Goal: Transaction & Acquisition: Purchase product/service

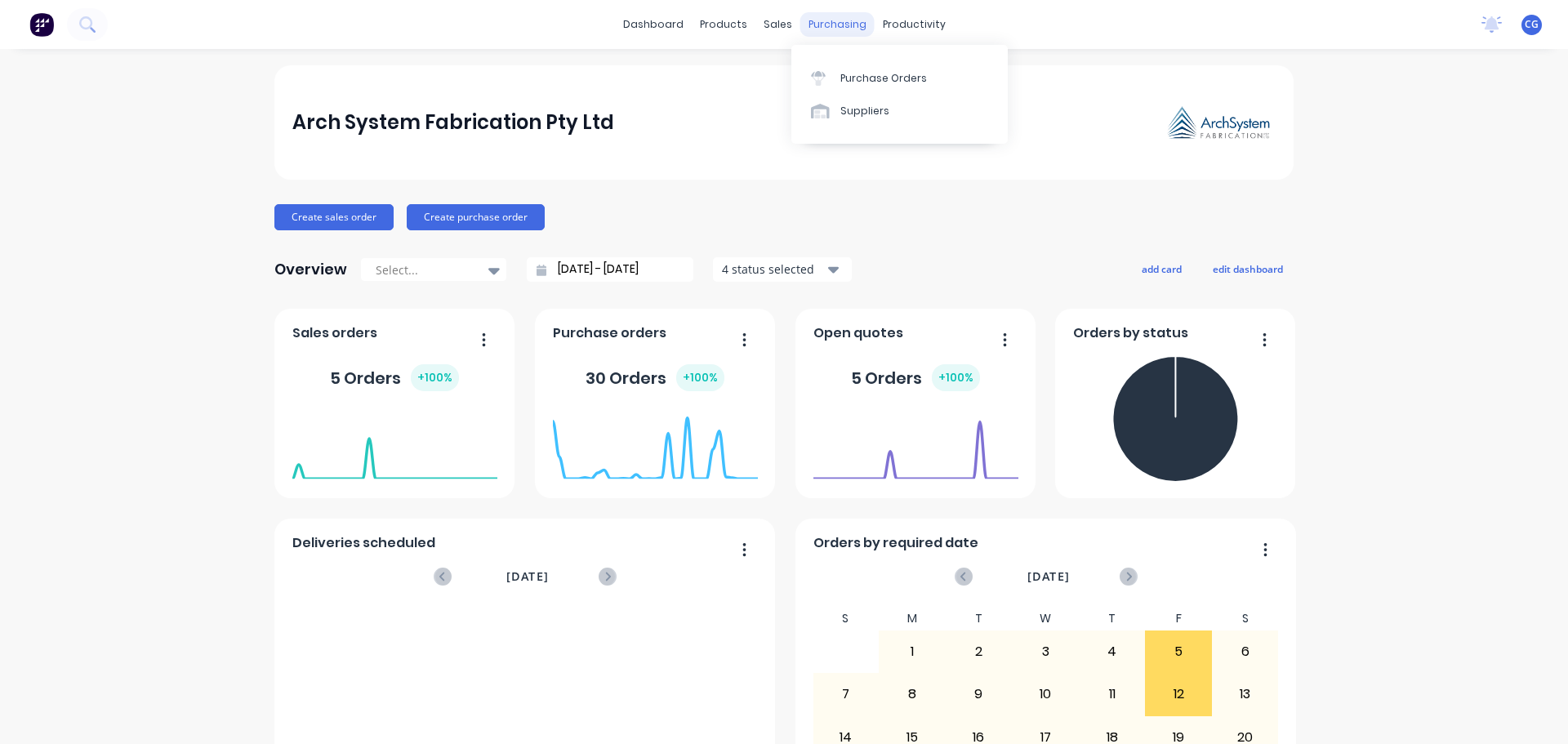
click at [830, 33] on div "purchasing" at bounding box center [838, 25] width 74 height 25
click at [858, 74] on div "Purchase Orders" at bounding box center [883, 79] width 87 height 15
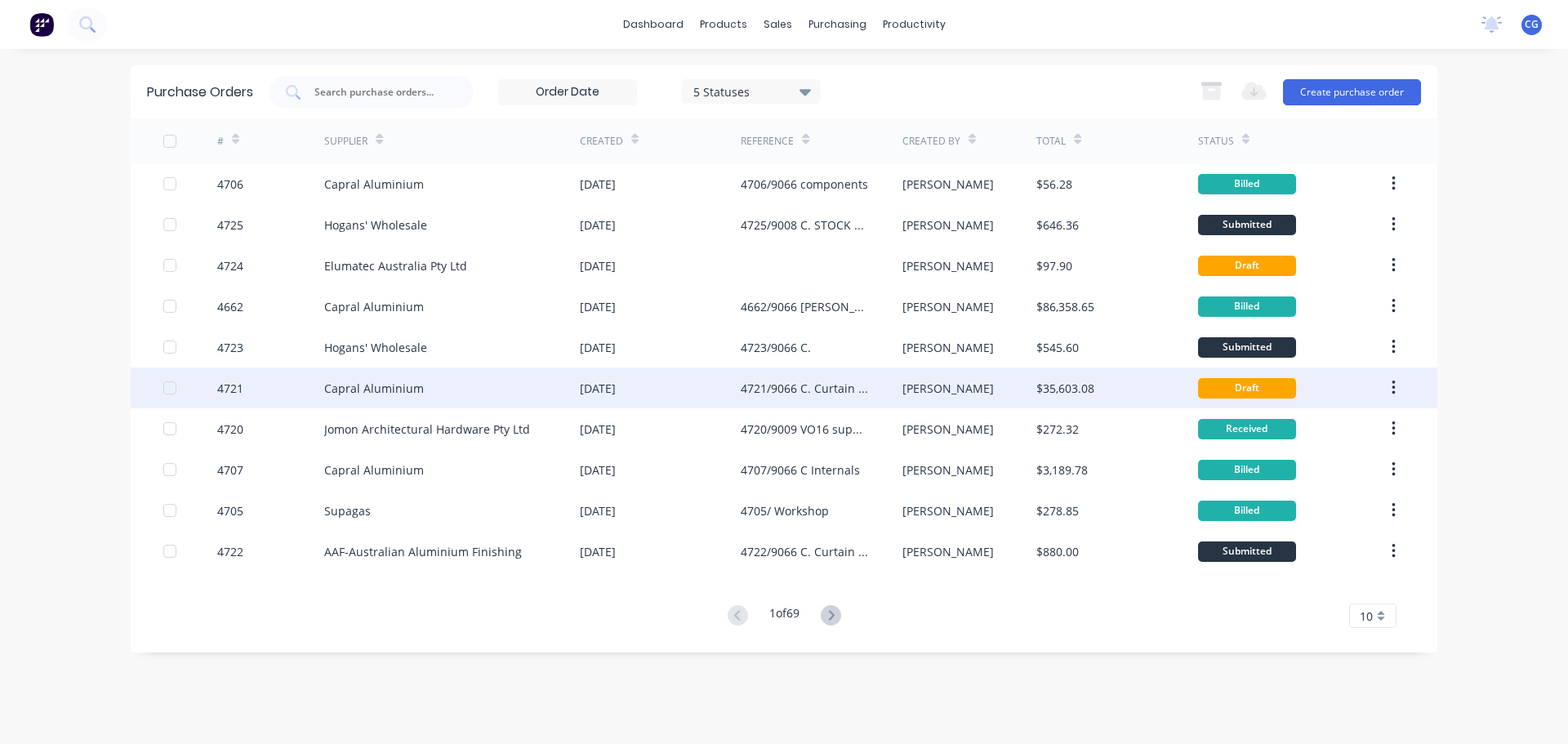
click at [826, 392] on div "4721/9066 C. Curtain Wall" at bounding box center [805, 388] width 128 height 17
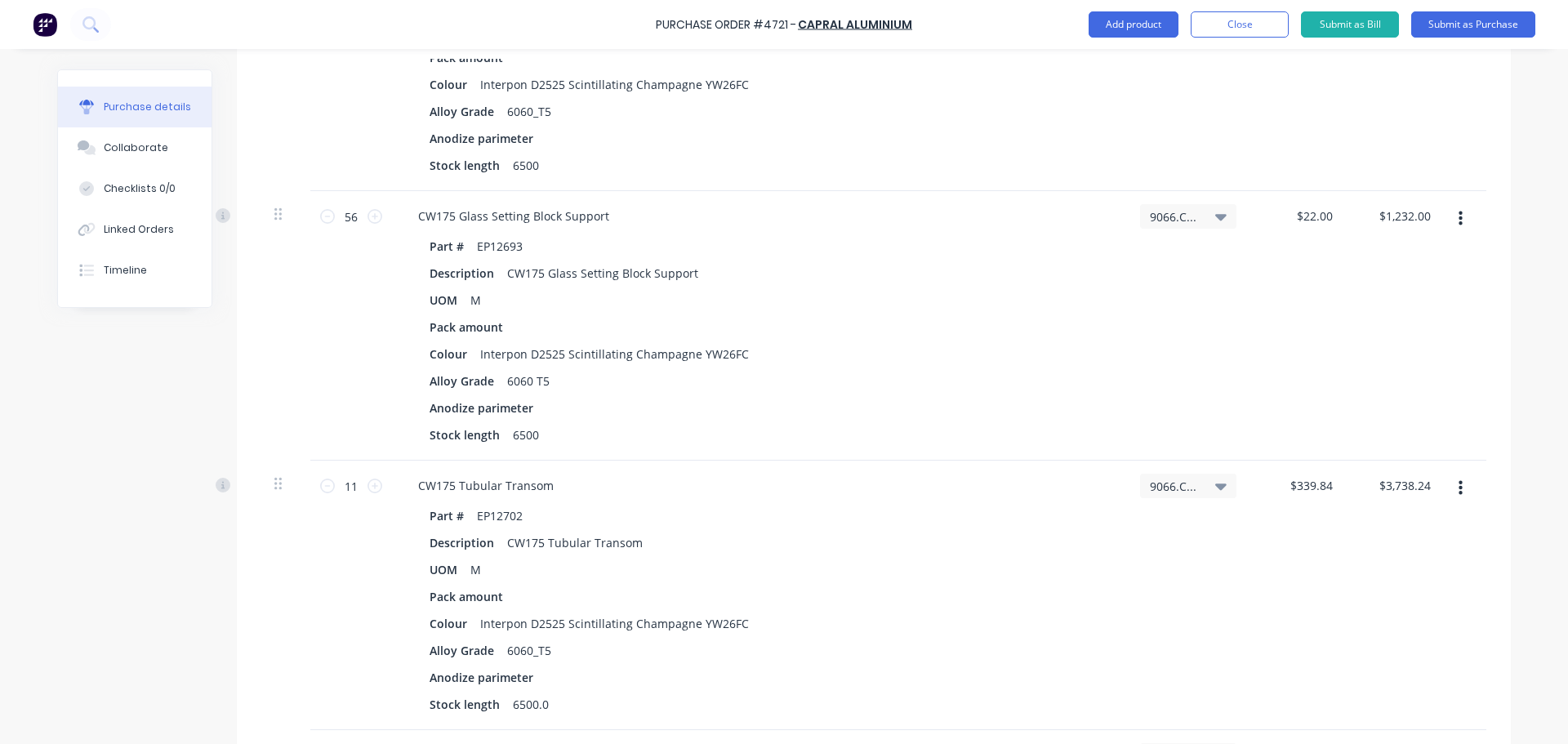
scroll to position [735, 0]
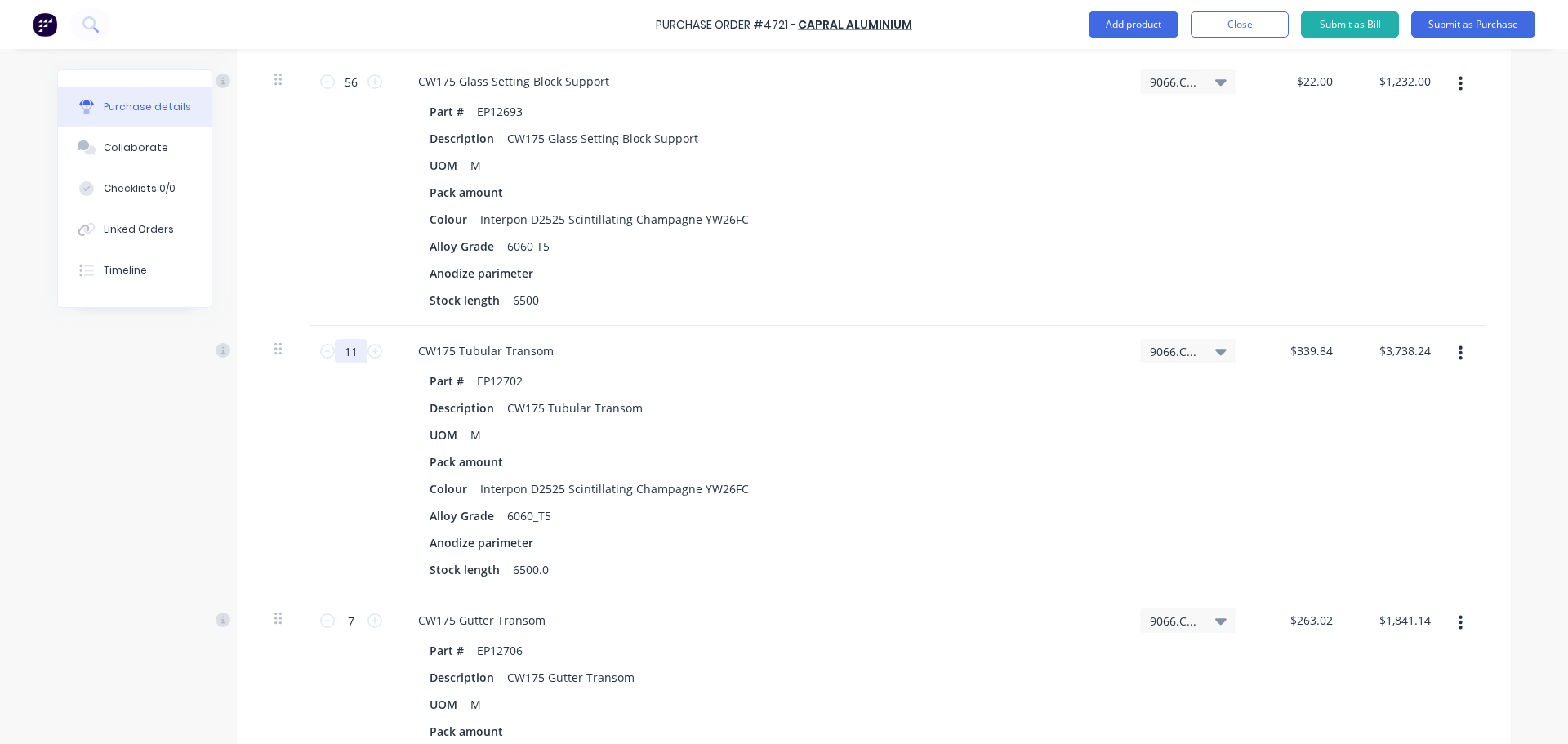
drag, startPoint x: 356, startPoint y: 351, endPoint x: 315, endPoint y: 358, distance: 41.6
click at [315, 358] on div "11 11" at bounding box center [351, 460] width 82 height 269
type textarea "x"
type input "1"
type input "$339.84"
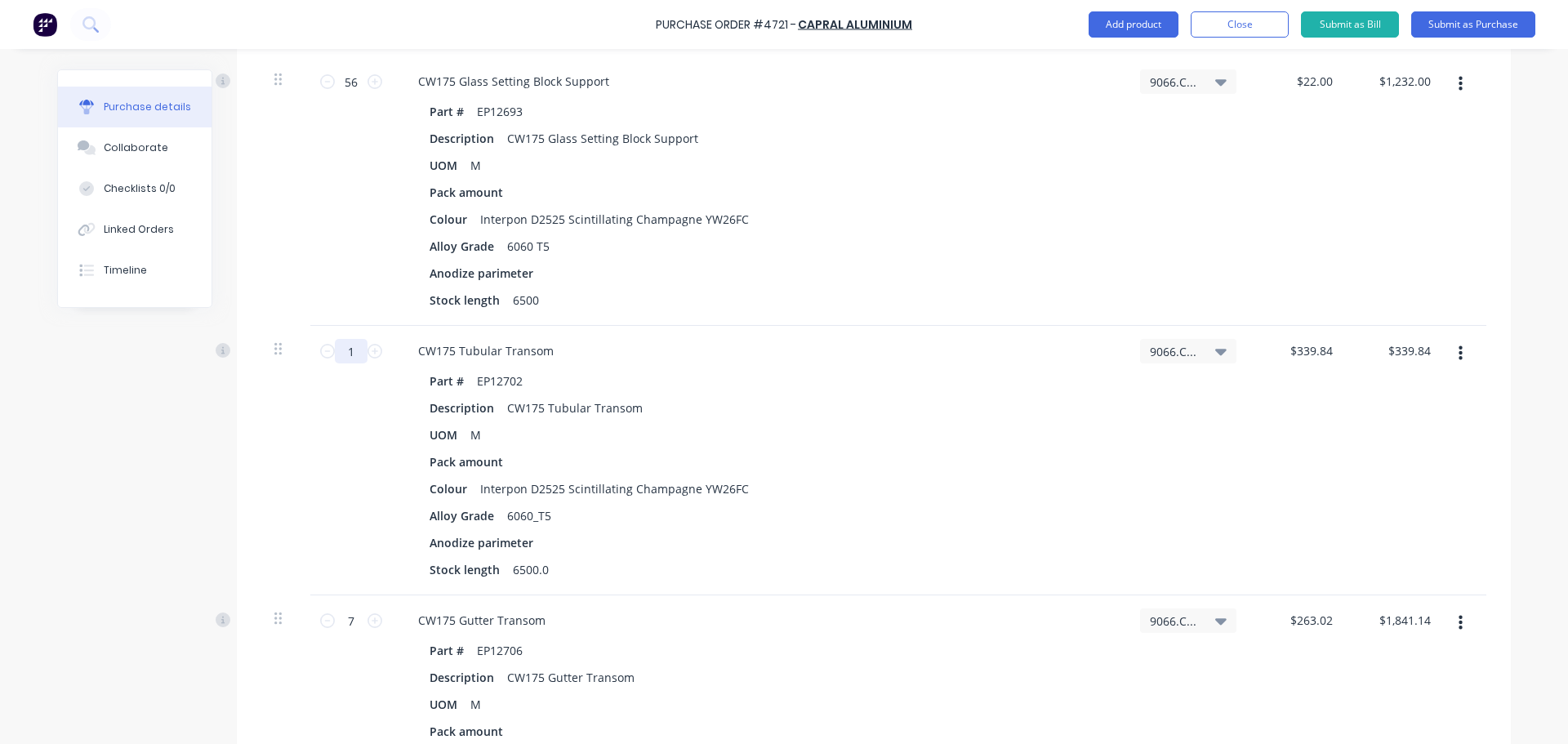
type textarea "x"
type input "17"
type input "$5,777.28"
type textarea "x"
type input "17"
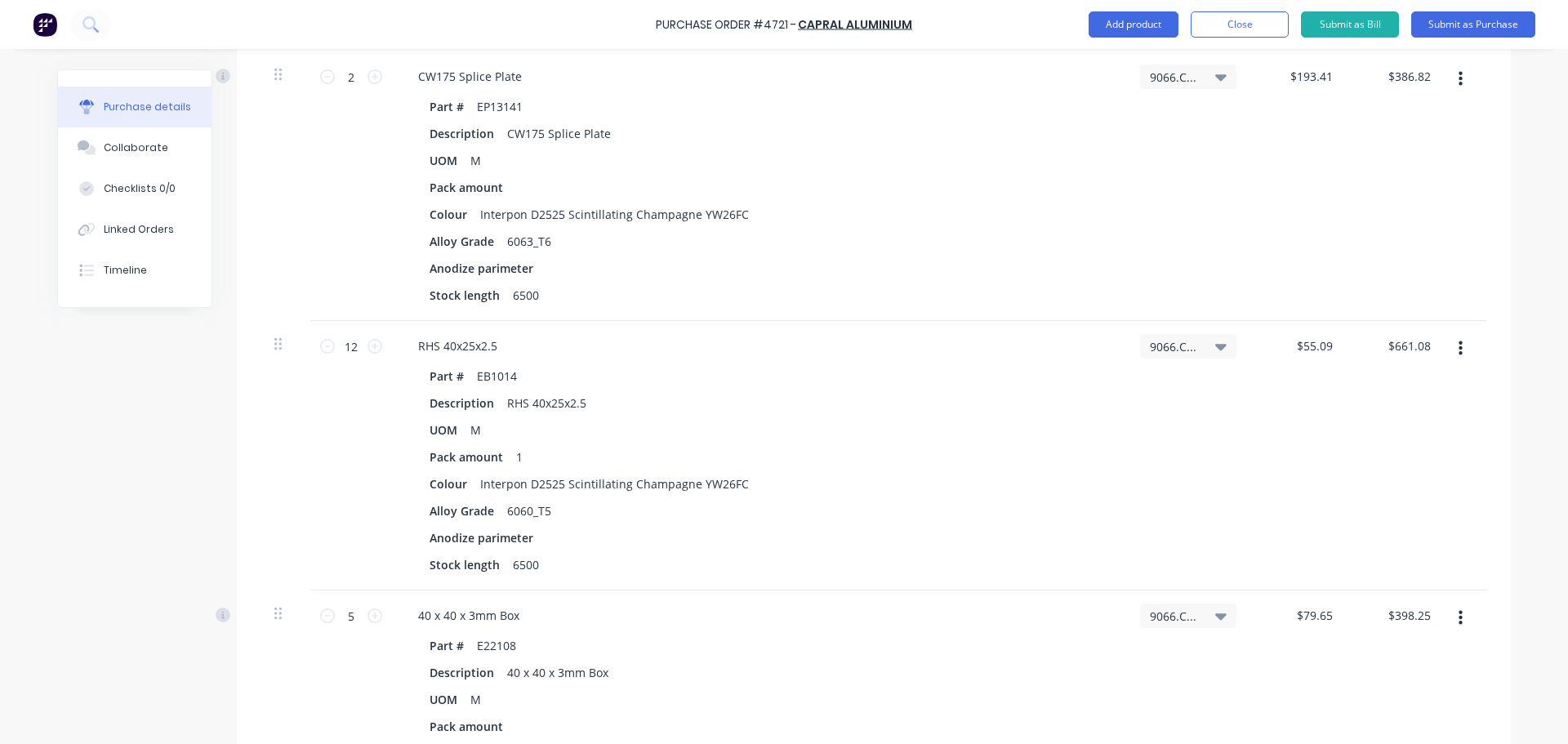
scroll to position [1796, 0]
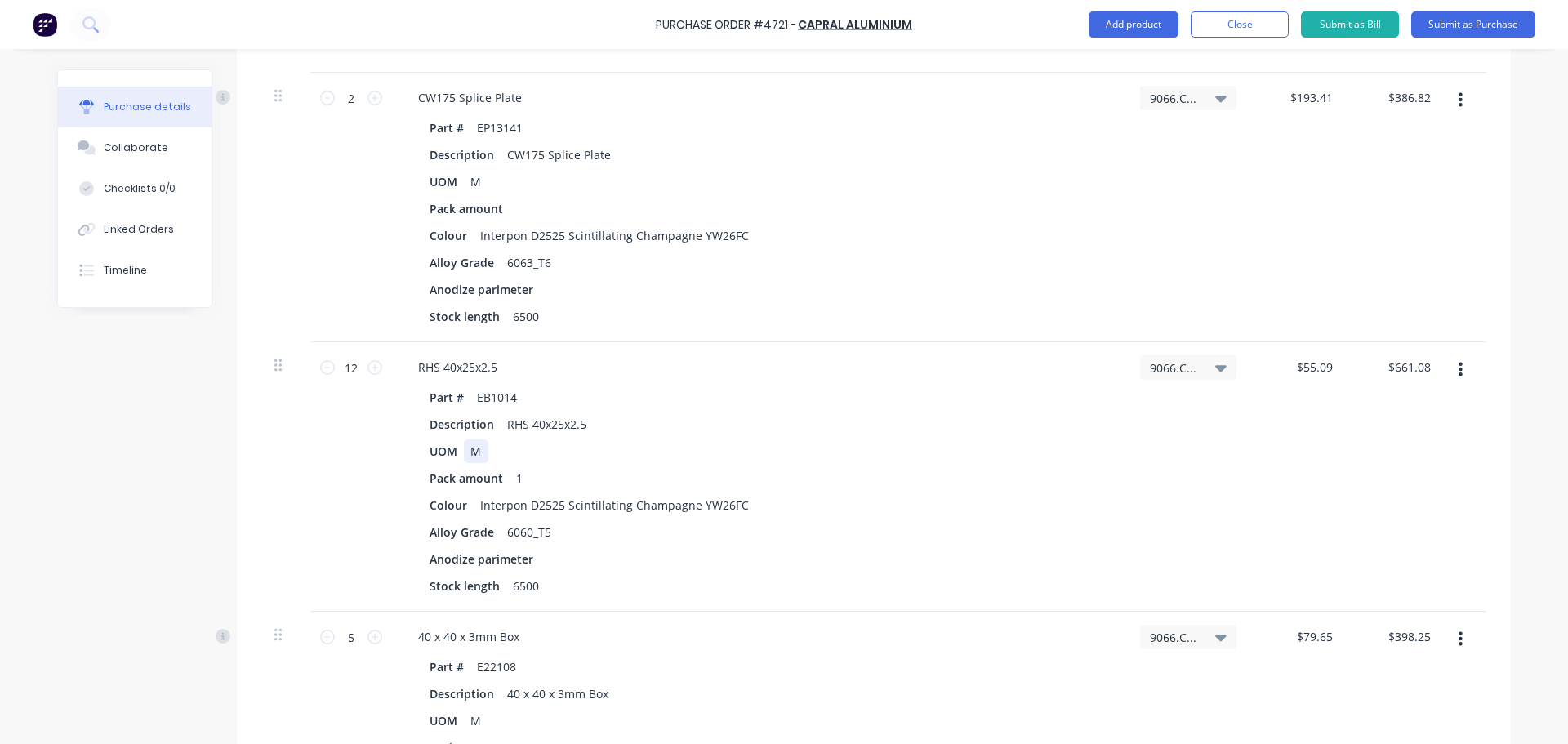
type textarea "x"
drag, startPoint x: 466, startPoint y: 449, endPoint x: 484, endPoint y: 450, distance: 18.0
click at [484, 450] on div "UOM M" at bounding box center [756, 451] width 667 height 24
type textarea "x"
click at [518, 477] on div "1" at bounding box center [522, 478] width 25 height 24
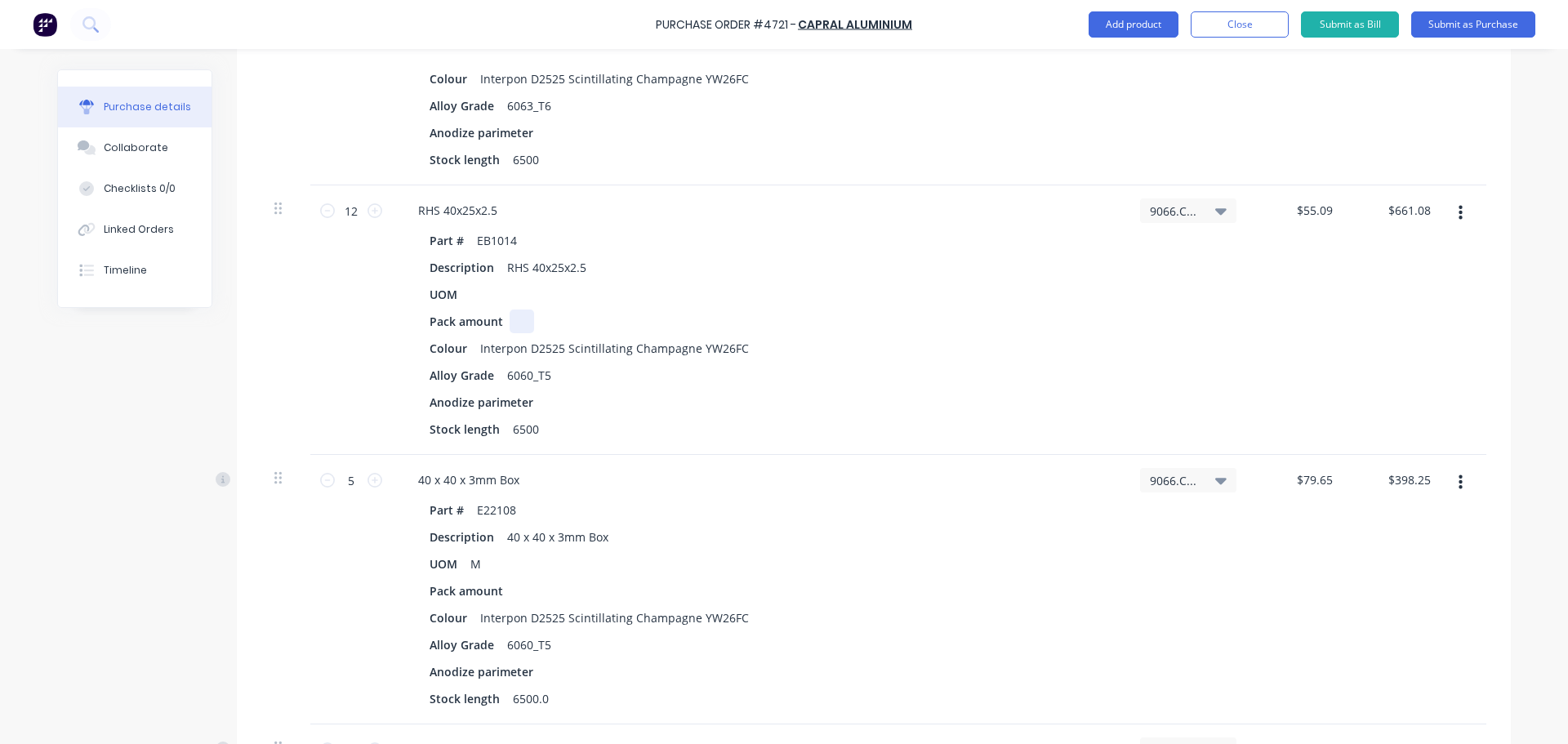
scroll to position [1959, 0]
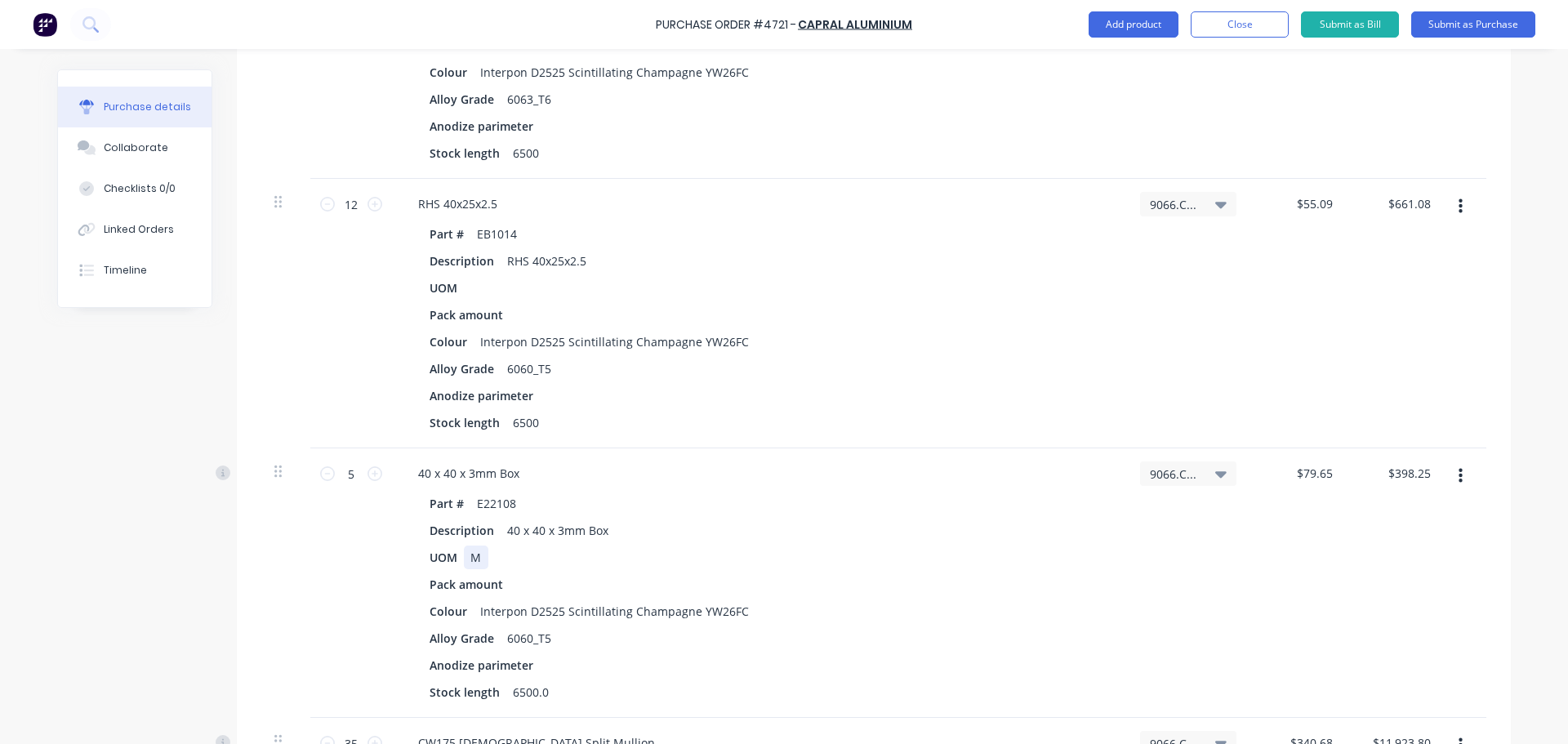
type textarea "x"
drag, startPoint x: 476, startPoint y: 558, endPoint x: 522, endPoint y: 560, distance: 46.0
click at [522, 560] on div "UOM M" at bounding box center [756, 557] width 667 height 24
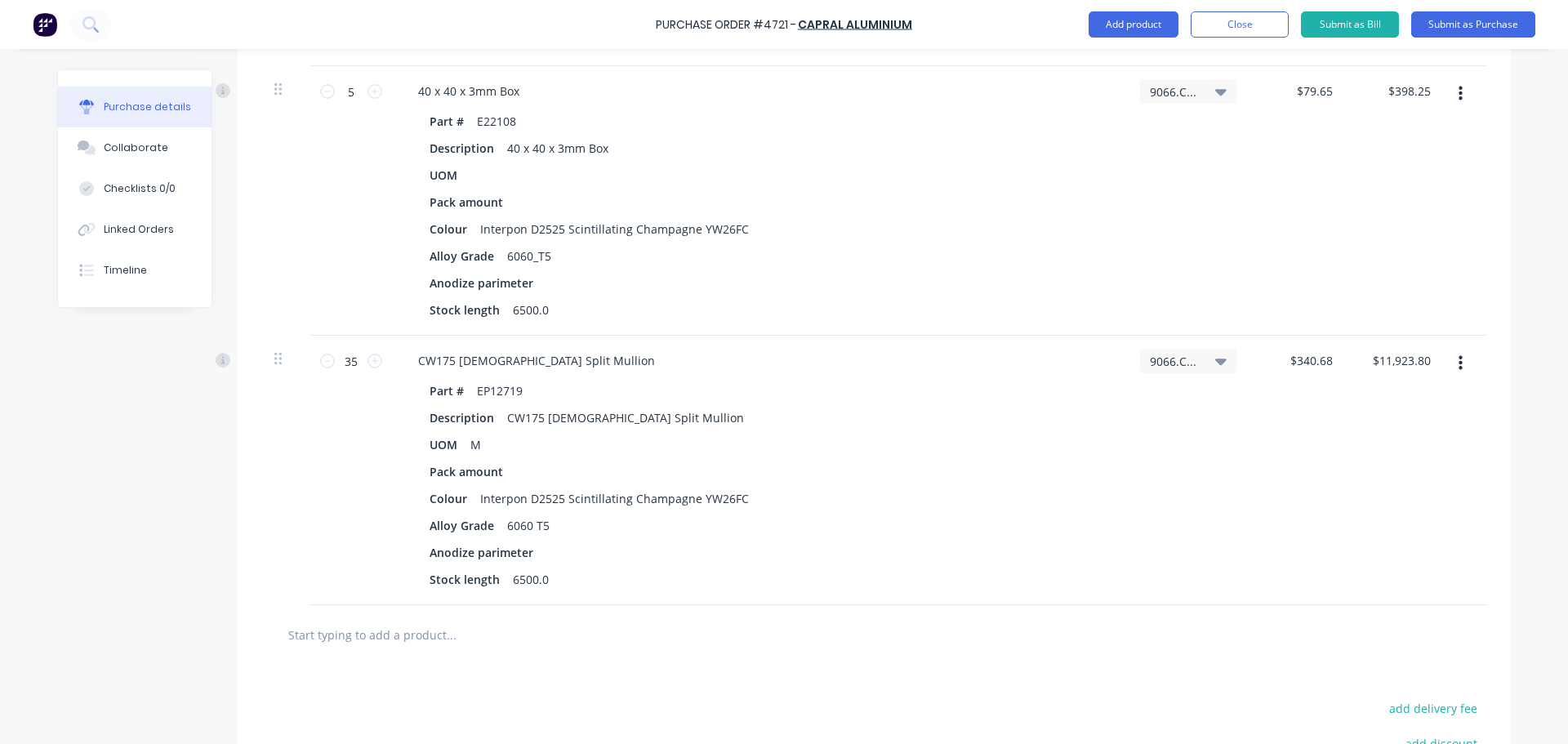
scroll to position [2204, 0]
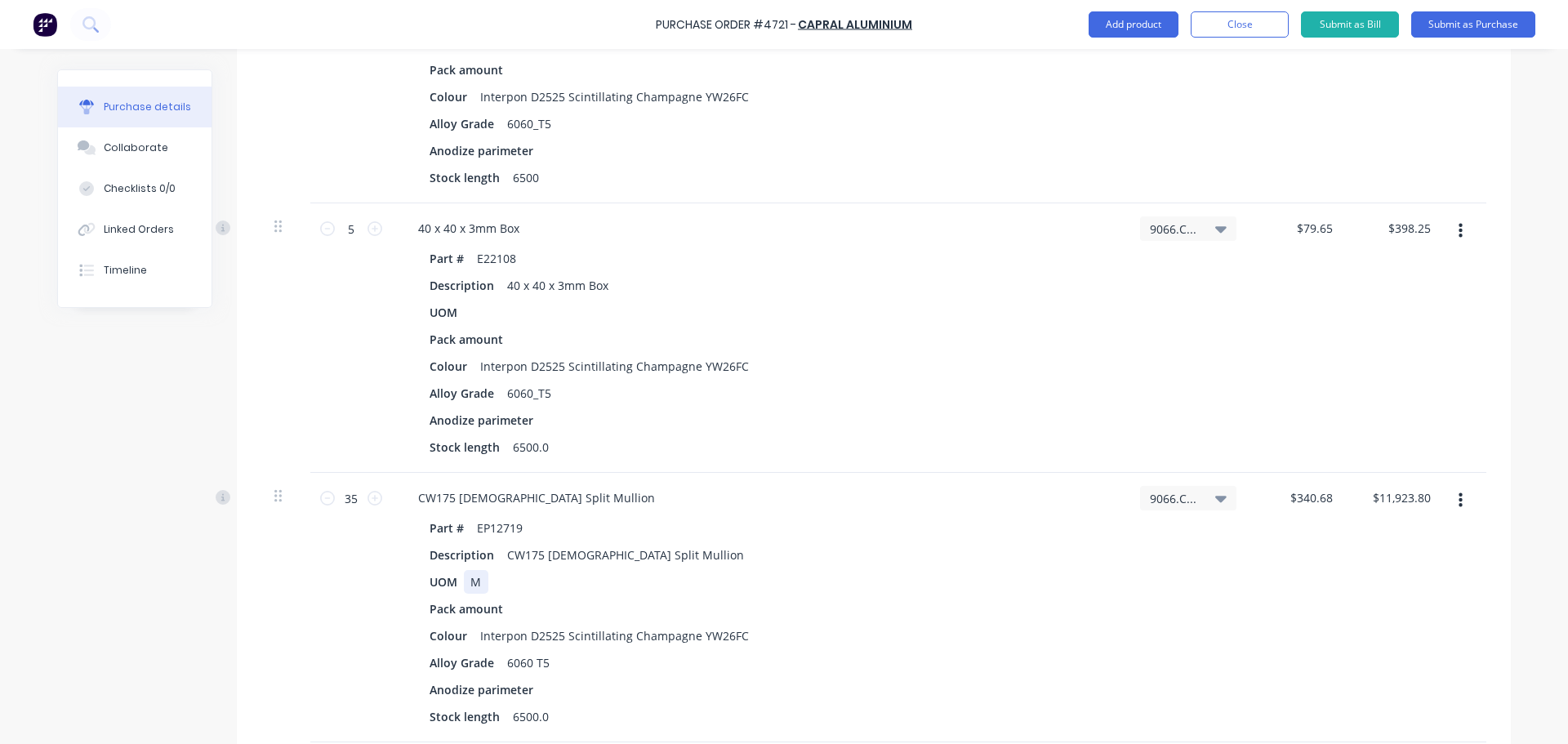
type textarea "x"
drag, startPoint x: 464, startPoint y: 583, endPoint x: 509, endPoint y: 583, distance: 45.0
click at [509, 583] on div "UOM M" at bounding box center [756, 581] width 667 height 24
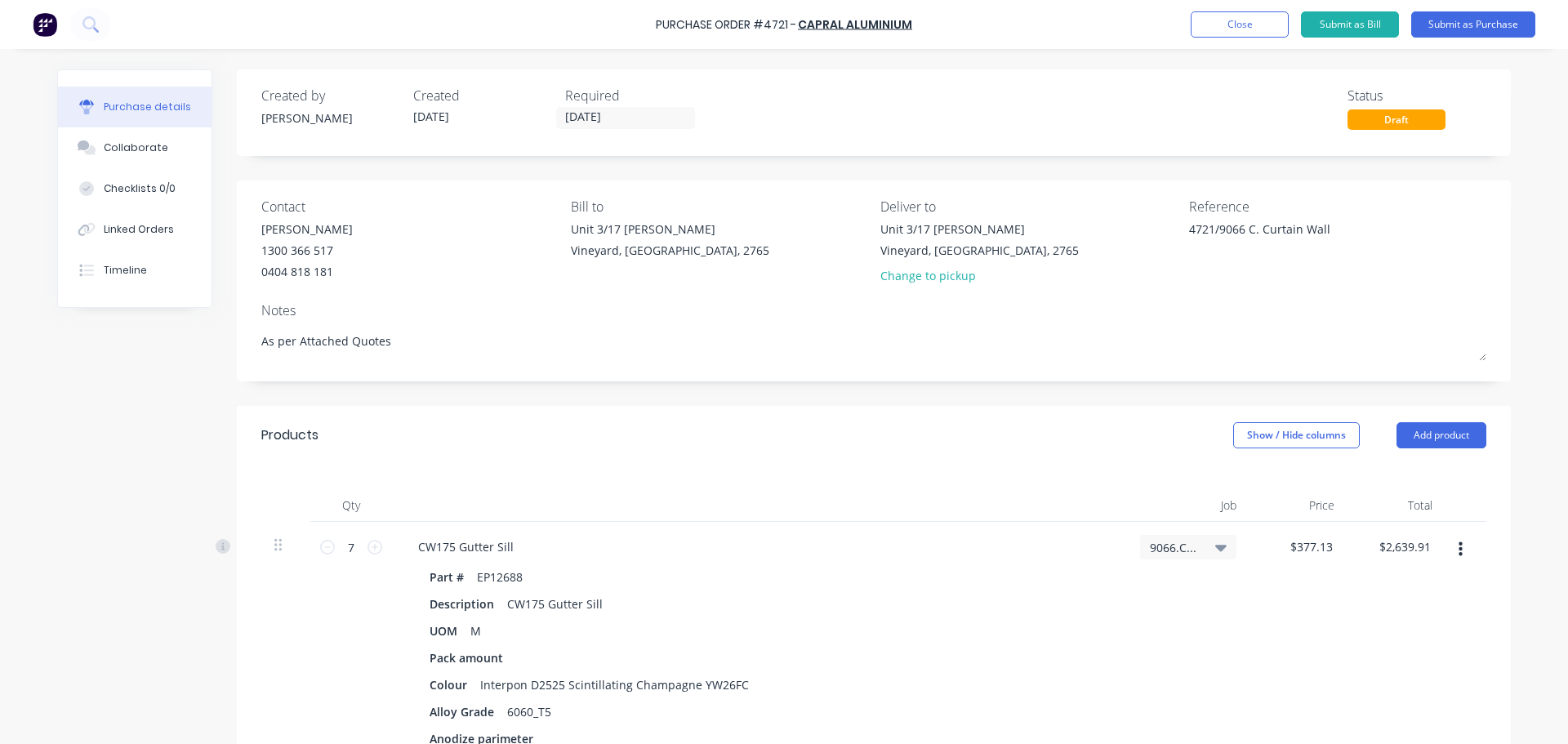
scroll to position [408, 0]
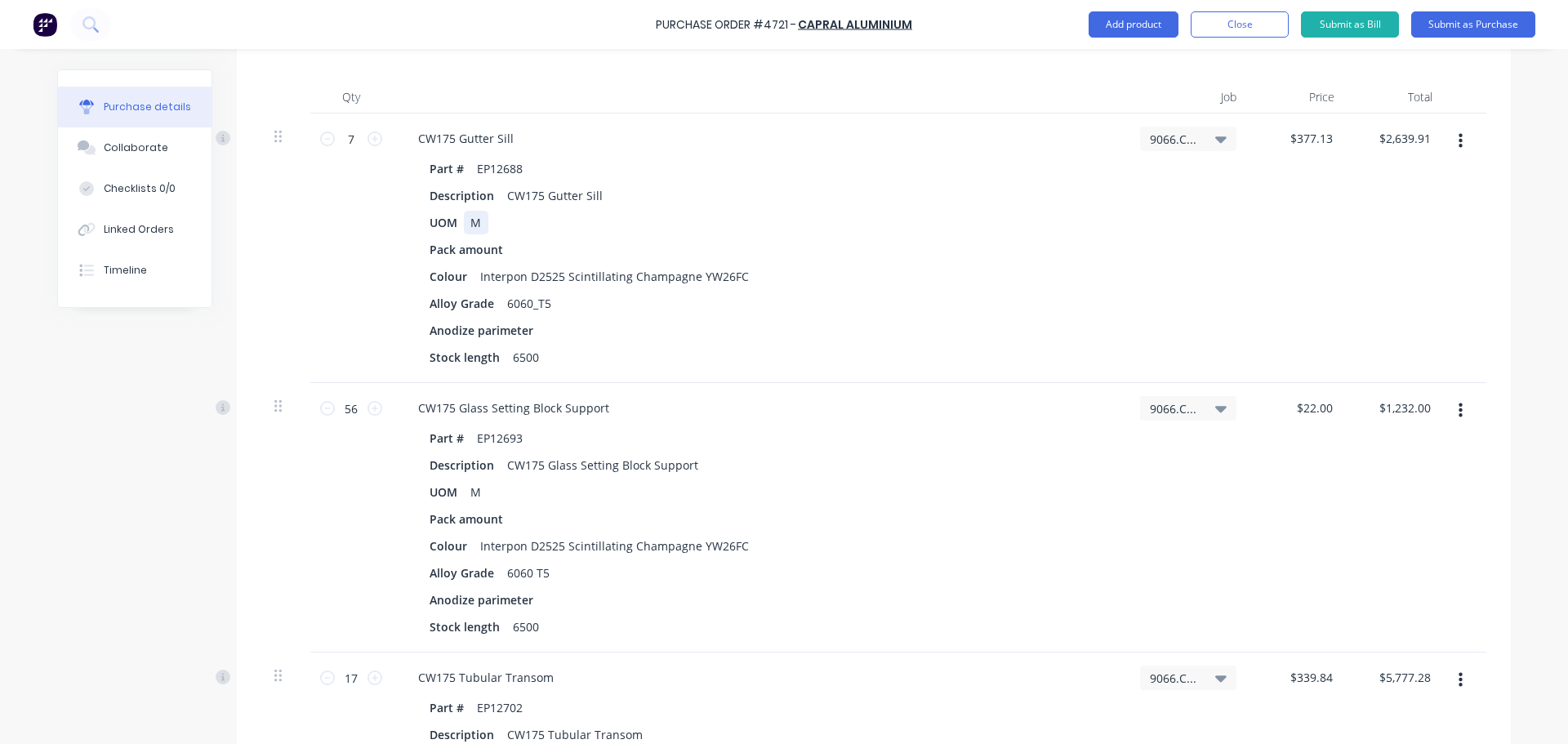
type textarea "x"
drag, startPoint x: 464, startPoint y: 221, endPoint x: 476, endPoint y: 221, distance: 12.0
click at [476, 221] on div "M" at bounding box center [476, 222] width 25 height 24
type textarea "x"
drag, startPoint x: 465, startPoint y: 494, endPoint x: 476, endPoint y: 494, distance: 11.0
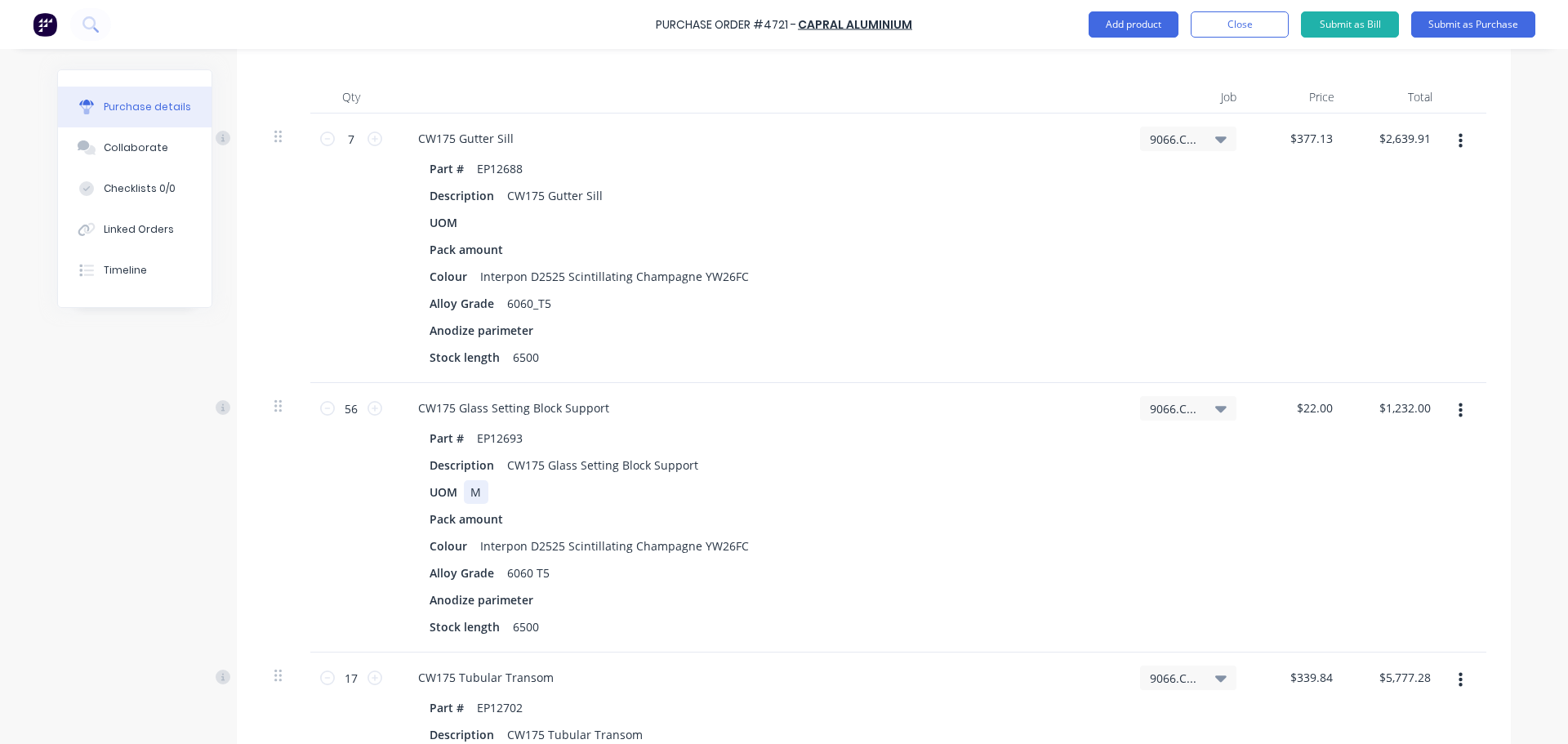
click at [476, 494] on div "M" at bounding box center [476, 492] width 25 height 24
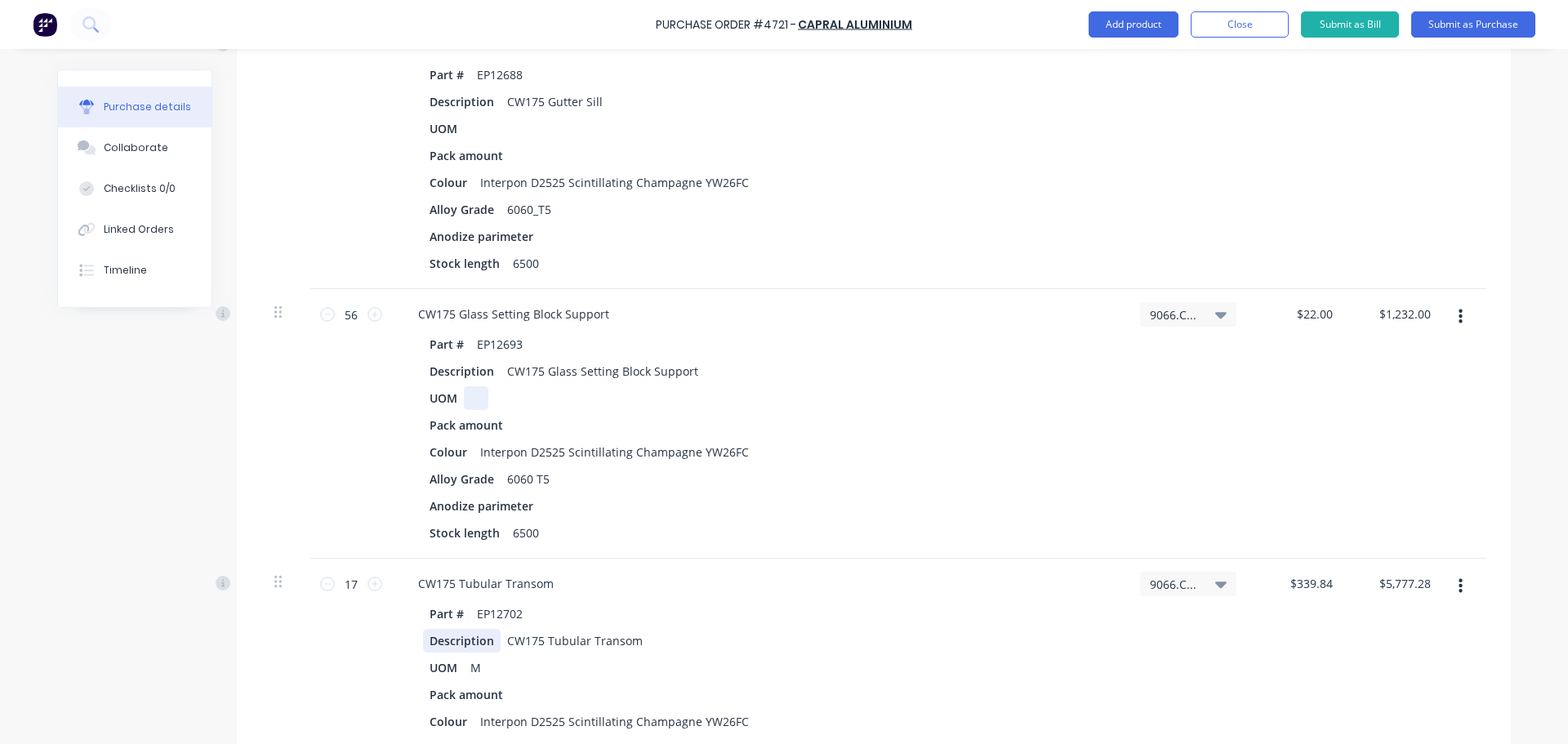
scroll to position [653, 0]
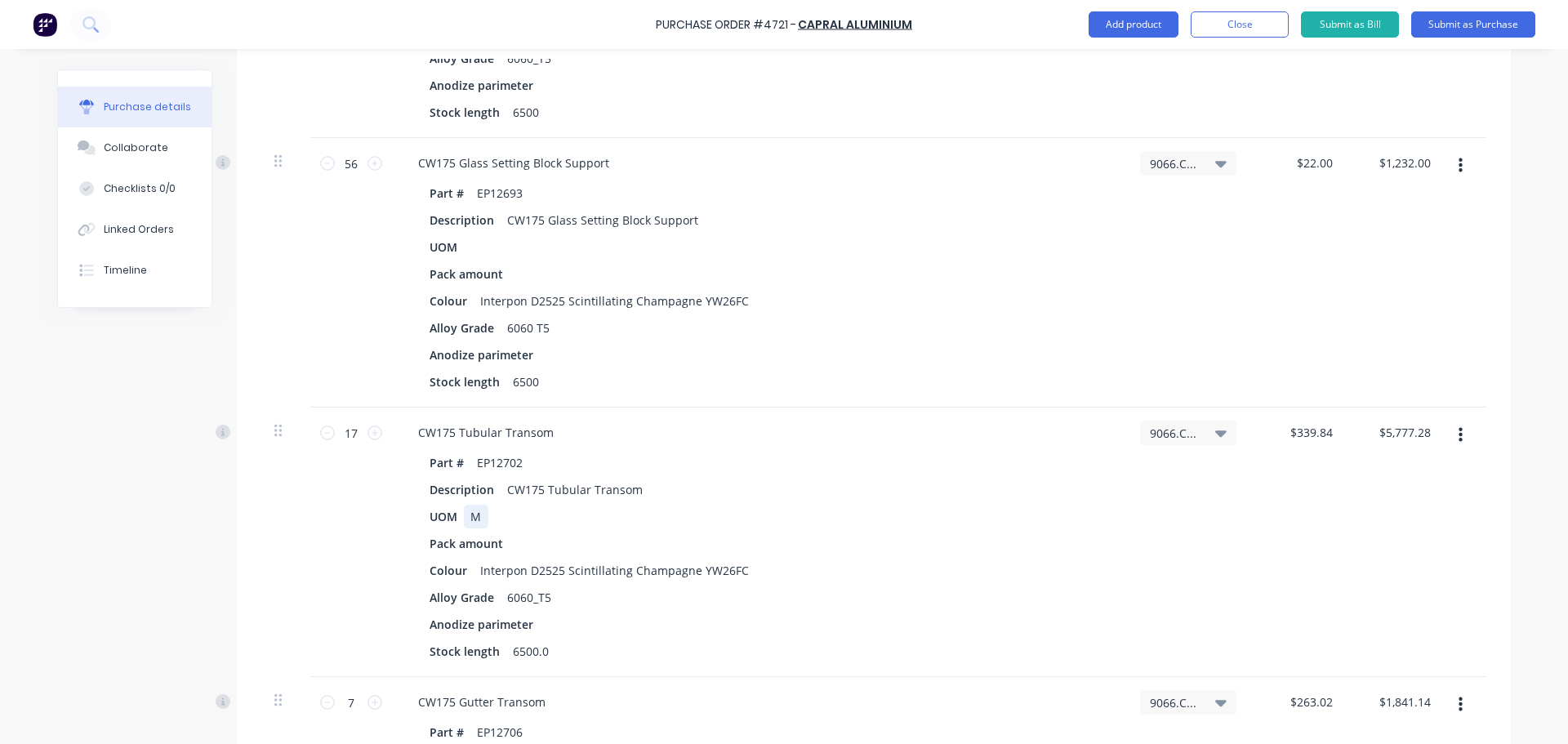
type textarea "x"
drag, startPoint x: 467, startPoint y: 517, endPoint x: 480, endPoint y: 518, distance: 13.0
click at [480, 518] on div "M" at bounding box center [476, 516] width 25 height 24
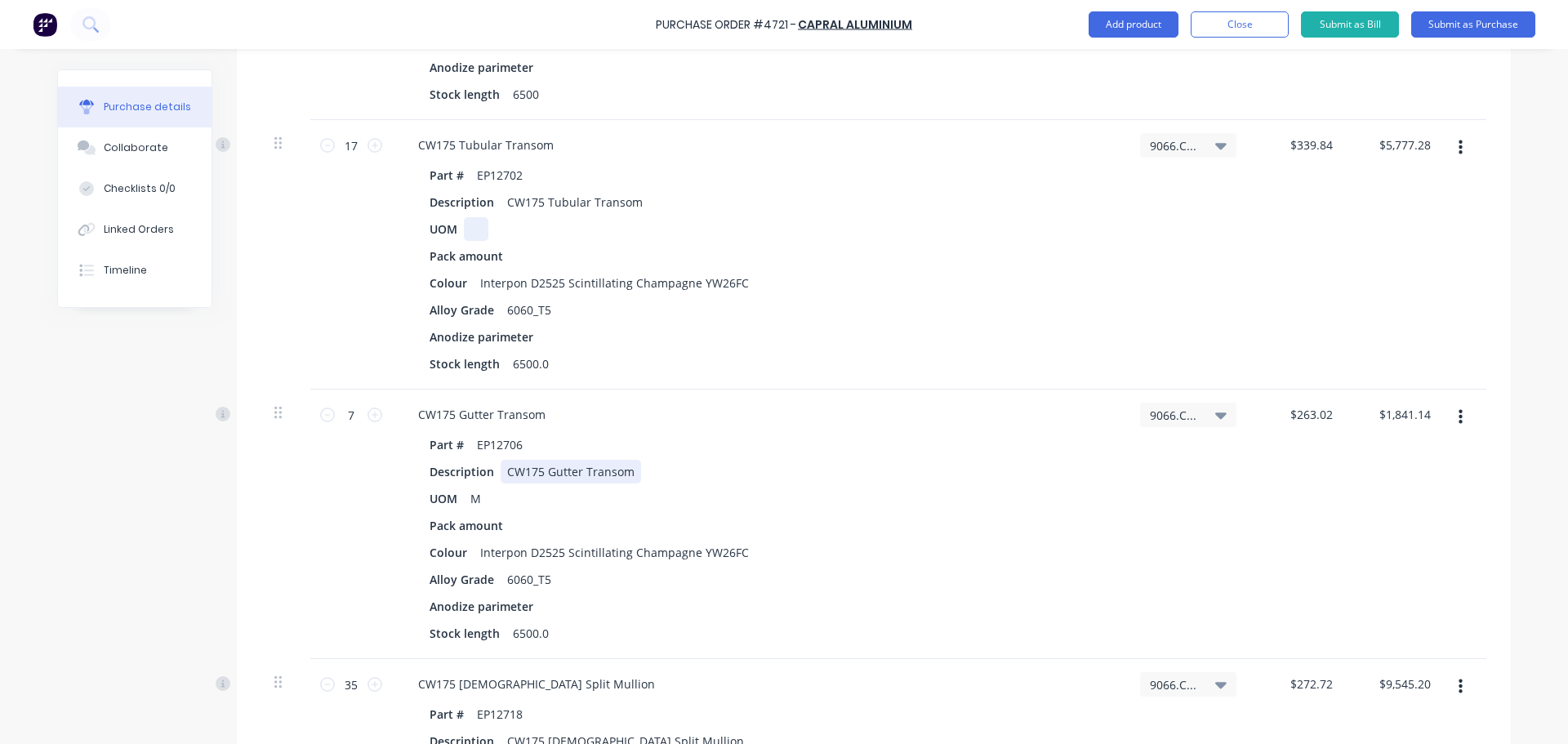
scroll to position [980, 0]
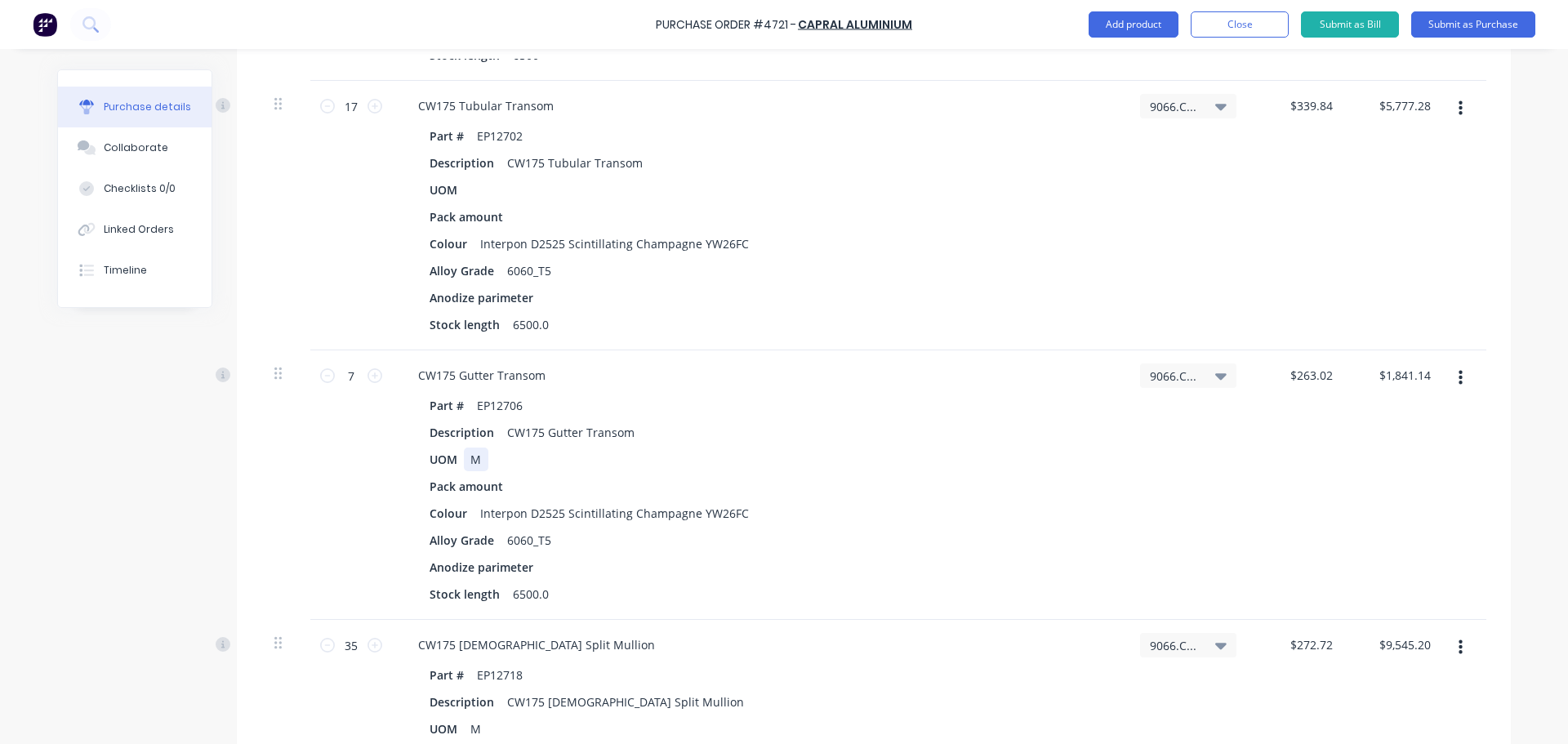
type textarea "x"
drag, startPoint x: 485, startPoint y: 464, endPoint x: 498, endPoint y: 465, distance: 13.0
click at [499, 465] on div "UOM M" at bounding box center [756, 459] width 667 height 24
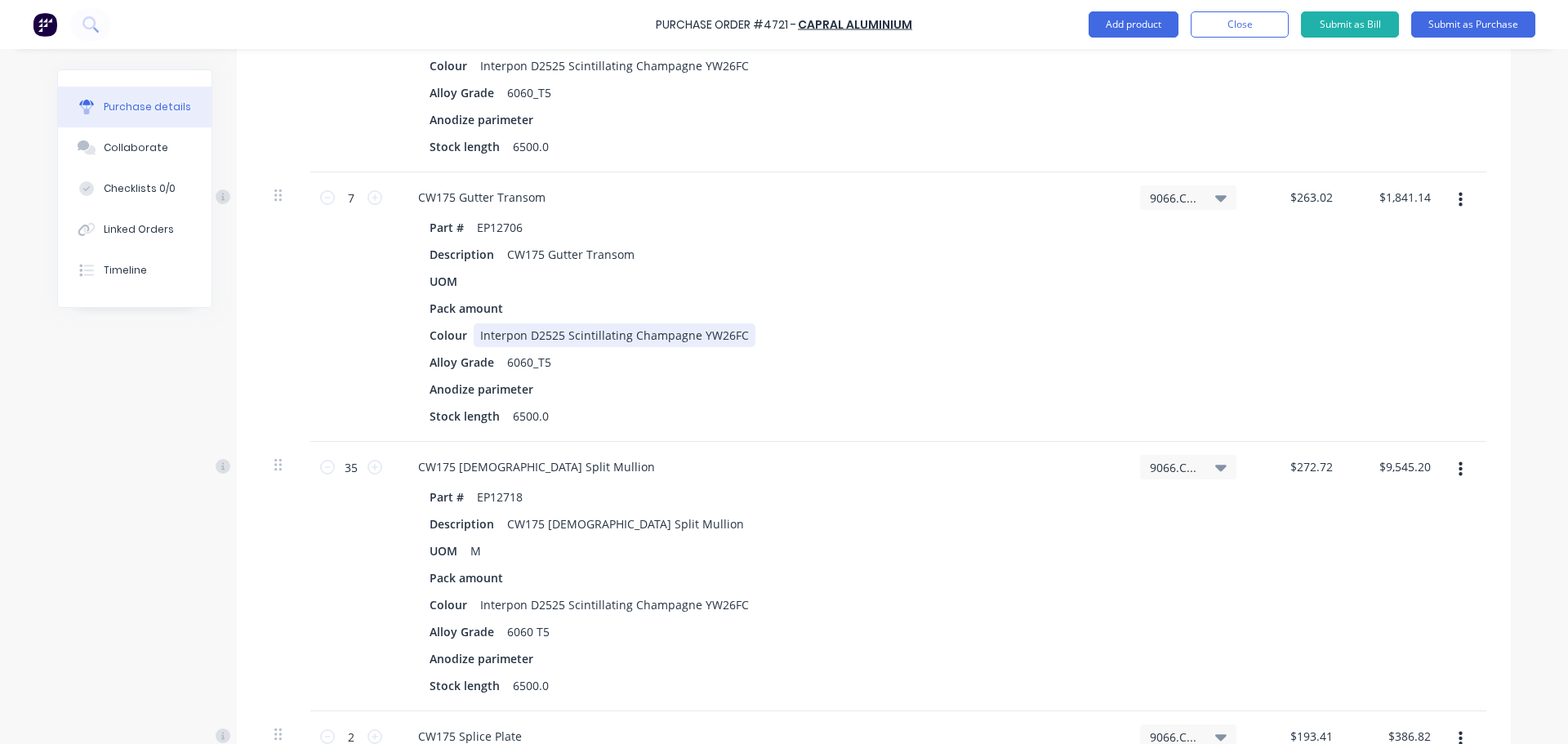
scroll to position [1388, 0]
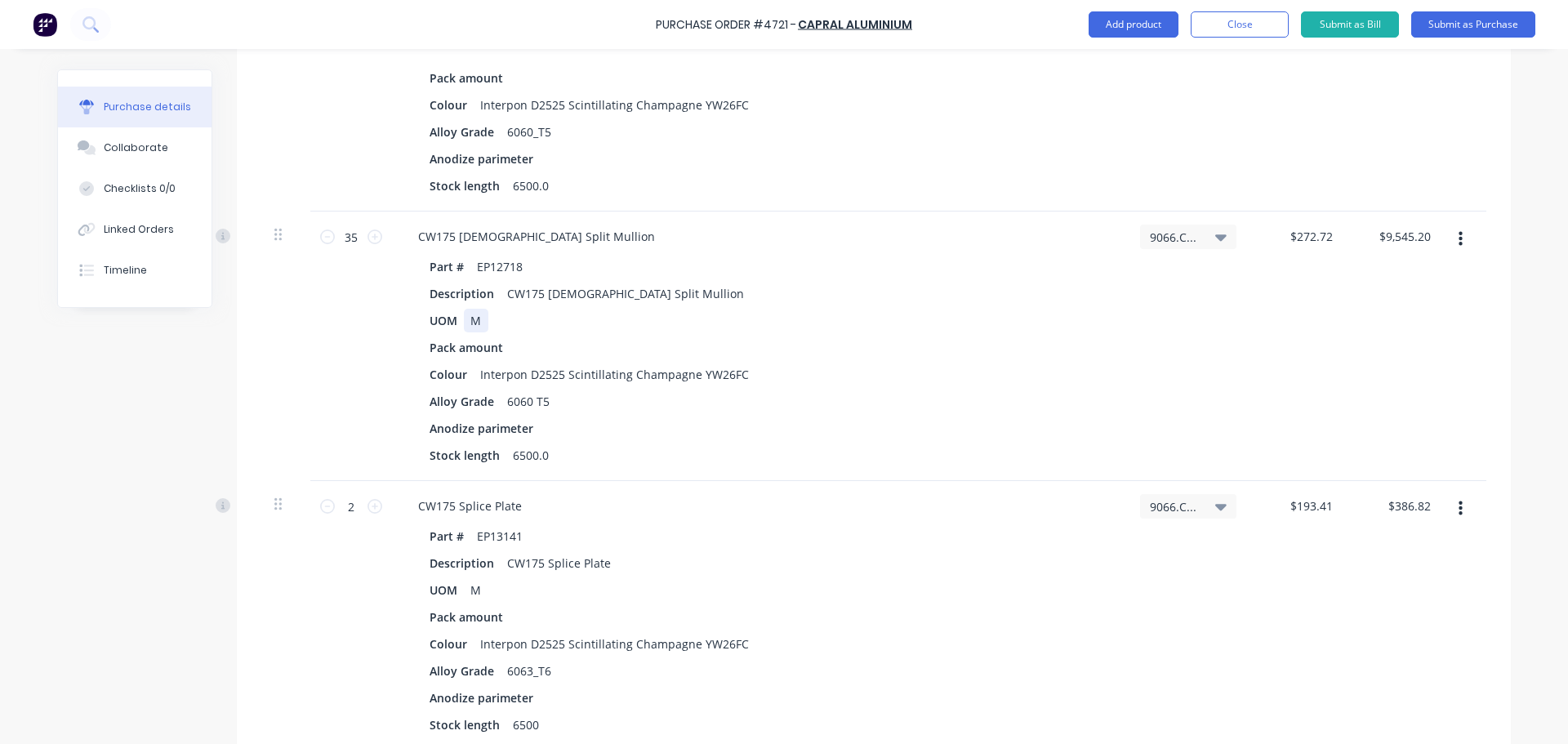
type textarea "x"
drag, startPoint x: 466, startPoint y: 324, endPoint x: 487, endPoint y: 323, distance: 21.0
click at [487, 323] on div "UOM M" at bounding box center [756, 320] width 667 height 24
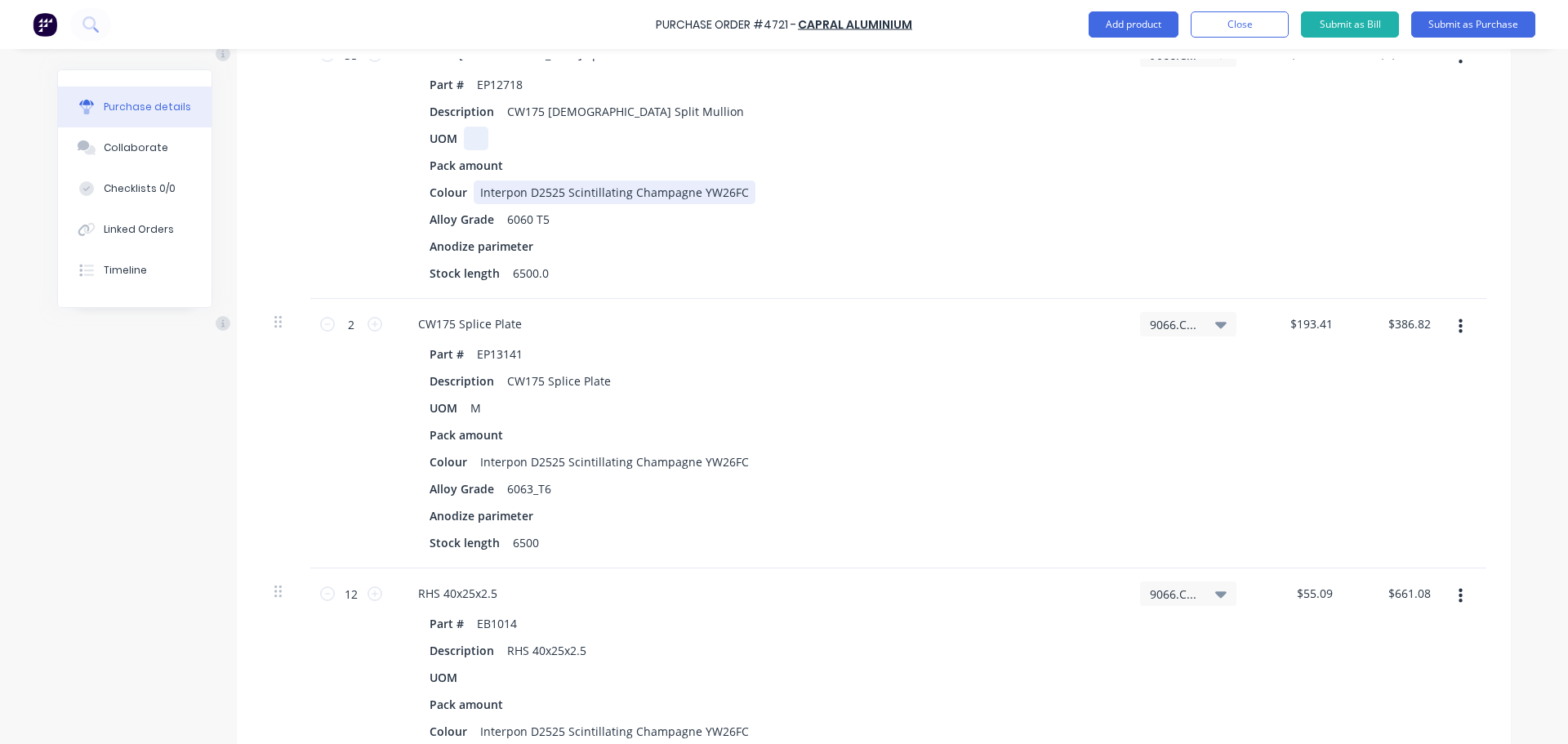
scroll to position [1633, 0]
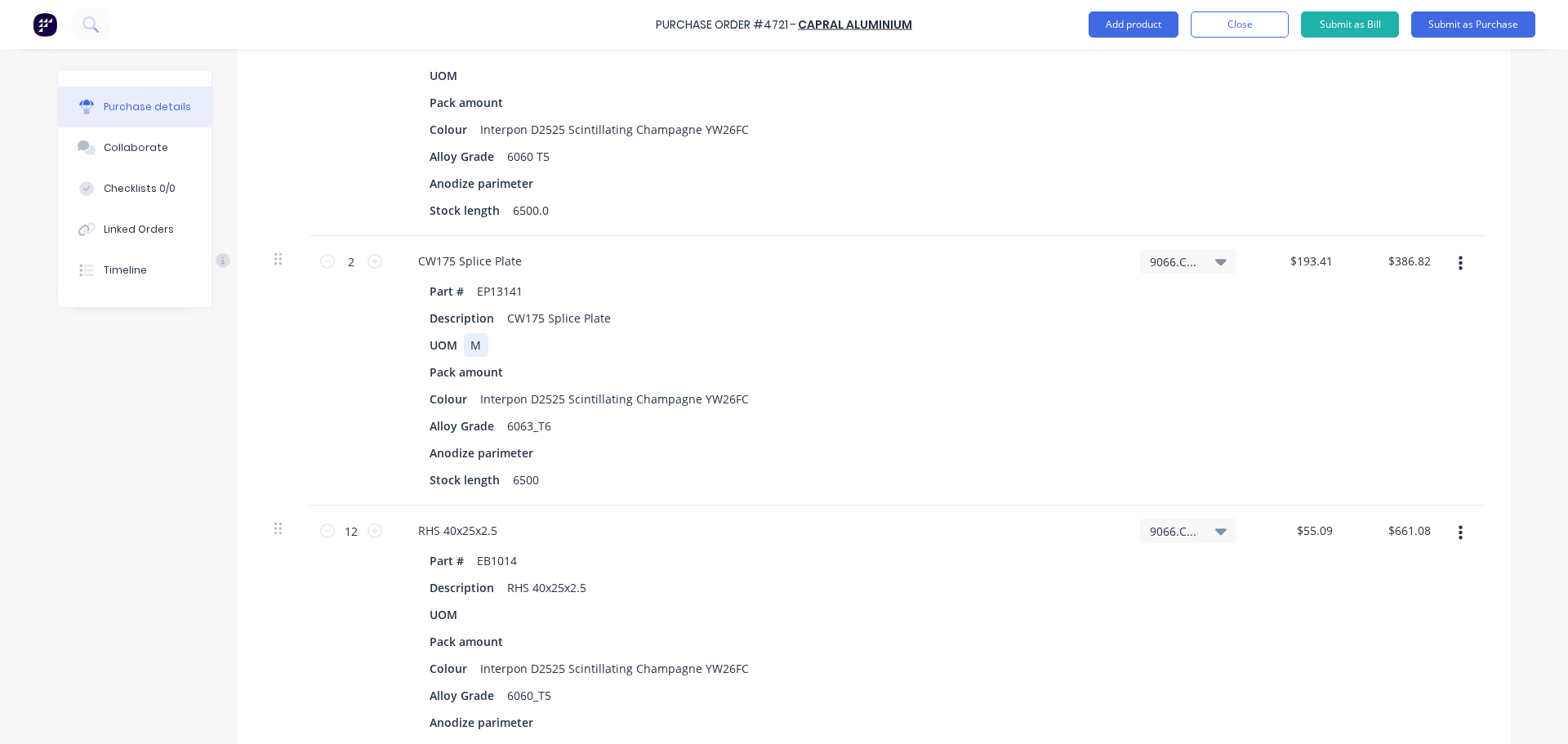
type textarea "x"
drag, startPoint x: 470, startPoint y: 343, endPoint x: 486, endPoint y: 343, distance: 16.0
click at [486, 343] on div "UOM M" at bounding box center [756, 345] width 667 height 24
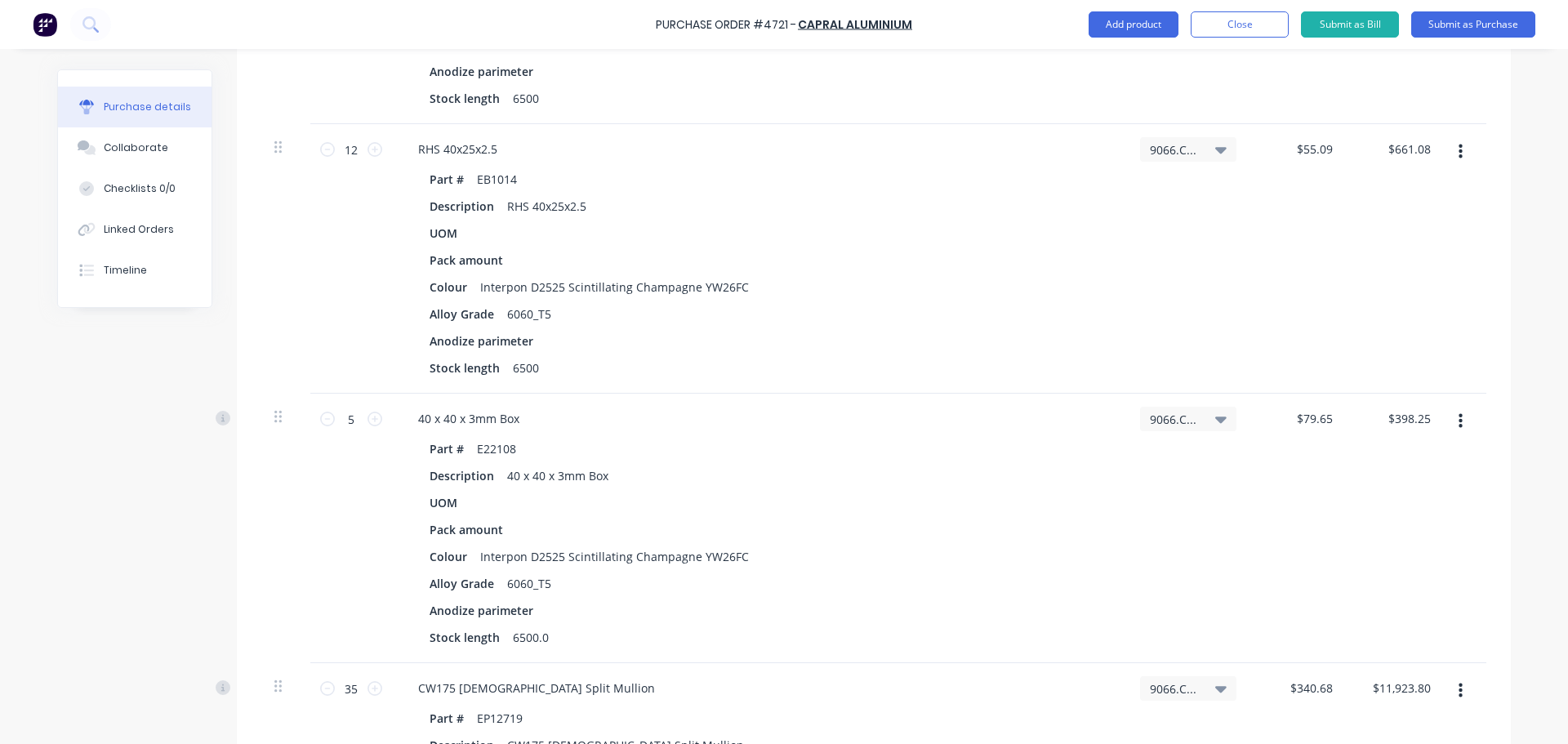
scroll to position [1976, 0]
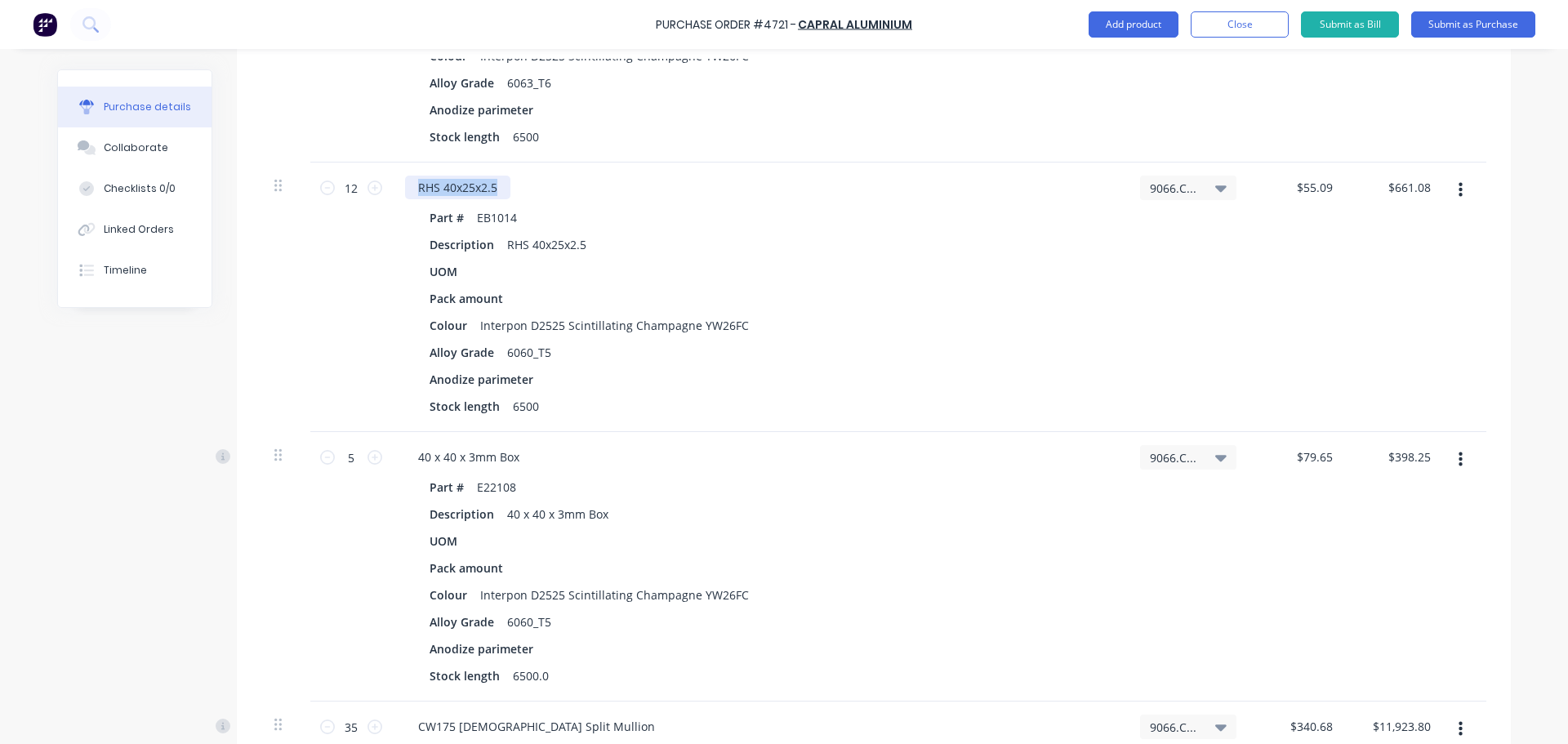
drag, startPoint x: 414, startPoint y: 194, endPoint x: 490, endPoint y: 188, distance: 76.2
click at [490, 188] on div "RHS 40x25x2.5" at bounding box center [457, 187] width 105 height 24
copy div "RHS 40x25x2.5"
drag, startPoint x: 499, startPoint y: 510, endPoint x: 601, endPoint y: 516, distance: 102.2
click at [601, 516] on div "40 x 40 x 3mm Box" at bounding box center [557, 513] width 114 height 24
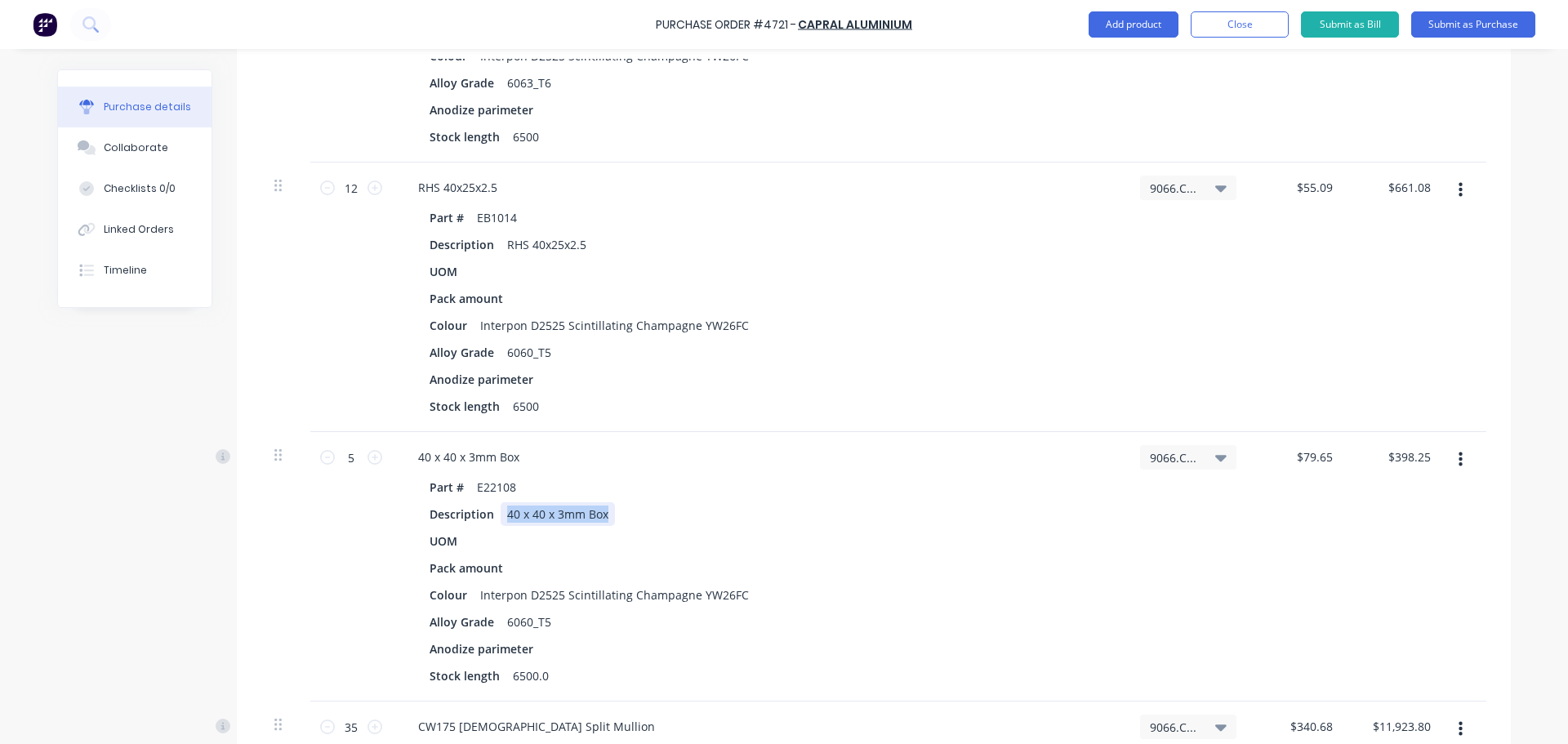
copy div "40 x 40 x 3mm Box"
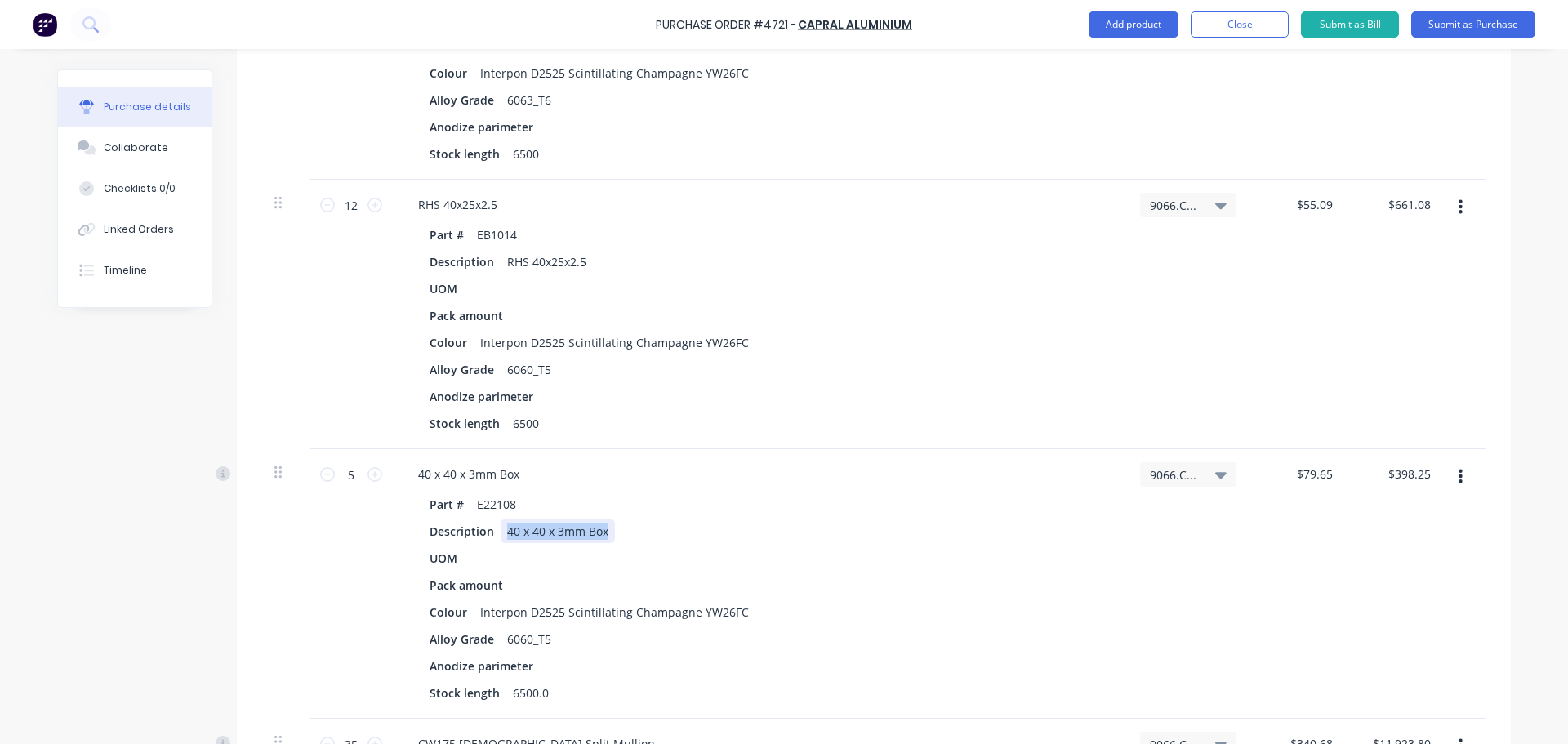
scroll to position [1959, 0]
click at [746, 513] on div "Part # E22108" at bounding box center [756, 503] width 667 height 24
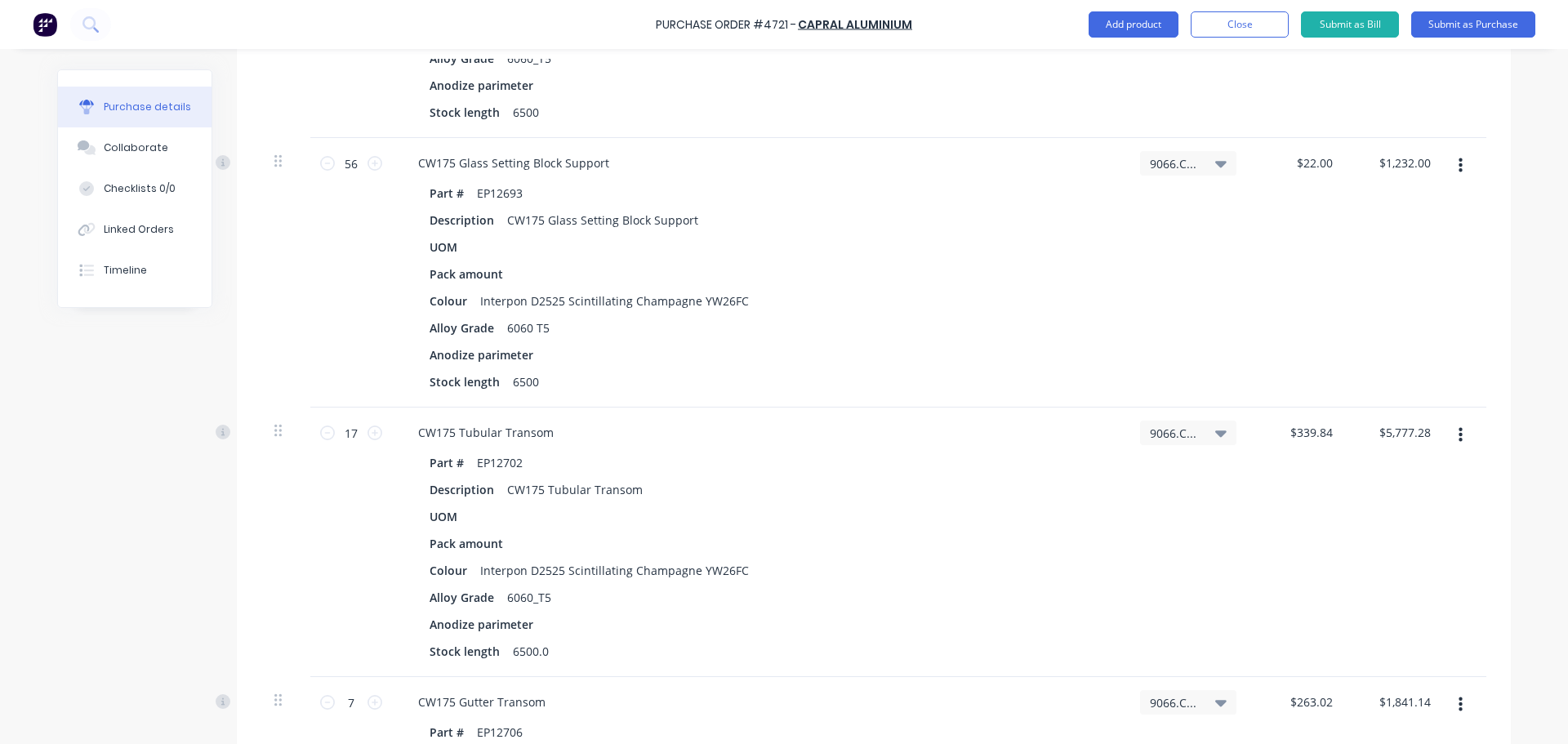
scroll to position [735, 0]
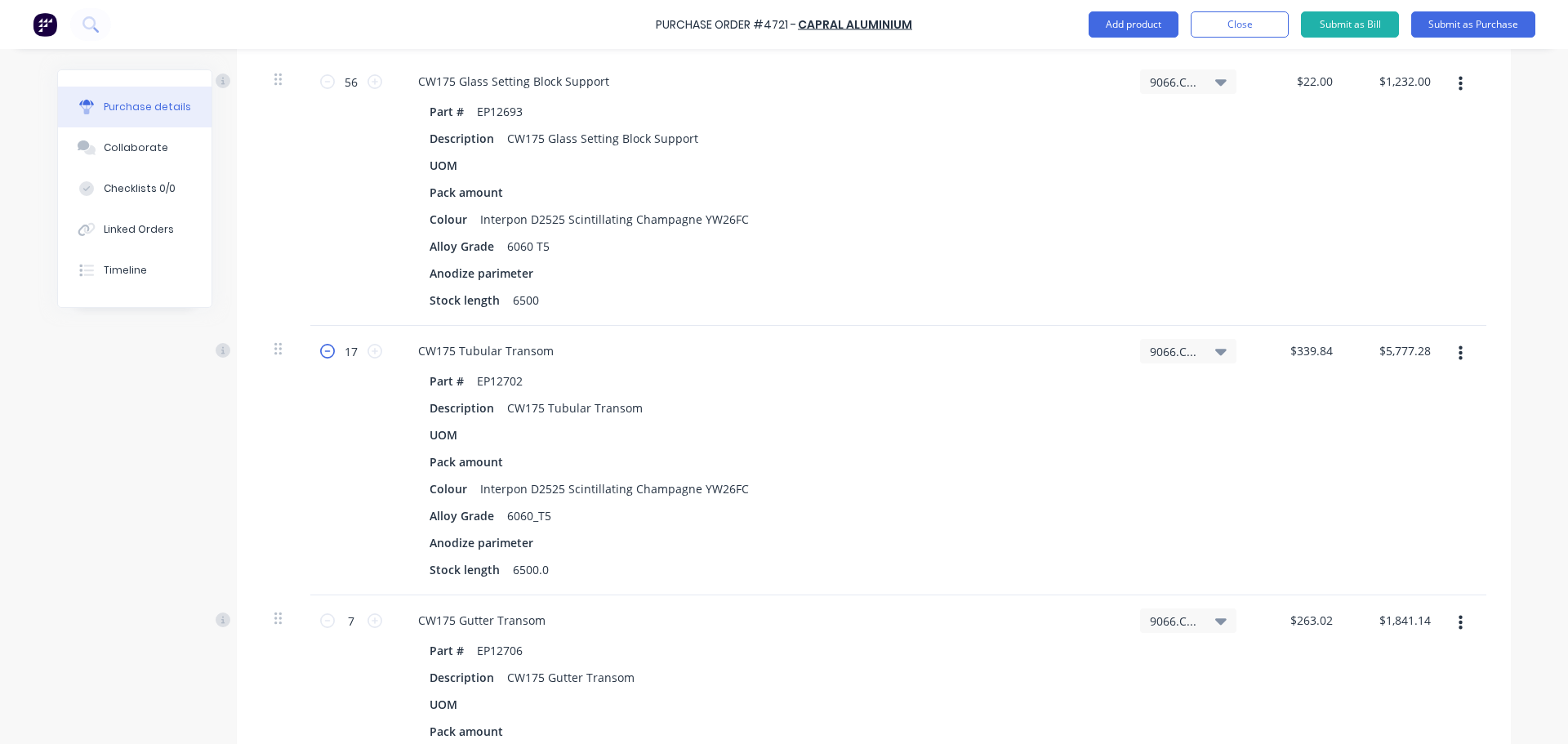
click at [321, 355] on icon at bounding box center [327, 351] width 15 height 15
type textarea "x"
type input "16"
type input "$5,437.44"
click at [321, 355] on icon at bounding box center [327, 351] width 15 height 15
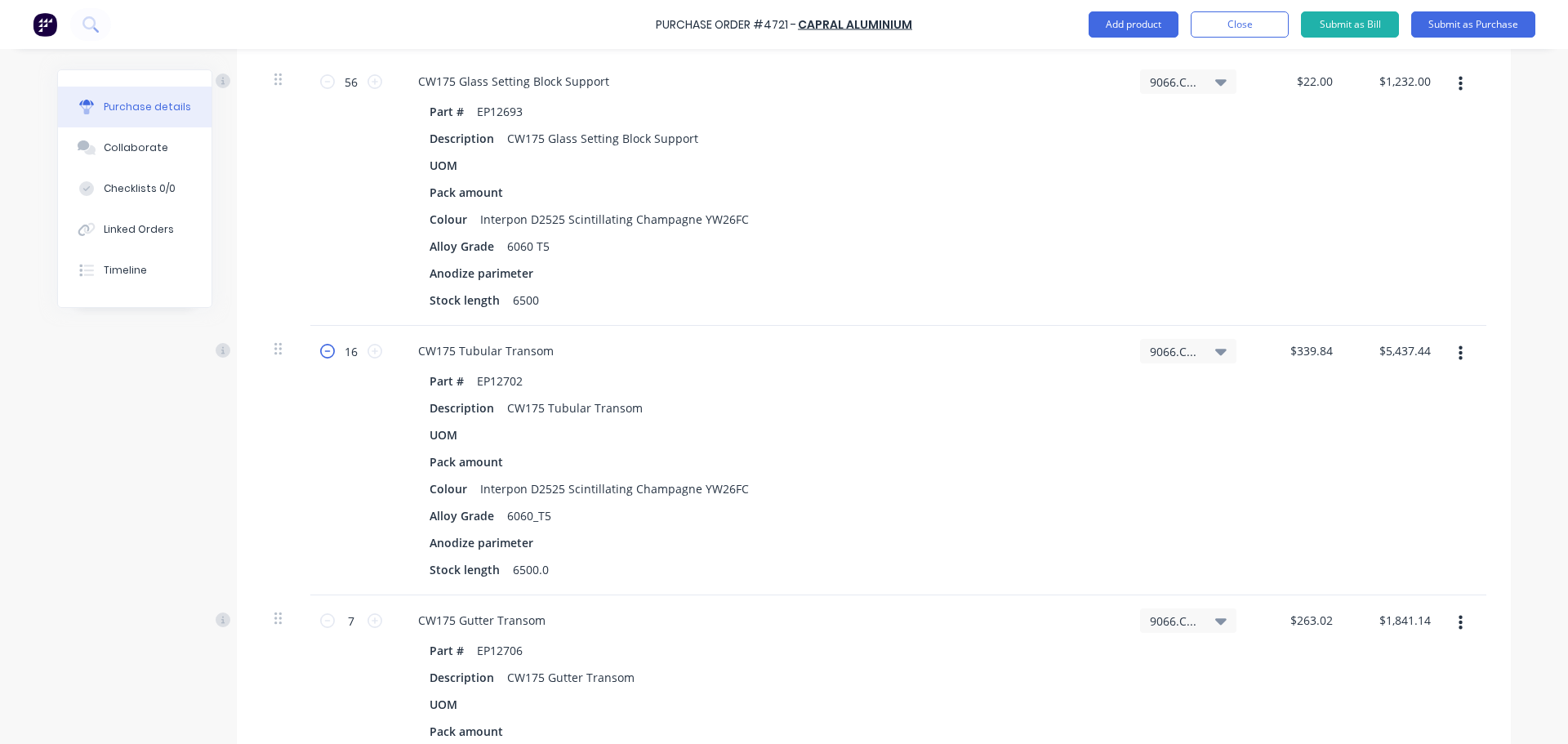
type textarea "x"
type input "15"
type input "$5,097.60"
click at [321, 355] on icon at bounding box center [327, 351] width 15 height 15
type textarea "x"
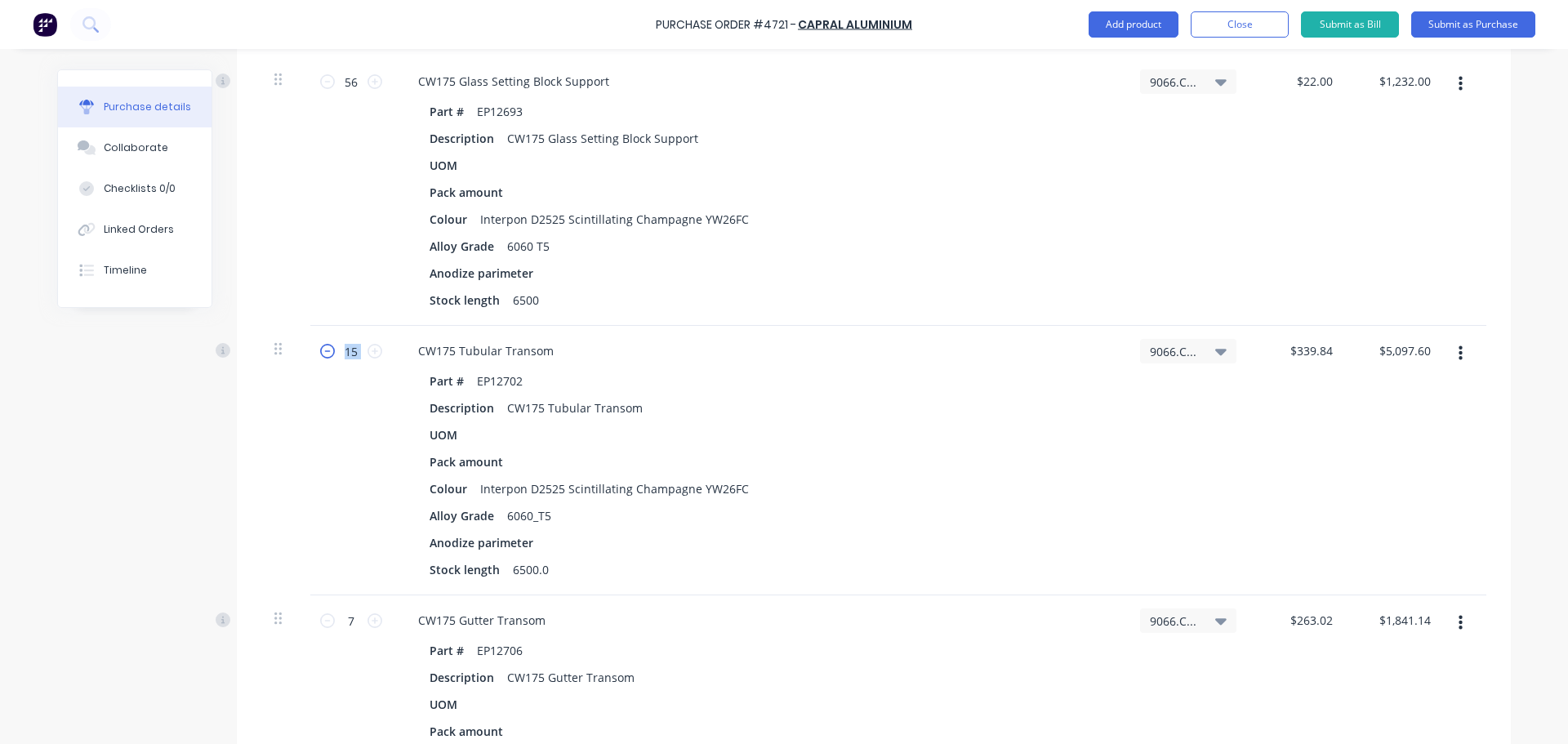
type input "14"
type input "$4,757.76"
click at [321, 355] on icon at bounding box center [327, 351] width 15 height 15
type textarea "x"
type input "13"
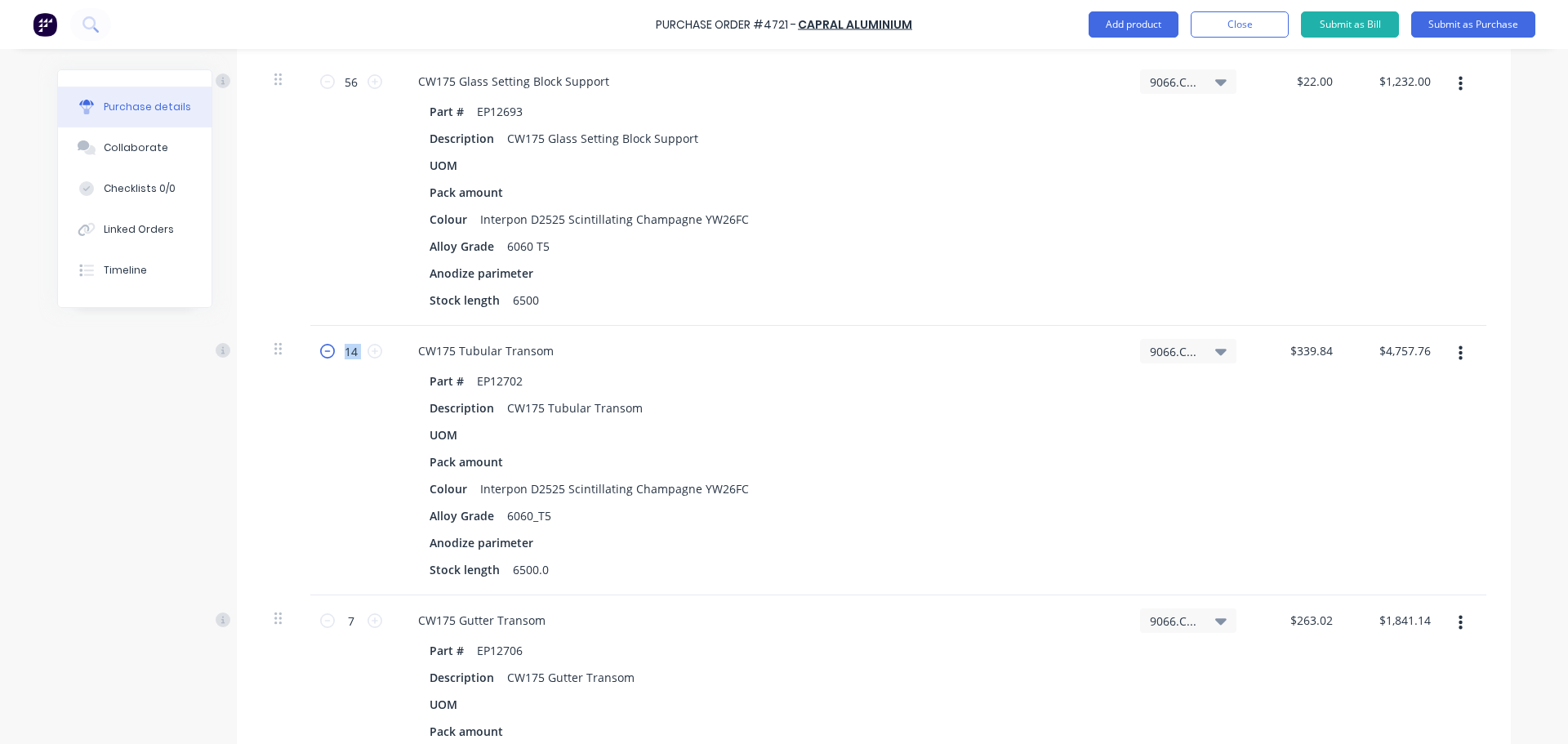
type input "$4,417.92"
click at [321, 355] on icon at bounding box center [327, 351] width 15 height 15
type textarea "x"
type input "12"
type input "$4,078.08"
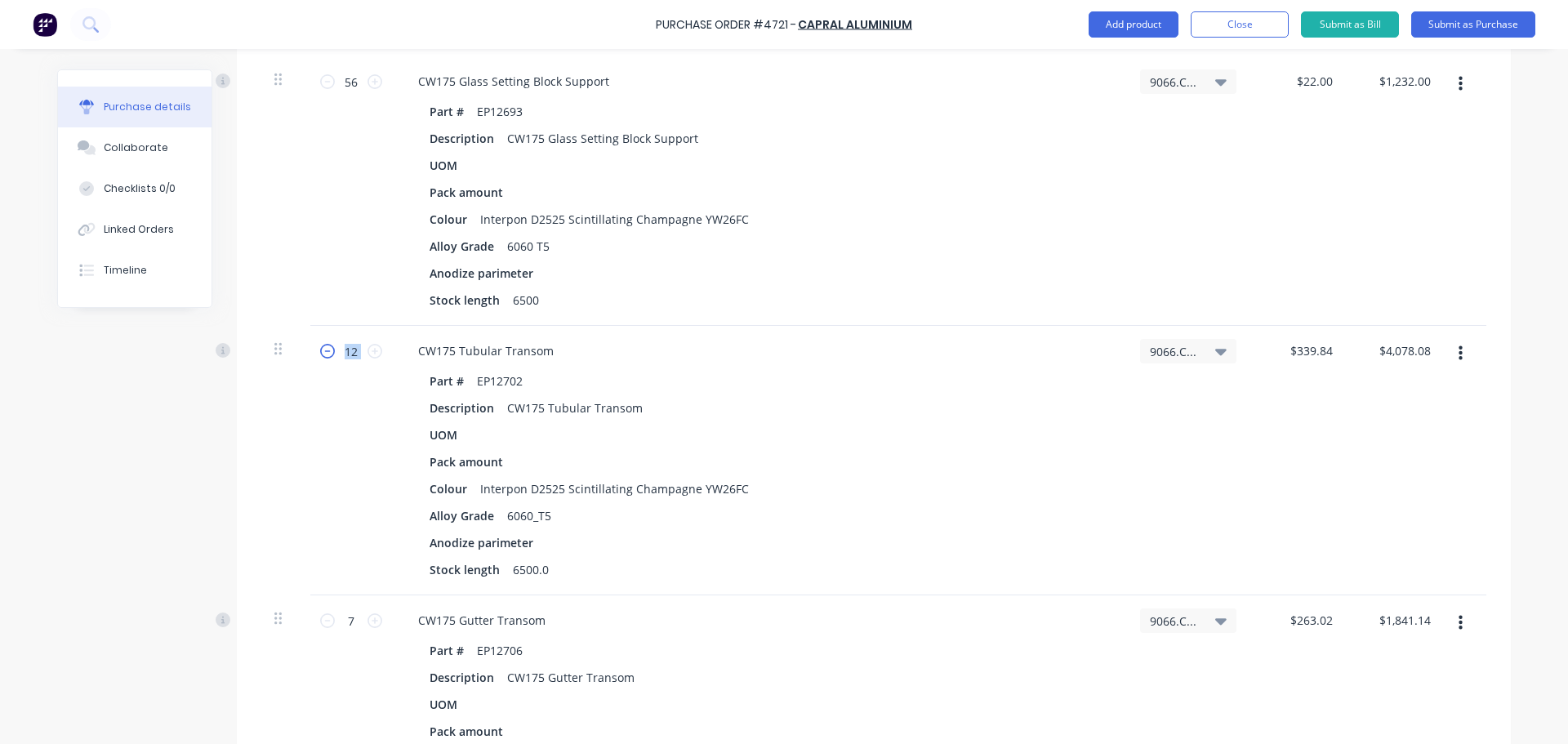
click at [321, 355] on icon at bounding box center [327, 351] width 15 height 15
type textarea "x"
type input "11"
type input "$3,738.24"
click at [317, 425] on div "11 11" at bounding box center [351, 460] width 82 height 269
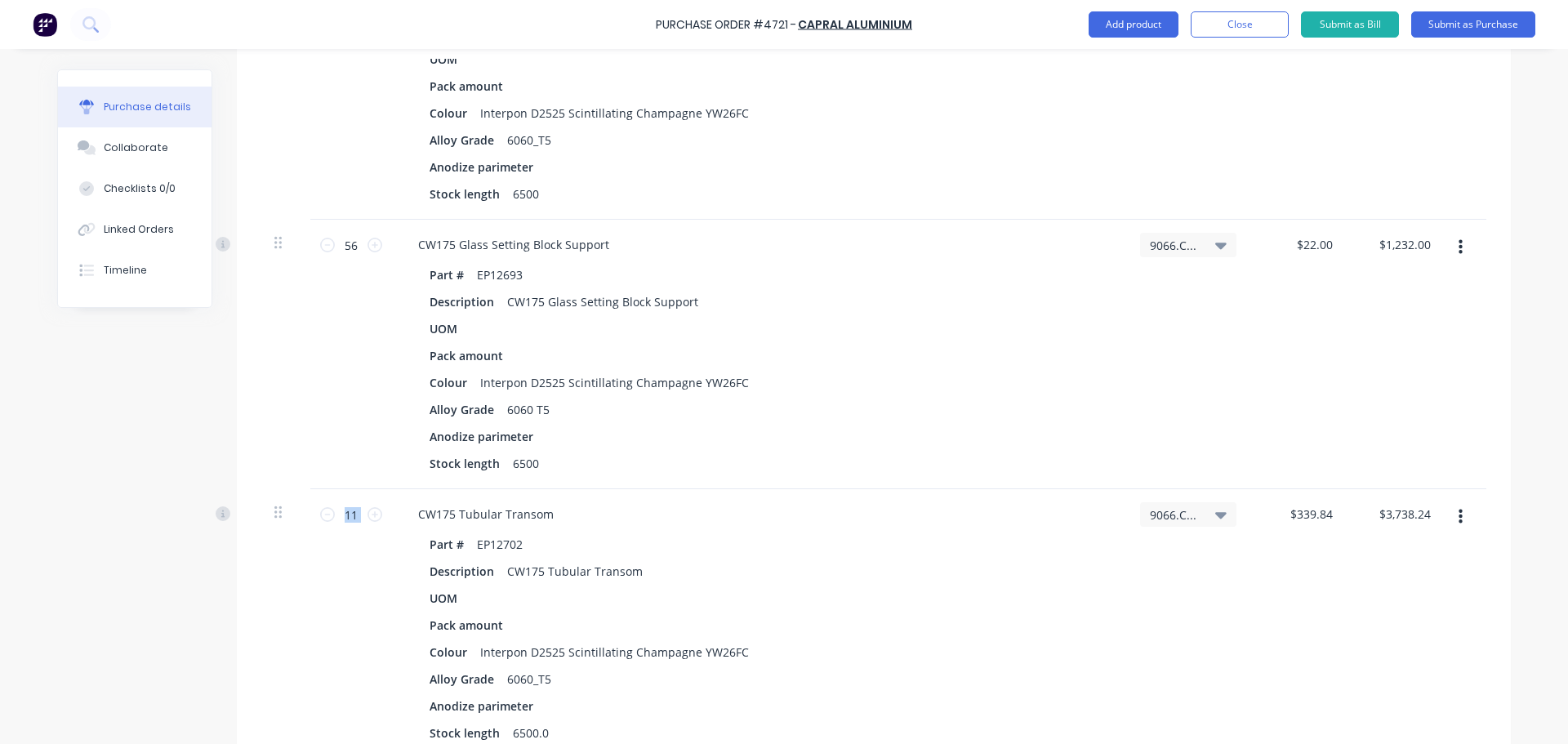
scroll to position [489, 0]
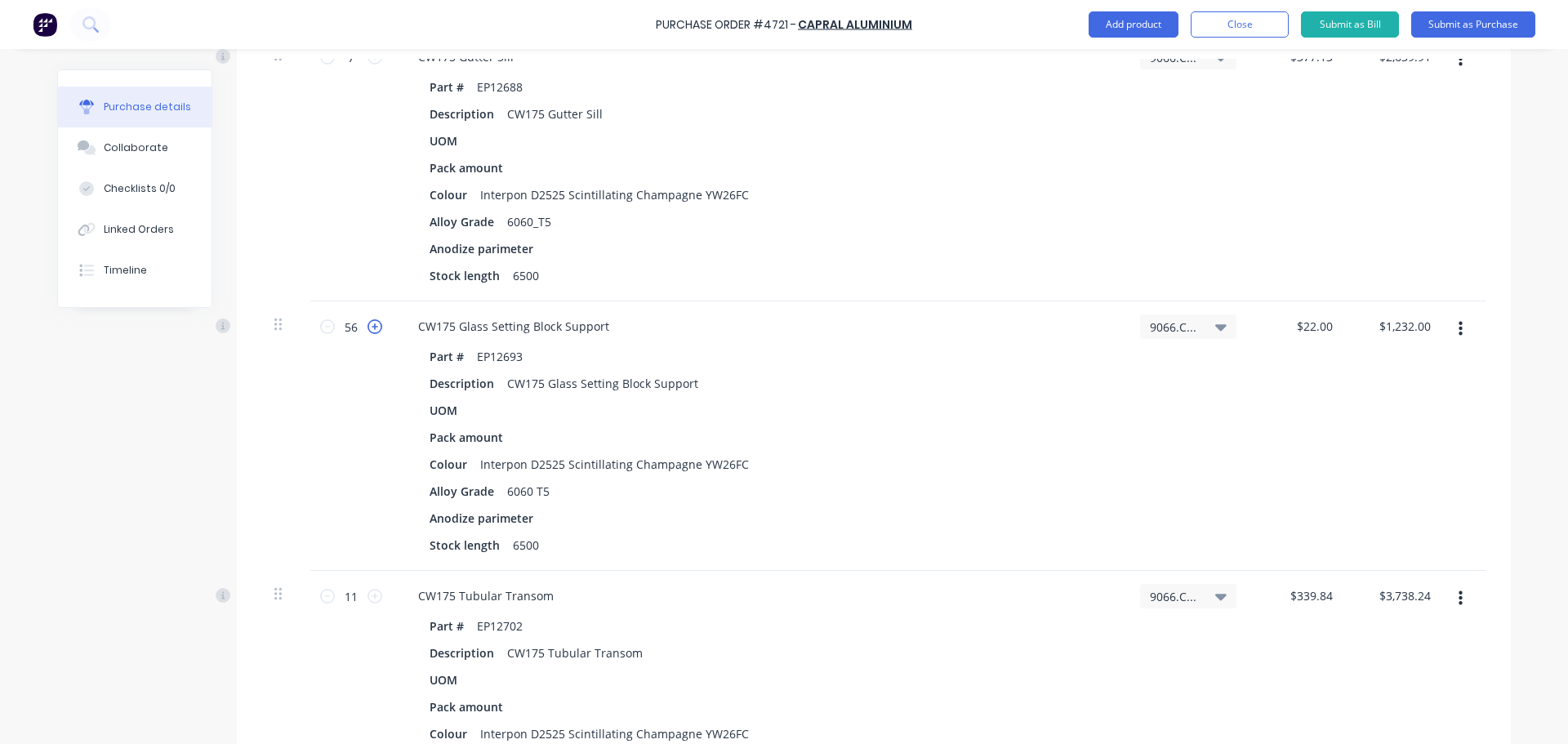
click at [368, 328] on icon at bounding box center [375, 327] width 15 height 15
type textarea "x"
type input "57"
type input "$1,254.00"
click at [368, 328] on icon at bounding box center [375, 327] width 15 height 15
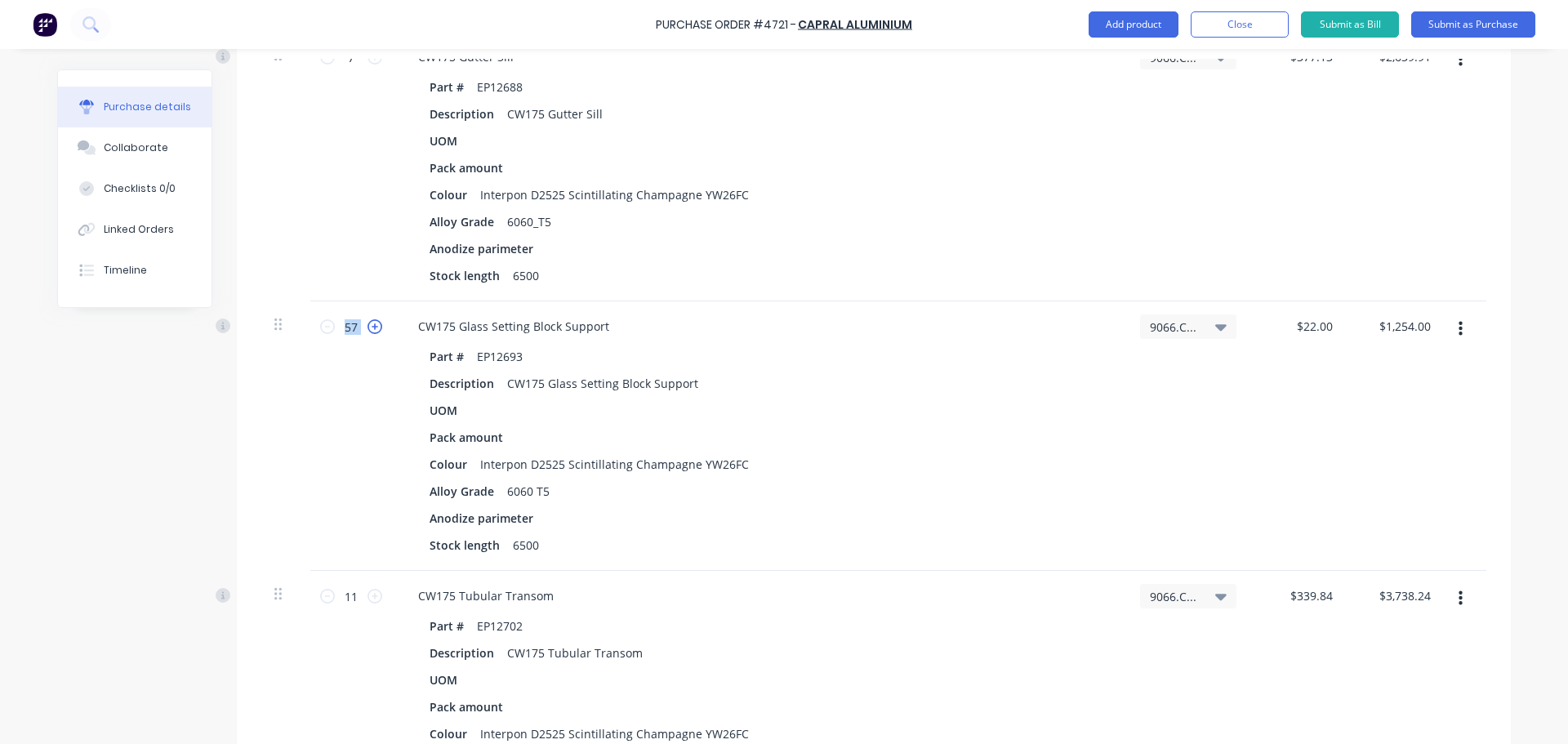
type textarea "x"
type input "58"
type input "$1,276.00"
click at [370, 326] on icon at bounding box center [375, 327] width 15 height 15
type textarea "x"
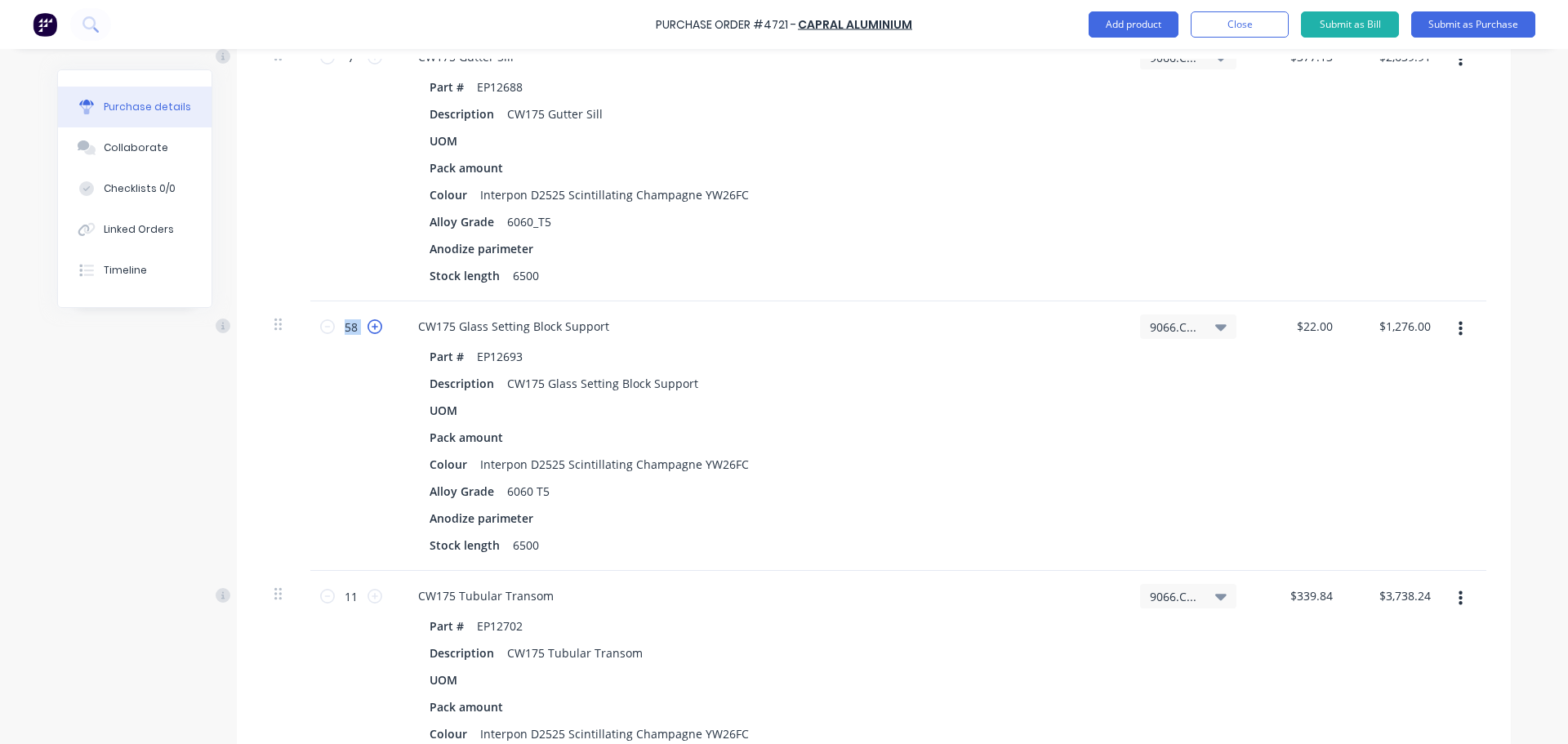
type input "59"
type input "$1,298.00"
click at [370, 326] on icon at bounding box center [375, 327] width 15 height 15
type textarea "x"
type input "60"
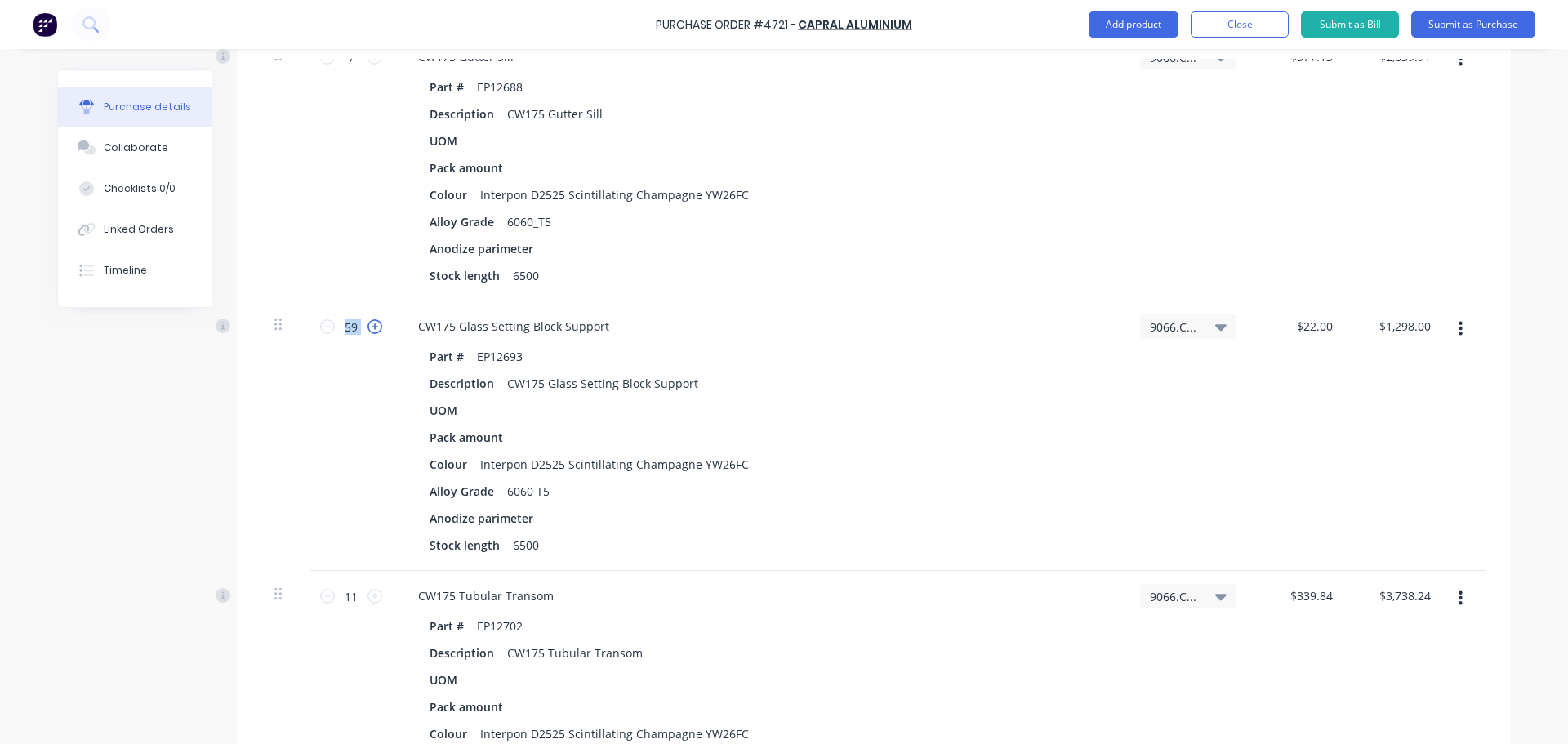
type input "$1,320.00"
click at [370, 326] on icon at bounding box center [375, 327] width 15 height 15
type textarea "x"
type input "61"
type input "$1,342.00"
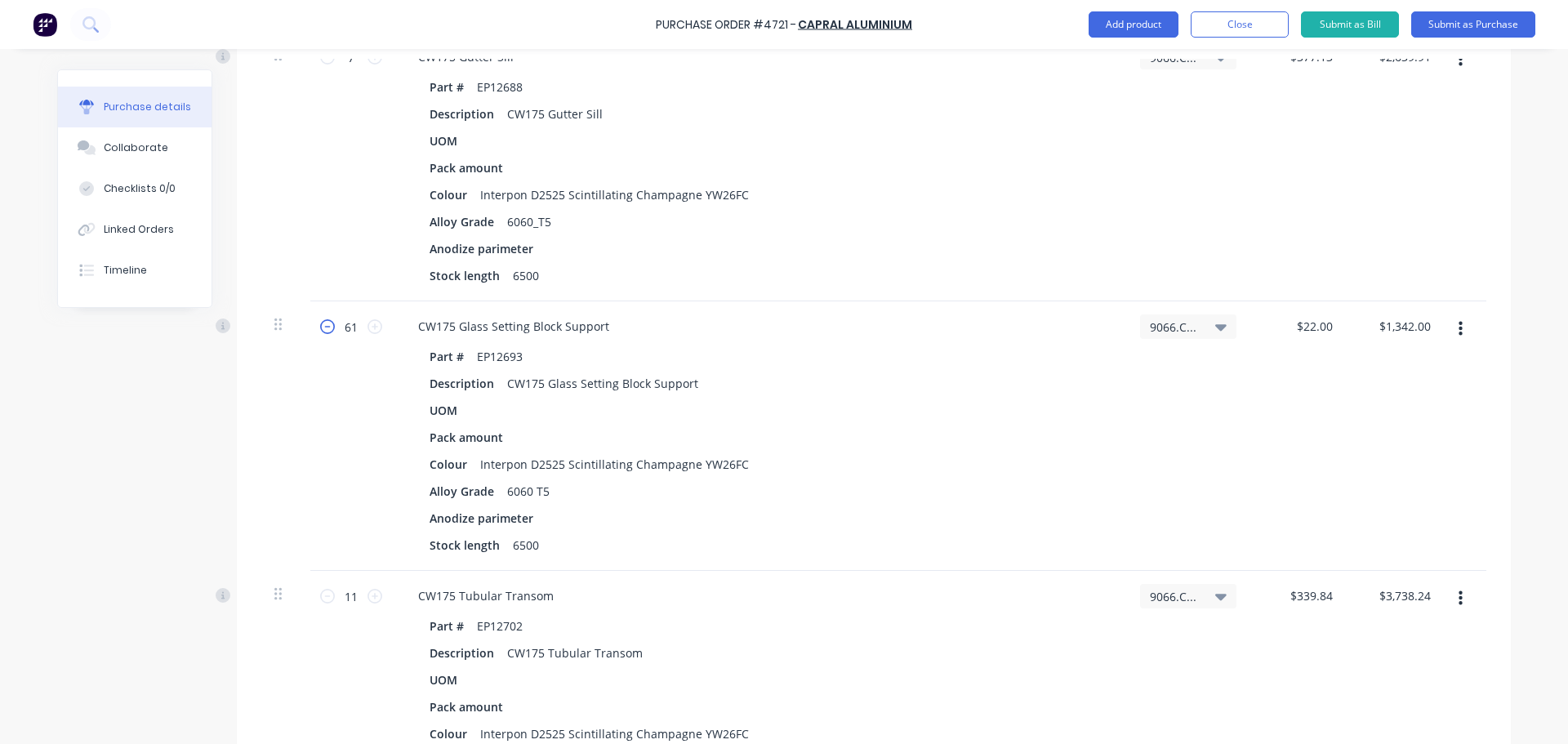
click at [320, 327] on icon at bounding box center [327, 327] width 15 height 15
type textarea "x"
type input "60"
type input "$1,320.00"
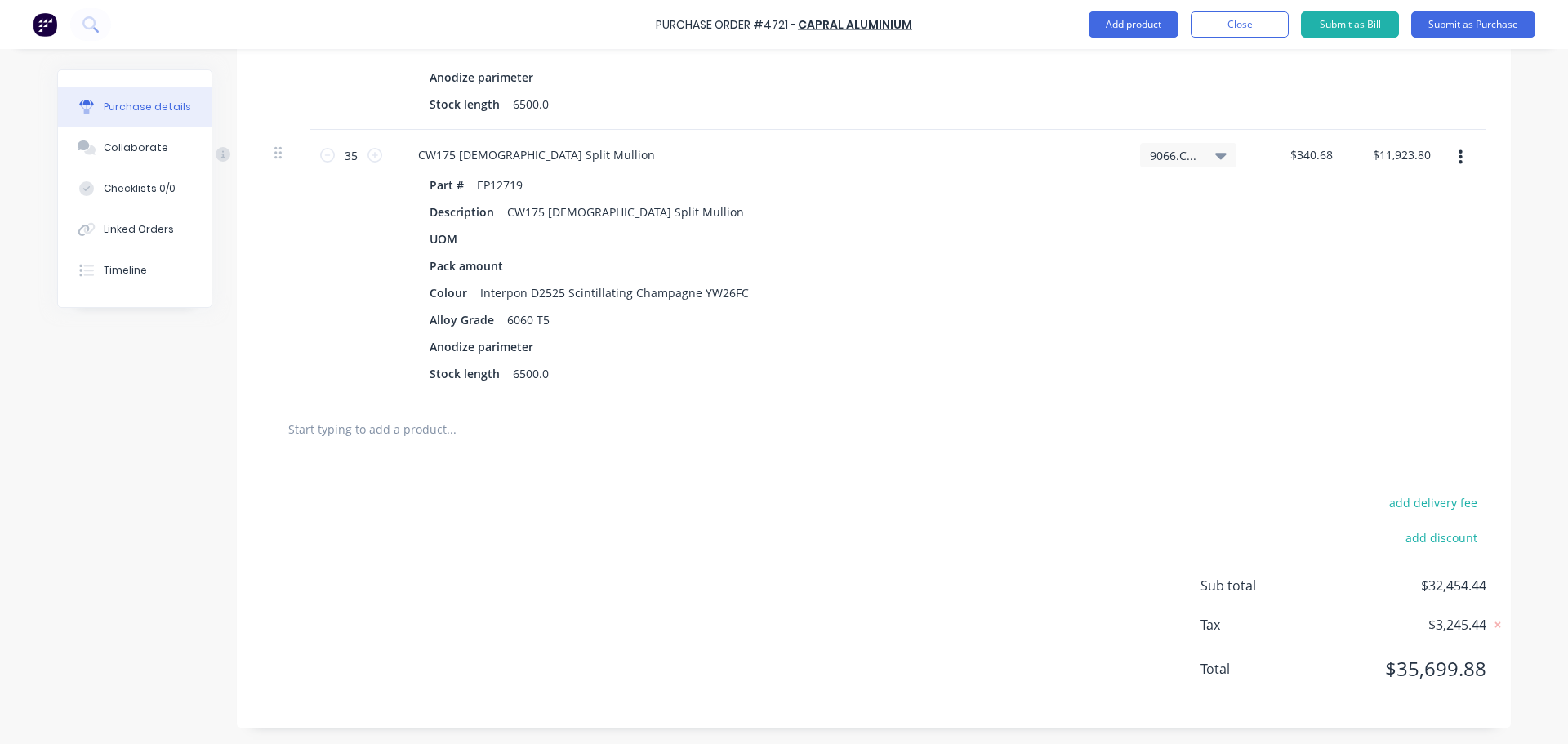
scroll to position [2465, 0]
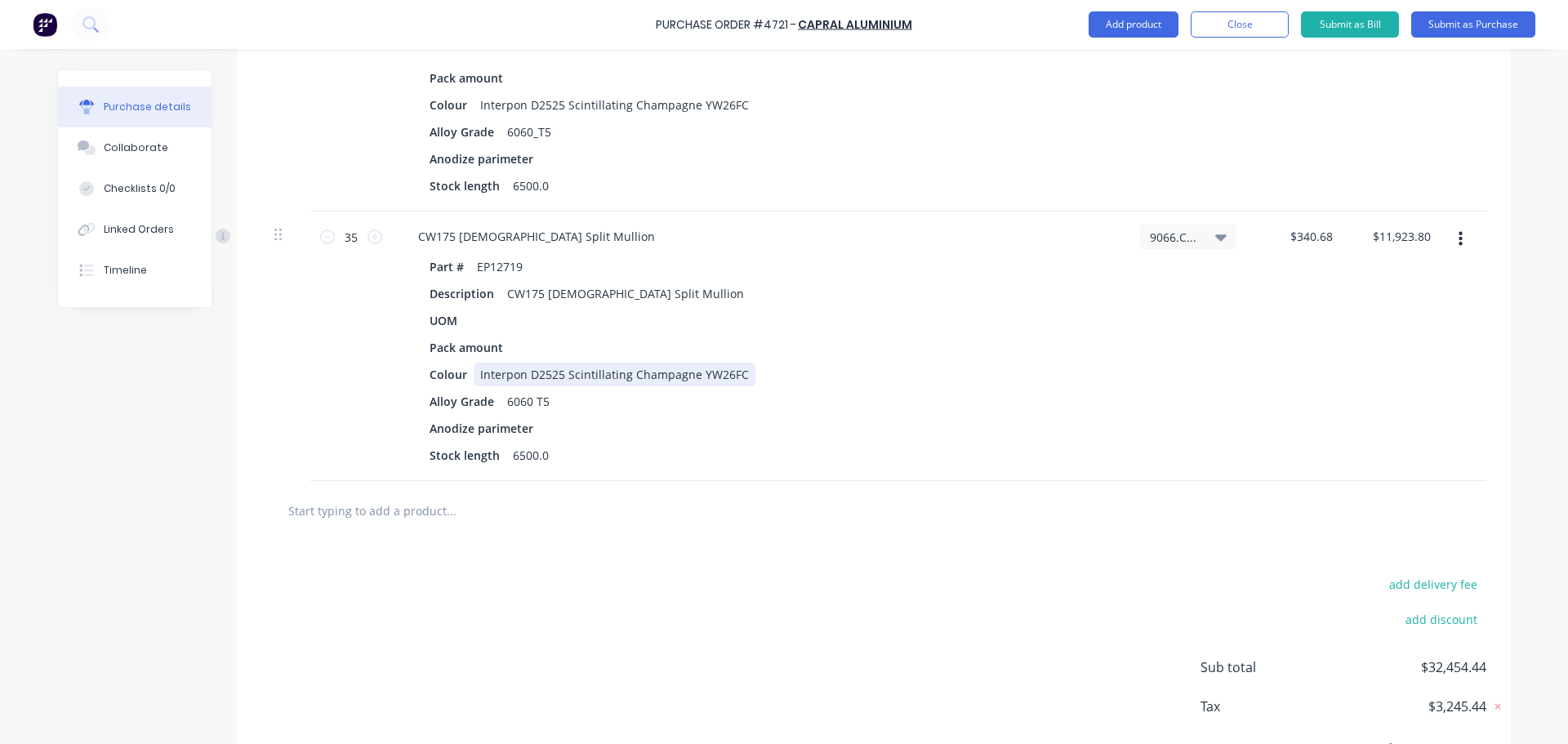
click at [839, 363] on div "Colour Interpon D2525 Scintillating Champagne YW26FC" at bounding box center [756, 374] width 667 height 24
click at [797, 312] on div "UOM" at bounding box center [756, 320] width 667 height 24
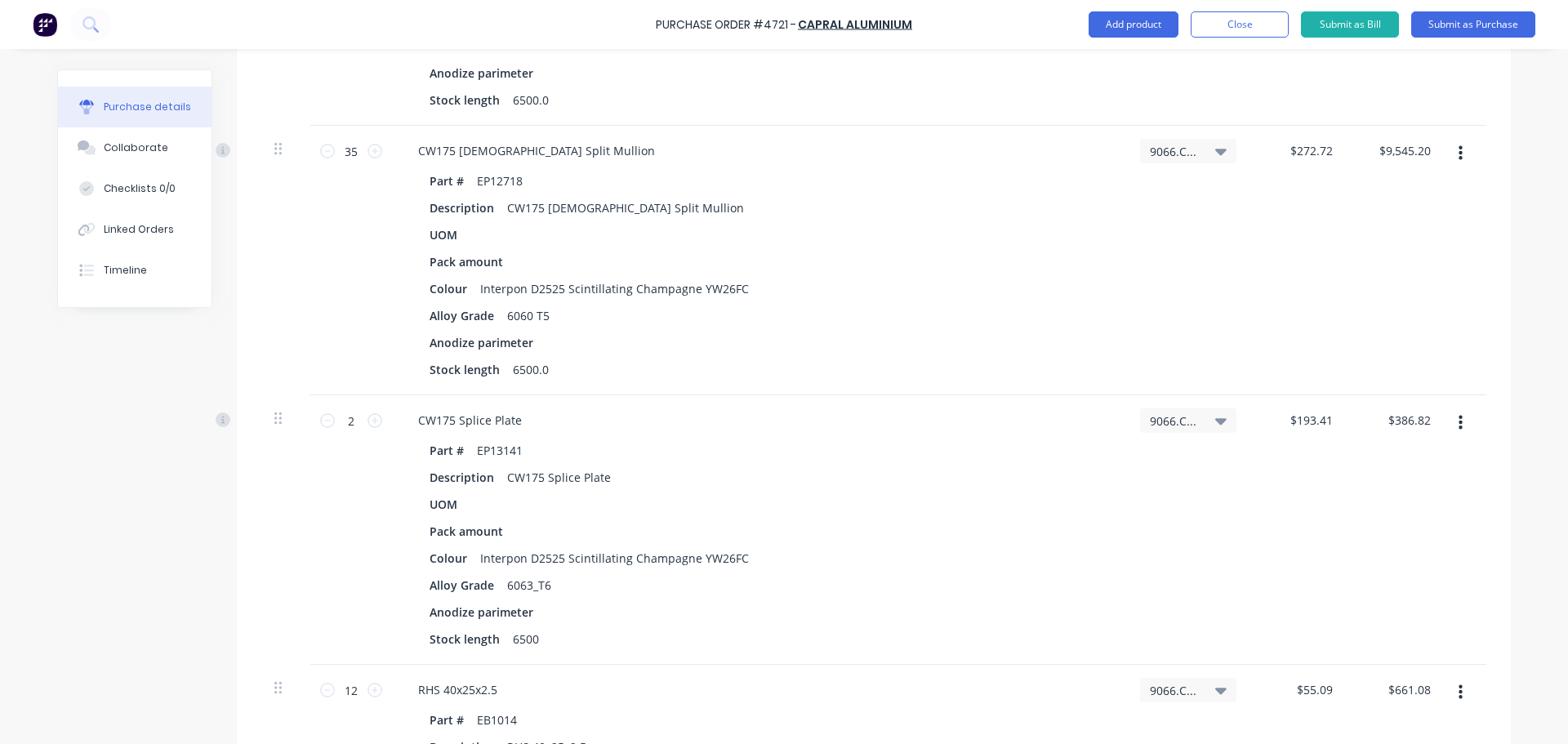
scroll to position [1388, 0]
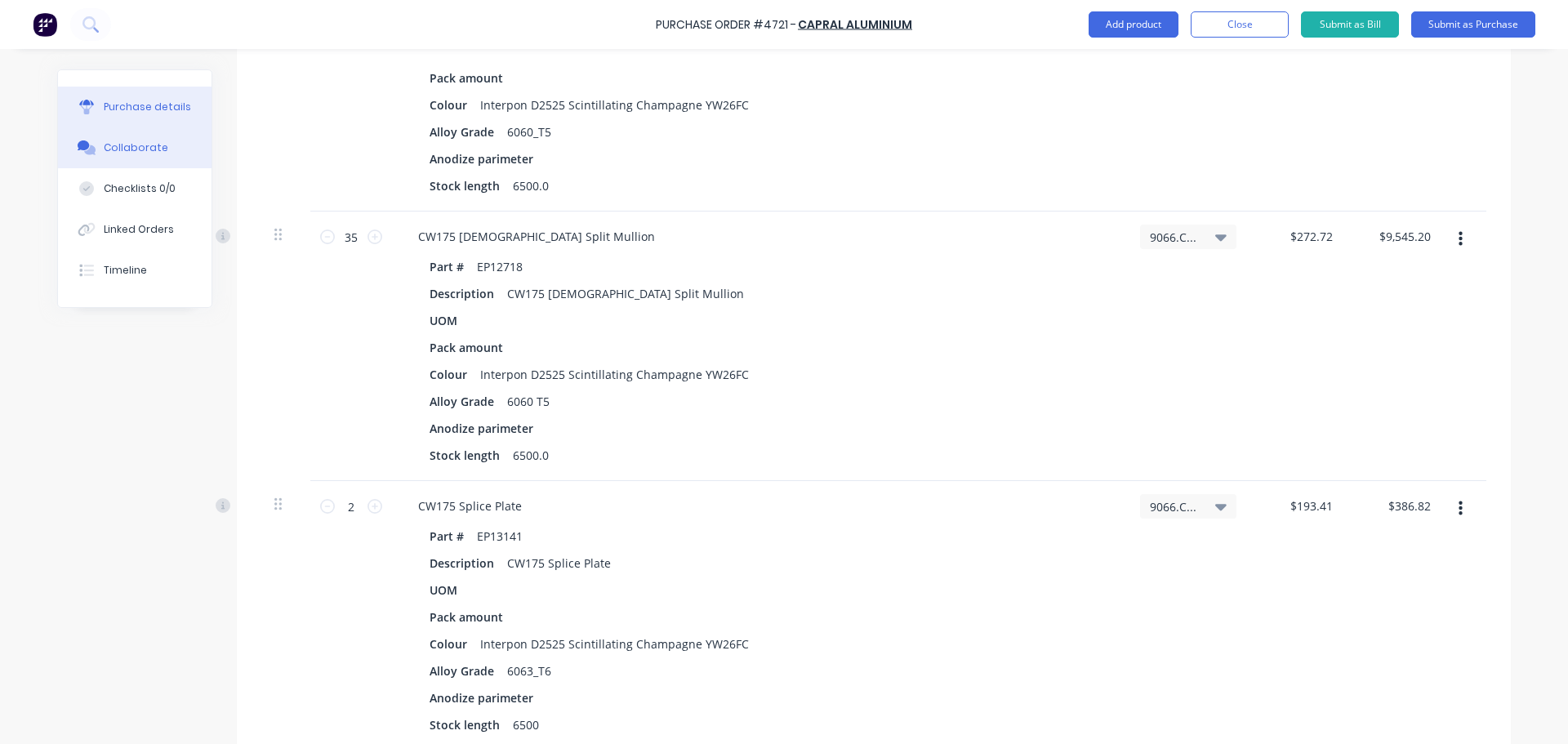
click at [120, 147] on div "Collaborate" at bounding box center [136, 148] width 65 height 15
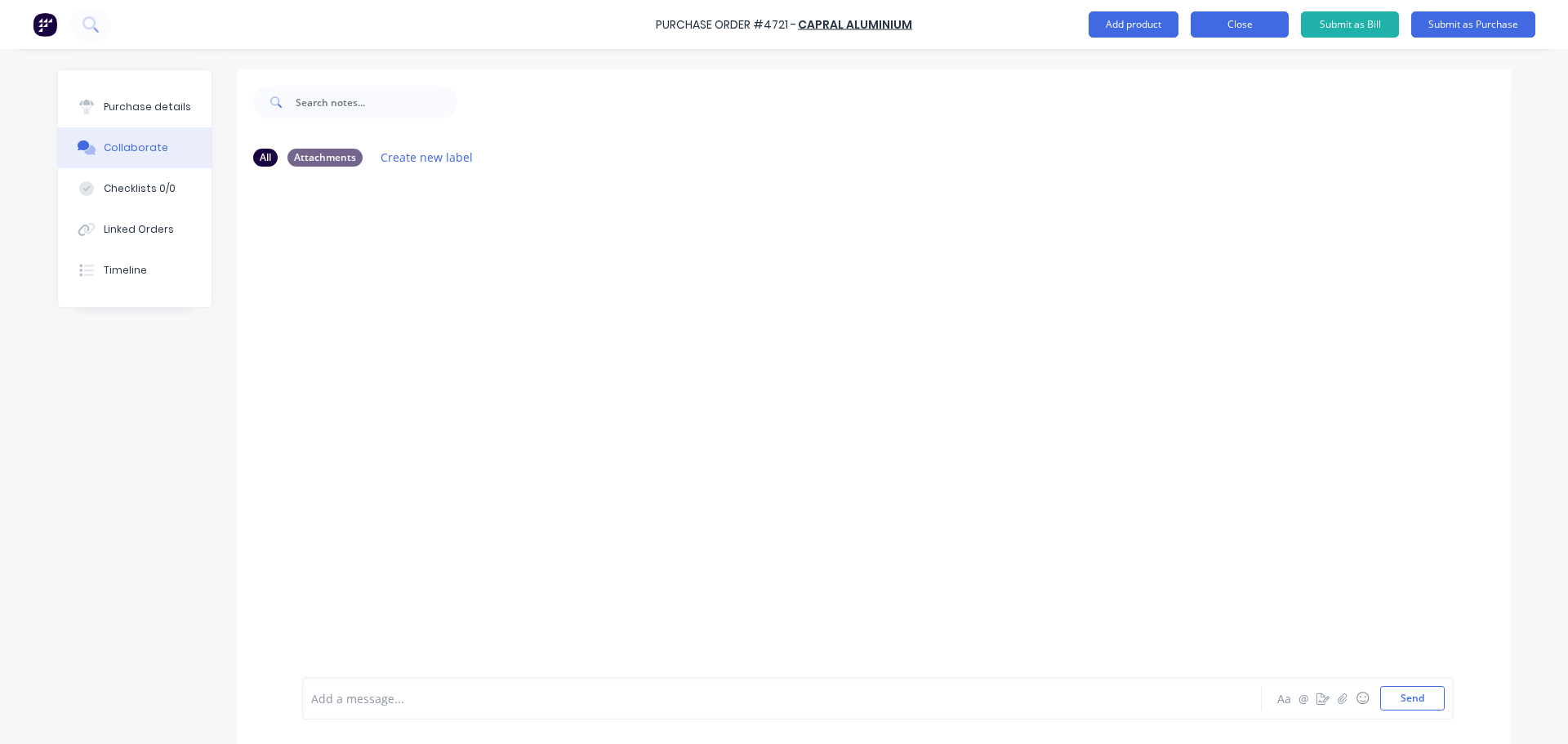
click at [1248, 21] on button "Close" at bounding box center [1240, 25] width 98 height 26
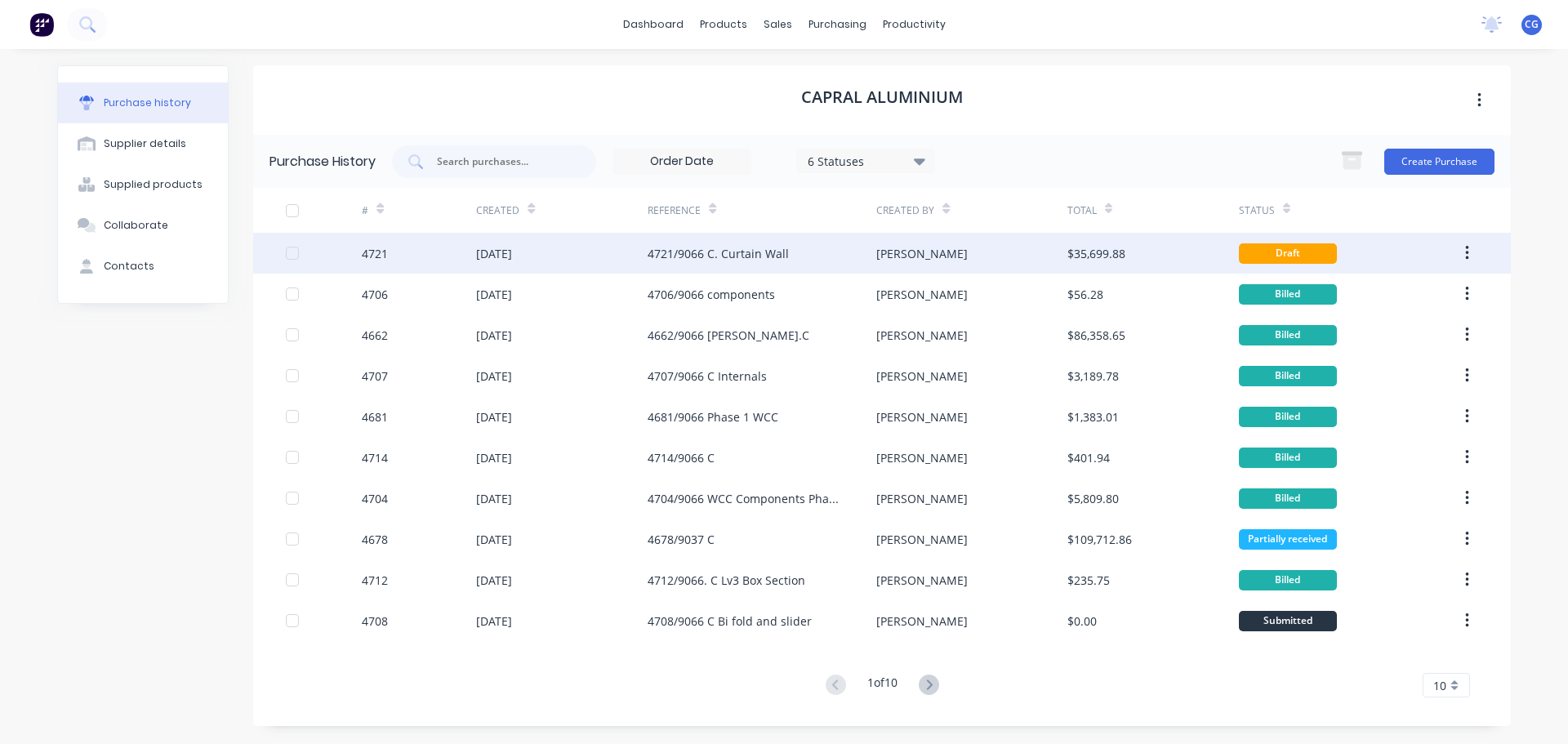
click at [681, 257] on div "4721/9066 C. Curtain Wall" at bounding box center [718, 253] width 141 height 17
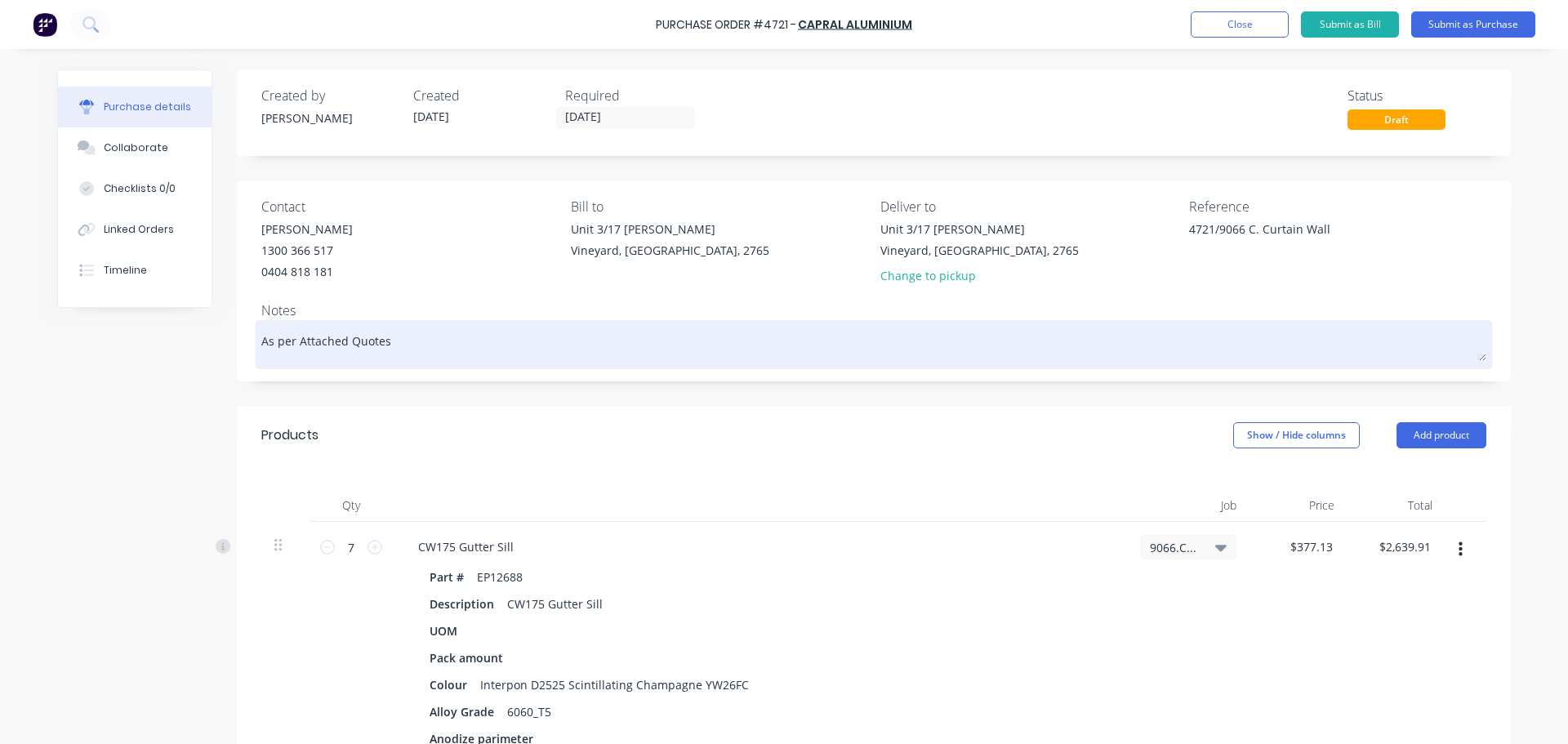
click at [395, 336] on textarea "As per Attached Quotes" at bounding box center [873, 342] width 1225 height 36
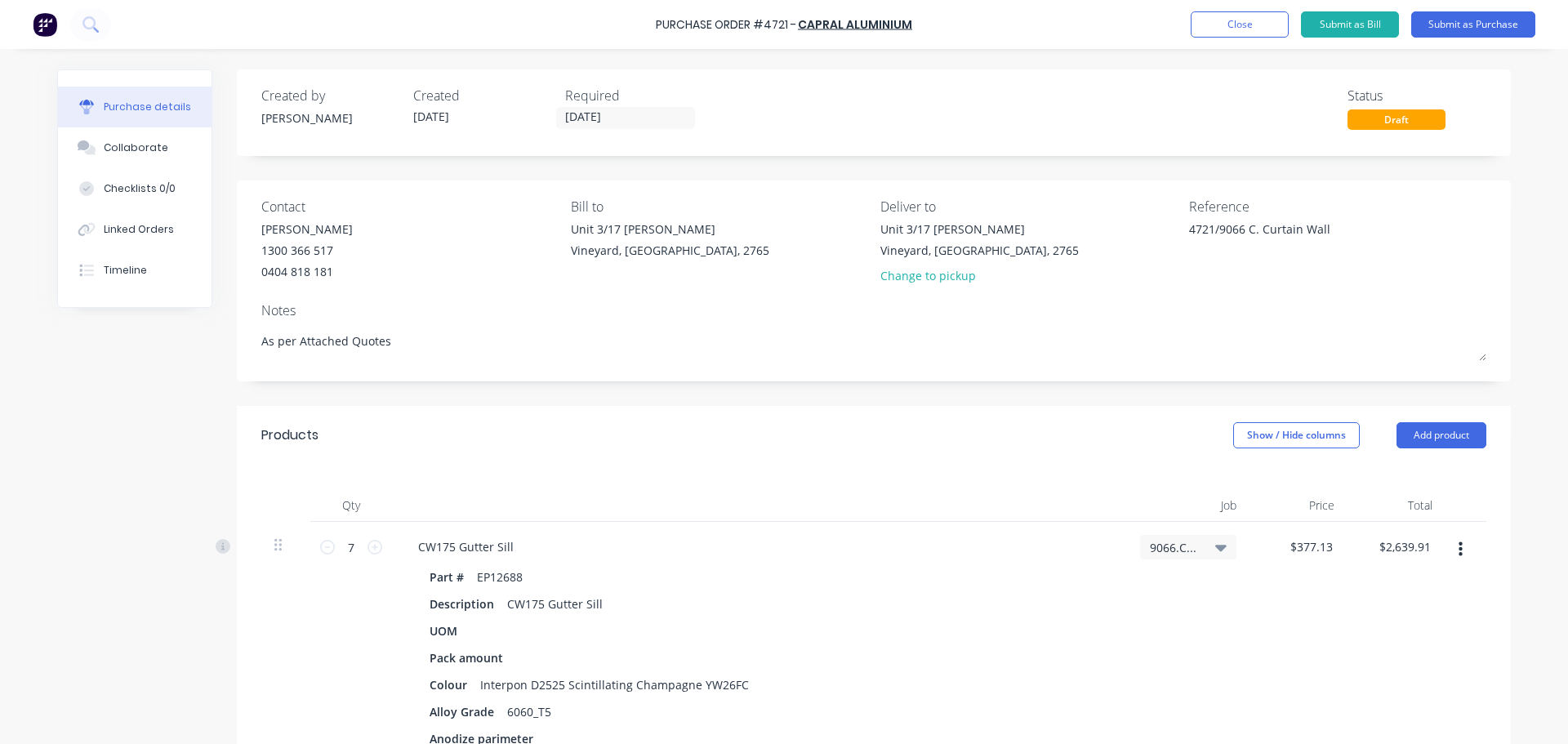
drag, startPoint x: 403, startPoint y: 338, endPoint x: 241, endPoint y: 334, distance: 162.0
click at [241, 334] on div "Contact [PERSON_NAME] [PHONE_NUMBER] Bill to [STREET_ADDRESS] Deliver to [STREE…" at bounding box center [873, 280] width 1274 height 201
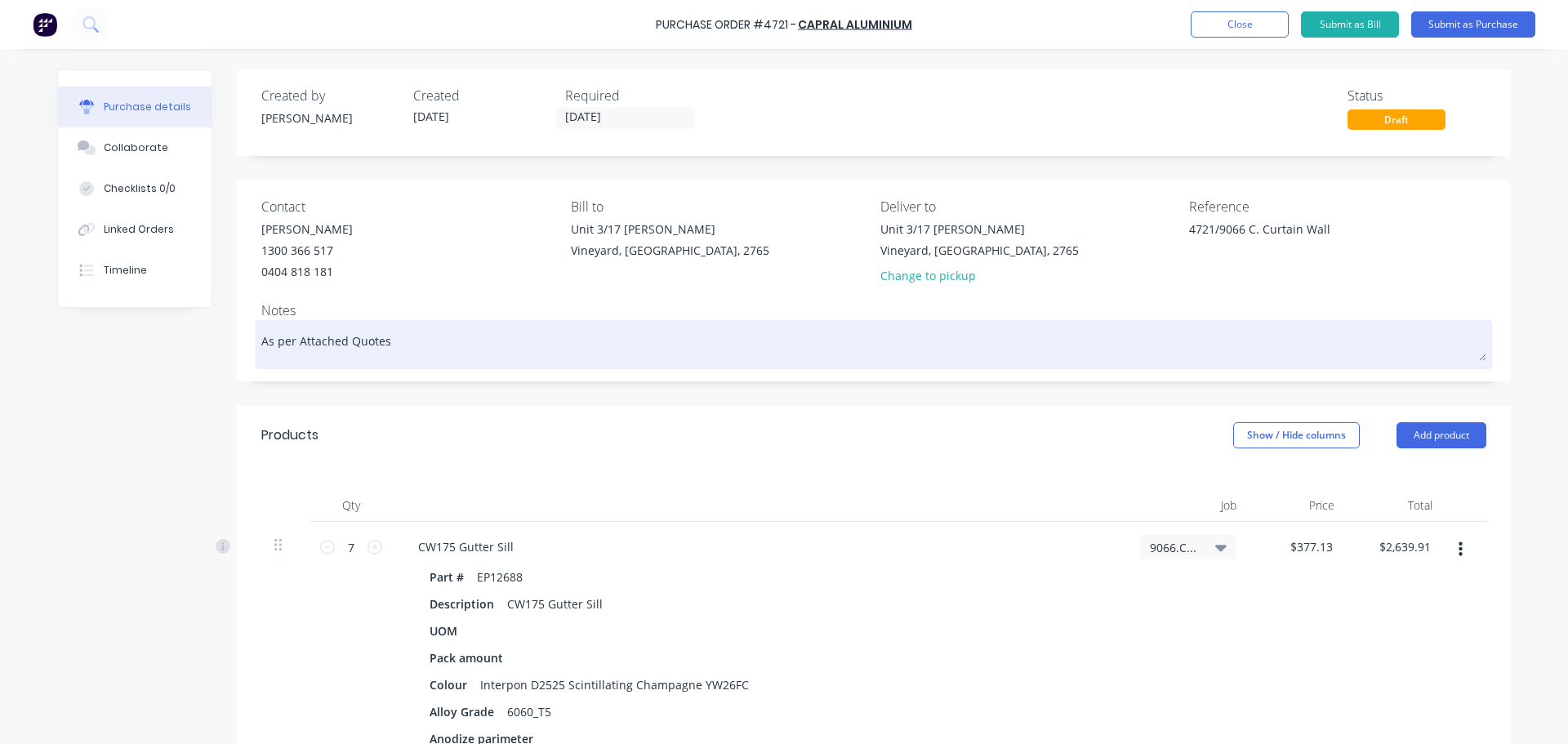
paste textarea "2706250580 - [GEOGRAPHIC_DATA]"
type textarea "x"
type textarea "2706250580 - [GEOGRAPHIC_DATA]"
type textarea "x"
type textarea "2706250580 - [GEOGRAPHIC_DATA]"
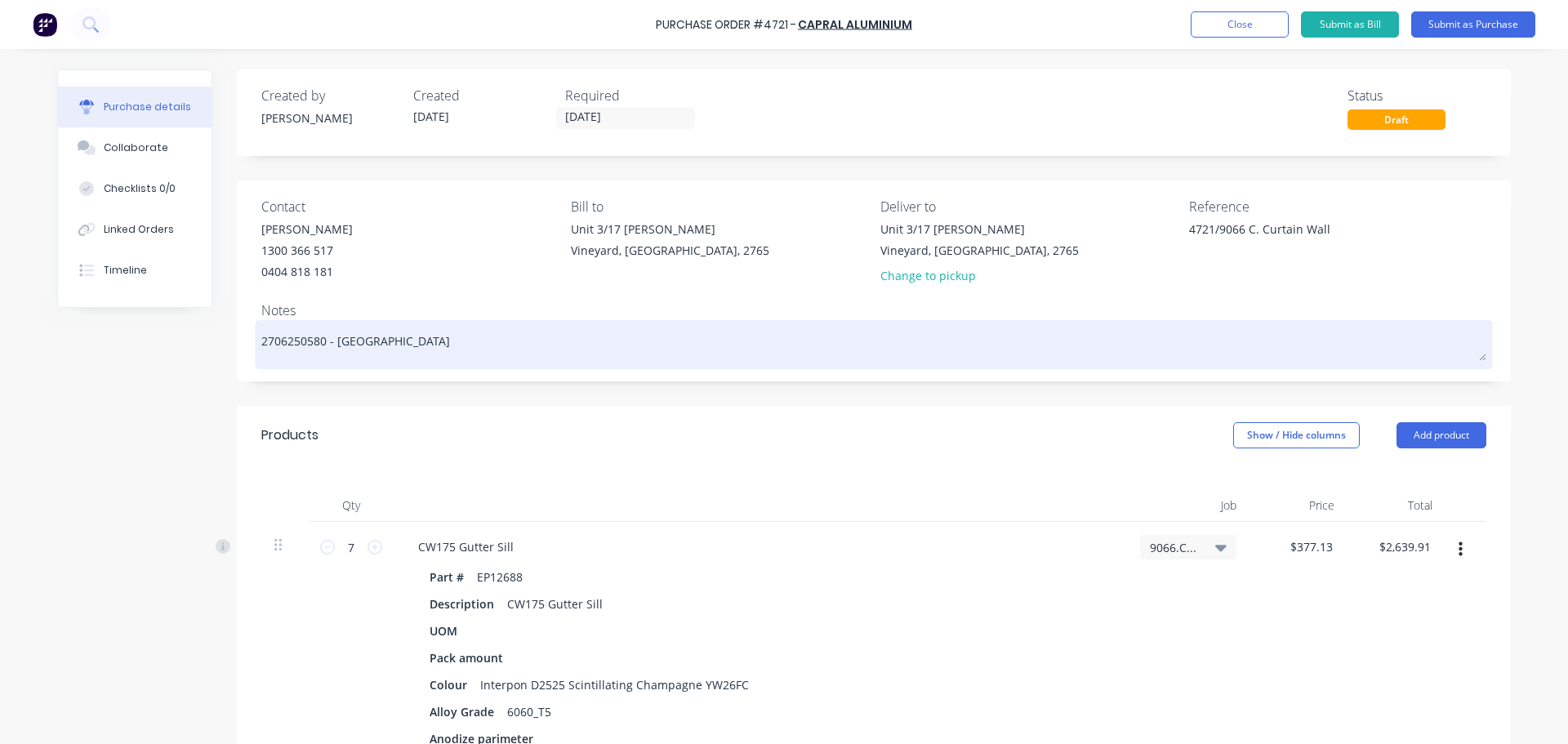
click at [261, 338] on div "2706250580 - [GEOGRAPHIC_DATA]" at bounding box center [873, 344] width 1225 height 41
click at [261, 336] on textarea "2706250580 - [GEOGRAPHIC_DATA]" at bounding box center [873, 342] width 1225 height 36
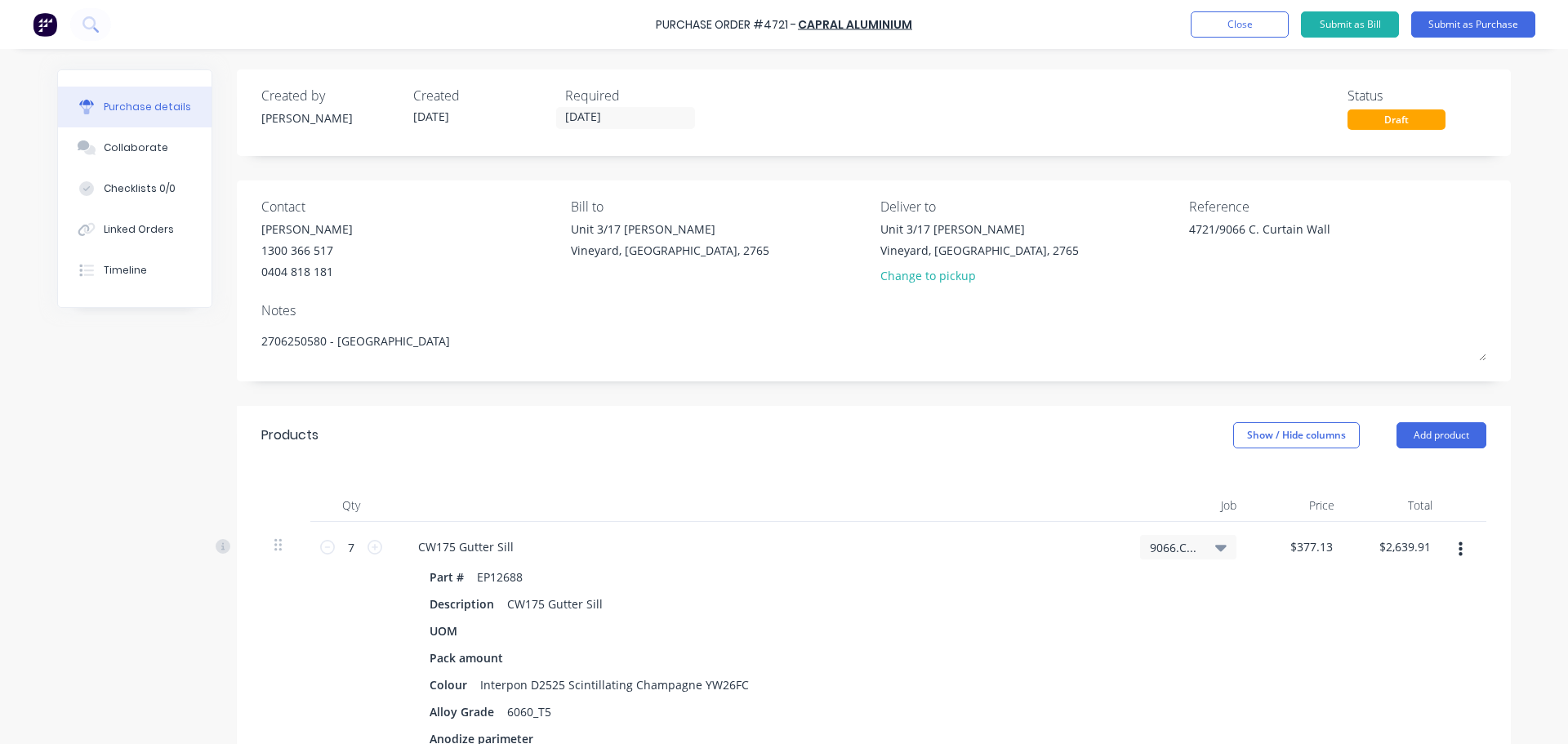
type textarea "x"
type textarea "A2706250580 - [GEOGRAPHIC_DATA]"
type textarea "x"
type textarea "As2706250580 - [GEOGRAPHIC_DATA]"
type textarea "x"
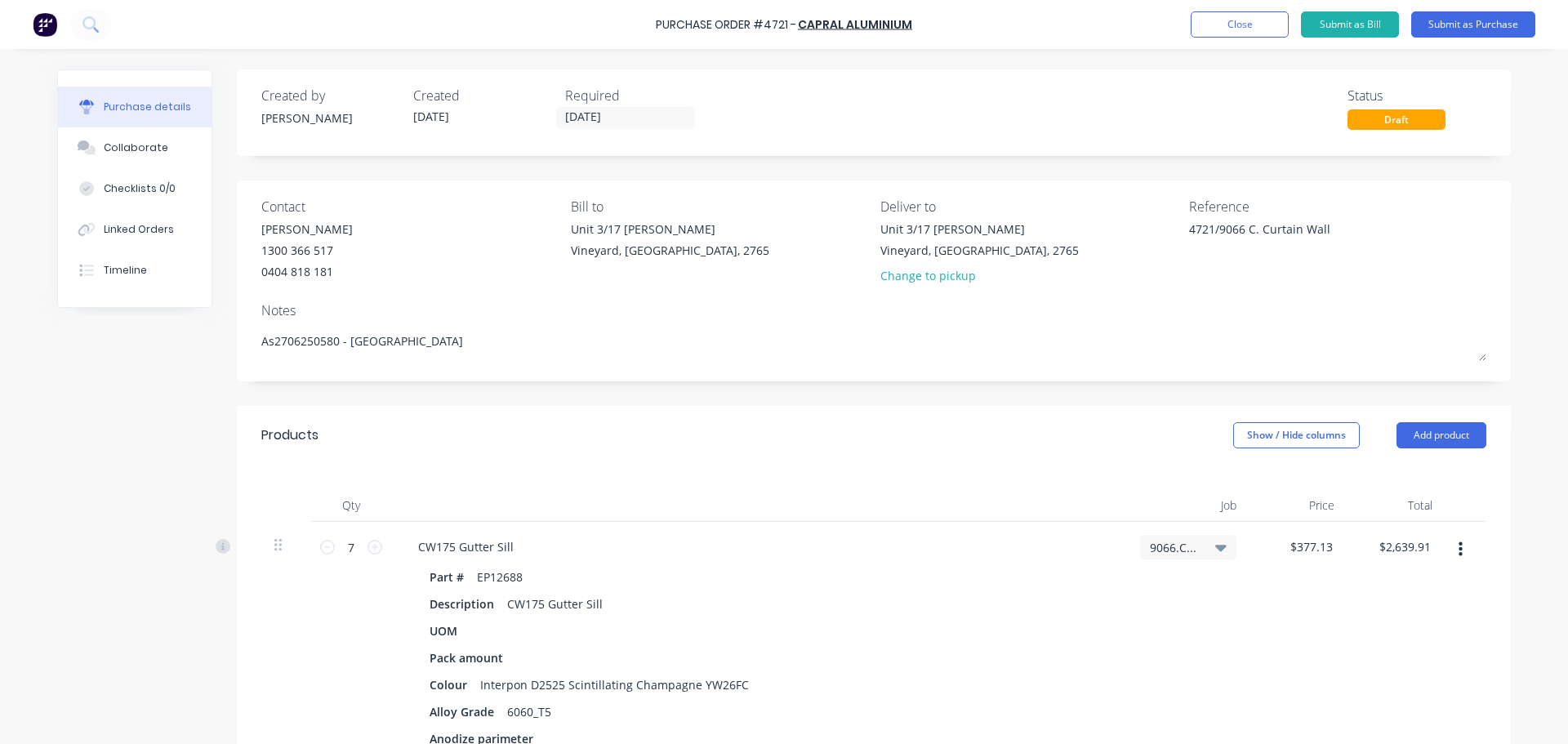
type textarea "As 2706250580 - [GEOGRAPHIC_DATA]"
type textarea "x"
type textarea "As p2706250580 - [GEOGRAPHIC_DATA]"
type textarea "x"
type textarea "As pe2706250580 - [GEOGRAPHIC_DATA]"
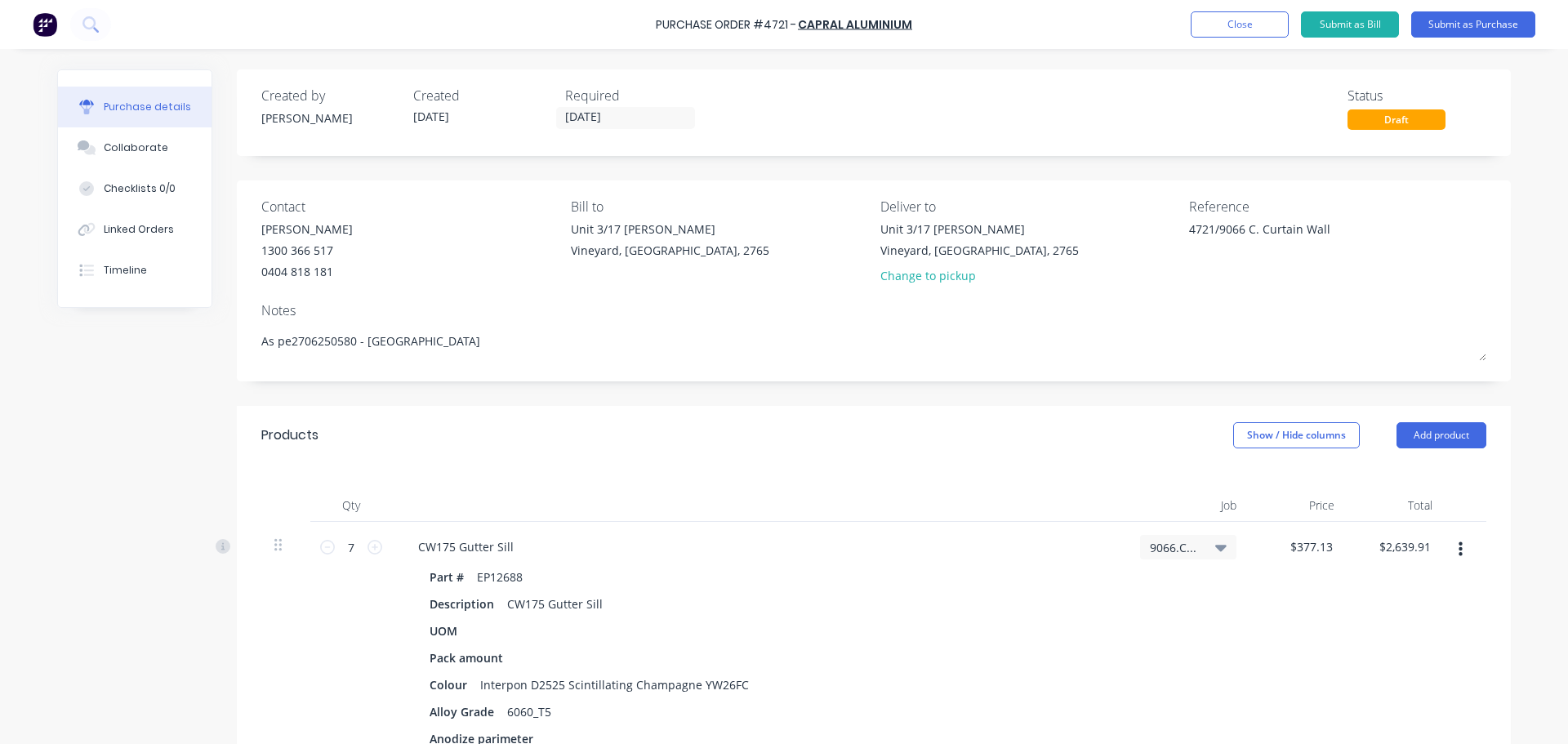
type textarea "x"
type textarea "As per2706250580 - [GEOGRAPHIC_DATA]"
type textarea "x"
type textarea "As per 2706250580 - [GEOGRAPHIC_DATA]"
type textarea "x"
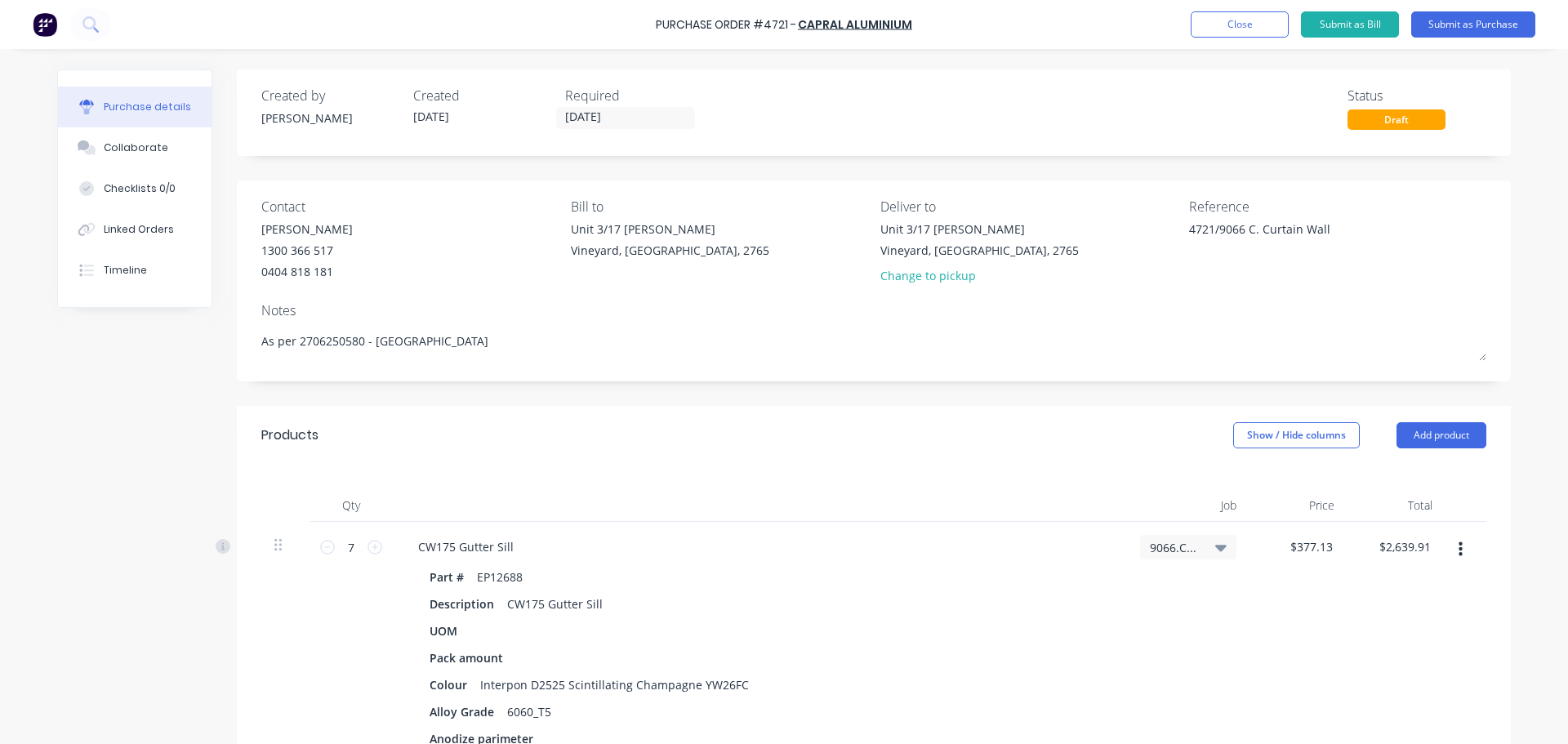
type textarea "As per q2706250580 - [GEOGRAPHIC_DATA]"
type textarea "x"
type textarea "As per qu2706250580 - [GEOGRAPHIC_DATA]"
type textarea "x"
type textarea "As per quo2706250580 - [GEOGRAPHIC_DATA]"
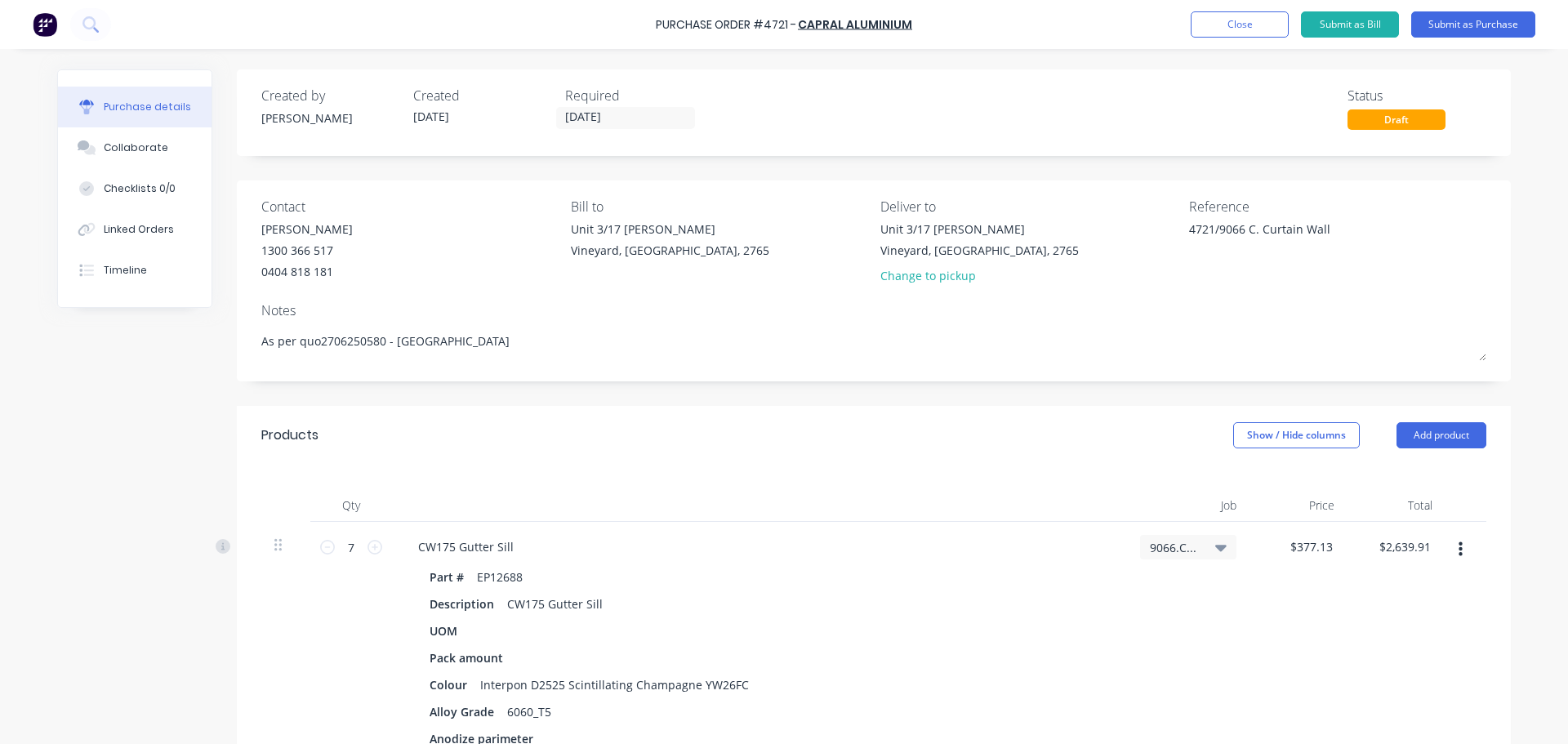
type textarea "x"
type textarea "As per quot2706250580 - [GEOGRAPHIC_DATA]"
type textarea "x"
type textarea "As per quote2706250580 - [GEOGRAPHIC_DATA]"
type textarea "x"
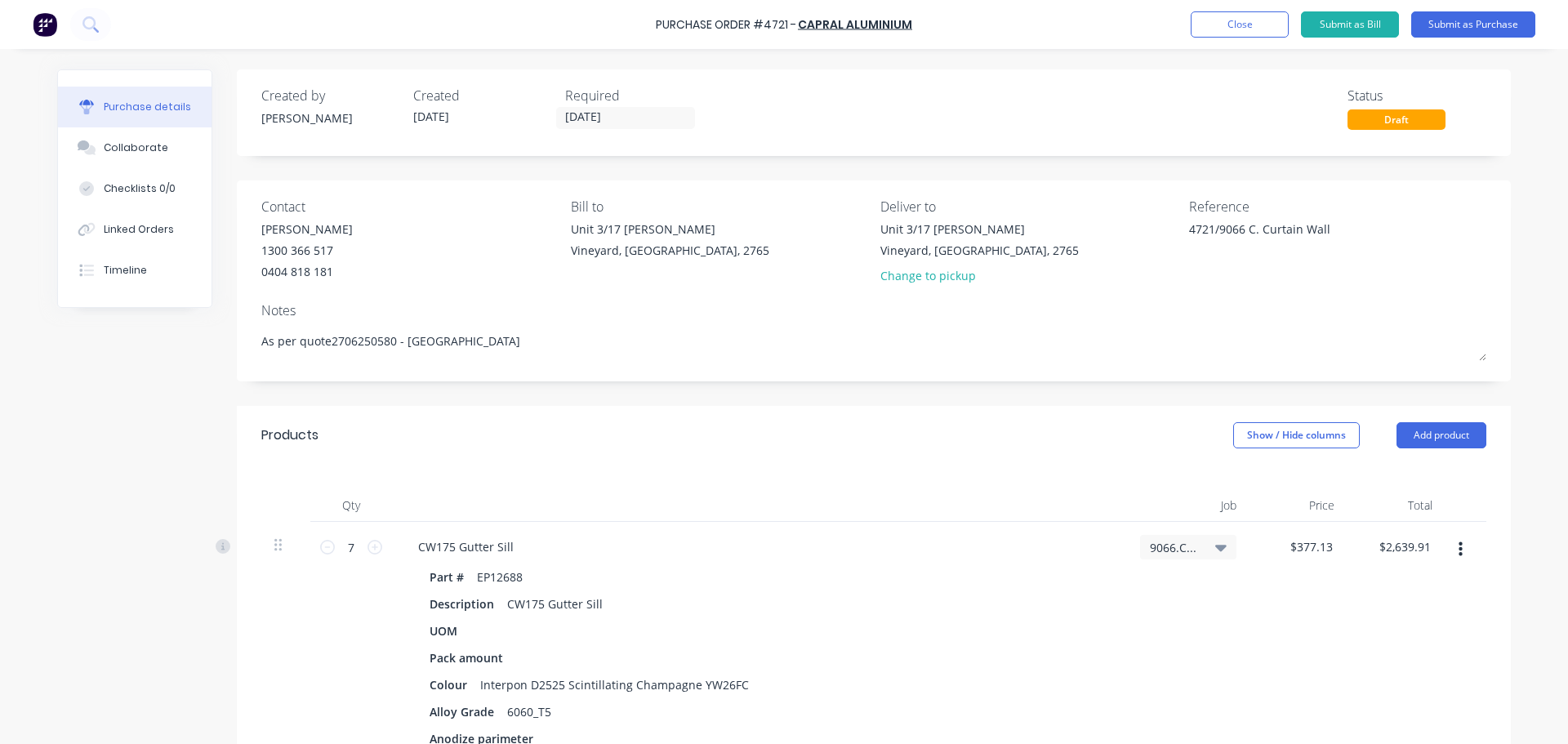
type textarea "As per quote 2706250580 - [GEOGRAPHIC_DATA]"
type textarea "x"
type textarea "As per quote n2706250580 - [GEOGRAPHIC_DATA]"
type textarea "x"
type textarea "As per quote no2706250580 - [GEOGRAPHIC_DATA]"
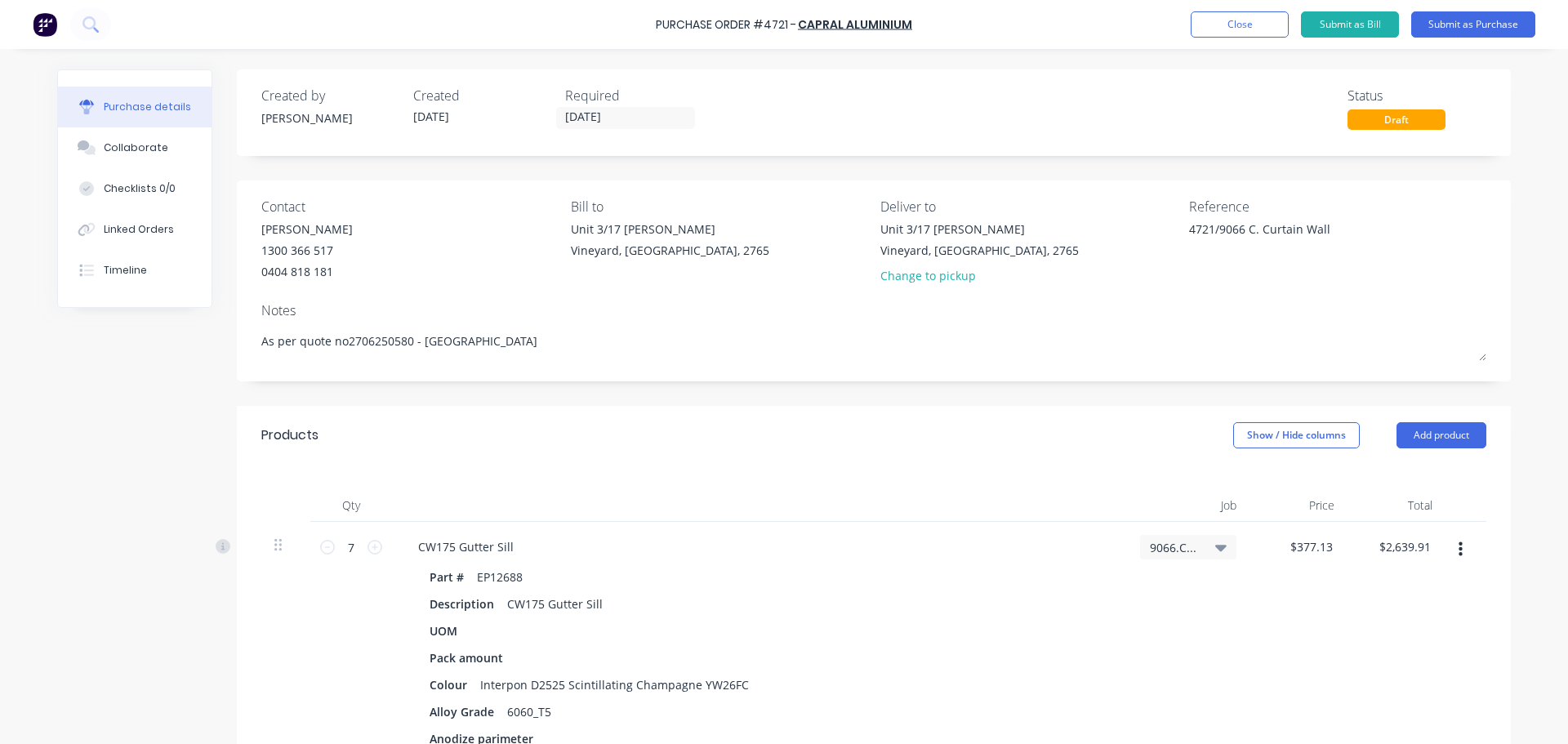
type textarea "x"
type textarea "As per quote no.2706250580 - [GEOGRAPHIC_DATA]"
type textarea "x"
type textarea "As per quote no. 2706250580 - [GEOGRAPHIC_DATA]"
type textarea "x"
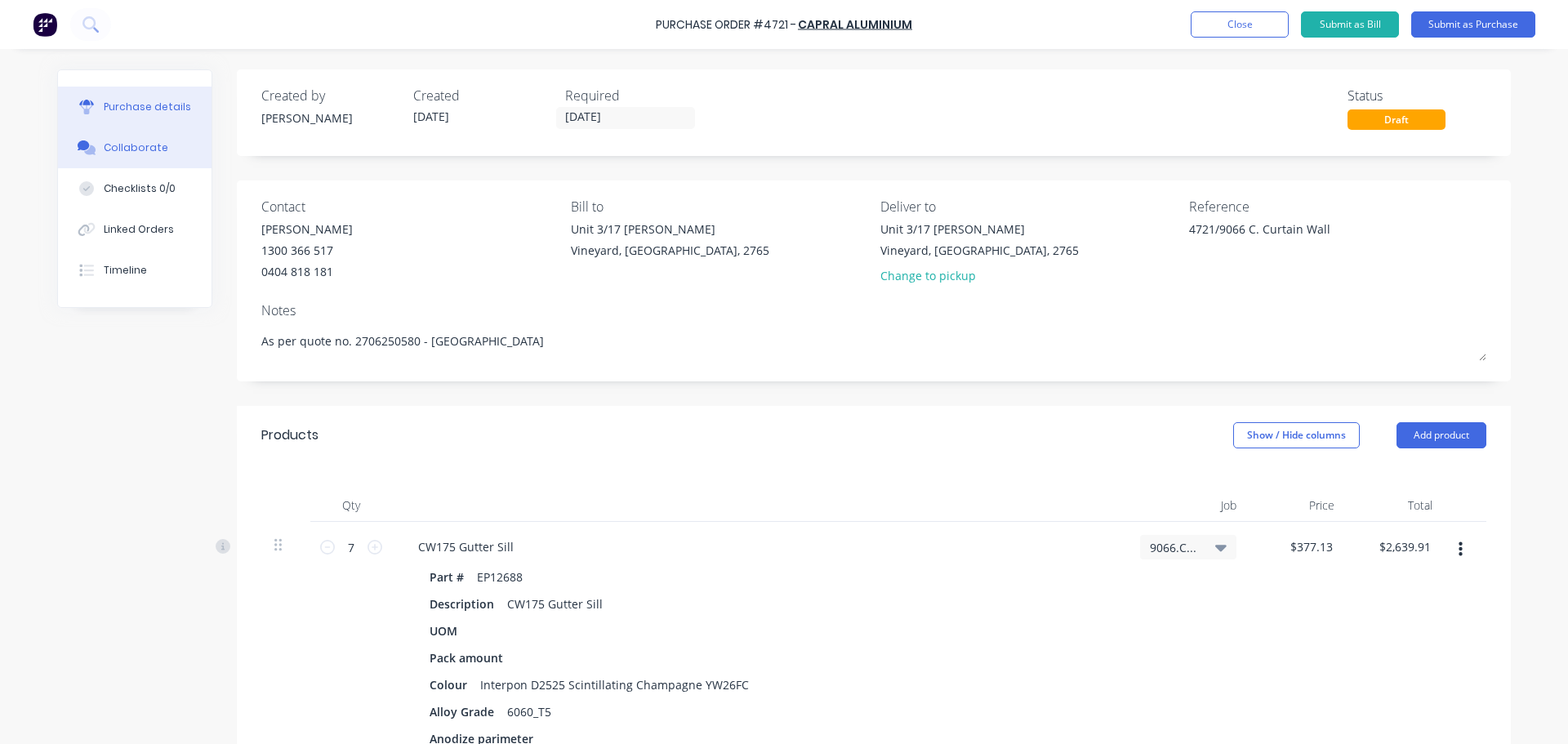
type textarea "As per quote no. 2706250580 - [GEOGRAPHIC_DATA]"
click at [131, 152] on div "Collaborate" at bounding box center [136, 148] width 65 height 15
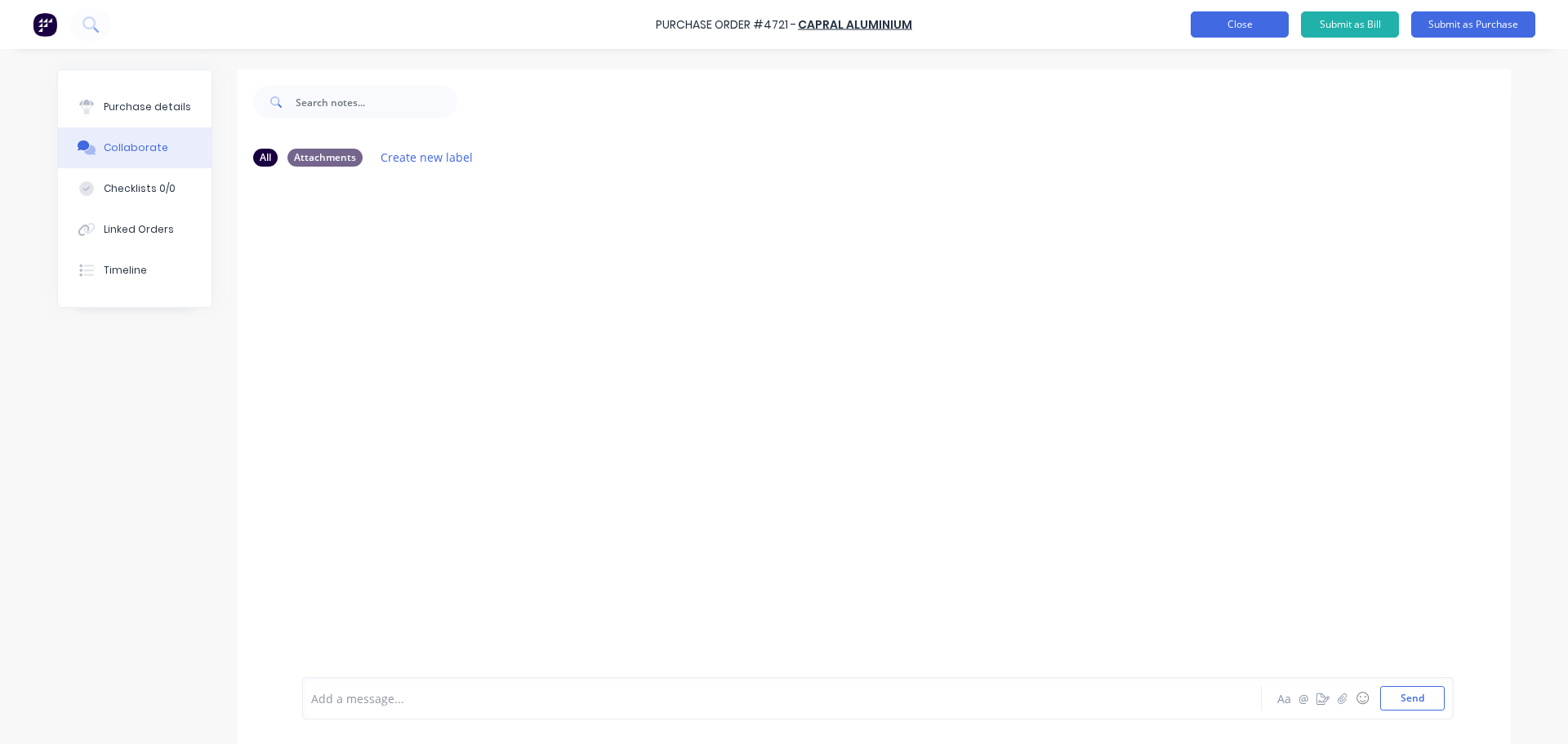
click at [1250, 24] on button "Close" at bounding box center [1240, 25] width 98 height 26
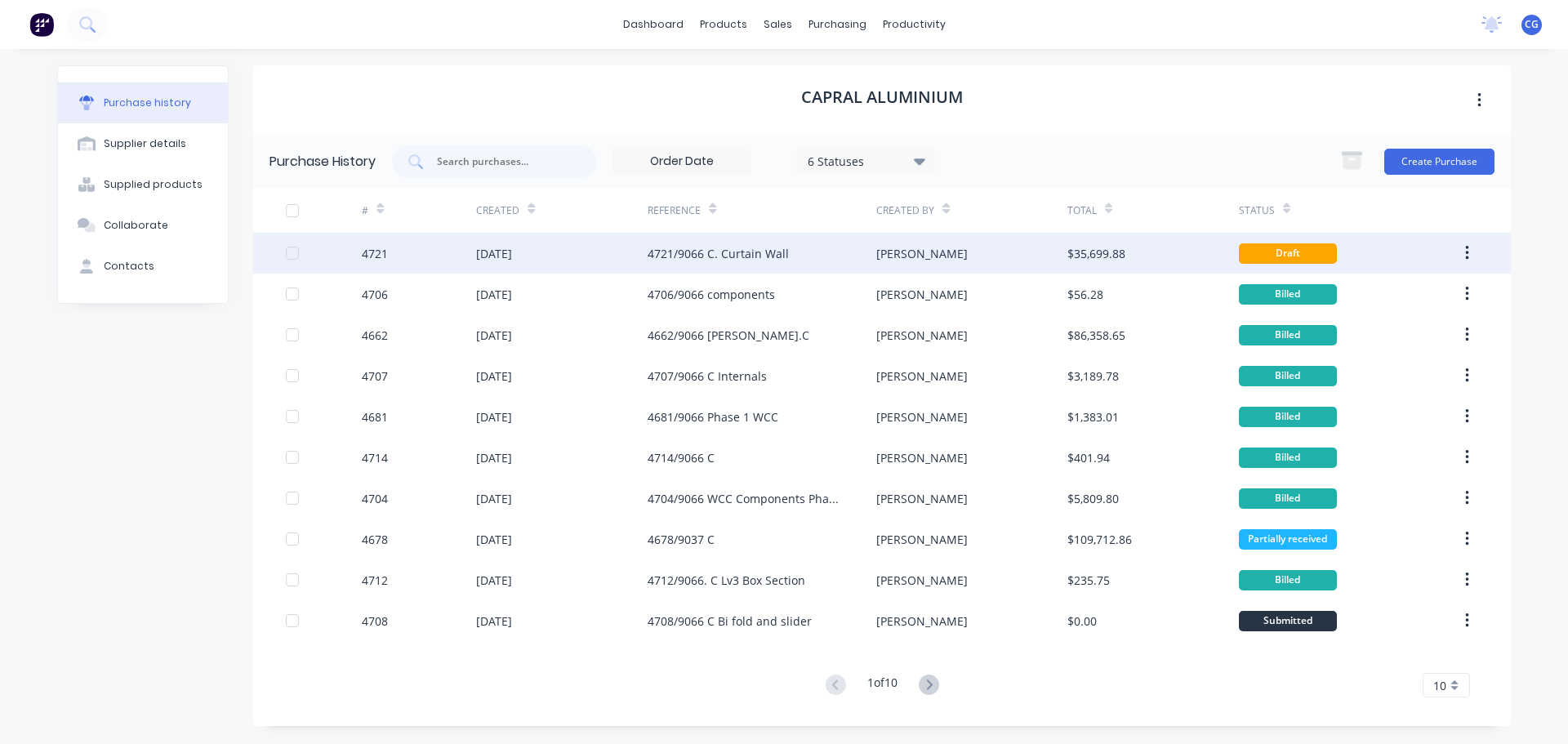
click at [746, 250] on div "4721/9066 C. Curtain Wall" at bounding box center [718, 253] width 141 height 17
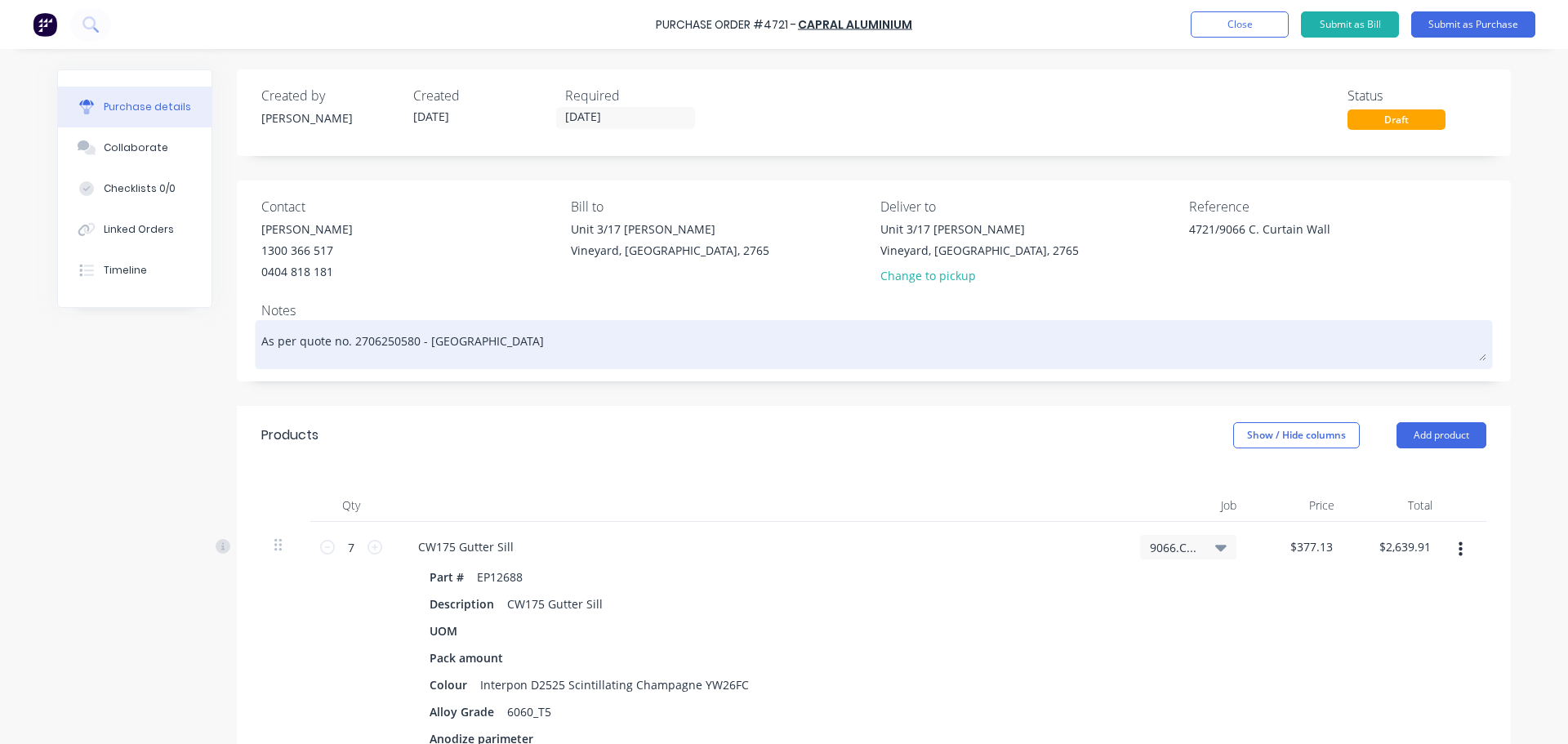
click at [491, 341] on textarea "As per quote no. 2706250580 - [GEOGRAPHIC_DATA]" at bounding box center [873, 342] width 1225 height 36
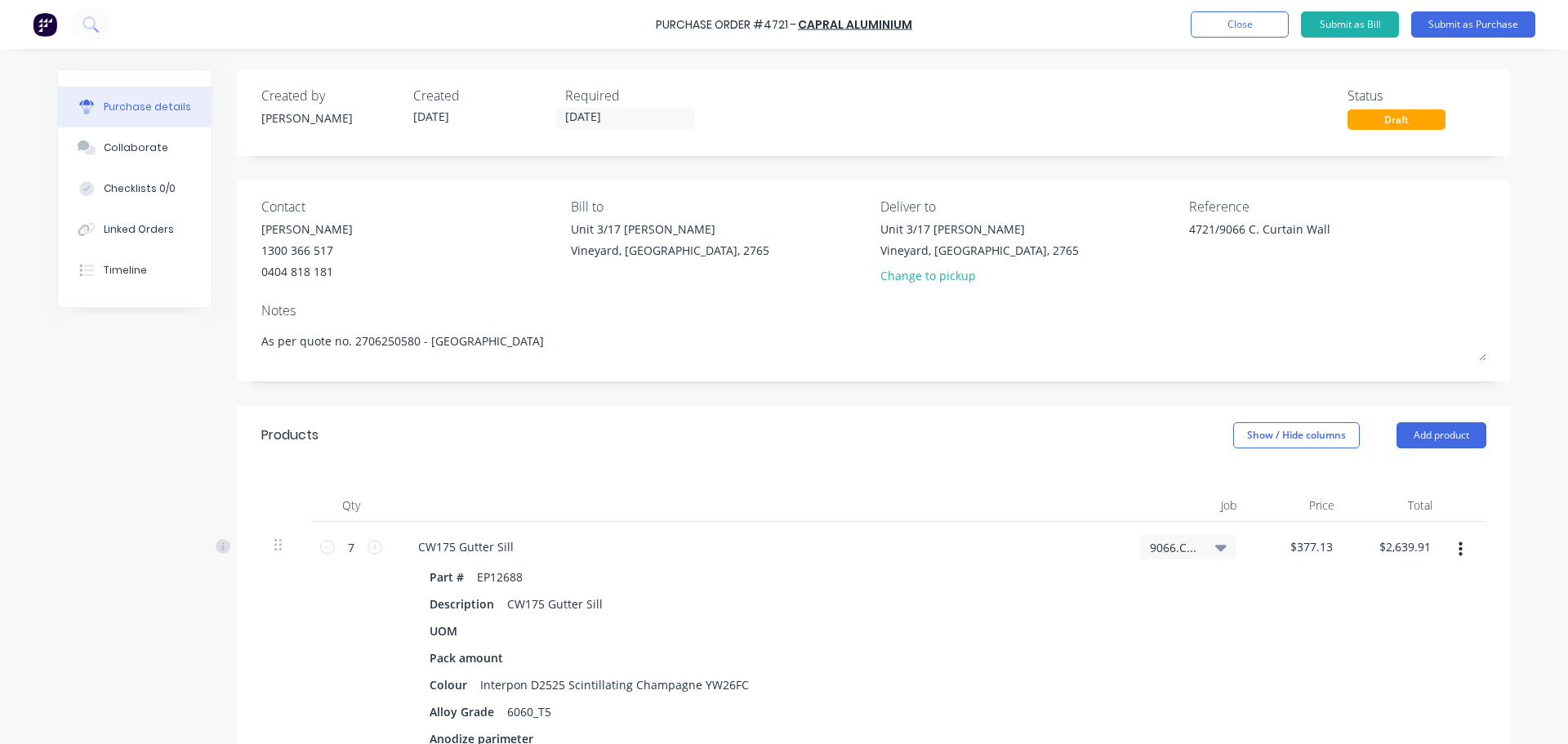
type textarea "x"
type textarea "As per quote no. 2706250580 - [GEOGRAPHIC_DATA]."
type textarea "x"
type textarea "As per quote no. 2706250580 - [GEOGRAPHIC_DATA]."
click at [1489, 21] on button "Submit as Purchase" at bounding box center [1473, 25] width 124 height 26
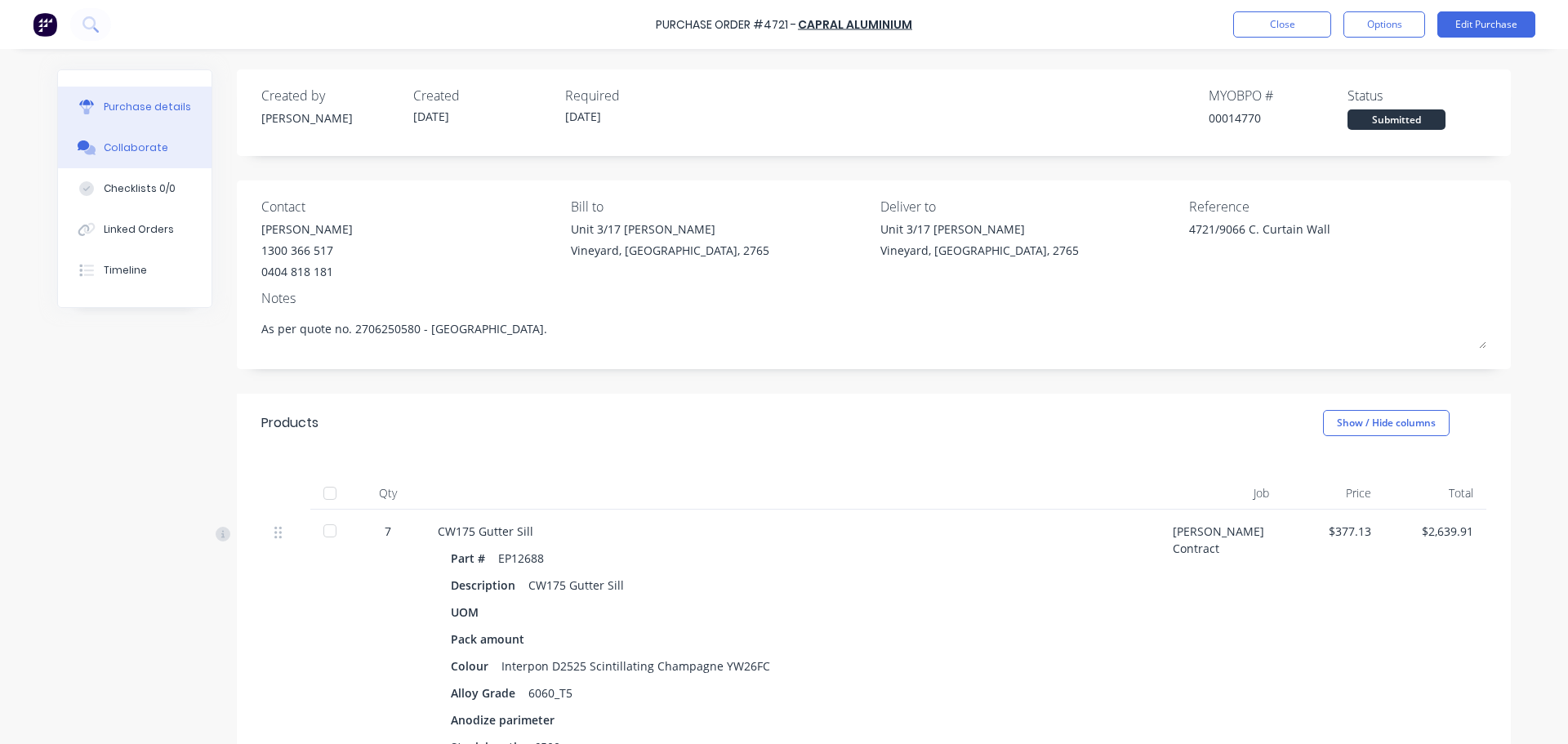
click at [119, 145] on div "Collaborate" at bounding box center [136, 148] width 65 height 15
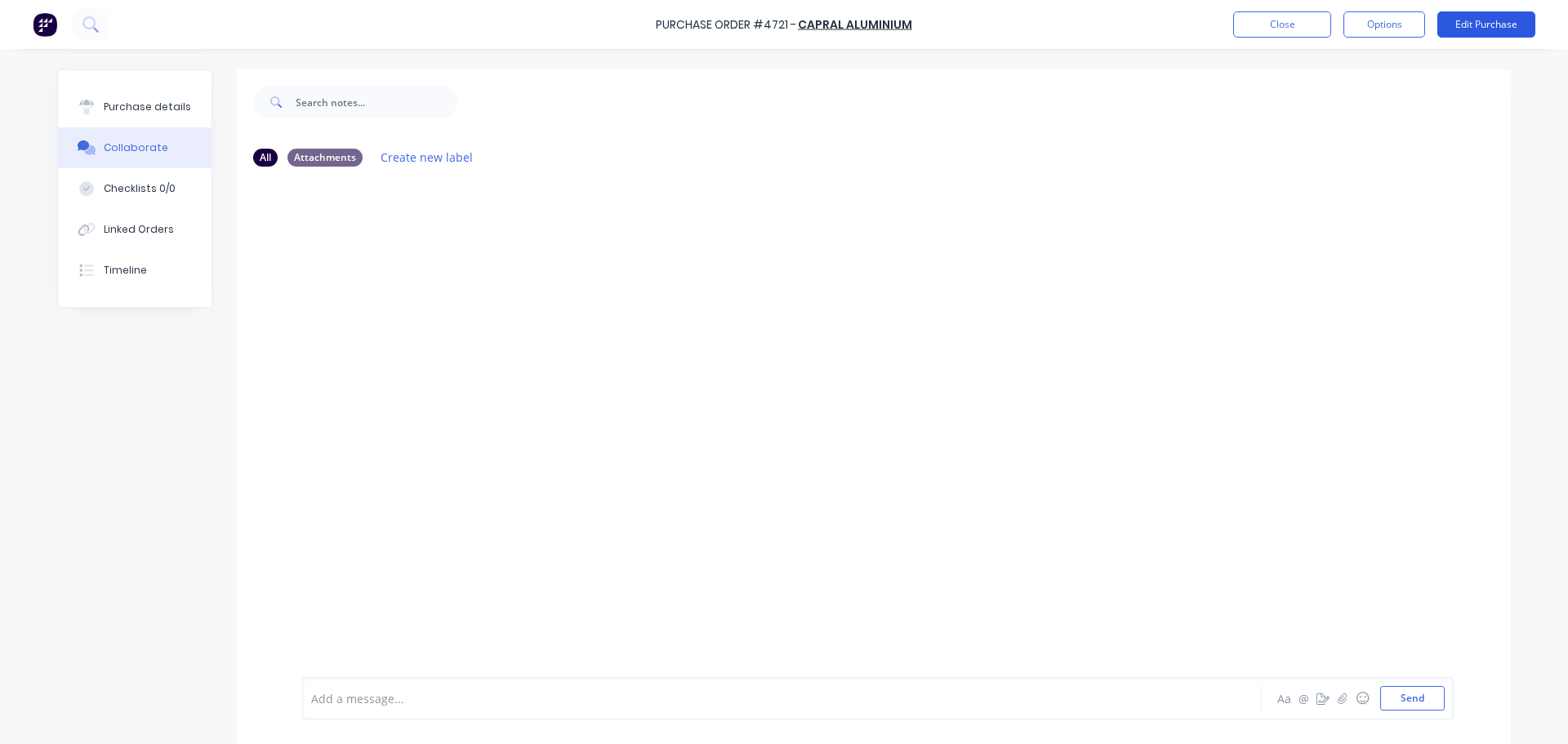
click at [1474, 26] on button "Edit Purchase" at bounding box center [1486, 25] width 98 height 26
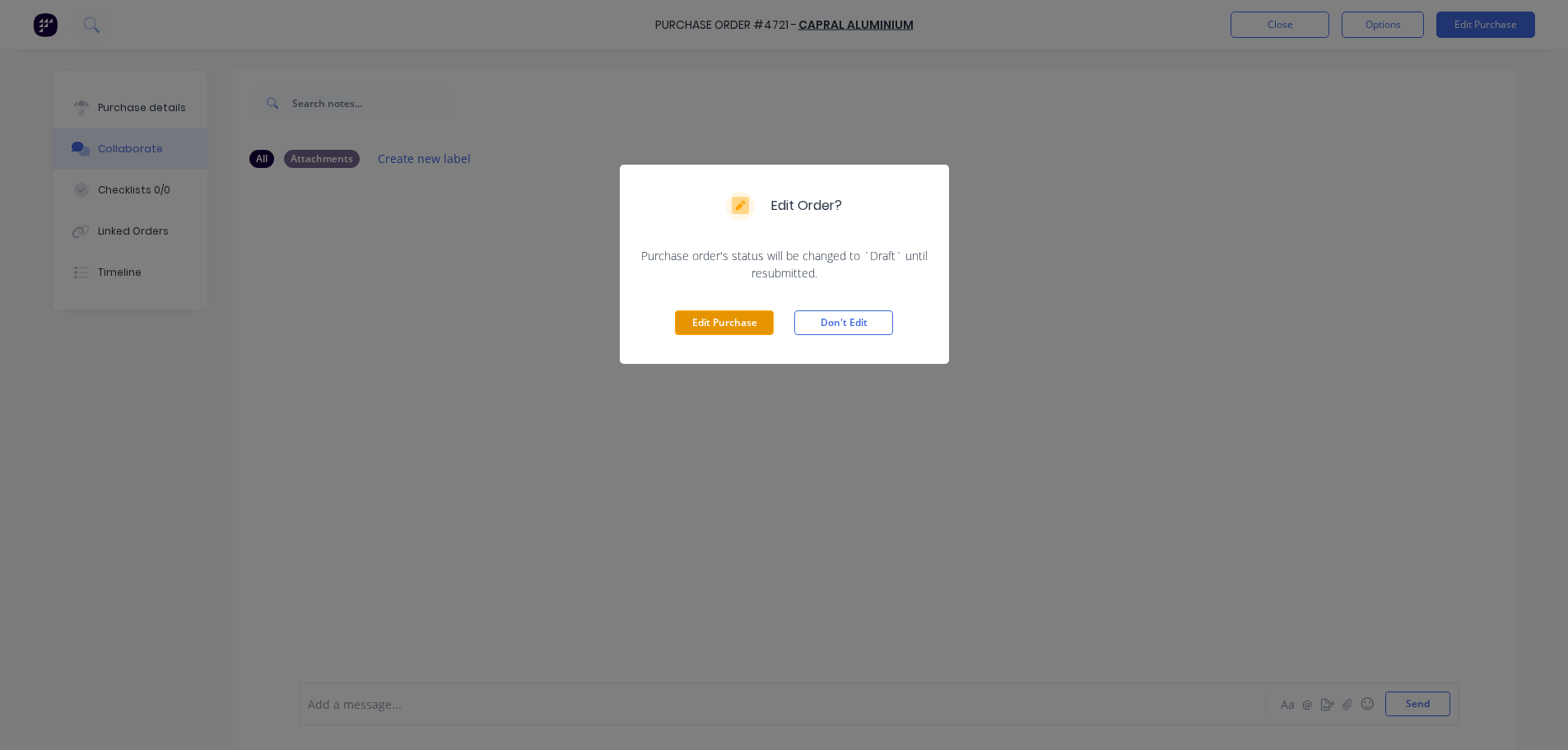
click at [748, 324] on button "Edit Purchase" at bounding box center [724, 322] width 98 height 25
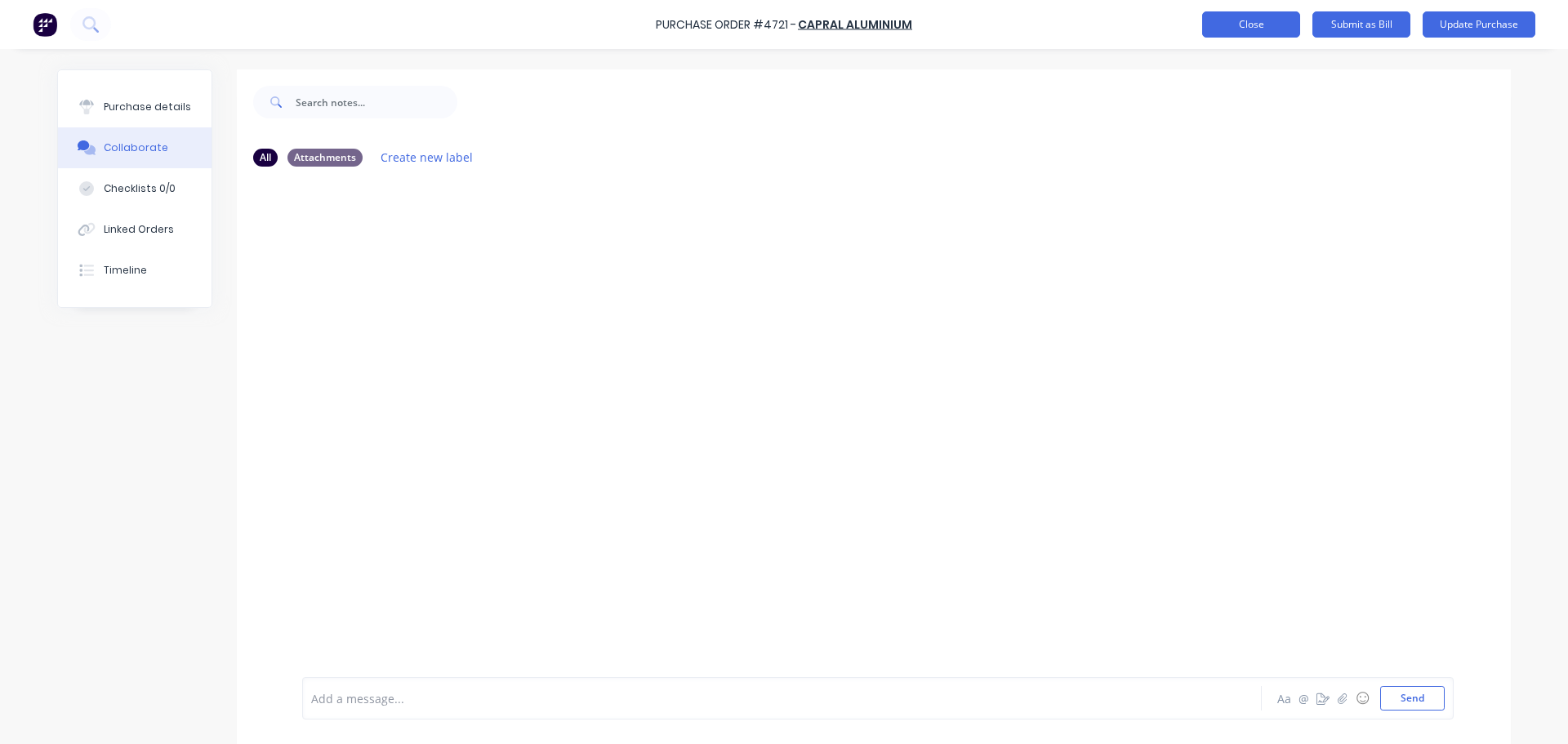
click at [1243, 20] on button "Close" at bounding box center [1251, 25] width 98 height 26
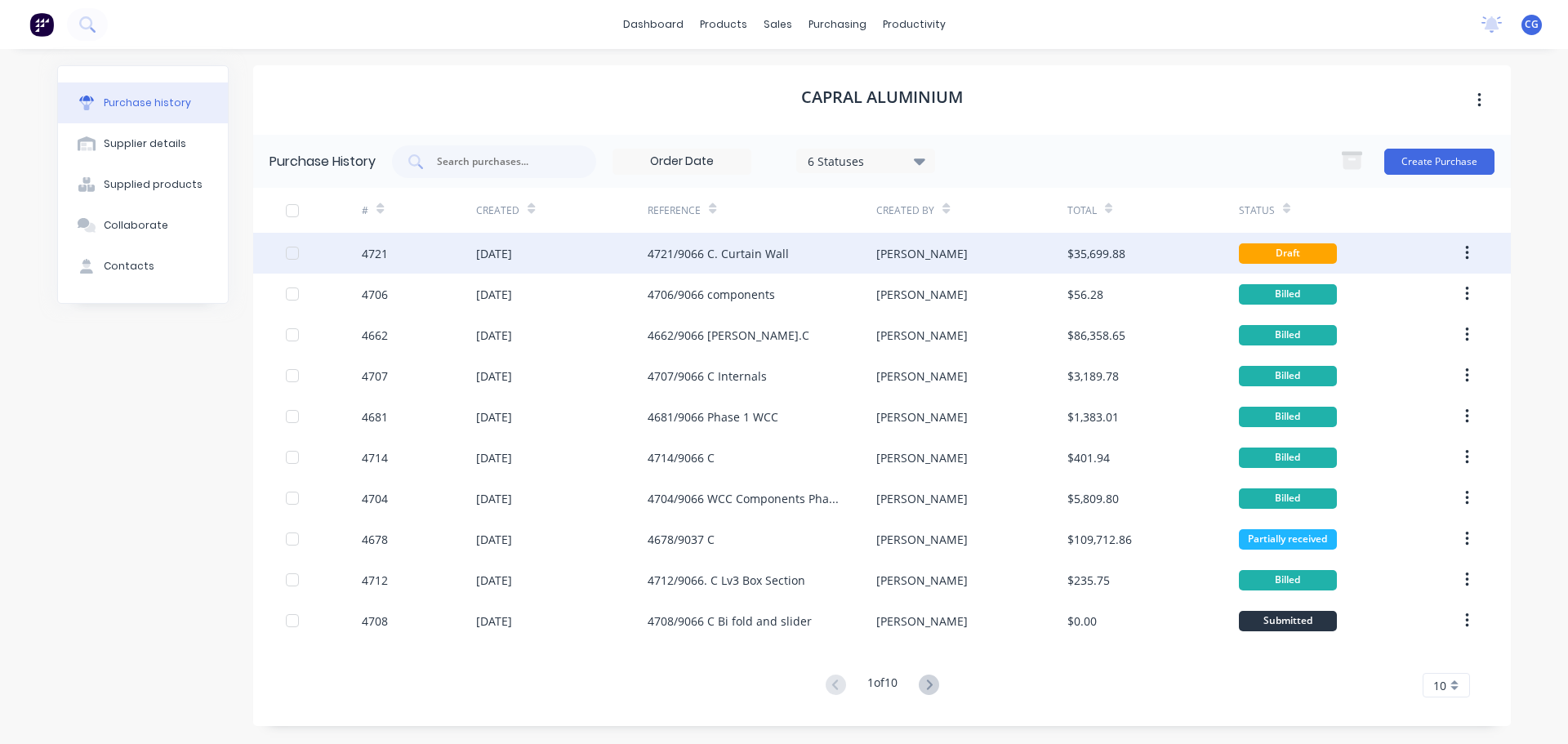
click at [763, 252] on div "4721/9066 C. Curtain Wall" at bounding box center [718, 253] width 141 height 17
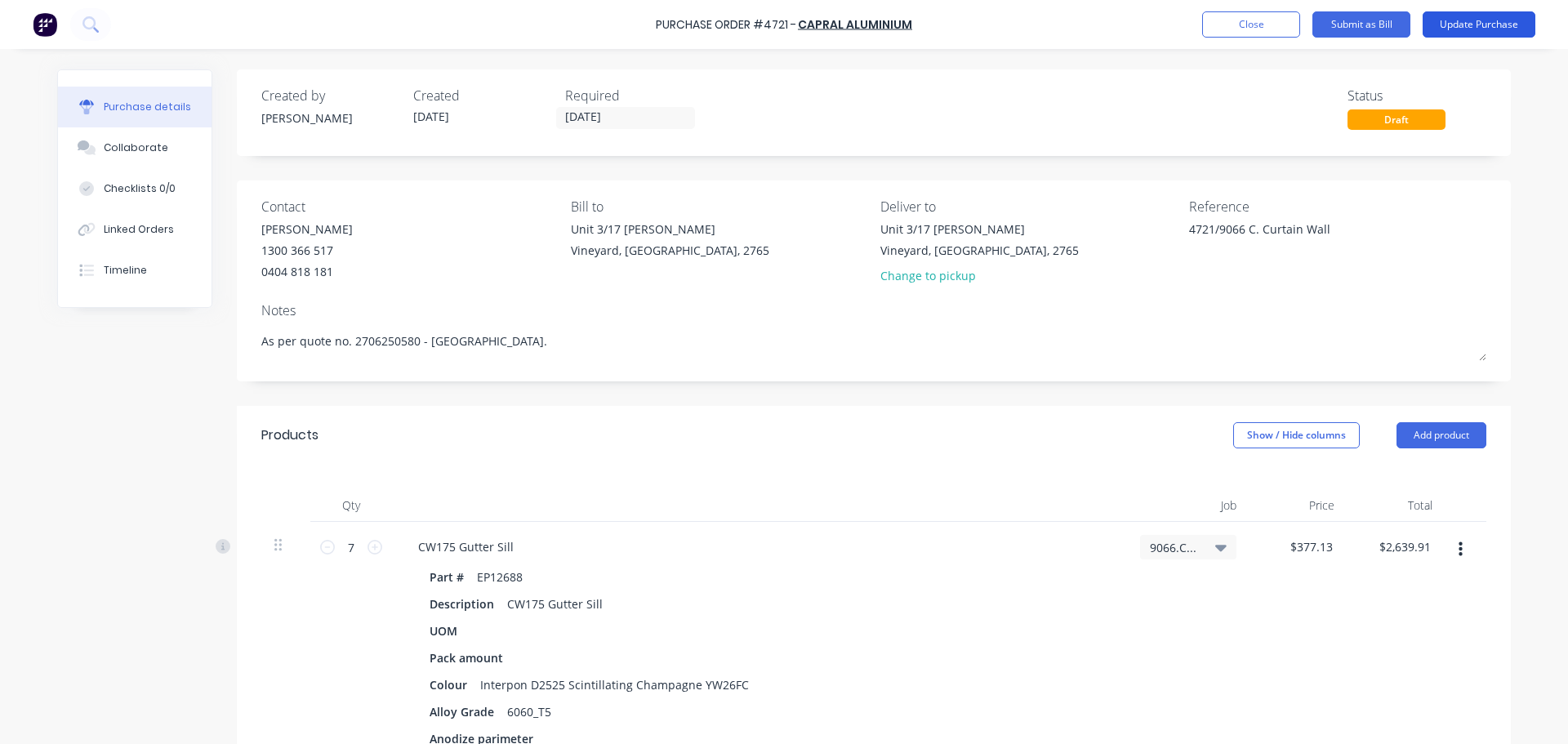
click at [1491, 20] on button "Update Purchase" at bounding box center [1479, 25] width 112 height 26
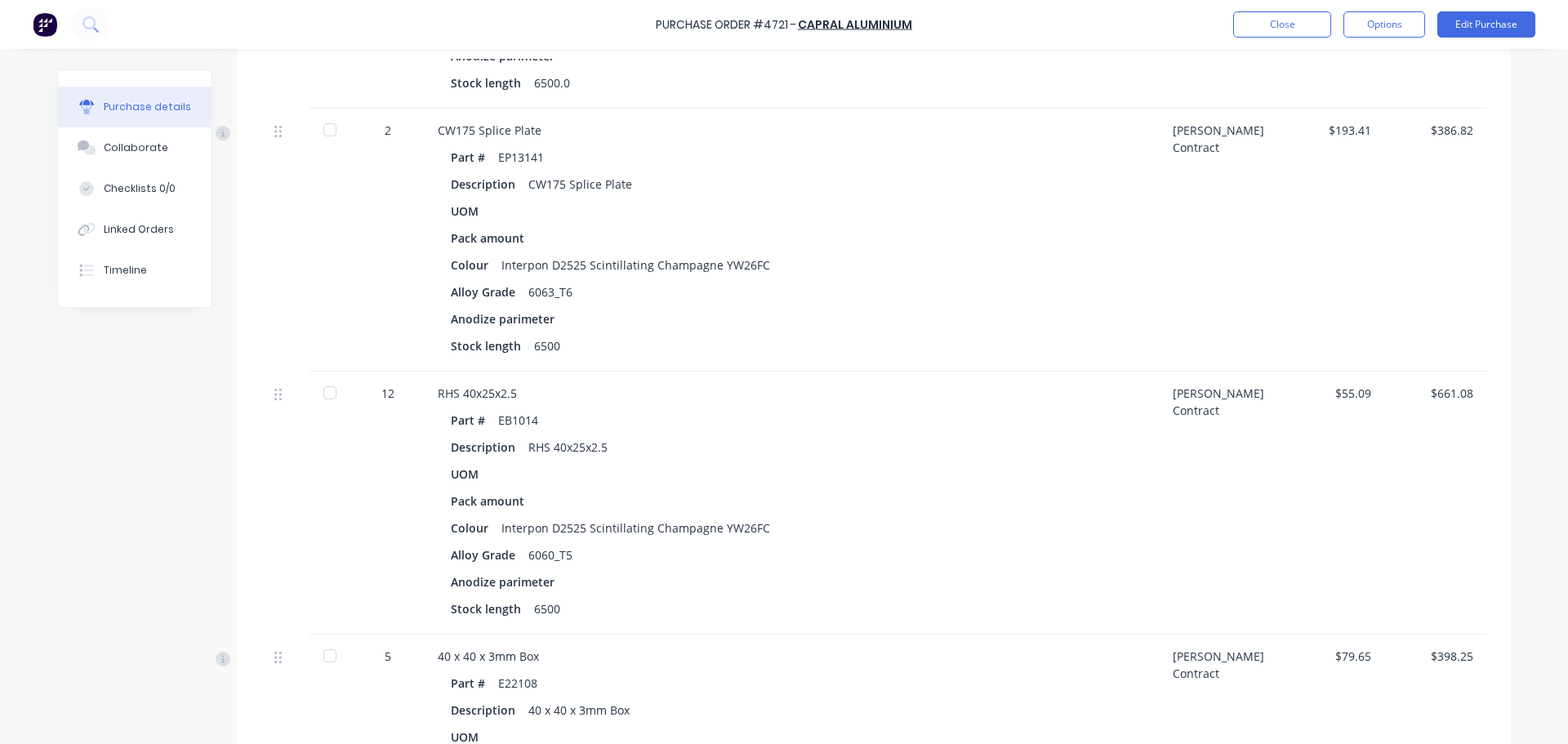
scroll to position [1877, 0]
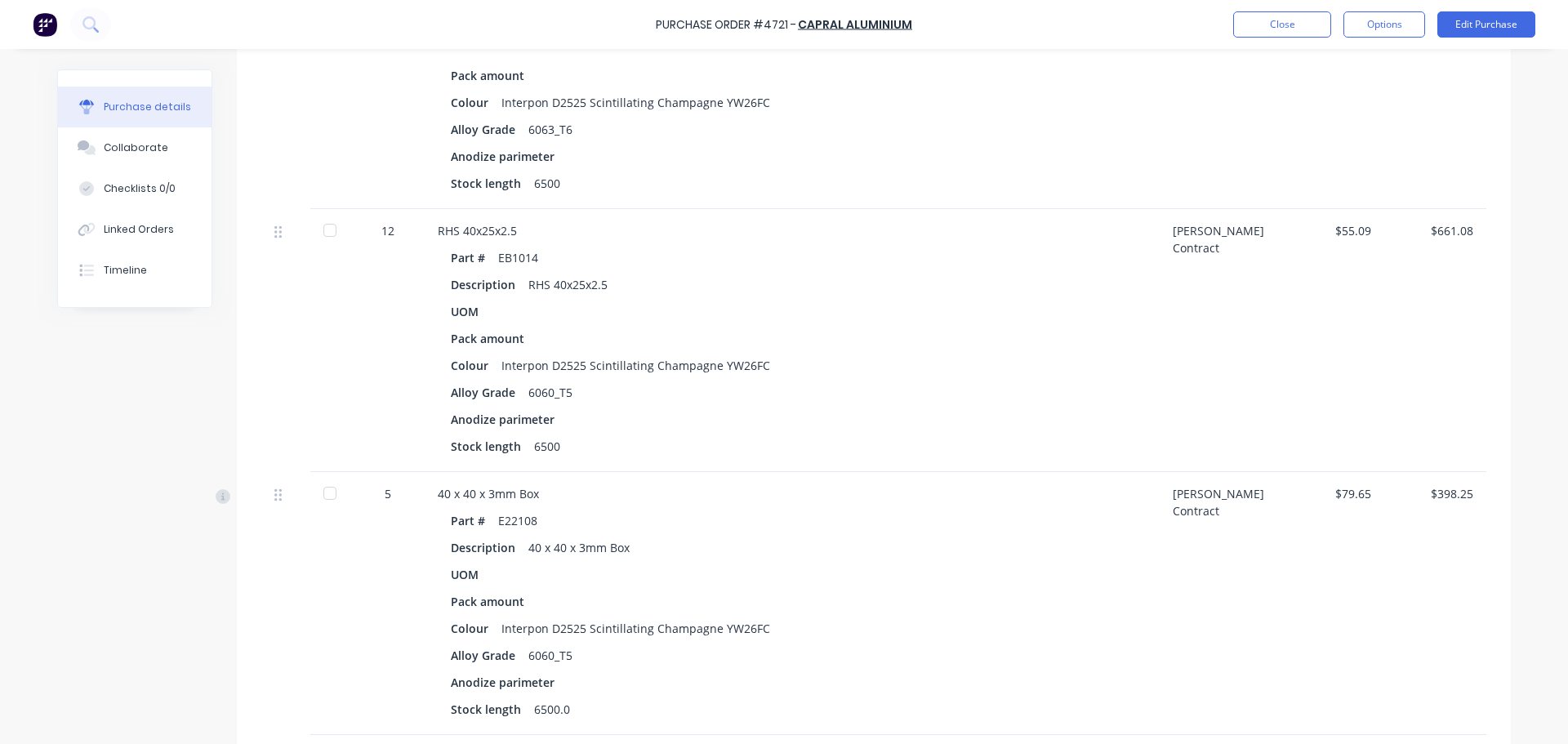
click at [1366, 229] on div "$55.09" at bounding box center [1332, 341] width 102 height 263
click at [1358, 230] on div "$55.09" at bounding box center [1333, 231] width 76 height 17
click at [1491, 26] on button "Edit Purchase" at bounding box center [1486, 25] width 98 height 26
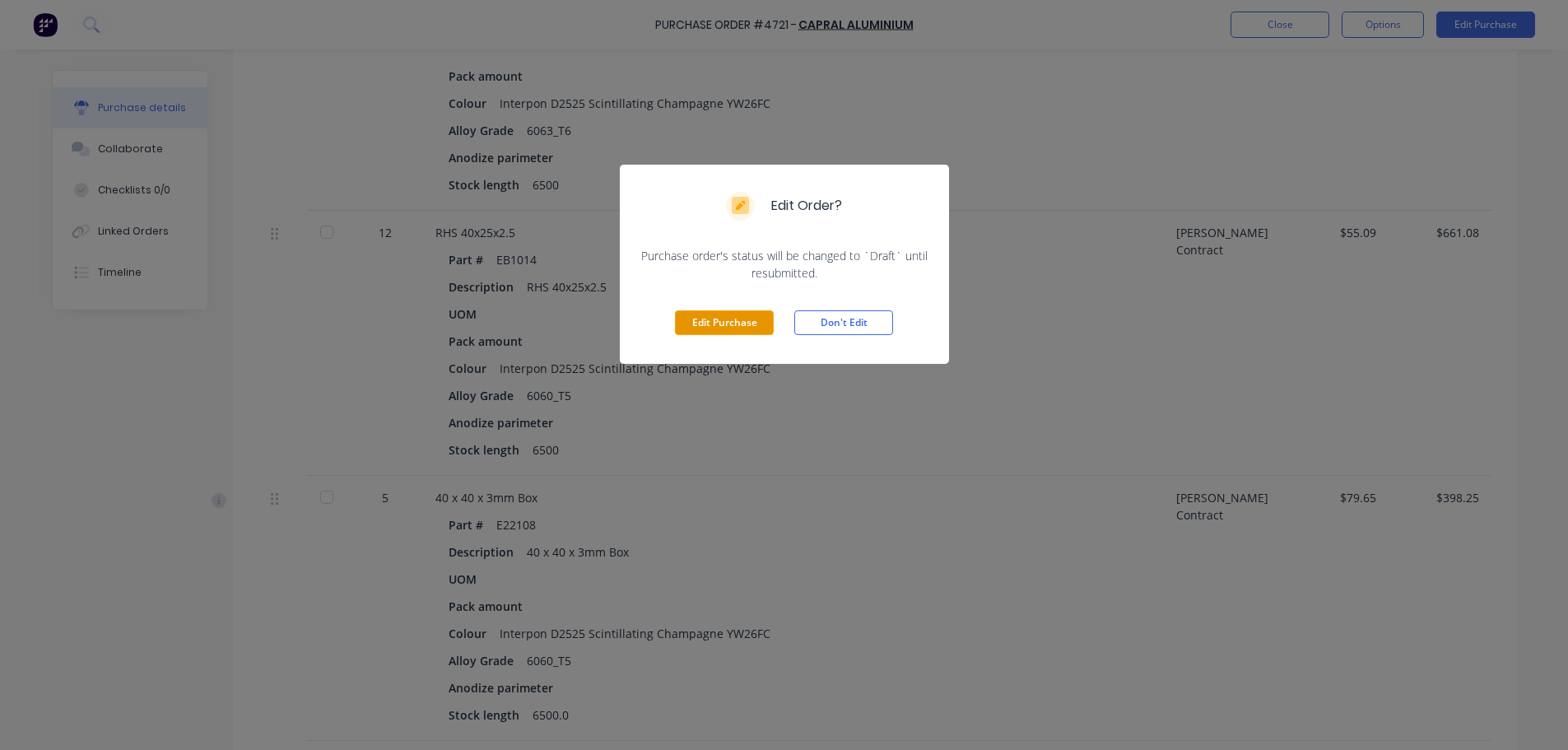
click at [750, 323] on button "Edit Purchase" at bounding box center [724, 322] width 98 height 25
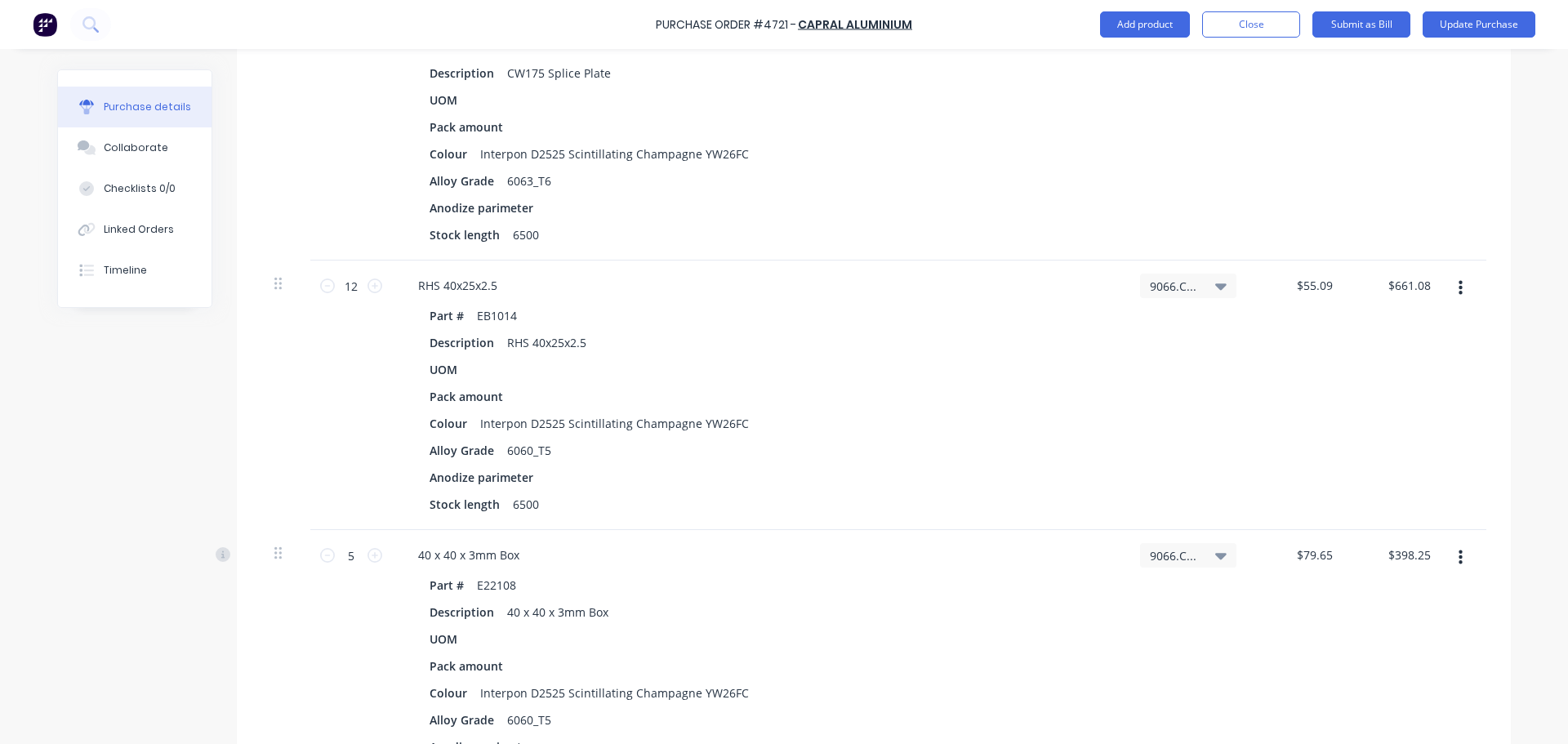
scroll to position [1890, 0]
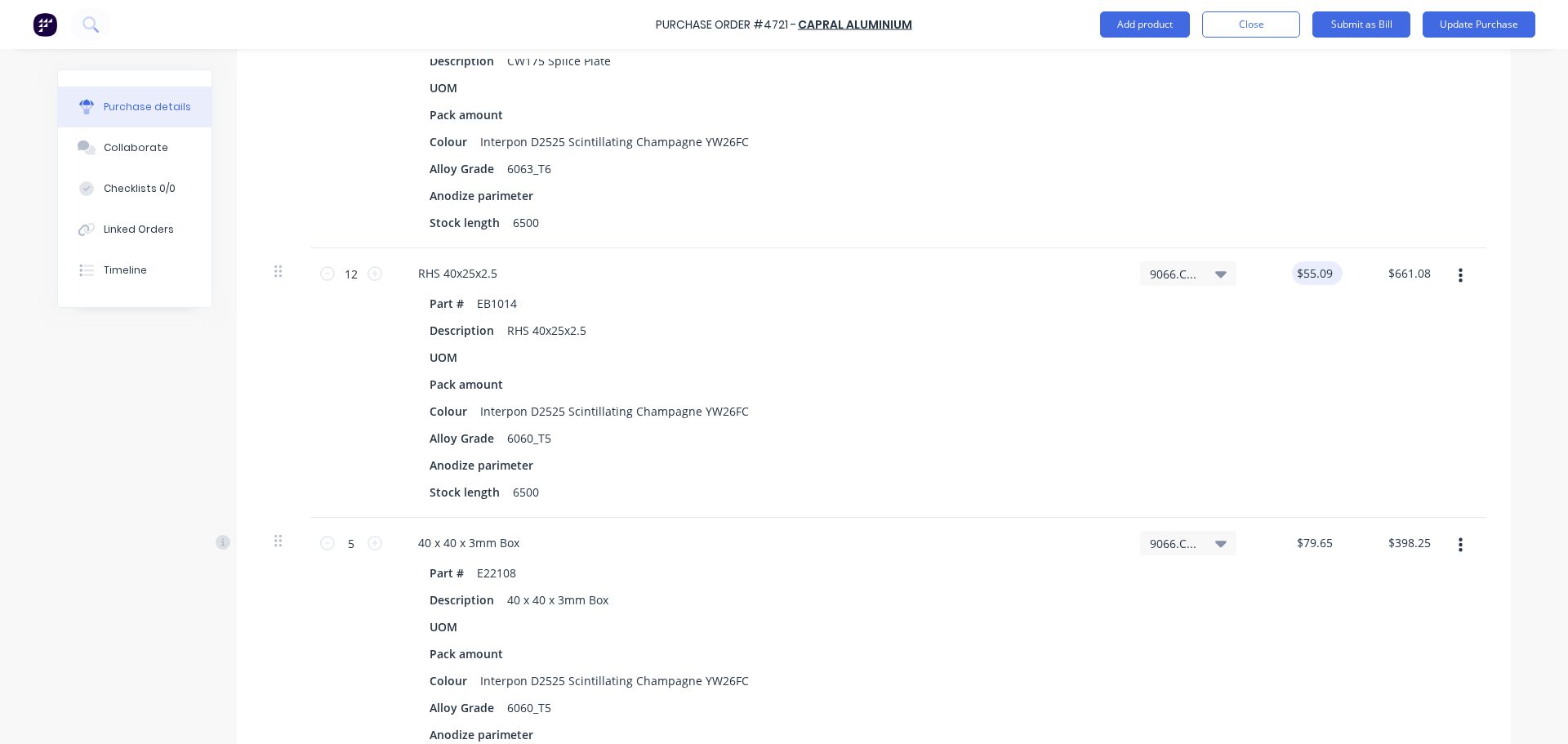
type textarea "x"
type input "55.0900"
click at [1314, 270] on input "55.0900" at bounding box center [1313, 273] width 44 height 24
type textarea "x"
type input "$55.09"
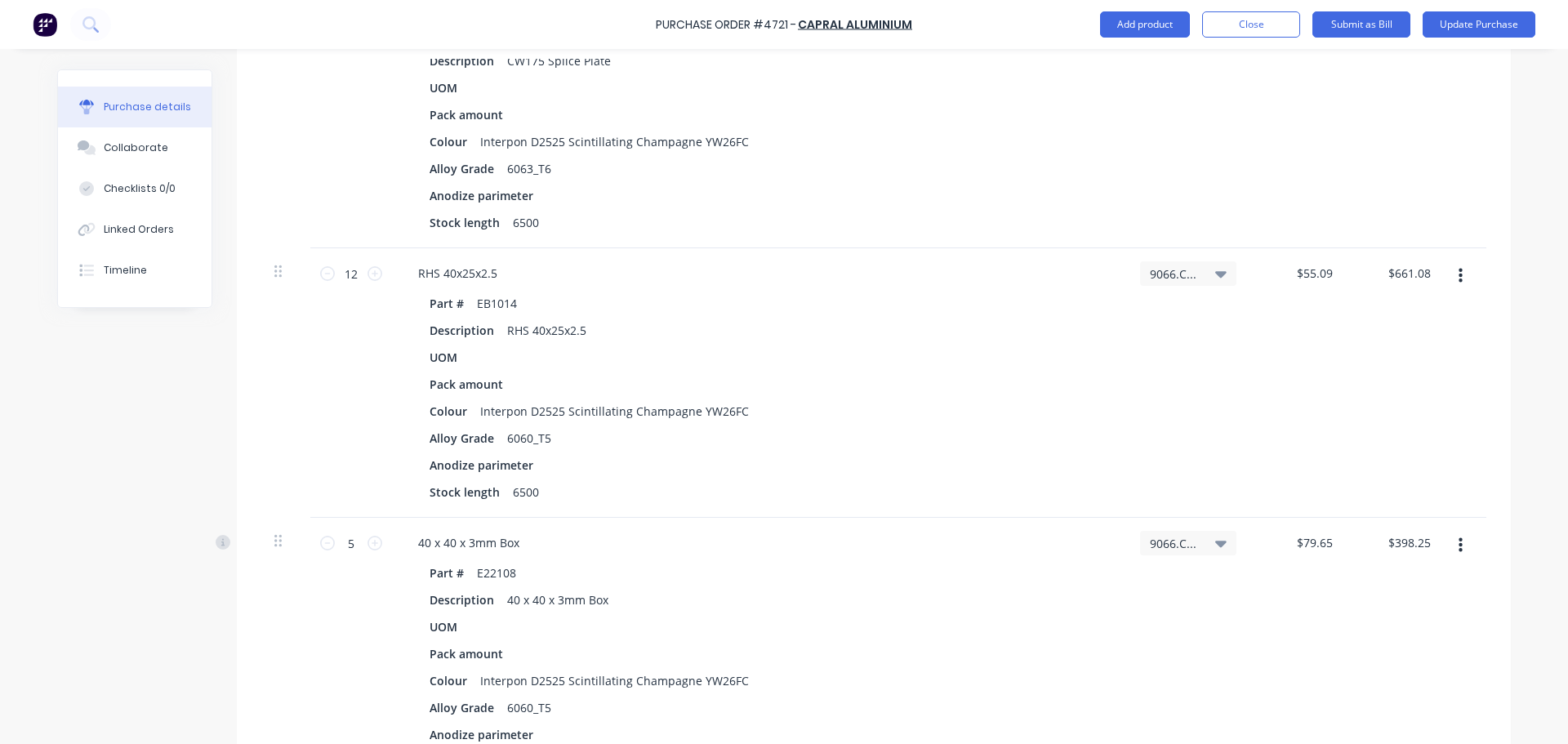
drag, startPoint x: 1334, startPoint y: 268, endPoint x: 1223, endPoint y: 250, distance: 112.4
click at [1218, 280] on div "12 12 RHS 40x25x2.5 Part # EB1014 Description RHS 40x25x2.5 UOM Pack amount Col…" at bounding box center [873, 383] width 1225 height 269
type textarea "x"
type input "55.09"
click at [1323, 284] on input "55.09" at bounding box center [1313, 273] width 44 height 24
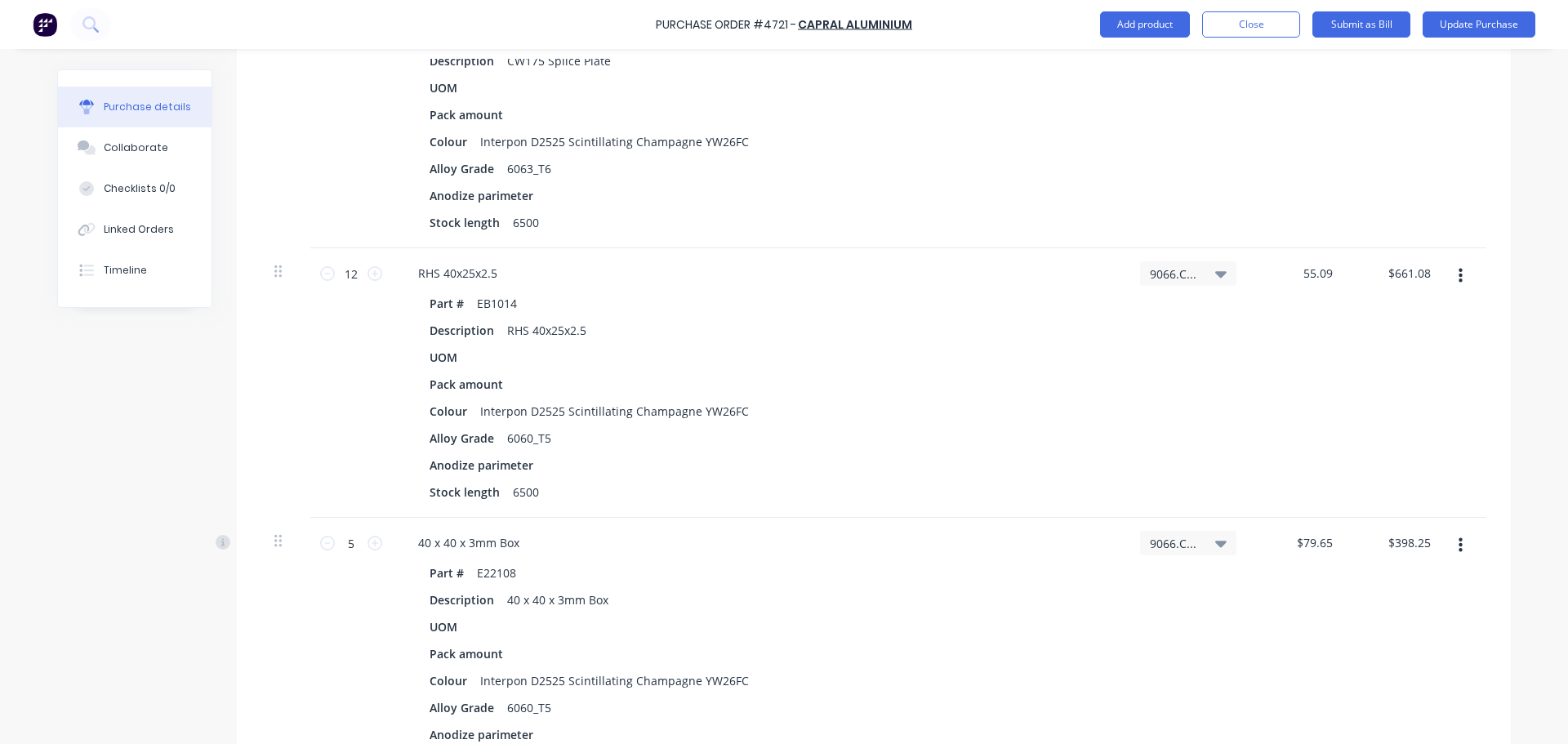
type textarea "x"
drag, startPoint x: 1285, startPoint y: 275, endPoint x: 1233, endPoint y: 279, distance: 52.2
click at [1233, 279] on div "12 12 RHS 40x25x2.5 Part # EB1014 Description RHS 40x25x2.5 UOM Pack amount Col…" at bounding box center [873, 383] width 1225 height 269
type input "49.83"
type textarea "x"
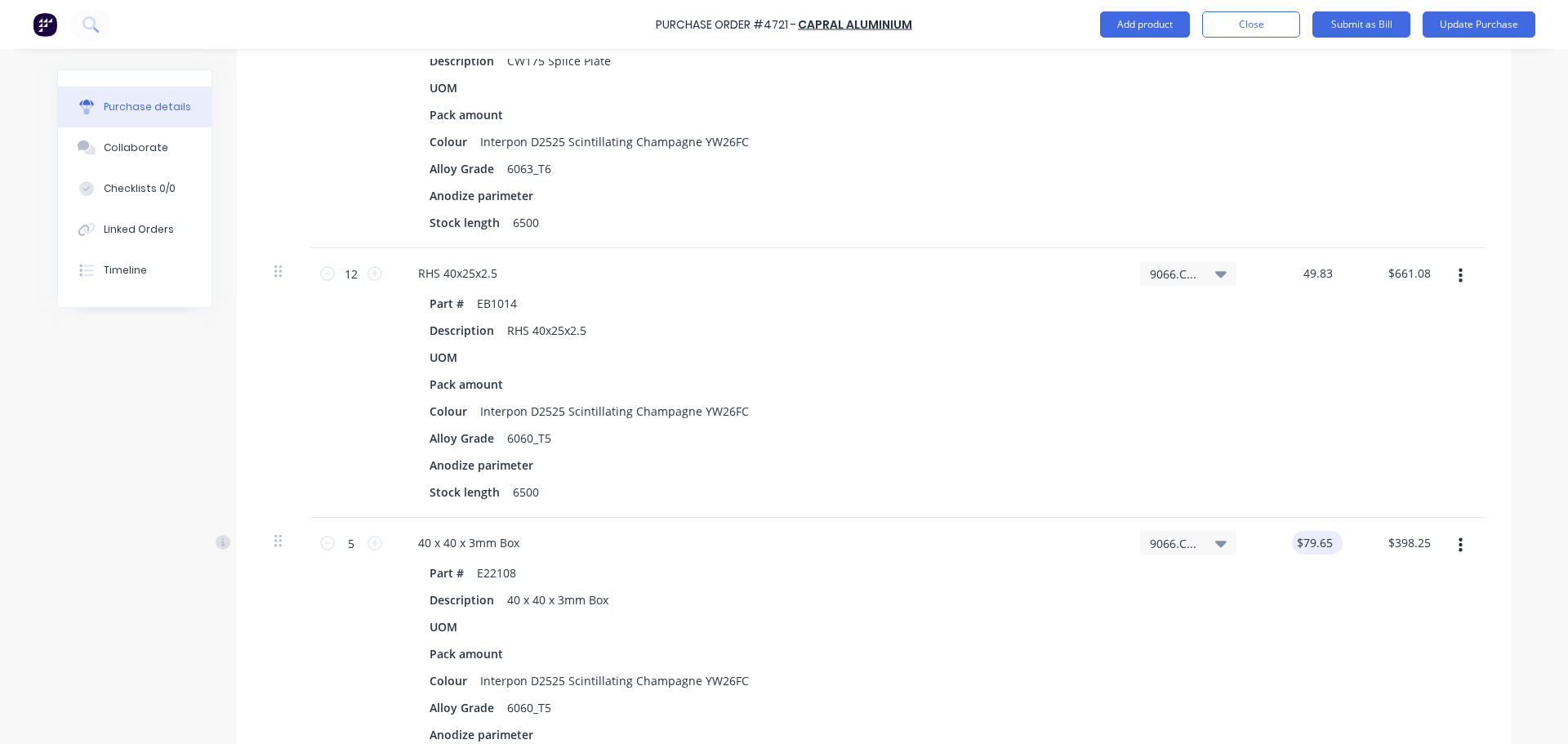
type input "$49.83"
type input "$597.96"
type input "79.6500"
click at [1319, 545] on input "79.6500" at bounding box center [1313, 542] width 44 height 24
type textarea "x"
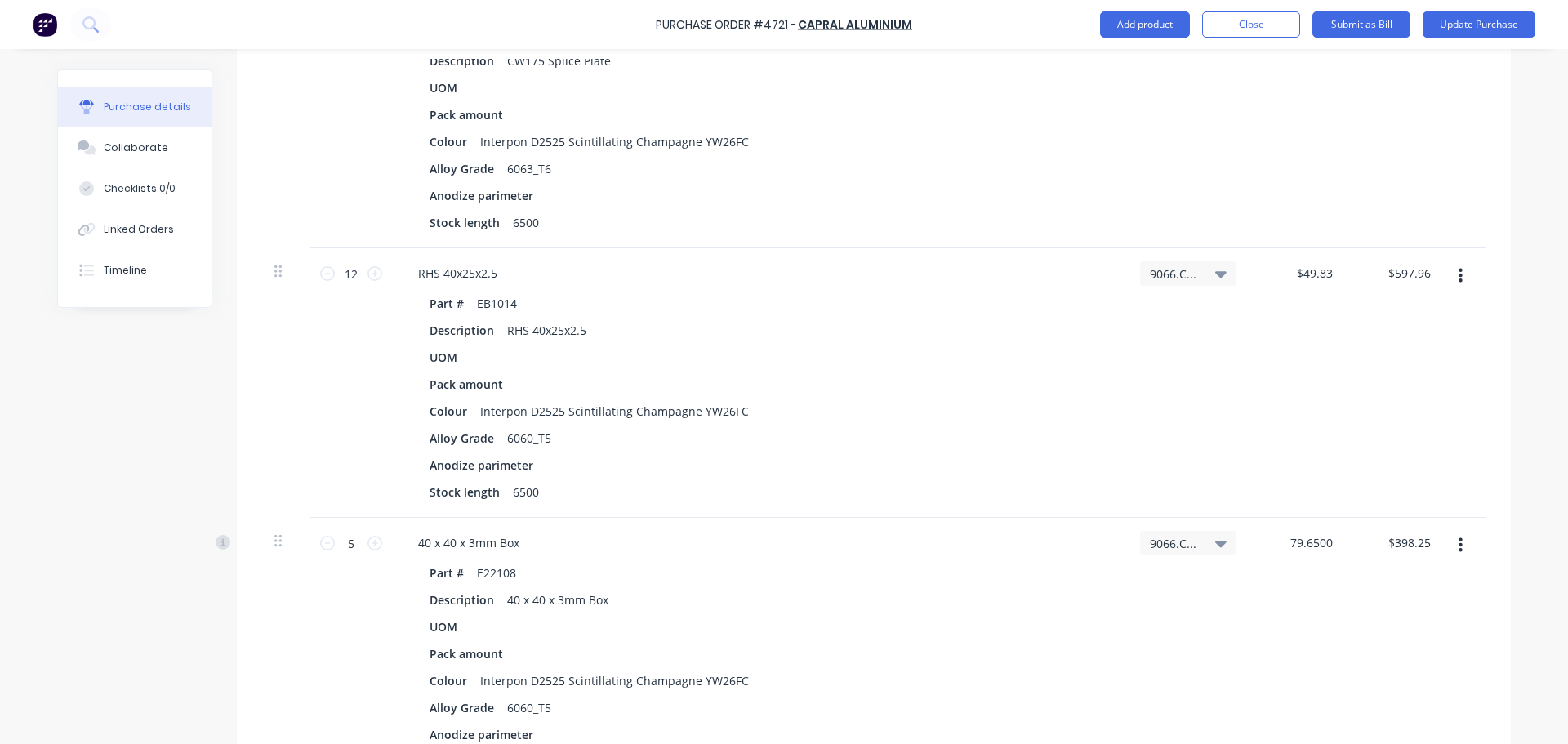
drag, startPoint x: 1330, startPoint y: 541, endPoint x: 1261, endPoint y: 544, distance: 69.1
click at [1261, 544] on div "79.6500 79.6500" at bounding box center [1298, 652] width 98 height 269
type input "71.86"
type textarea "x"
type input "$71.86"
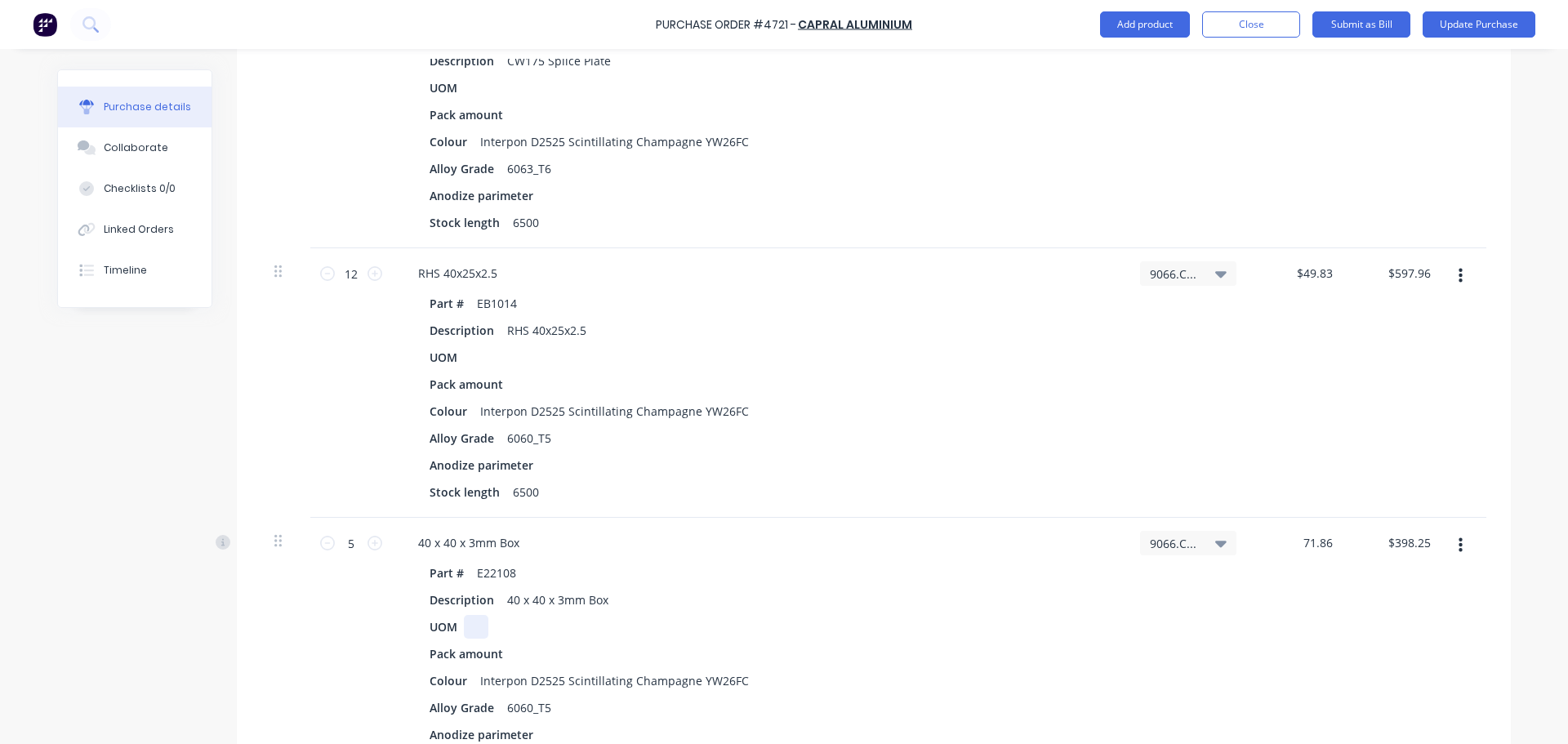
type input "$359.30"
click at [1043, 613] on div "Part # E22108 Description 40 x 40 x 3mm Box UOM Pack amount Colour Interpon D25…" at bounding box center [759, 666] width 709 height 212
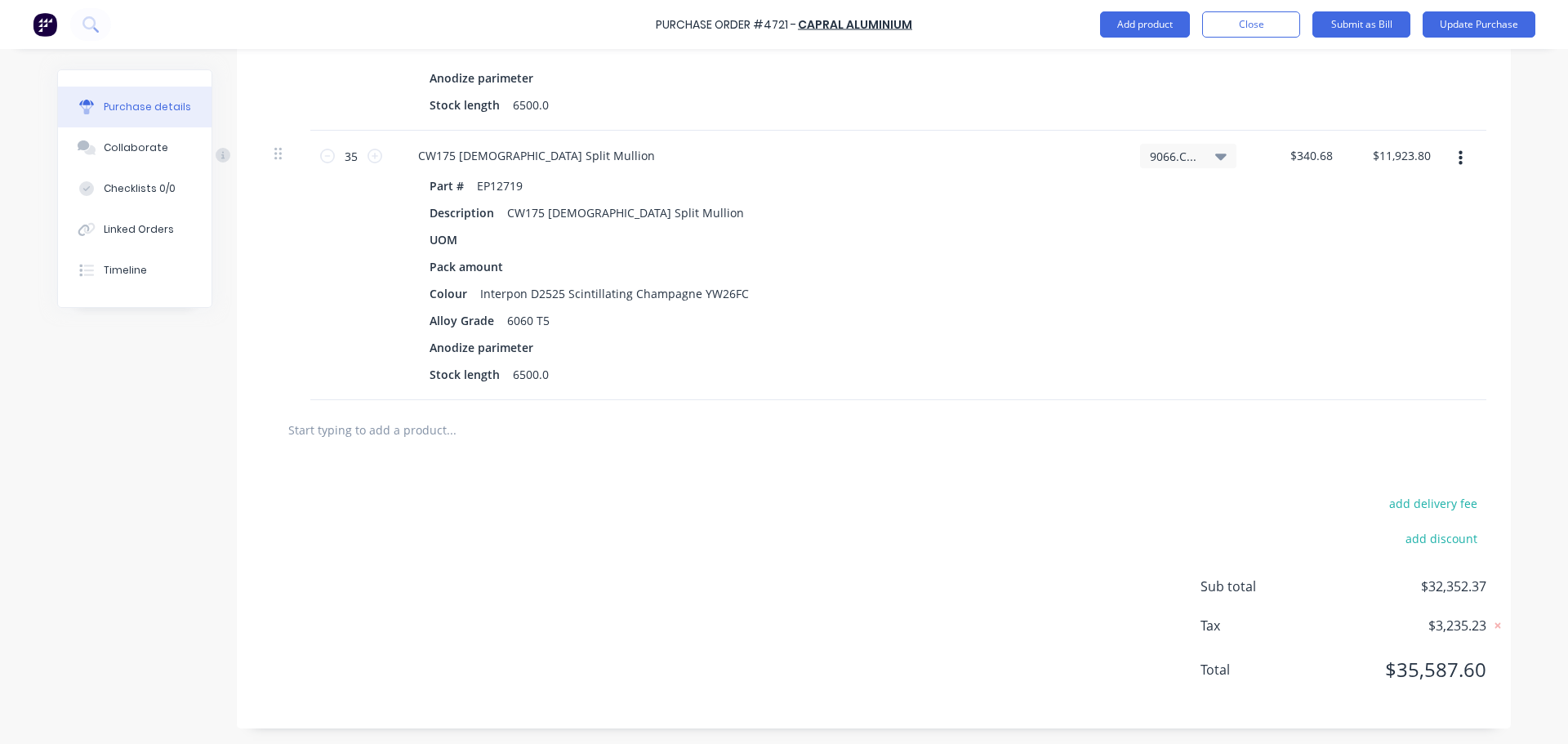
scroll to position [2547, 0]
click at [385, 428] on input "text" at bounding box center [451, 428] width 327 height 32
type textarea "x"
type input "d"
type textarea "x"
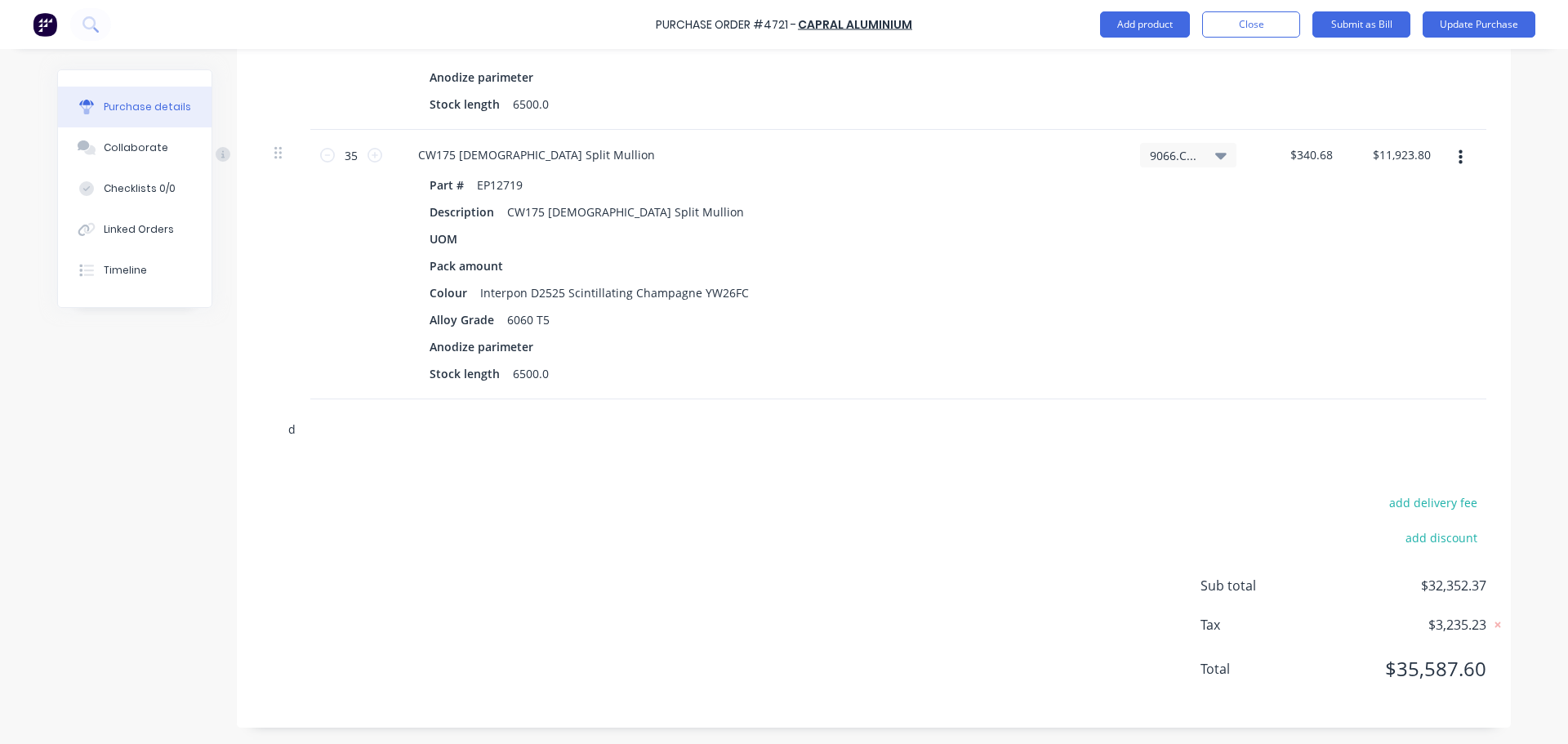
type input "de"
type textarea "x"
type input "del"
type textarea "x"
type input "deli"
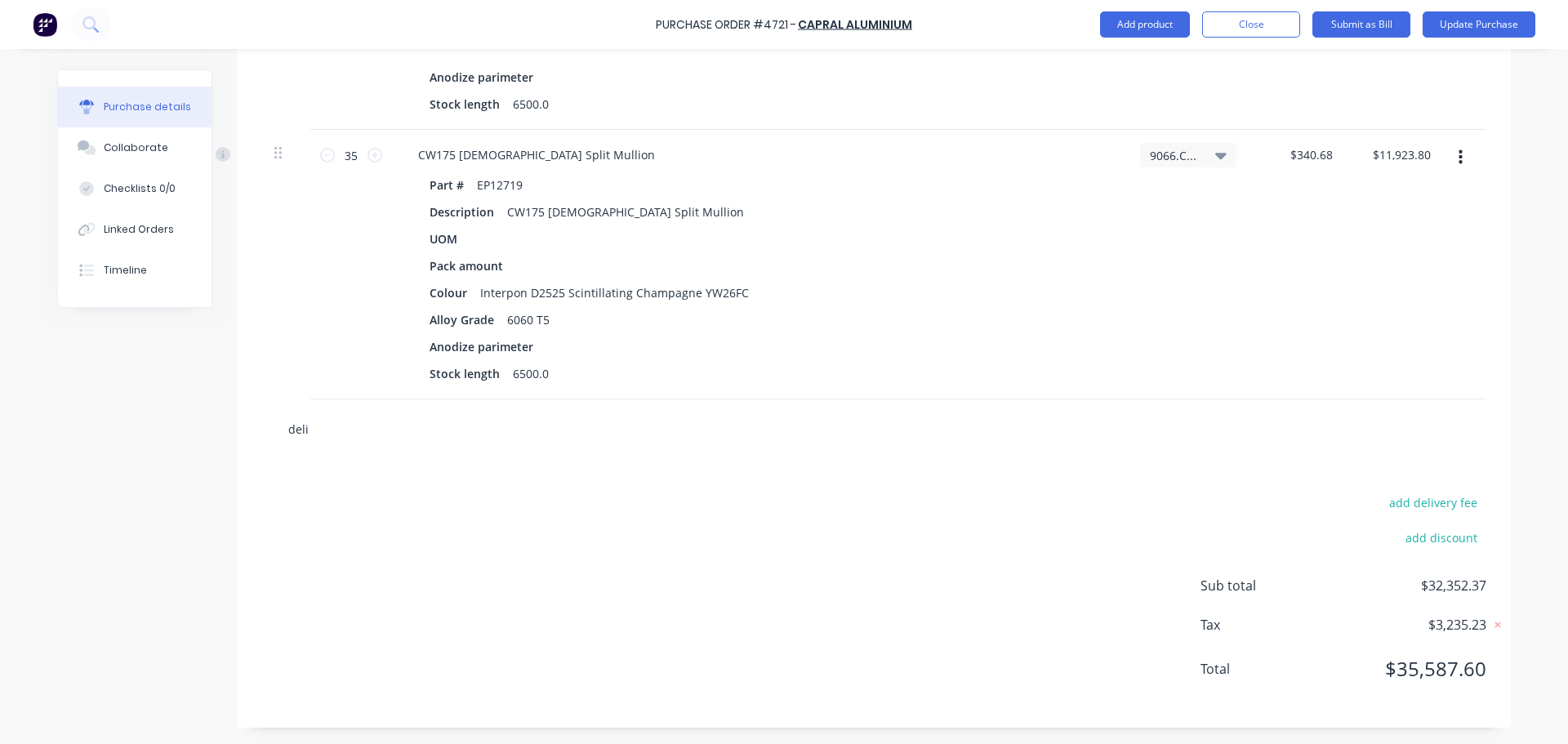
type textarea "x"
type input "deliv"
type textarea "x"
type input "delive"
type textarea "x"
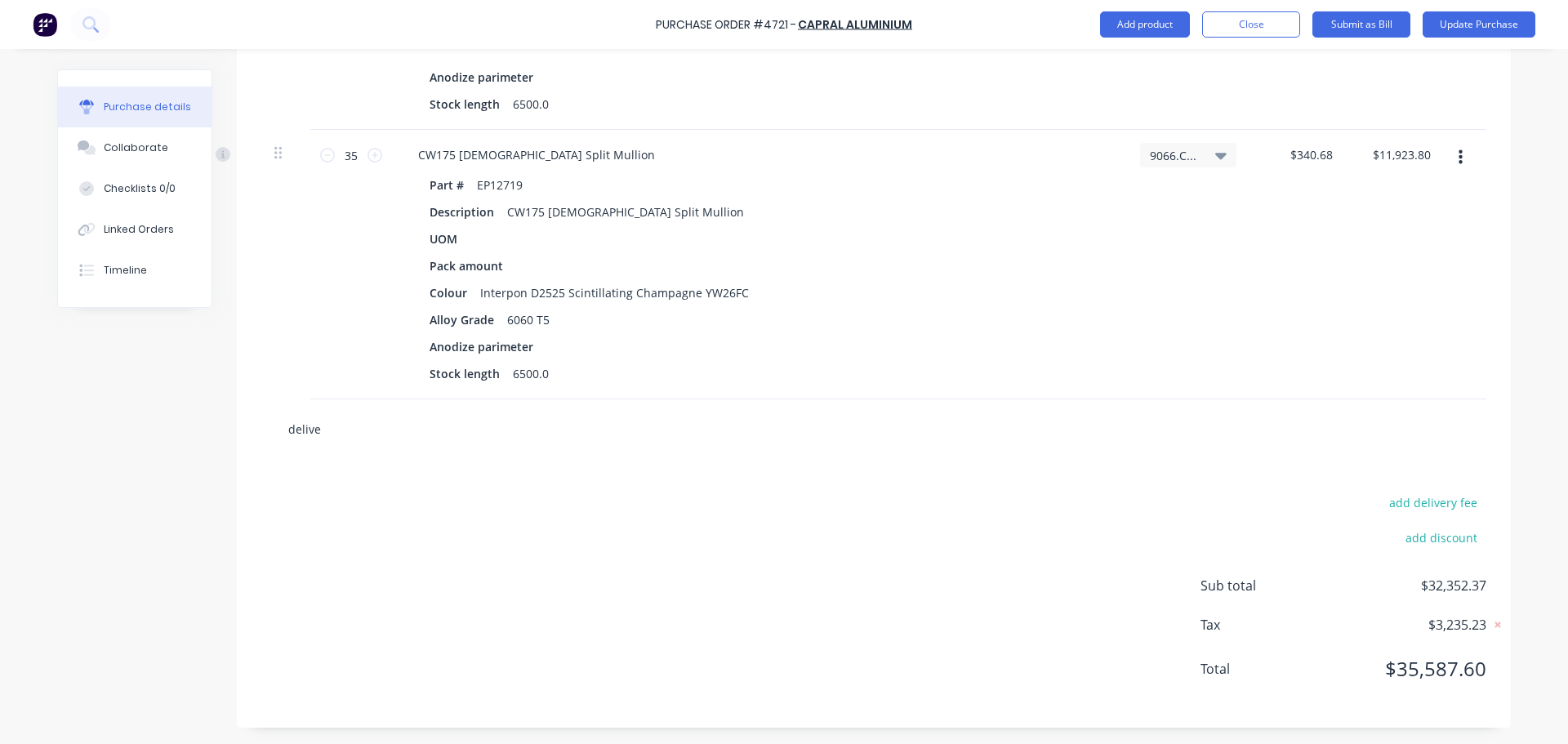
type input "deliver"
type textarea "x"
type input "delivery"
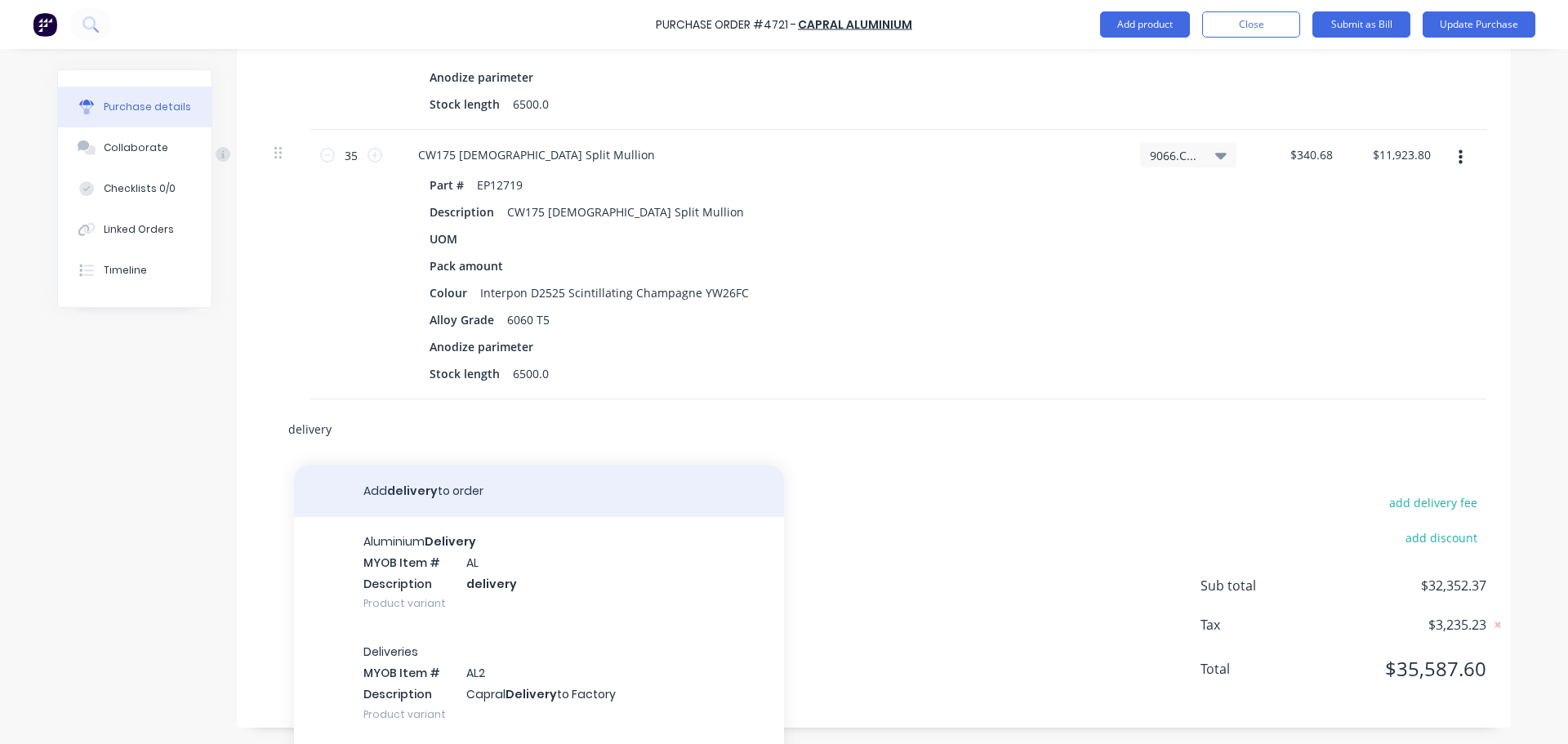
type textarea "x"
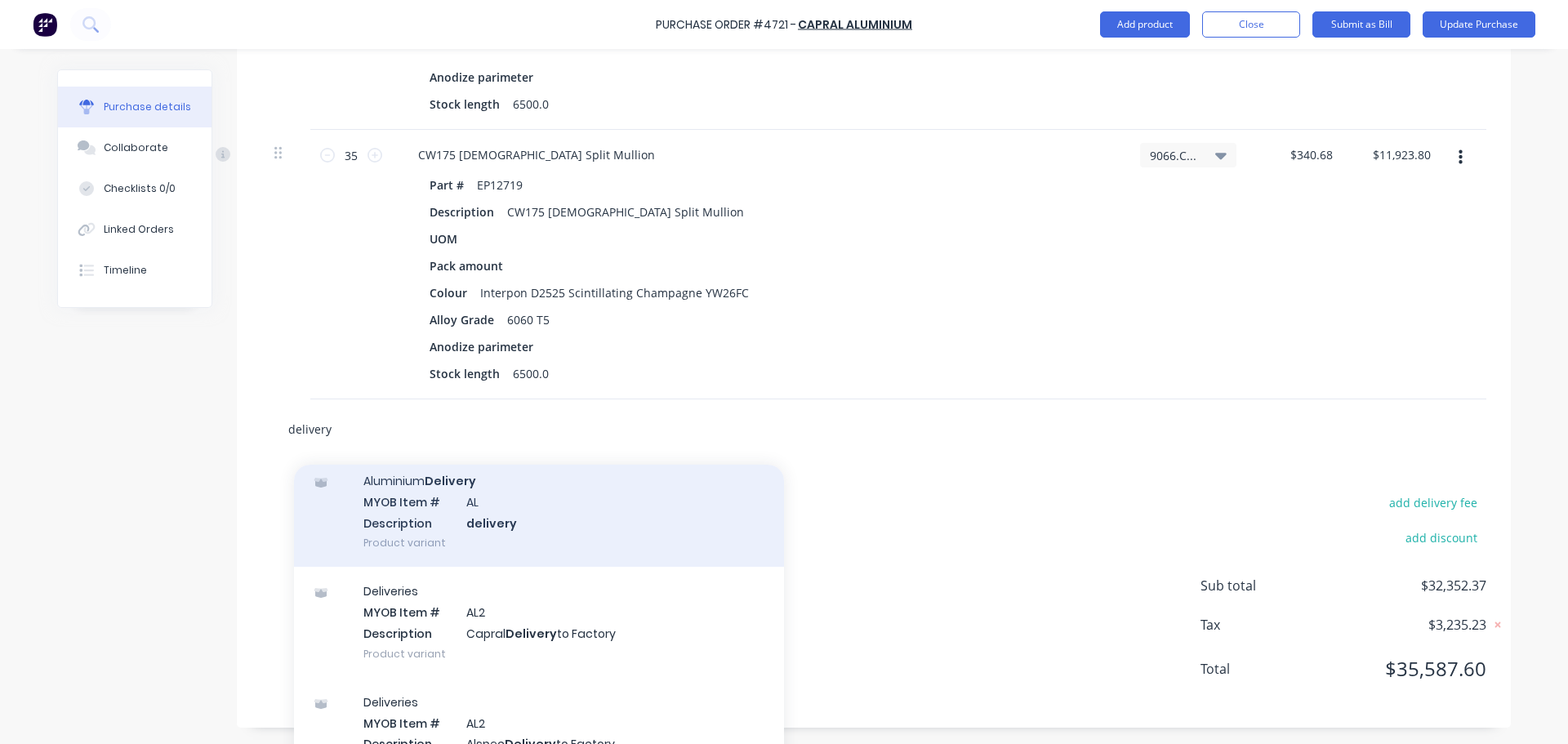
scroll to position [163, 0]
type input "delivery"
click at [659, 541] on div "Deliveries MYOB Item # AL2 Description Capral Delivery to Factory Product varia…" at bounding box center [538, 518] width 490 height 110
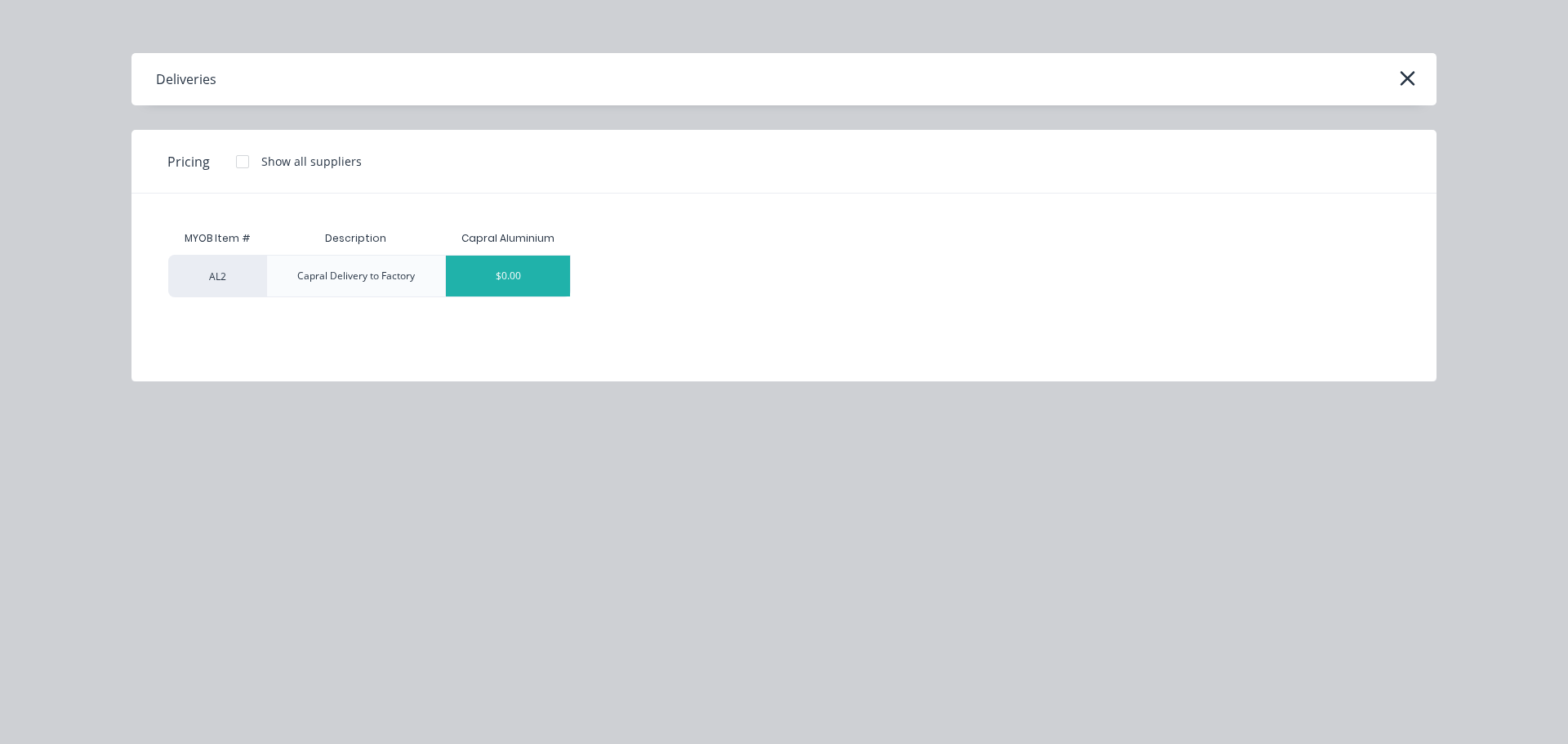
click at [519, 269] on div "$0.00" at bounding box center [508, 275] width 124 height 41
type textarea "x"
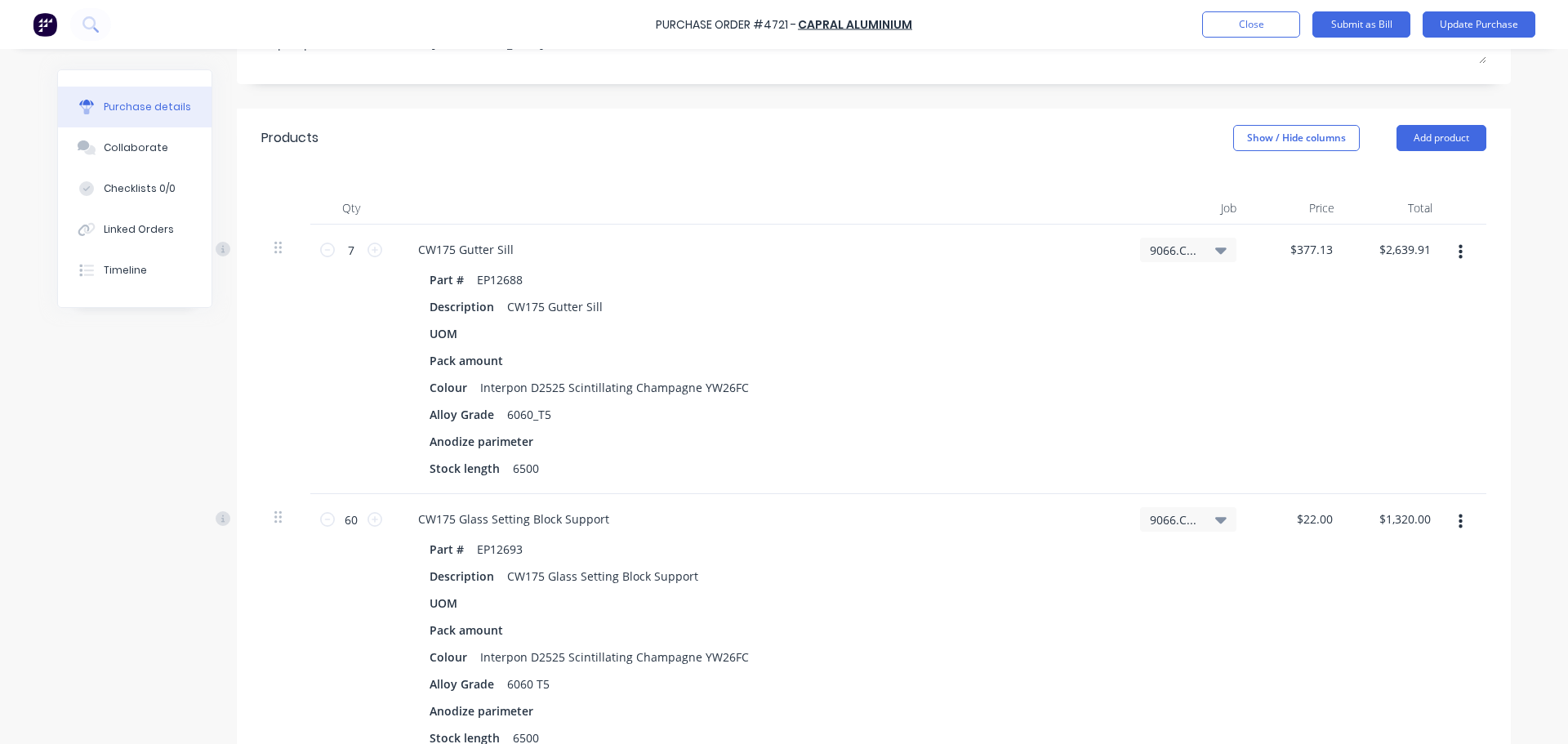
scroll to position [408, 0]
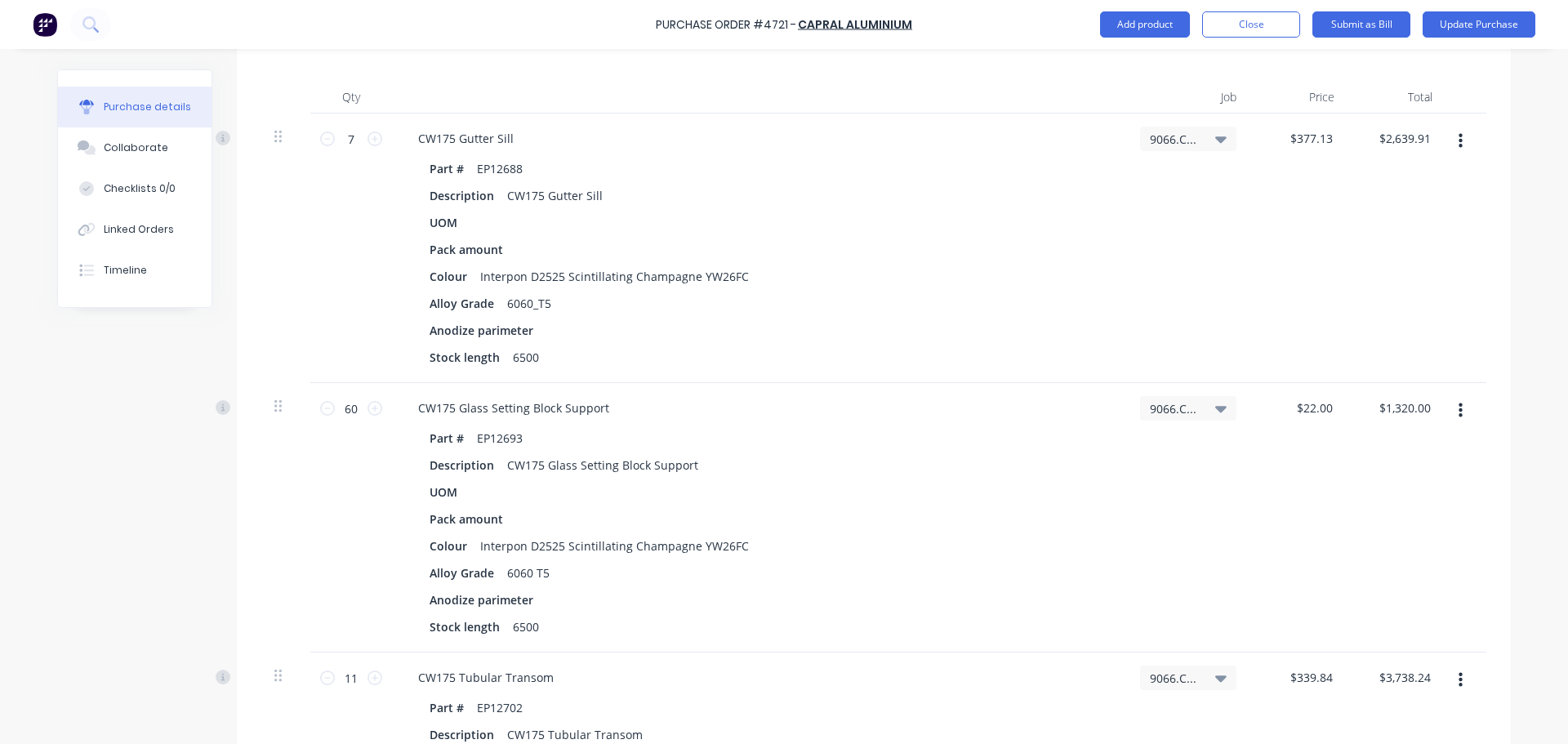
click at [1220, 142] on icon at bounding box center [1221, 139] width 12 height 18
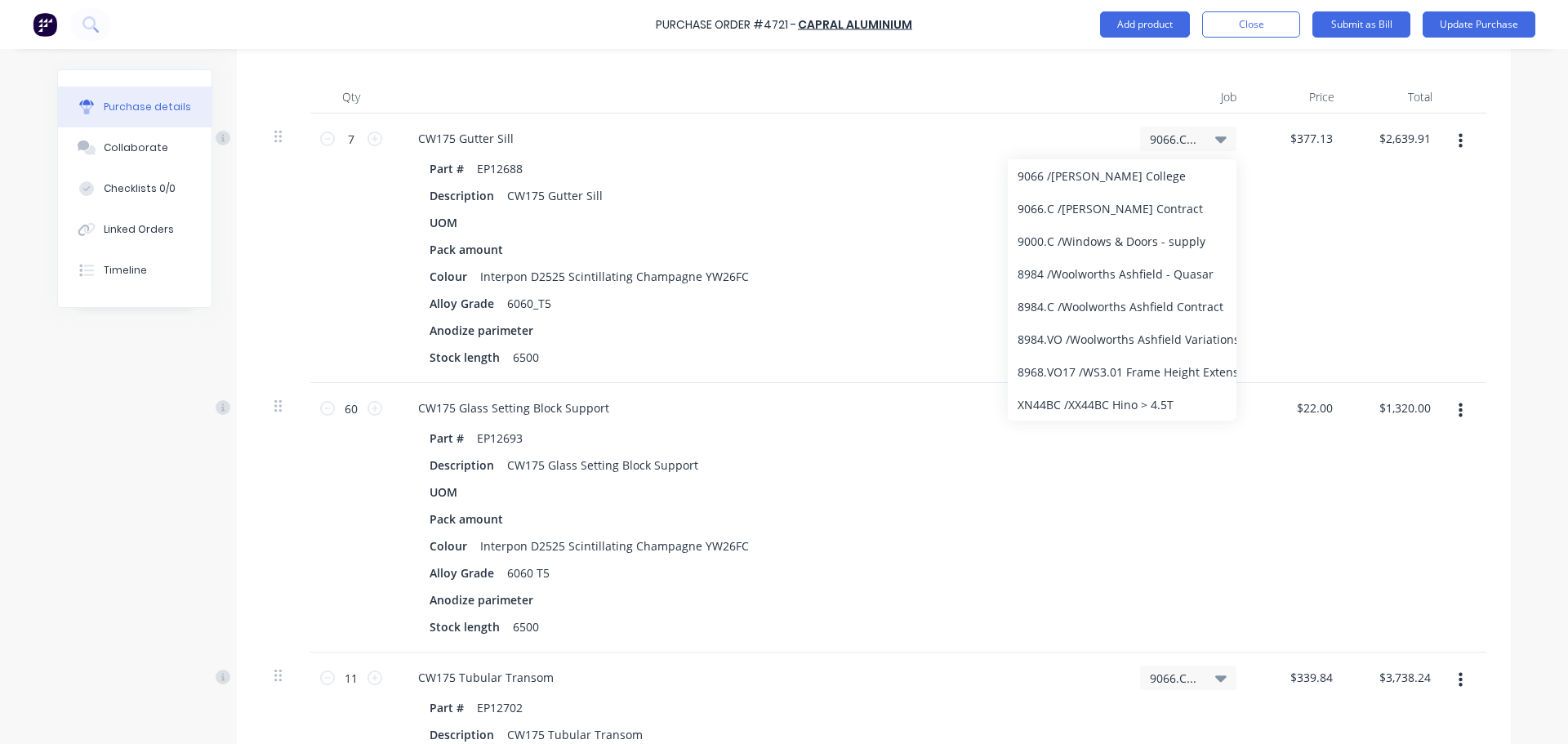
scroll to position [10862, 0]
click at [1118, 303] on div "9066.C / [PERSON_NAME] Contract" at bounding box center [1122, 303] width 228 height 32
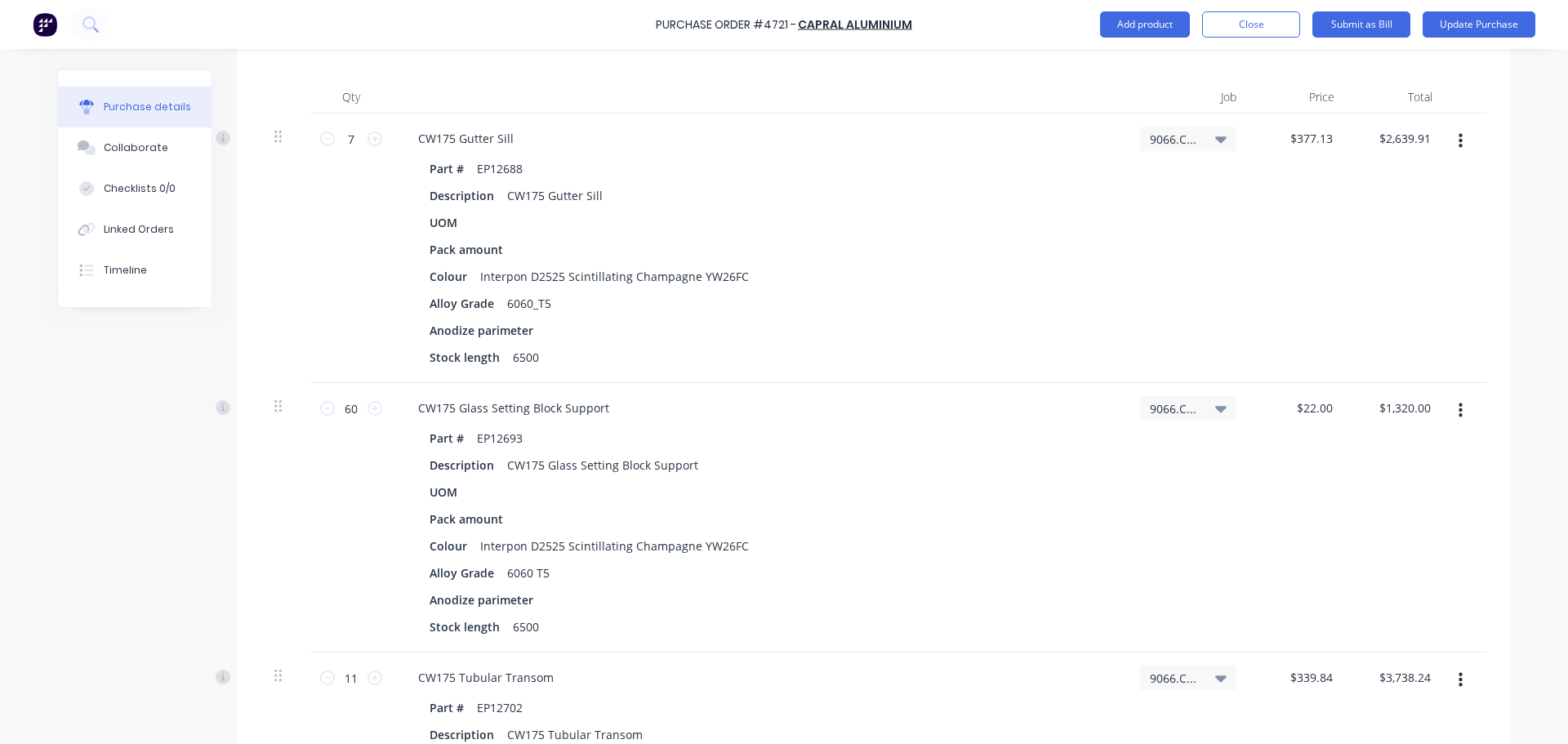
click at [1217, 411] on icon at bounding box center [1221, 409] width 12 height 7
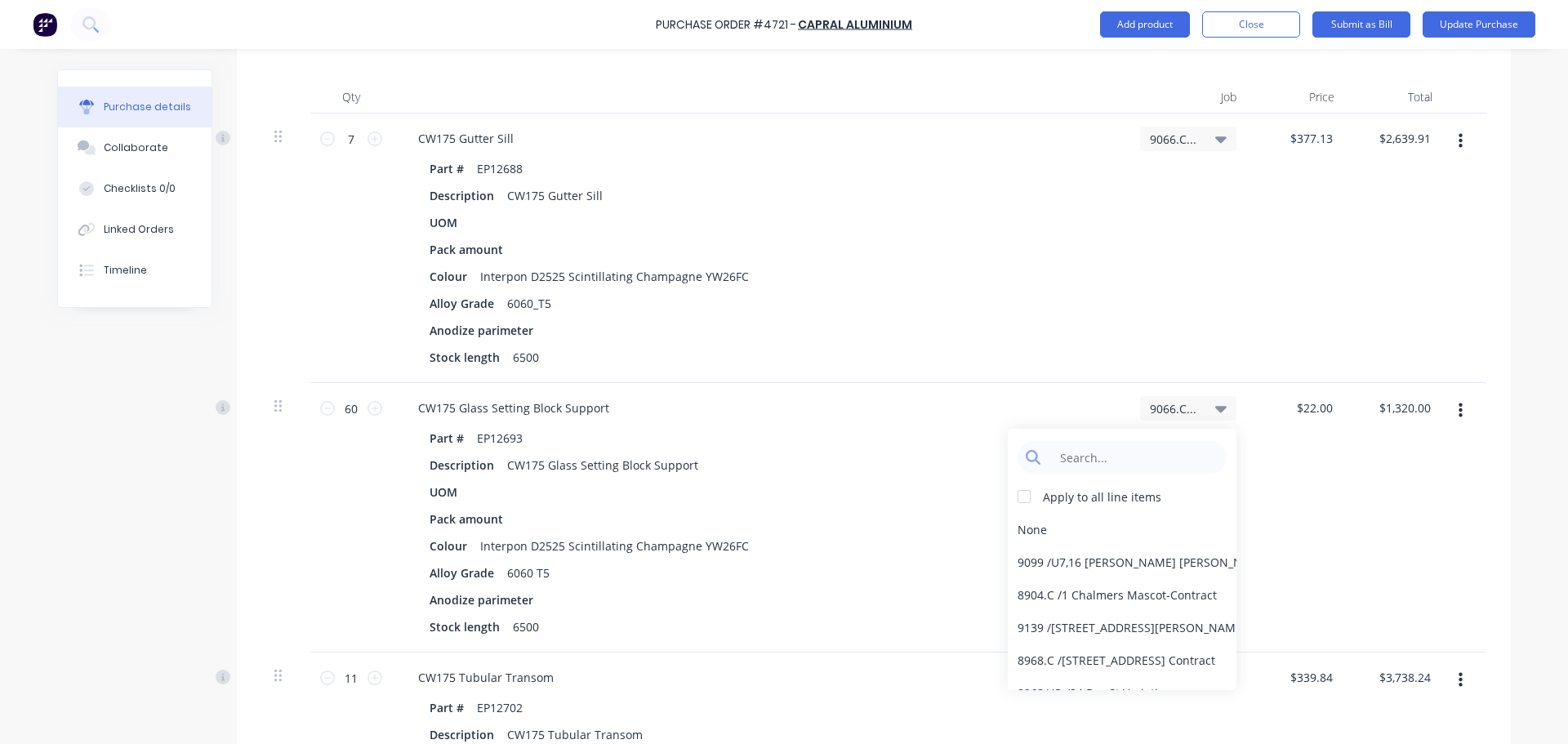
click at [1133, 269] on div "9066.C / [PERSON_NAME] Contract" at bounding box center [1188, 248] width 122 height 269
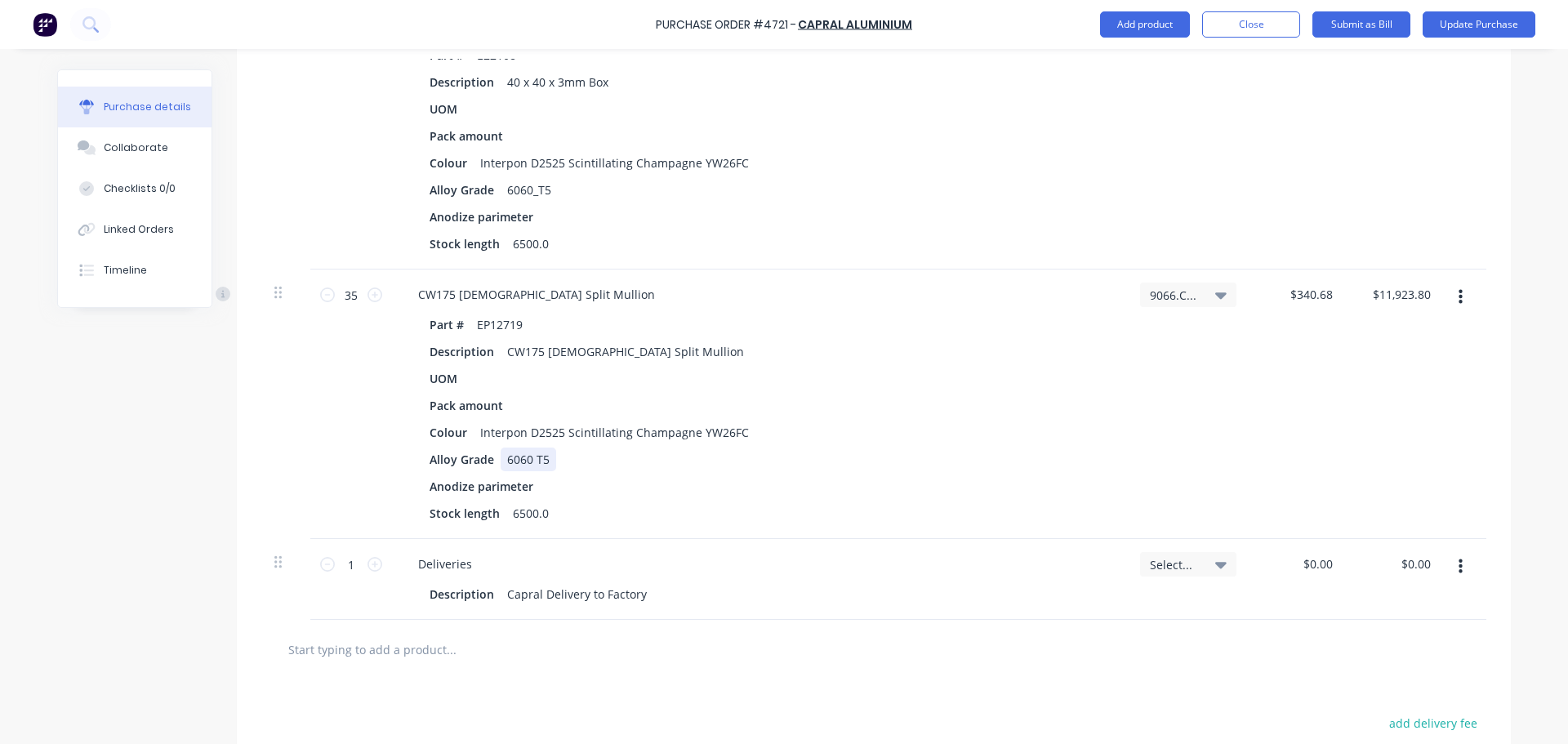
scroll to position [2628, 0]
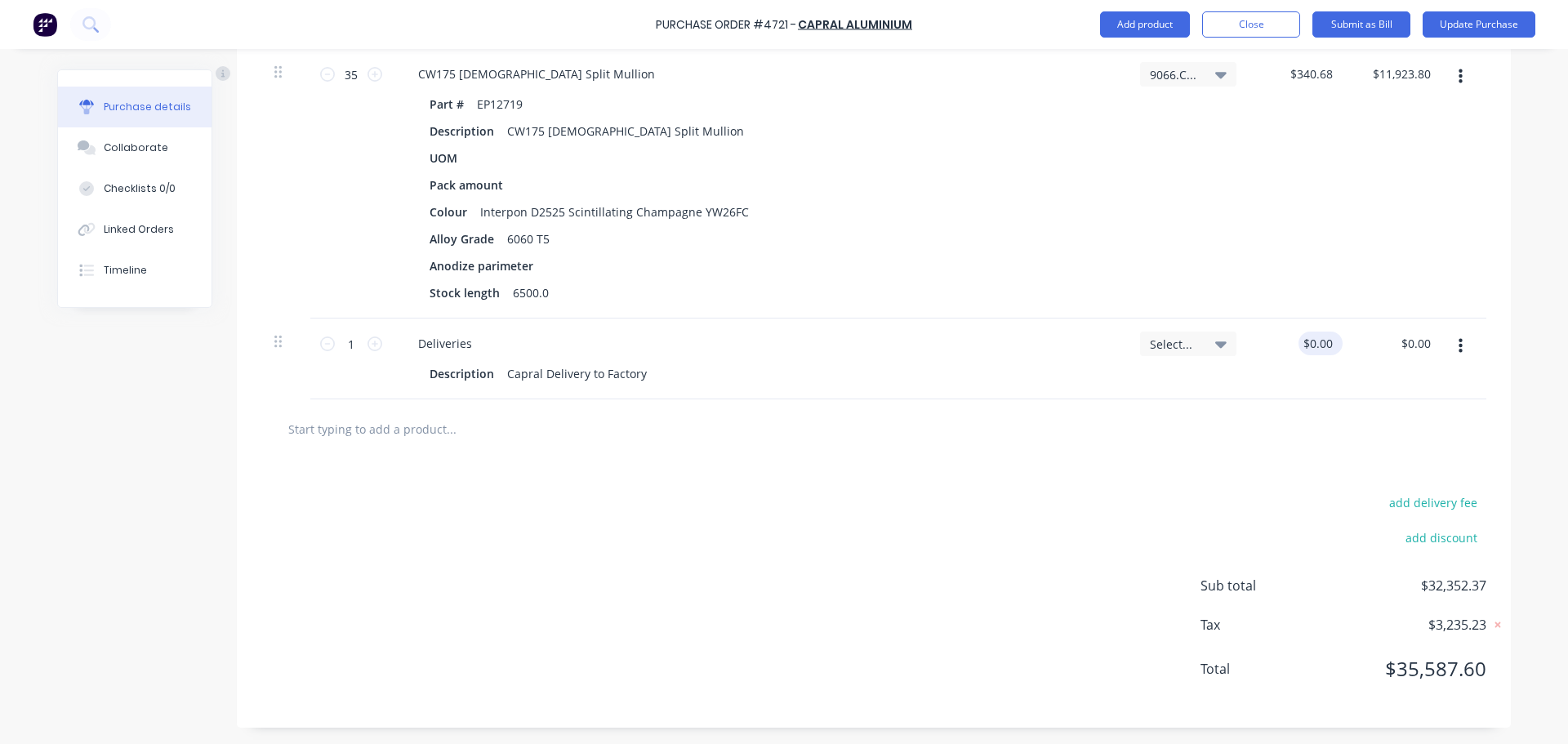
type textarea "x"
type input "0"
click at [1323, 349] on input "0" at bounding box center [1325, 343] width 23 height 24
type textarea "x"
type input "$0.00"
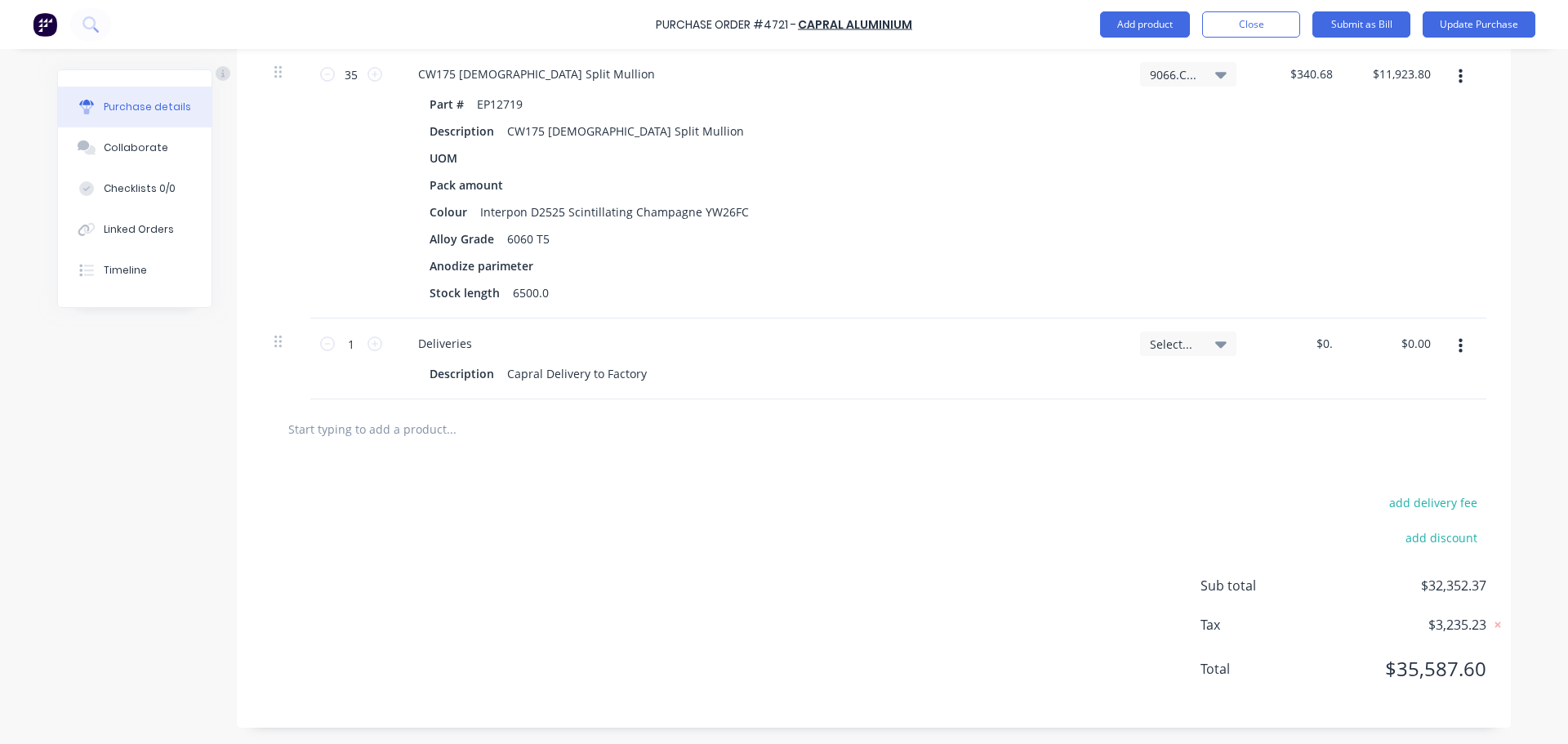
click at [1215, 346] on icon at bounding box center [1221, 345] width 12 height 7
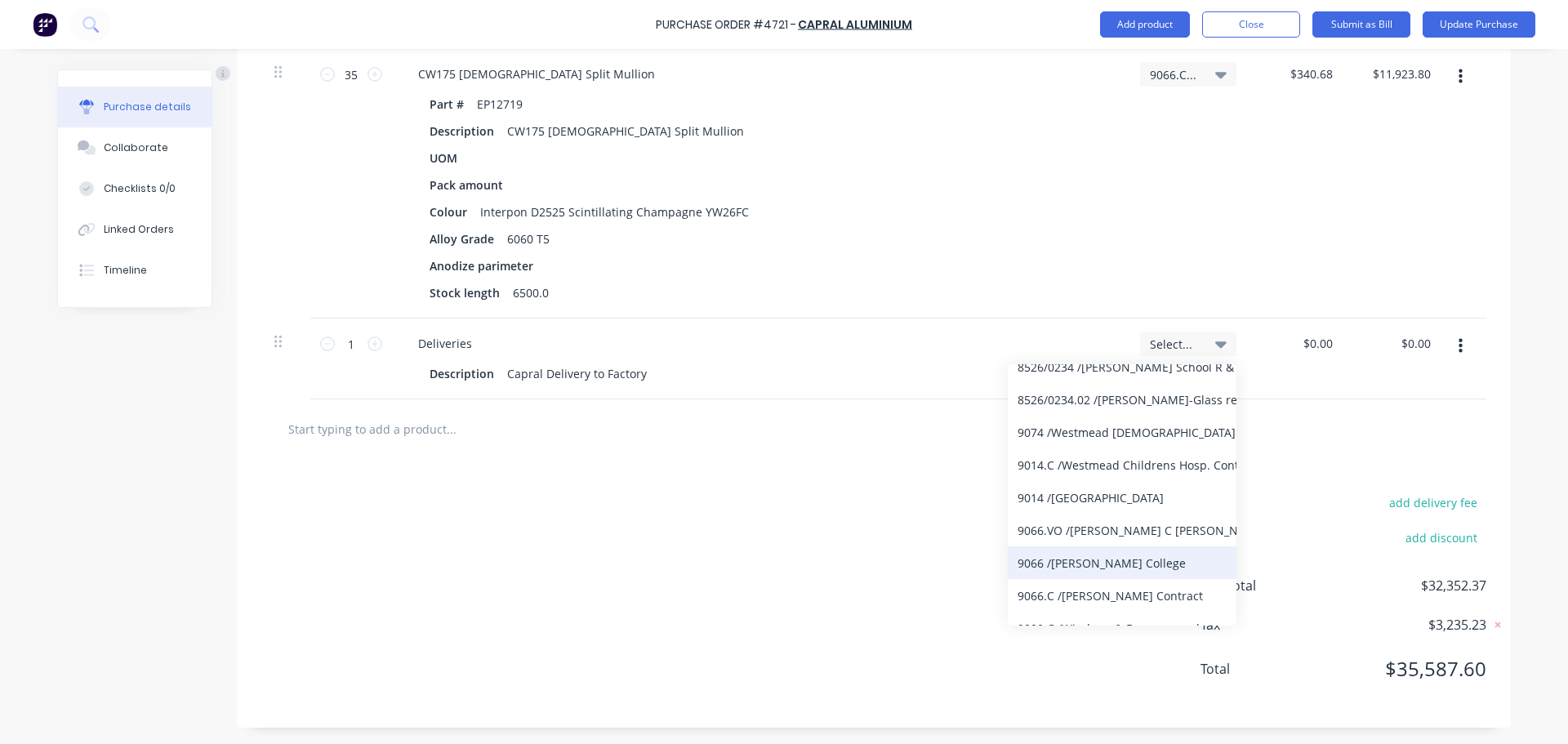
scroll to position [10816, 0]
click at [1126, 553] on div "9066.C / [PERSON_NAME] Contract" at bounding box center [1122, 554] width 228 height 32
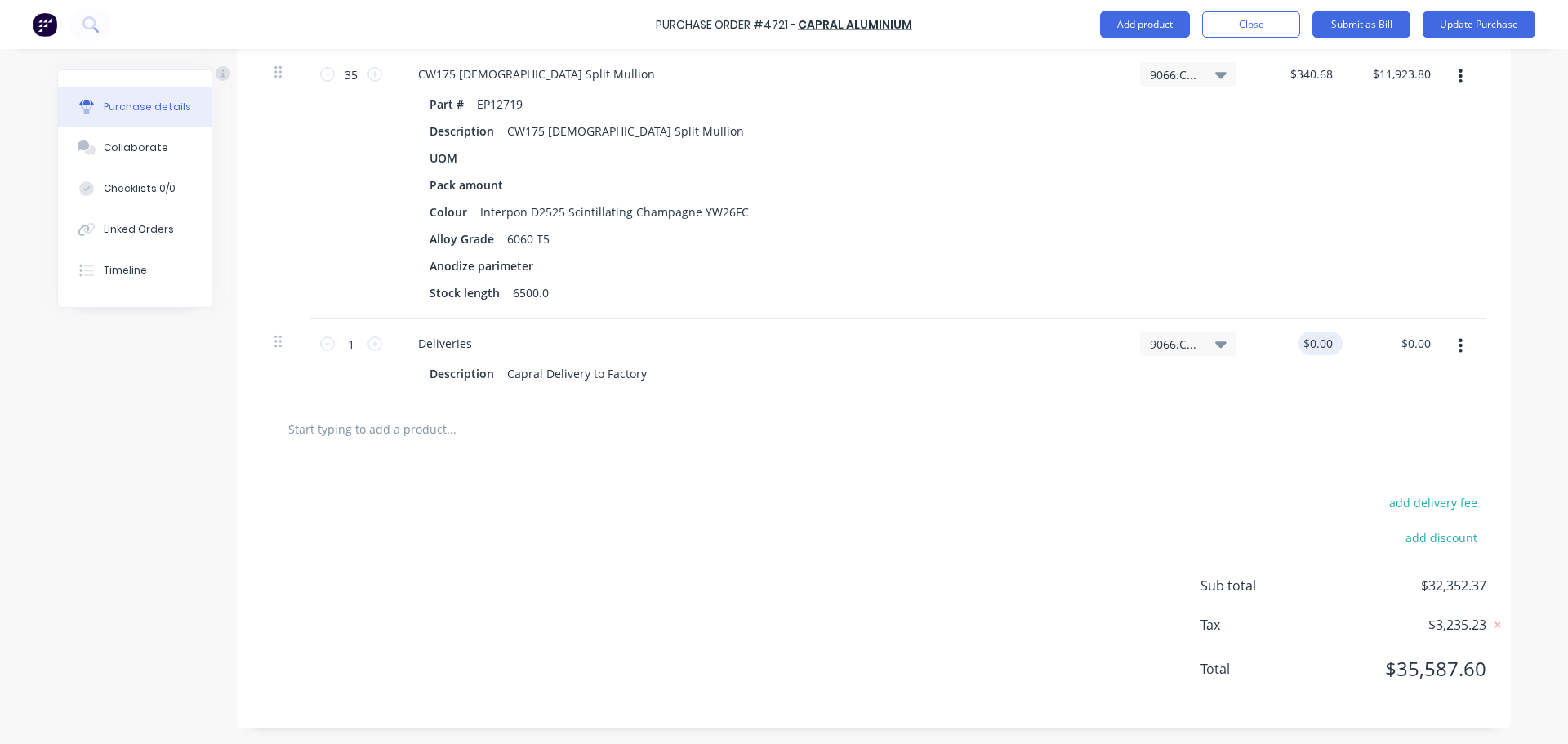
type textarea "x"
type input "0"
click at [1314, 348] on input "0" at bounding box center [1317, 343] width 37 height 24
type input "90"
type textarea "x"
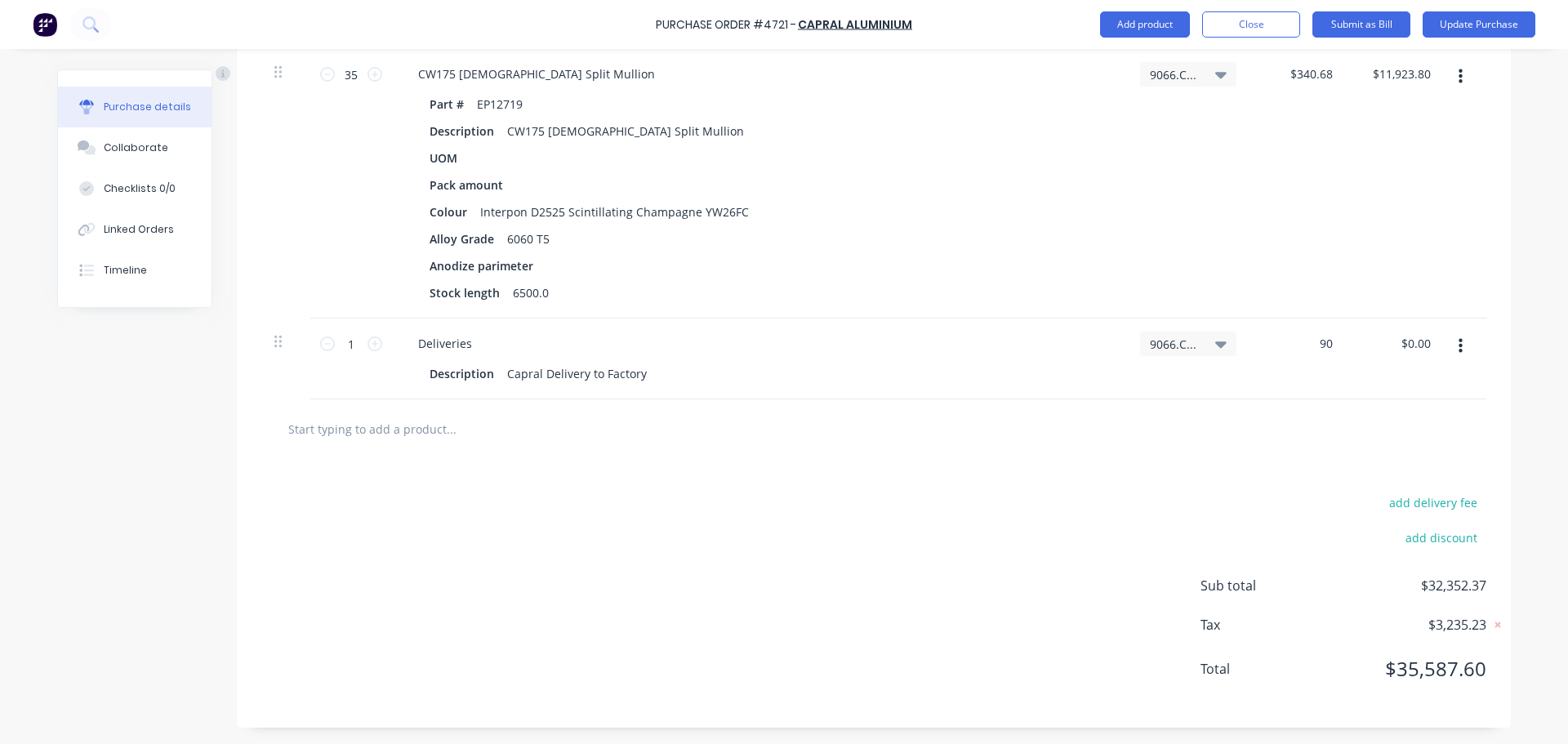
type input "$90.00"
click at [977, 461] on div "add delivery fee add discount Sub total $32,352.37 Tax $3,235.23 Total $35,587.…" at bounding box center [873, 593] width 1274 height 269
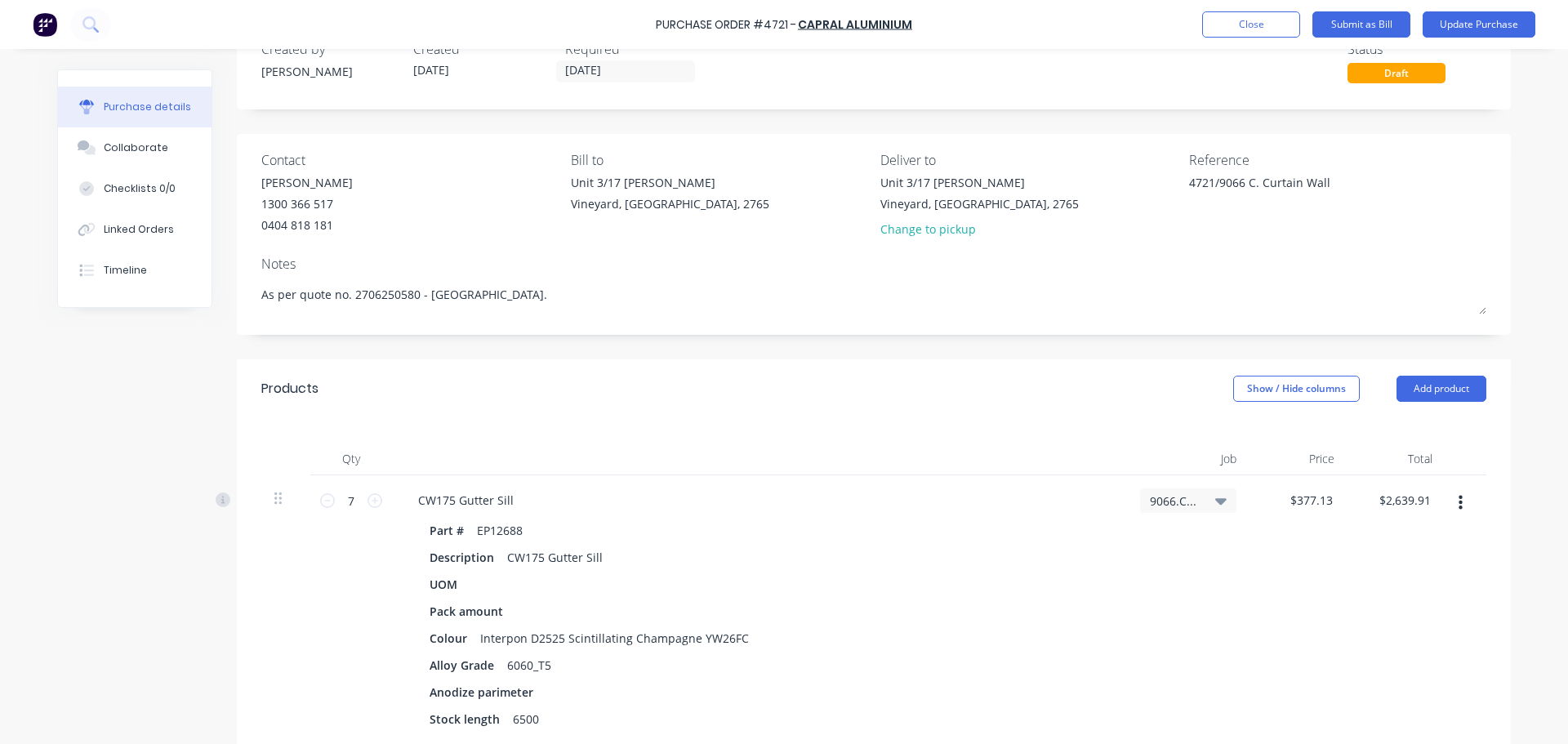
scroll to position [0, 0]
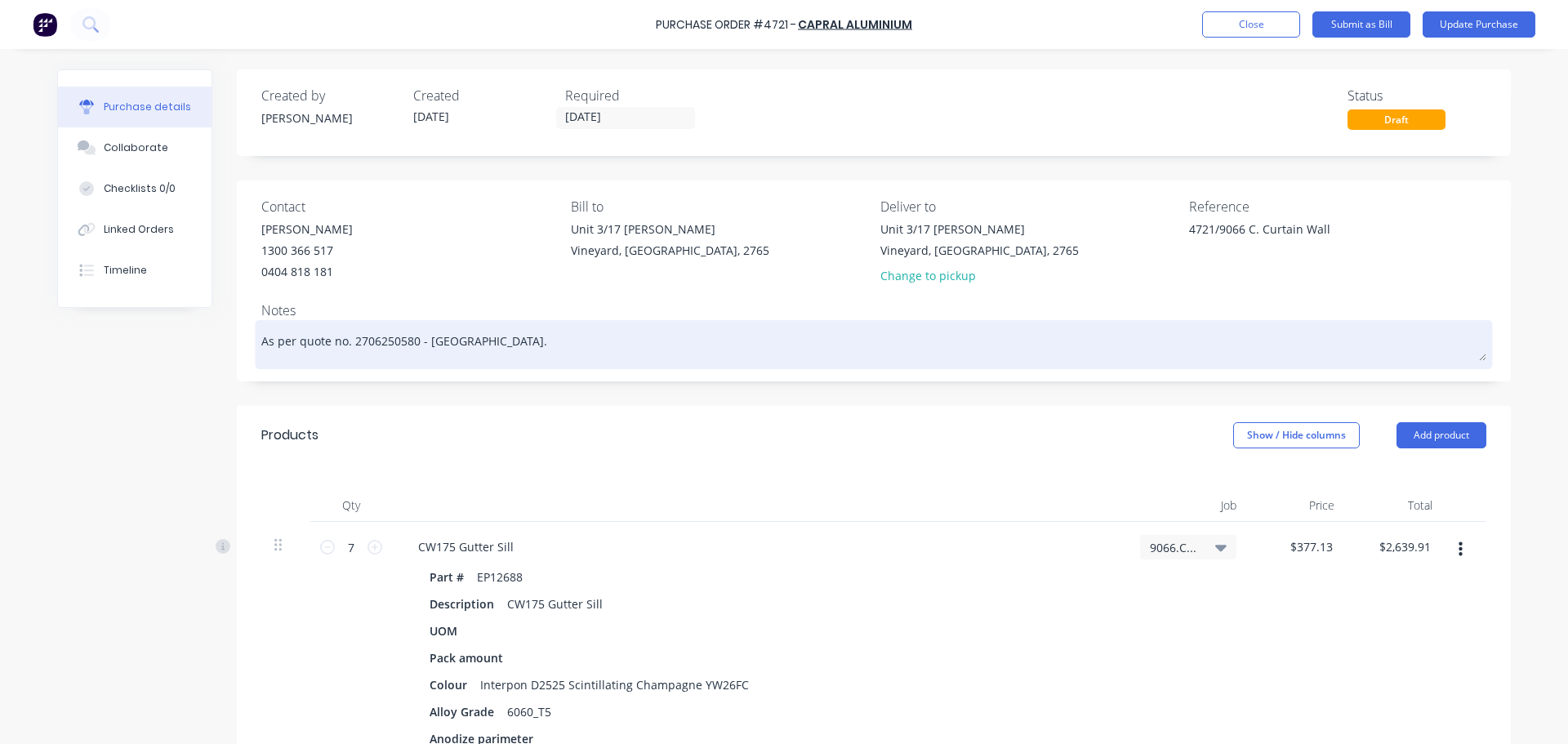
click at [490, 348] on textarea "As per quote no. 2706250580 - [GEOGRAPHIC_DATA]." at bounding box center [873, 342] width 1225 height 36
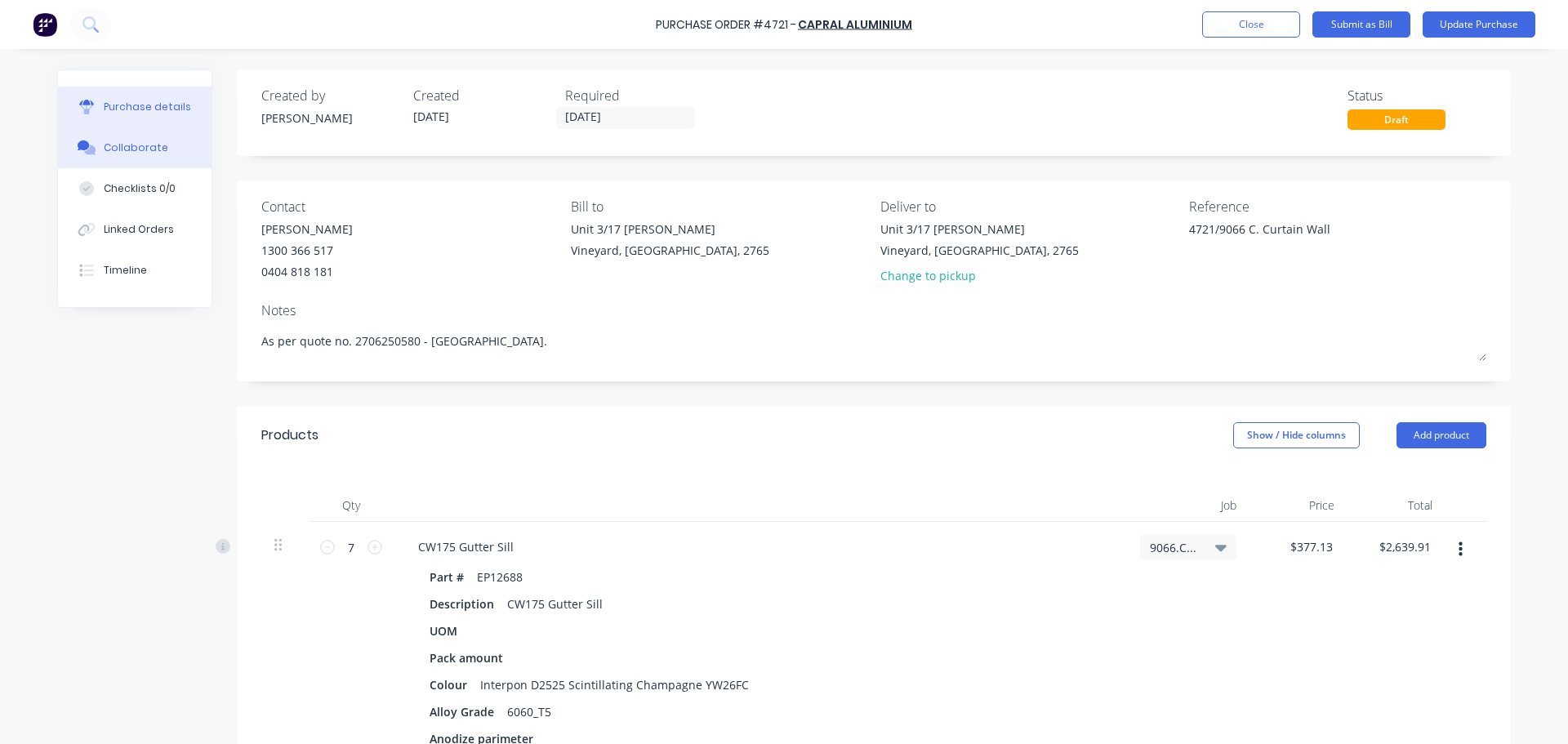
type textarea "x"
click at [135, 143] on div "Collaborate" at bounding box center [136, 148] width 65 height 15
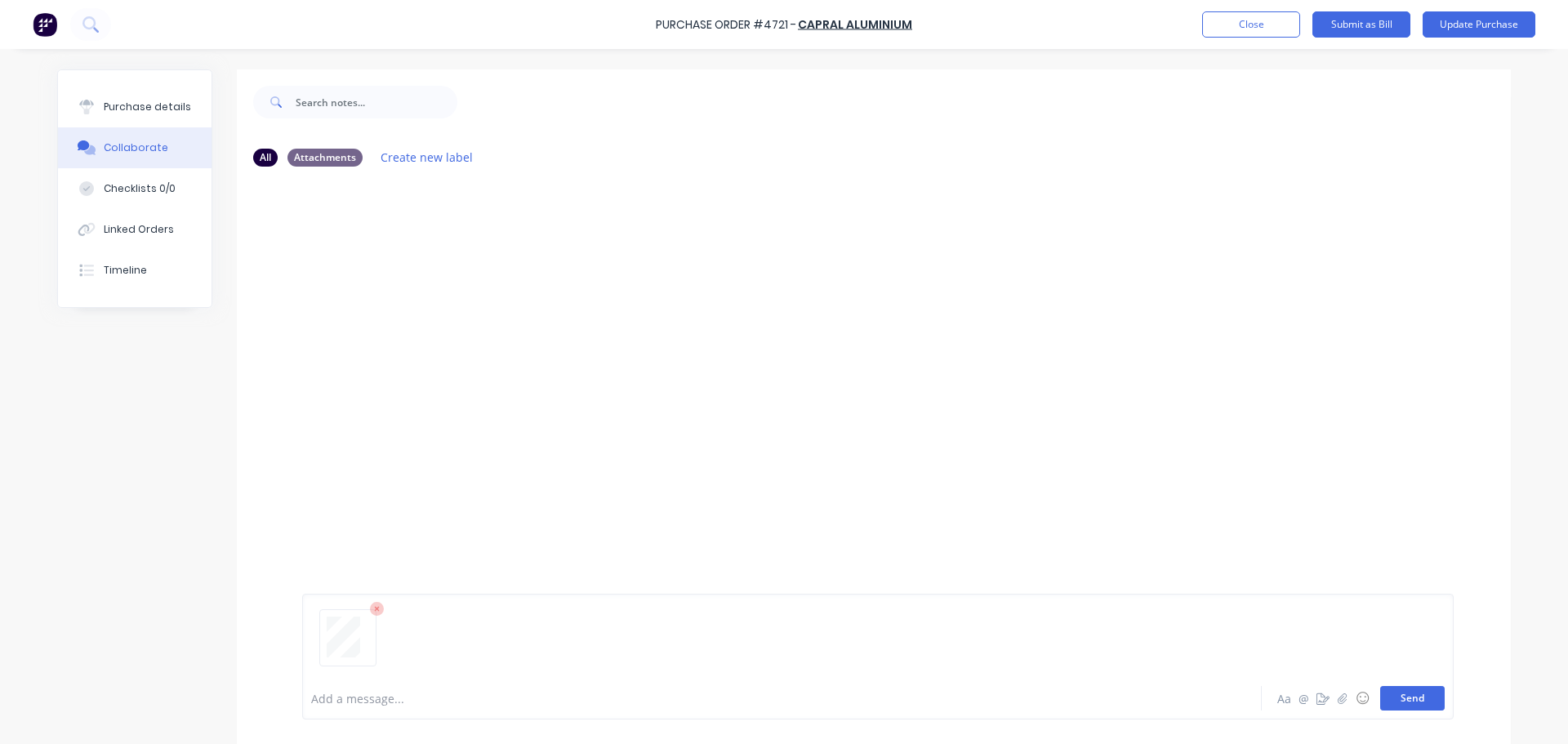
click at [1415, 705] on button "Send" at bounding box center [1413, 698] width 65 height 25
click at [1406, 702] on button "Send" at bounding box center [1413, 698] width 65 height 25
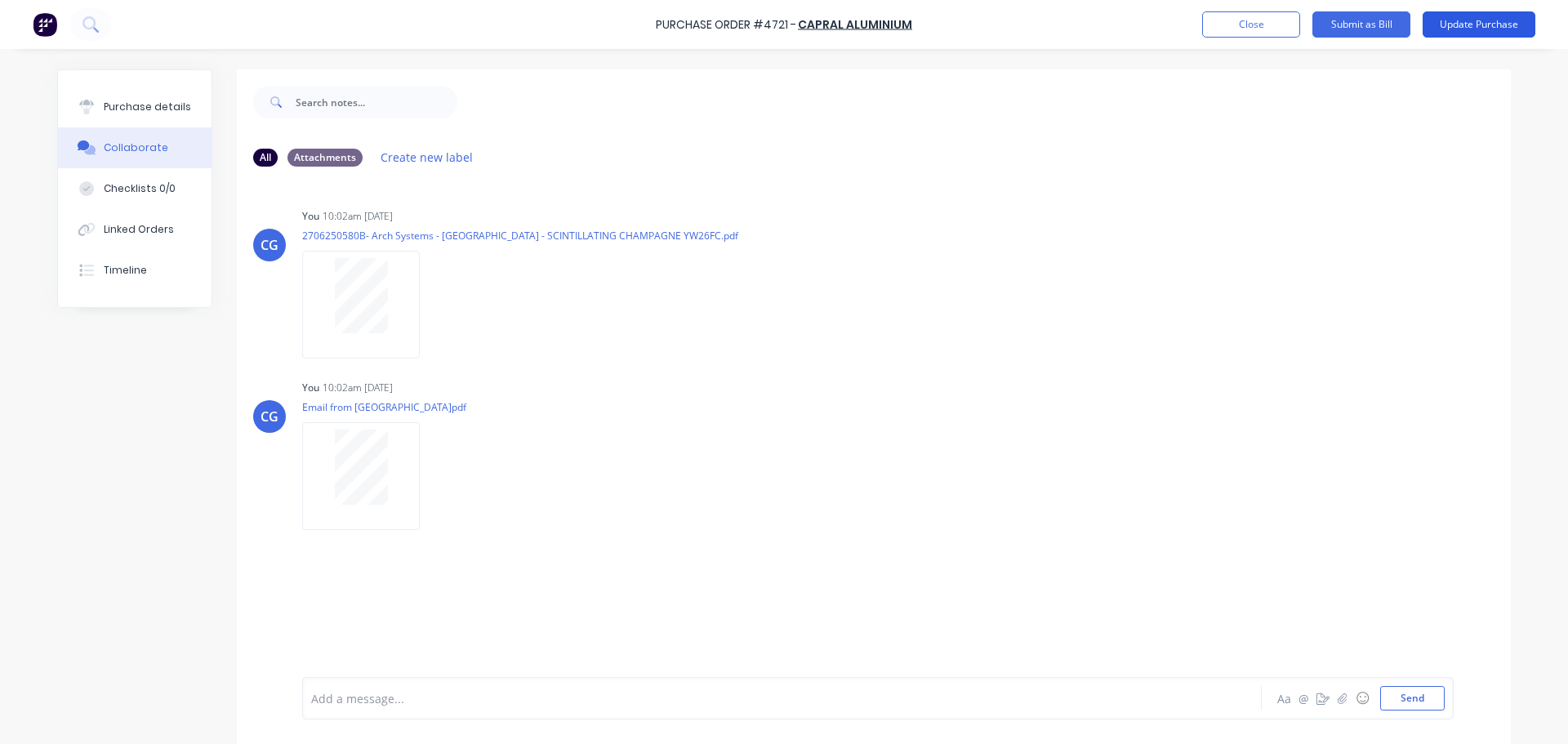
click at [1480, 26] on button "Update Purchase" at bounding box center [1479, 25] width 112 height 26
click at [1389, 22] on button "Options" at bounding box center [1384, 25] width 82 height 26
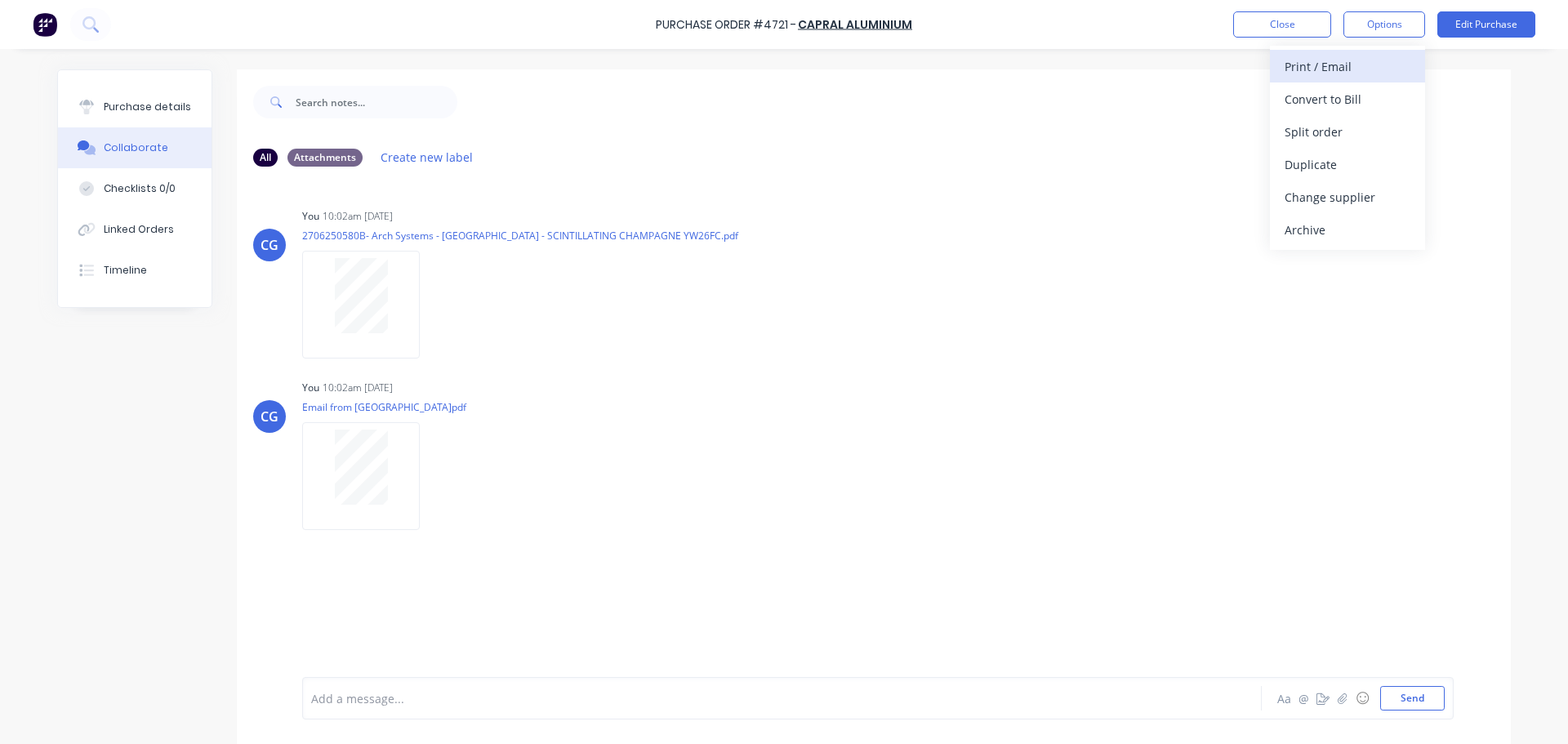
click at [1327, 63] on div "Print / Email" at bounding box center [1347, 66] width 126 height 24
click at [1302, 103] on div "With pricing" at bounding box center [1347, 99] width 126 height 24
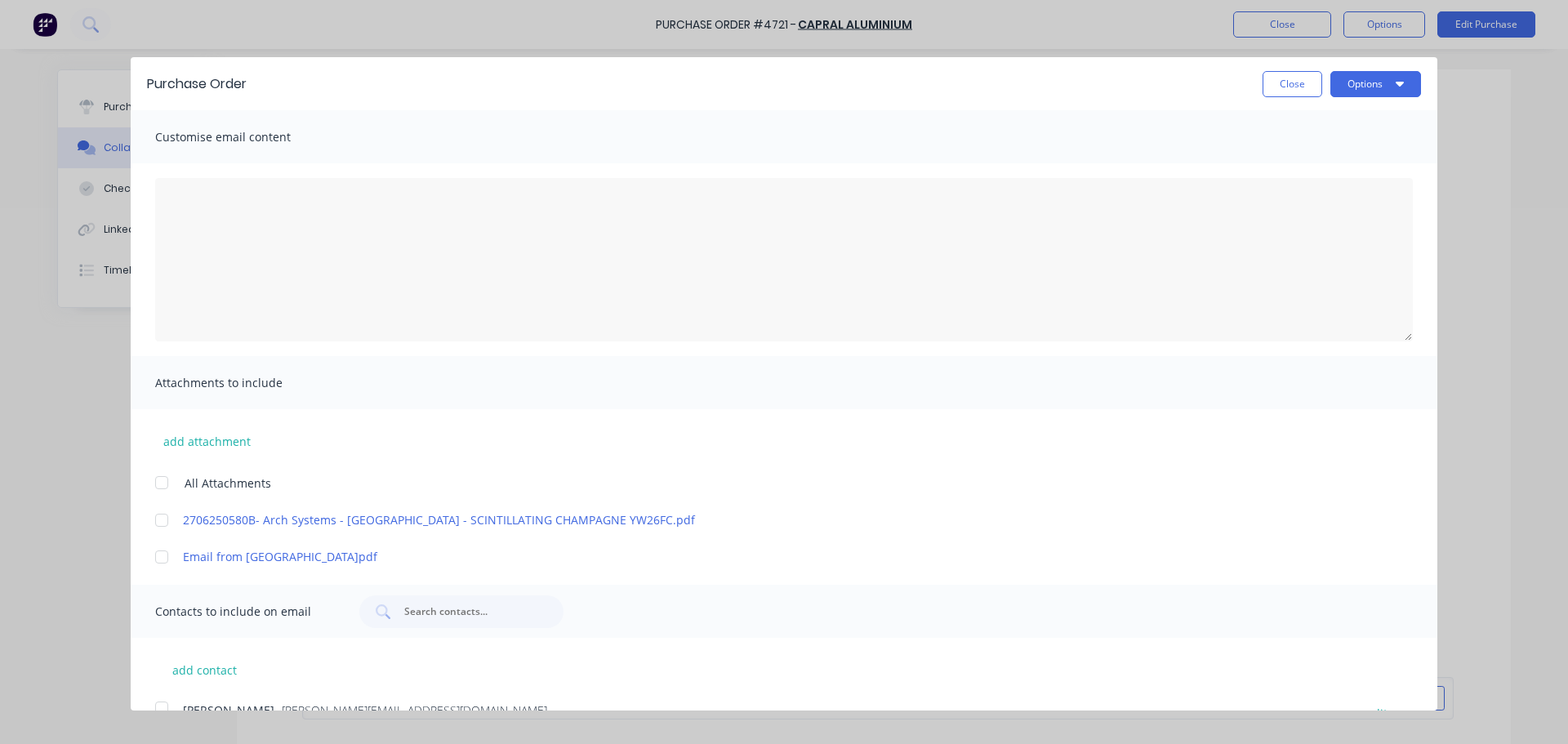
scroll to position [163, 0]
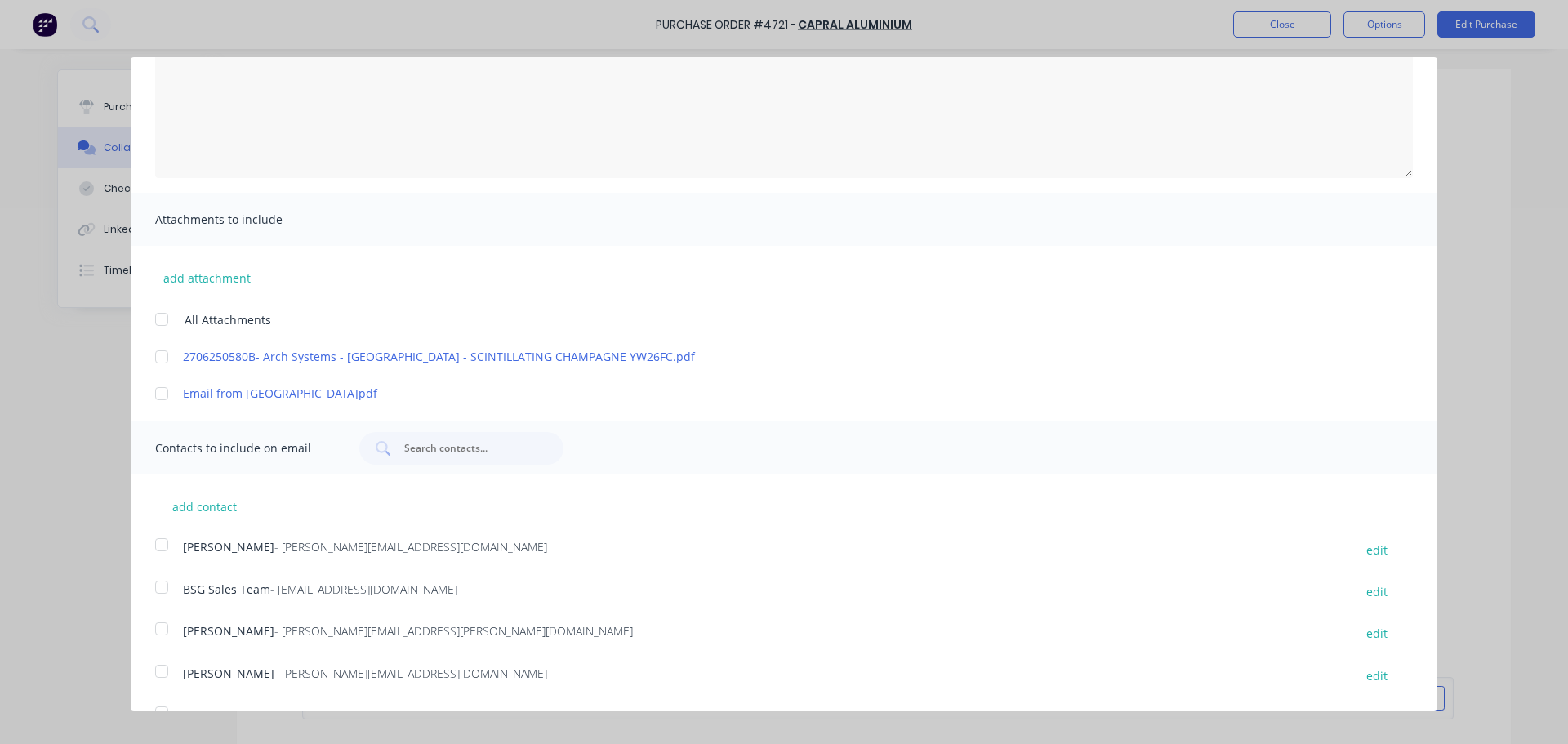
click at [167, 358] on div at bounding box center [161, 356] width 32 height 32
click at [165, 393] on div at bounding box center [161, 393] width 32 height 32
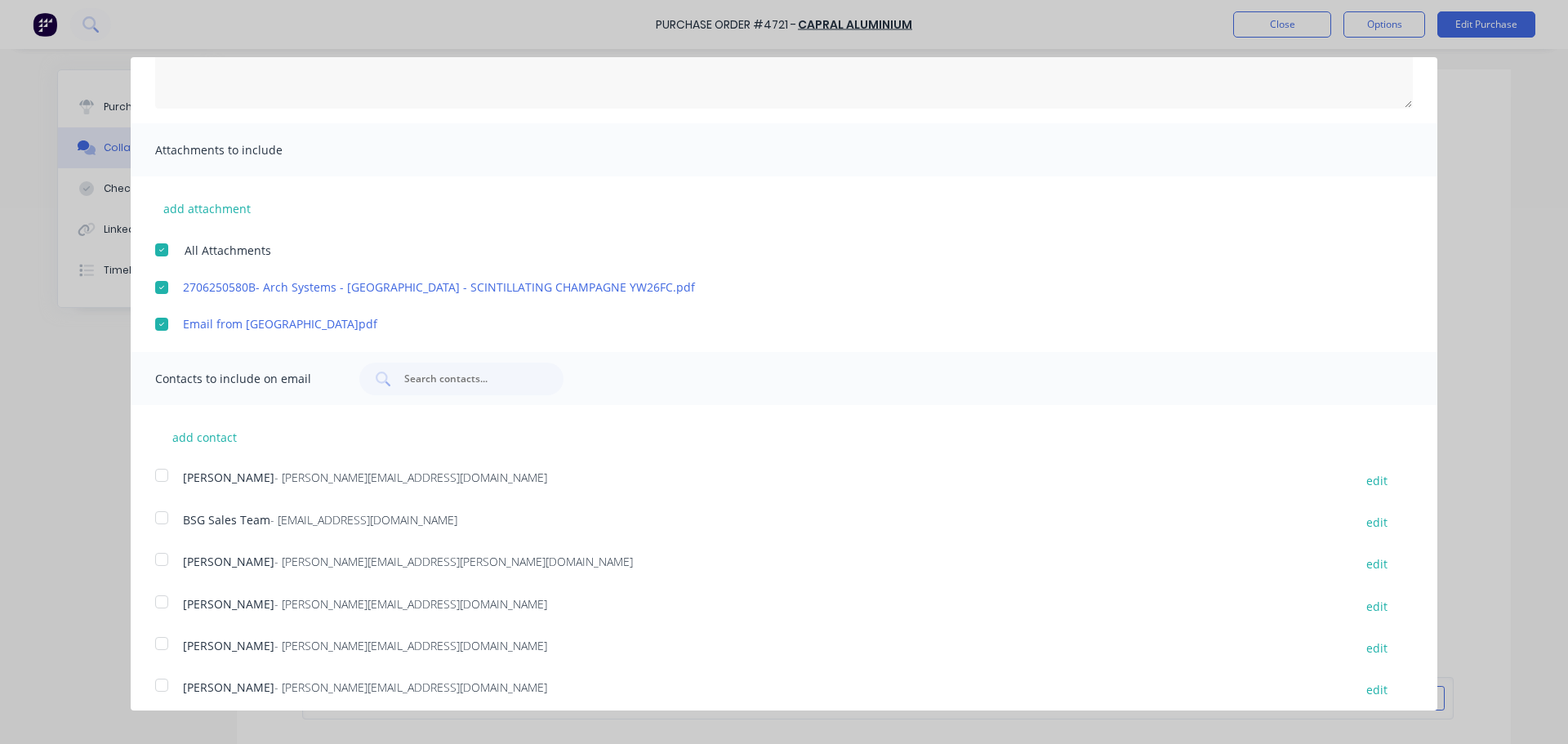
scroll to position [327, 0]
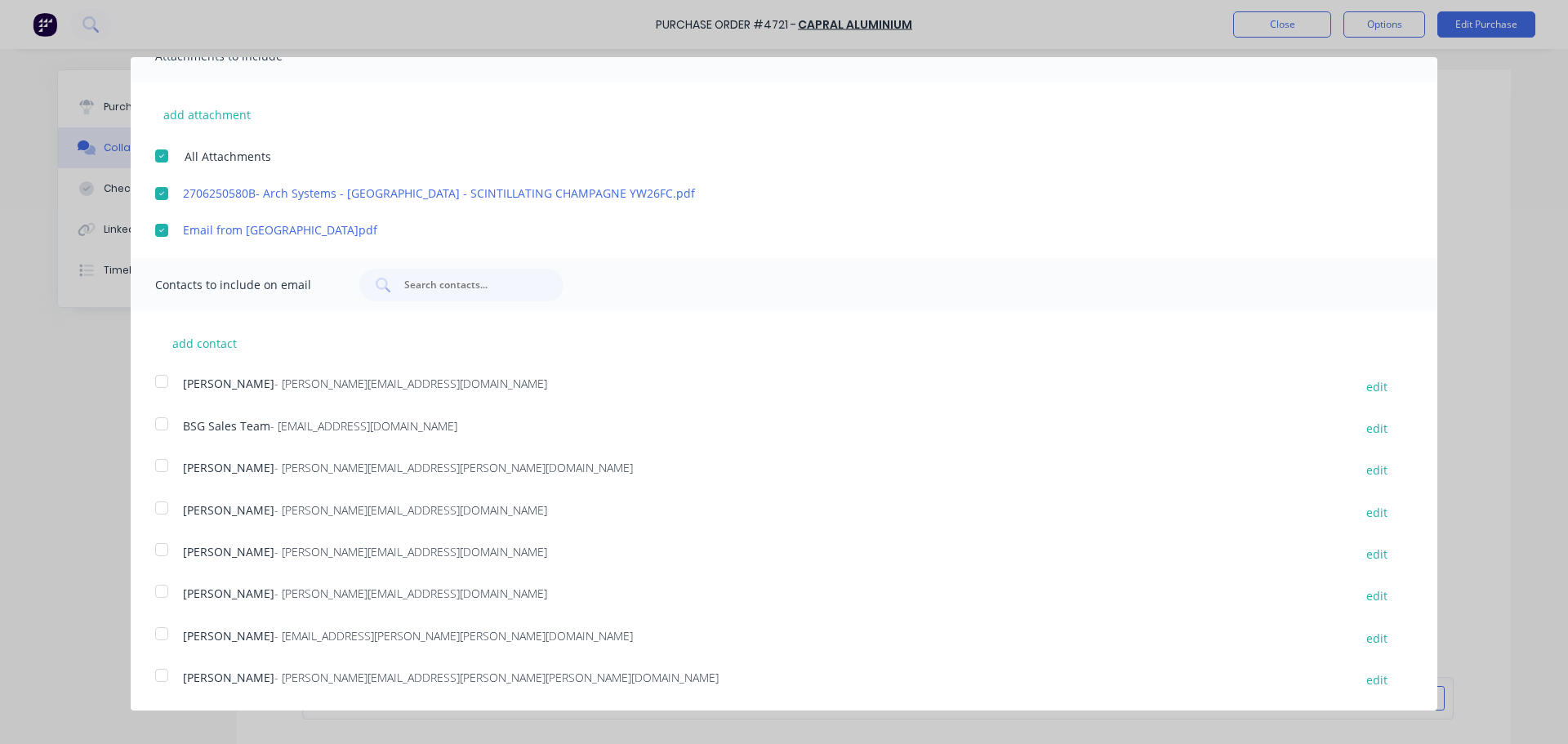
click at [167, 427] on div at bounding box center [161, 423] width 32 height 32
click at [168, 465] on div at bounding box center [161, 465] width 32 height 32
click at [161, 508] on div at bounding box center [161, 507] width 32 height 32
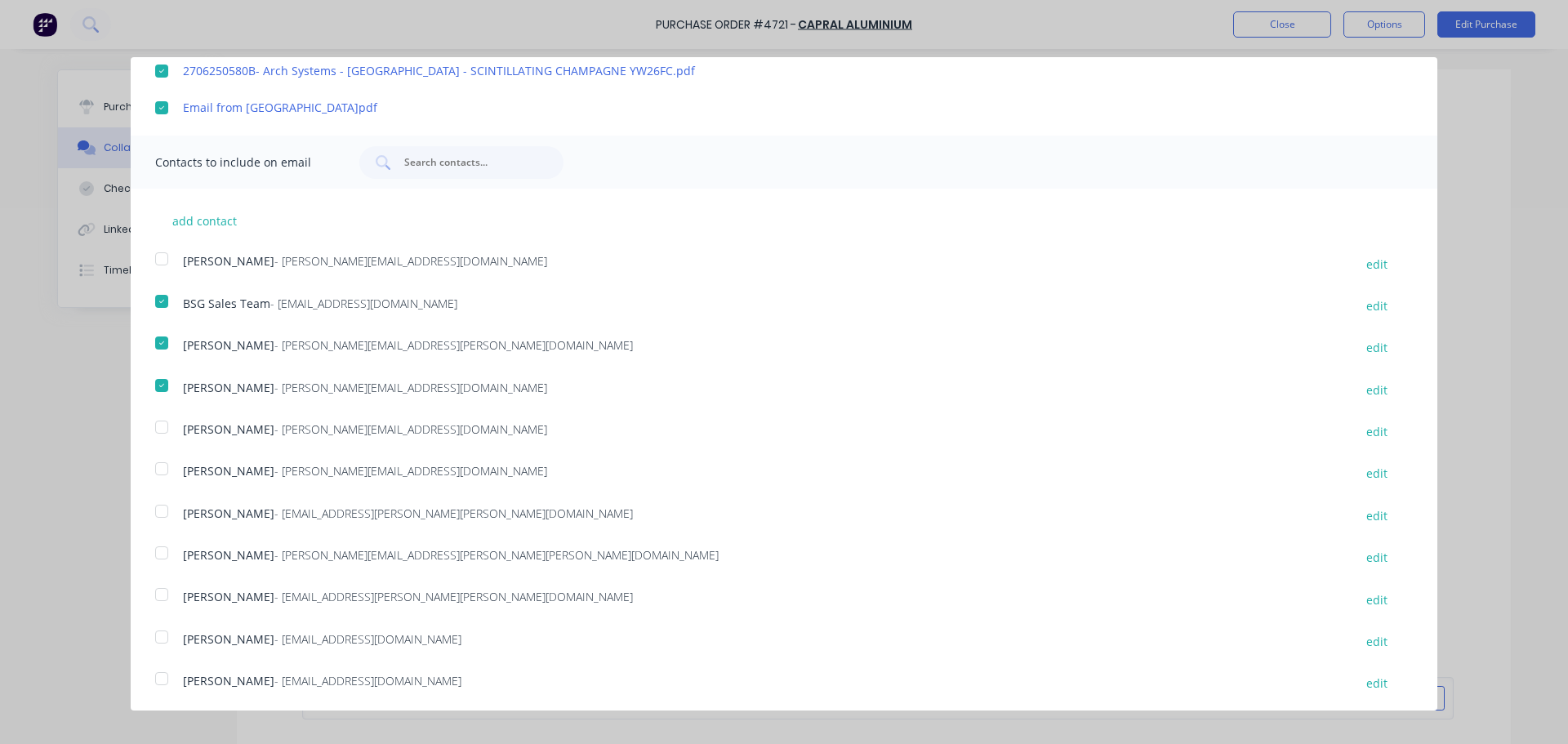
scroll to position [452, 0]
click at [163, 467] on div at bounding box center [161, 465] width 32 height 32
click at [163, 514] on div at bounding box center [161, 507] width 32 height 32
click at [164, 593] on div at bounding box center [161, 590] width 32 height 32
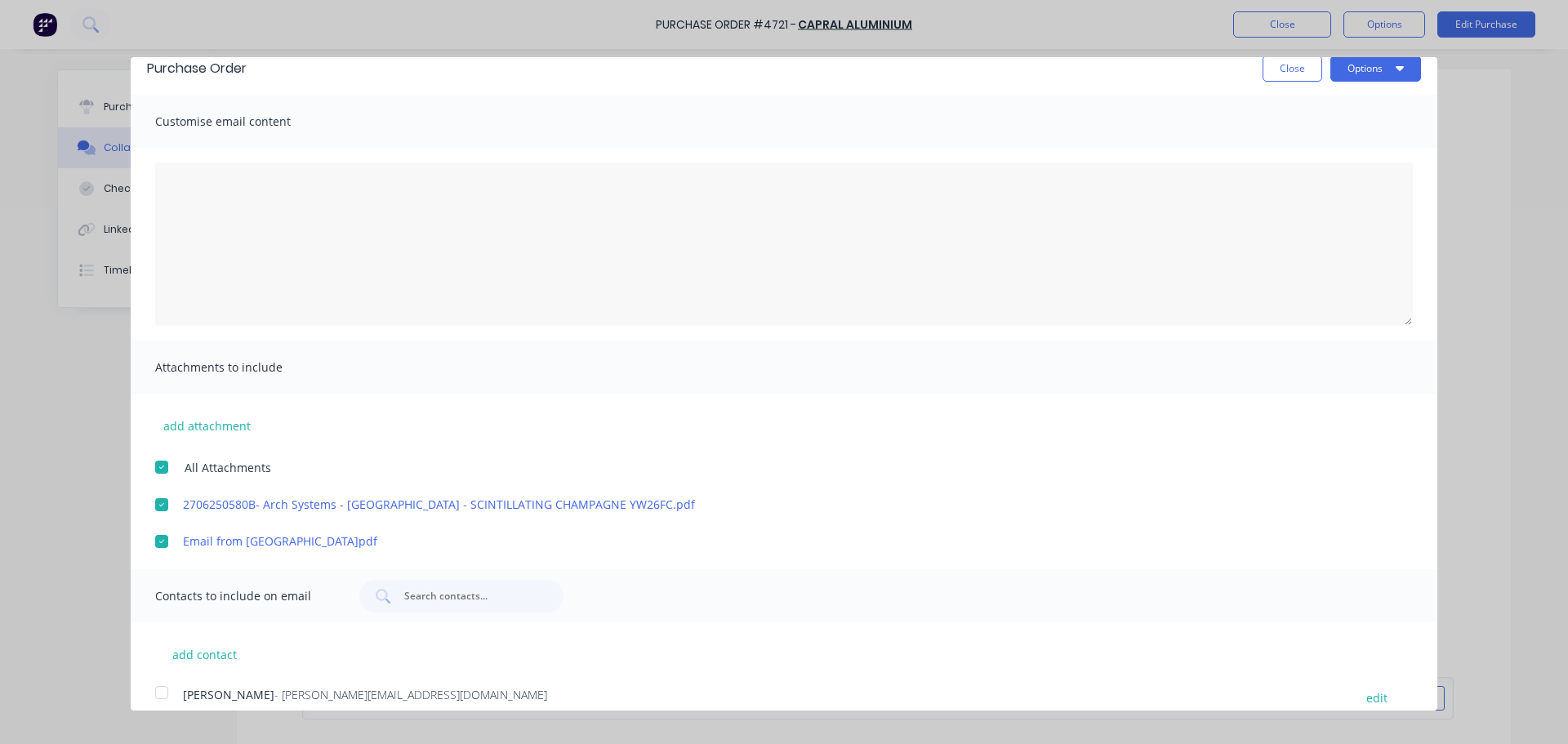
scroll to position [0, 0]
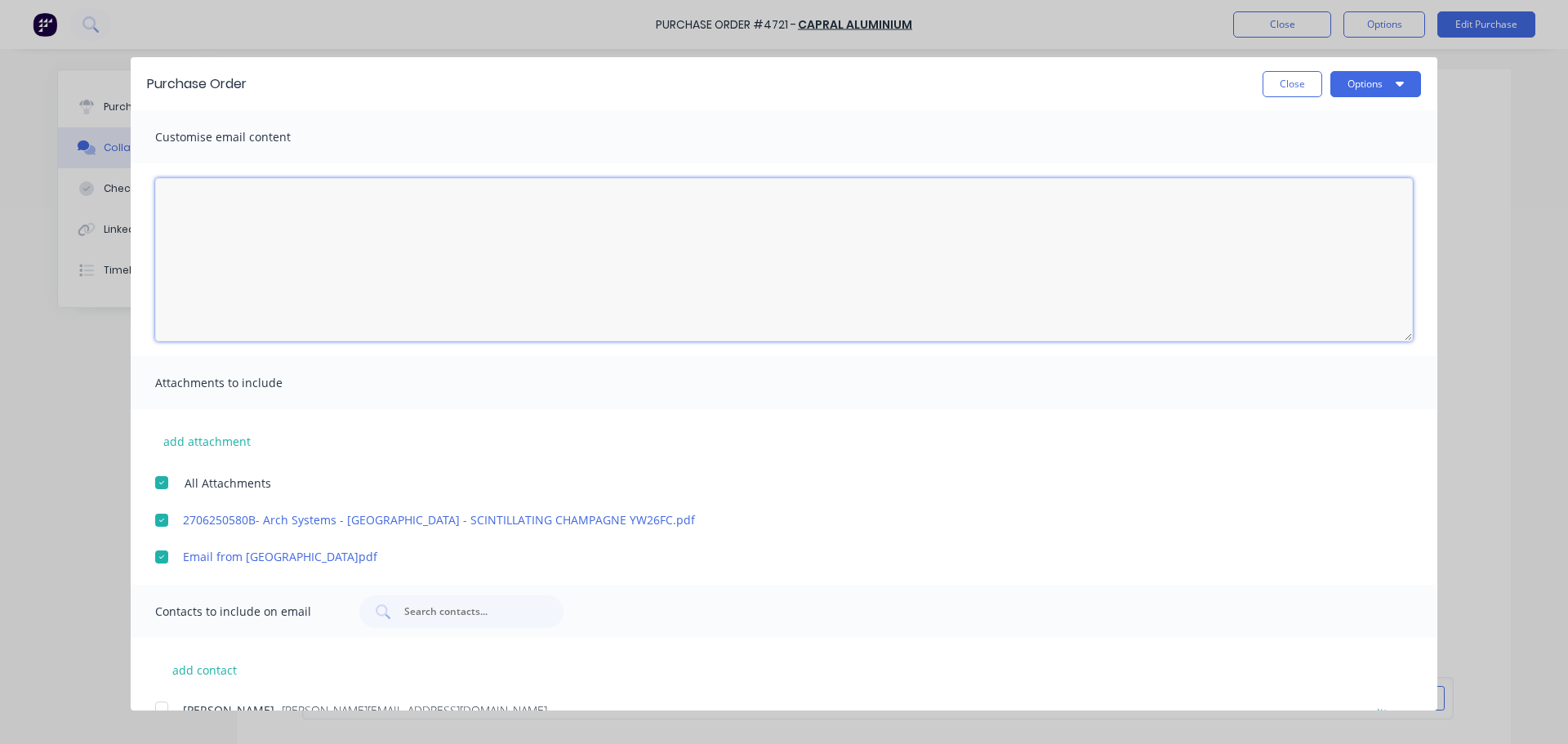
click at [209, 193] on textarea at bounding box center [784, 259] width 1258 height 163
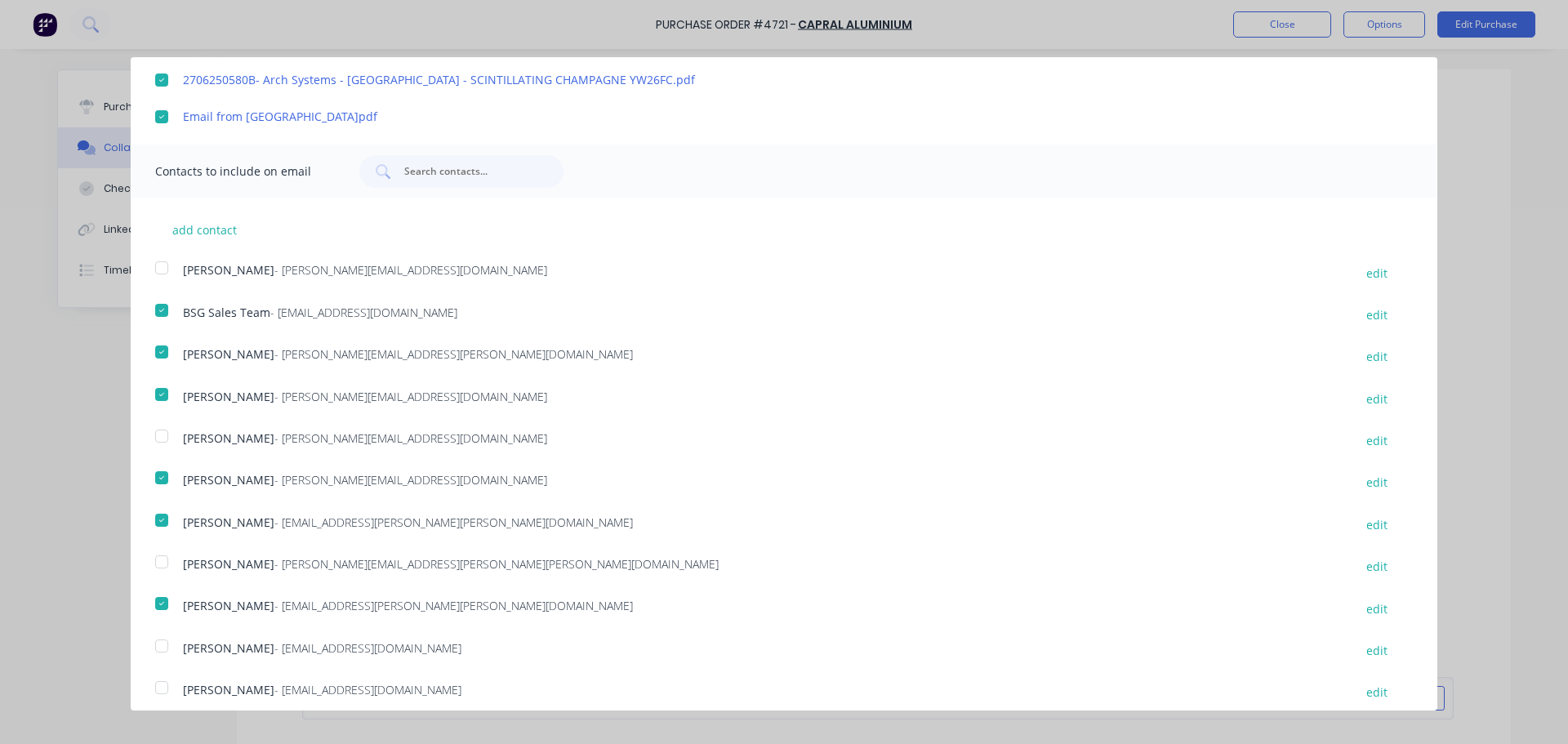
scroll to position [452, 0]
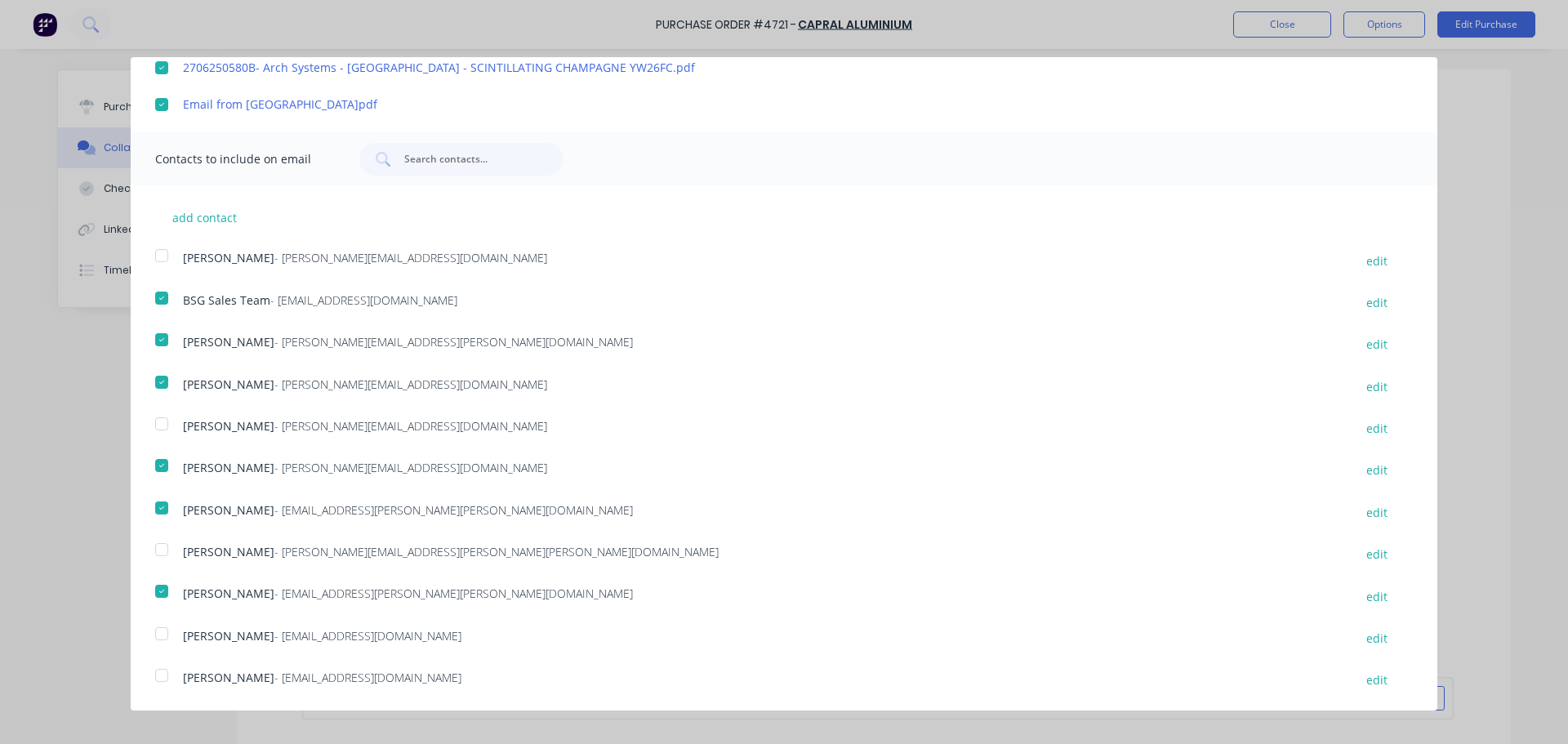
click at [163, 254] on div at bounding box center [161, 255] width 32 height 32
click at [163, 256] on div at bounding box center [161, 255] width 32 height 32
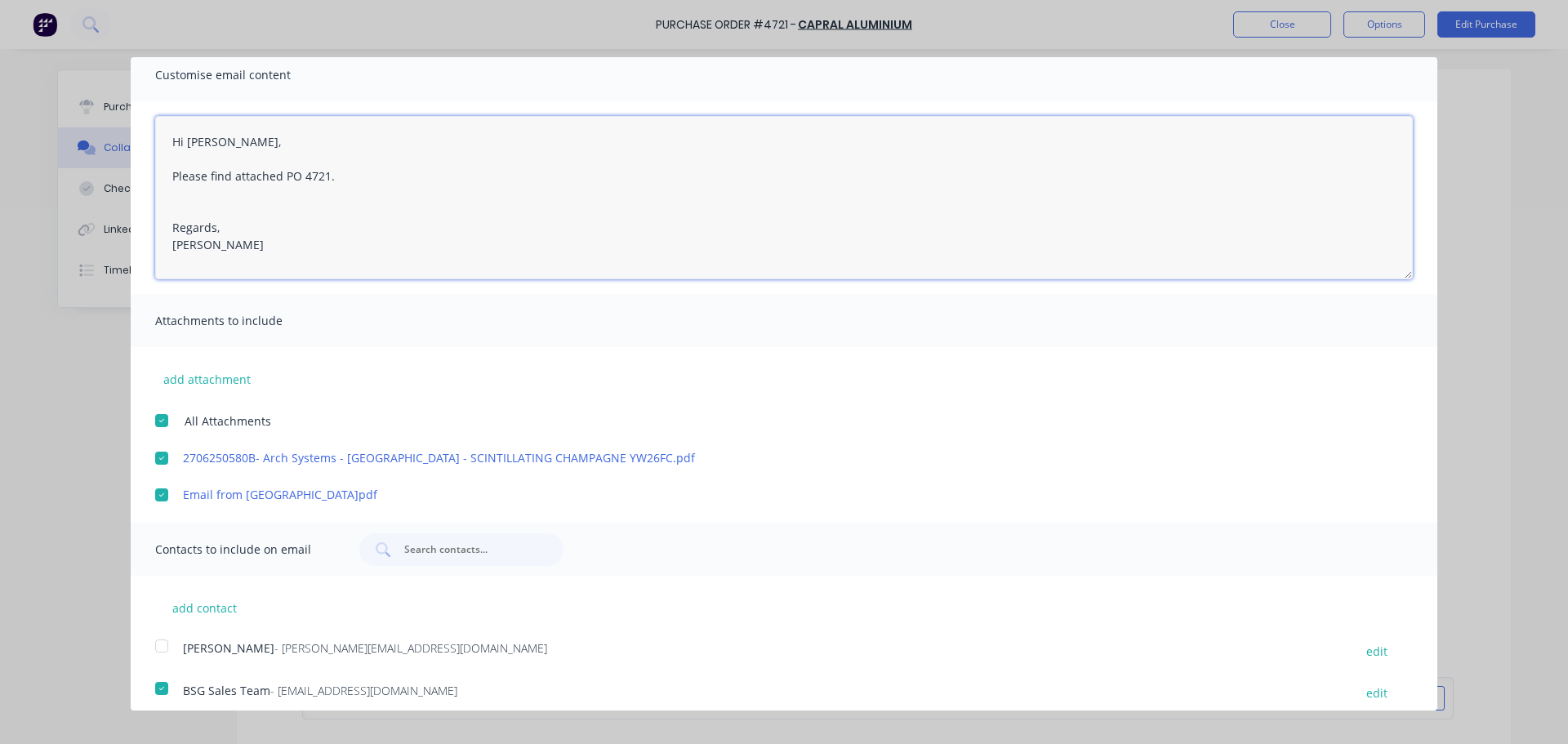
scroll to position [0, 0]
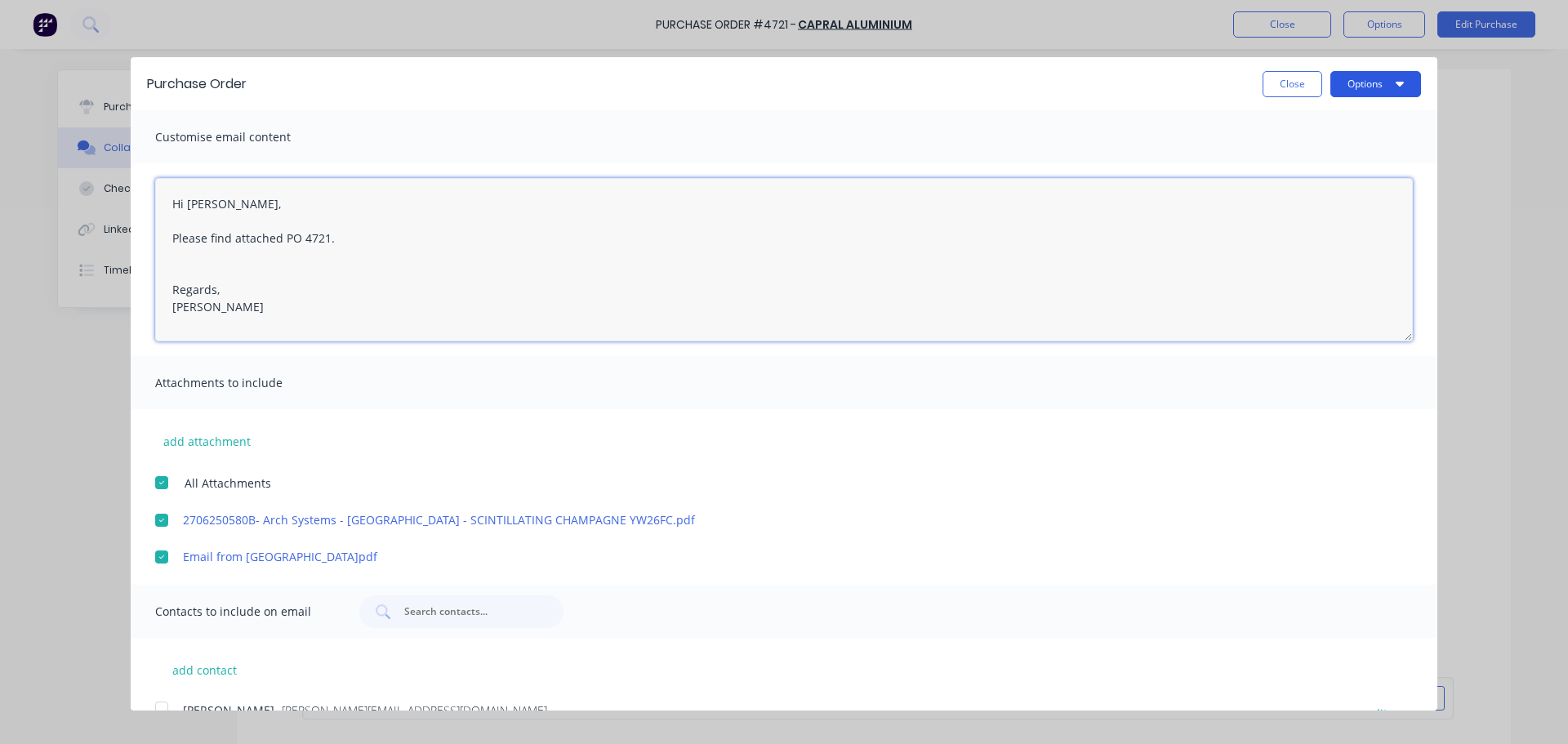
type textarea "Hi [PERSON_NAME], Please find attached PO 4721. Regards, [PERSON_NAME]"
click at [1396, 83] on icon "button" at bounding box center [1400, 84] width 8 height 5
click at [1280, 158] on div "Email" at bounding box center [1343, 158] width 126 height 24
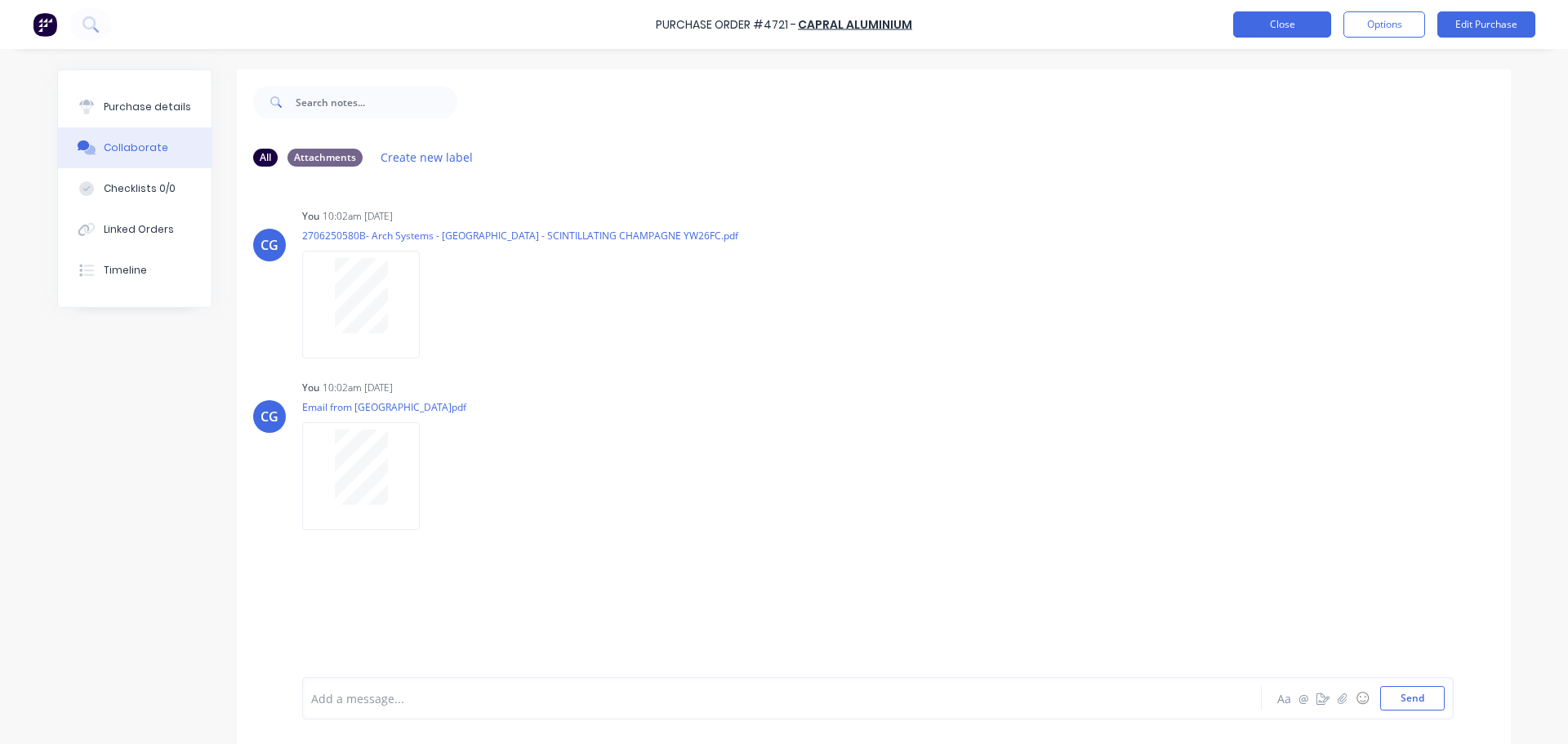
click at [1304, 26] on button "Close" at bounding box center [1282, 25] width 98 height 26
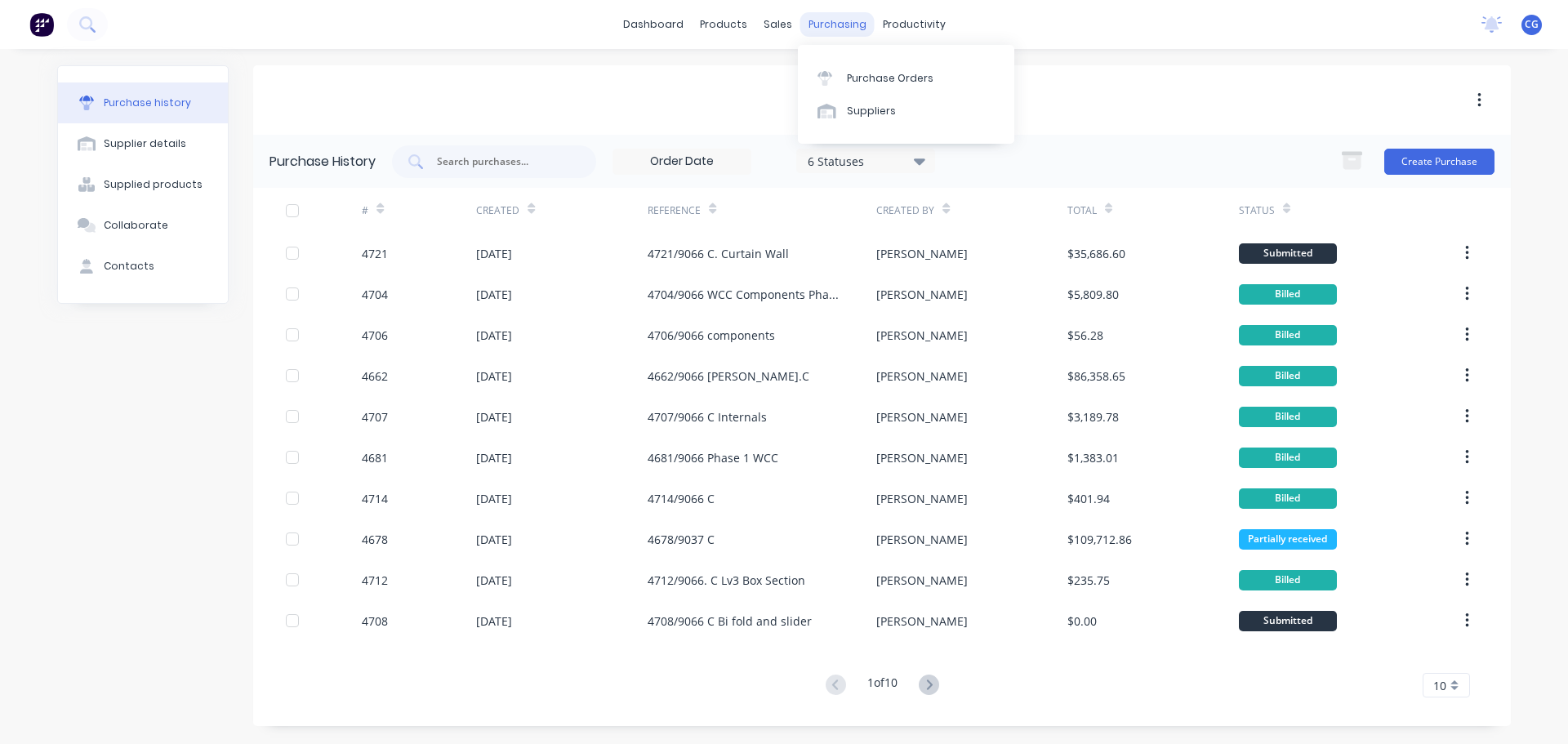
click at [836, 22] on div "purchasing" at bounding box center [838, 25] width 74 height 25
click at [872, 79] on div "Purchase Orders" at bounding box center [890, 79] width 87 height 15
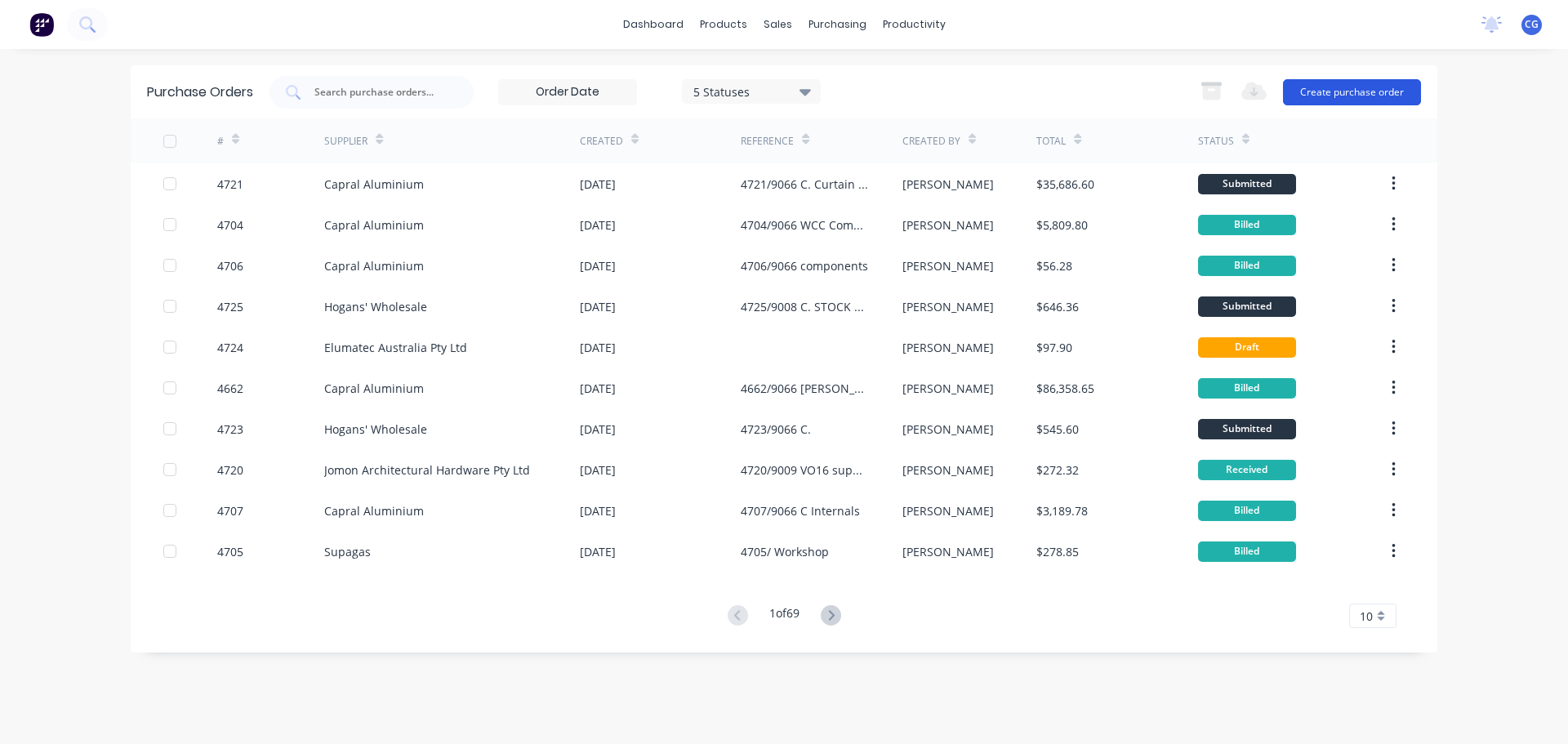
click at [1370, 97] on button "Create purchase order" at bounding box center [1351, 93] width 138 height 26
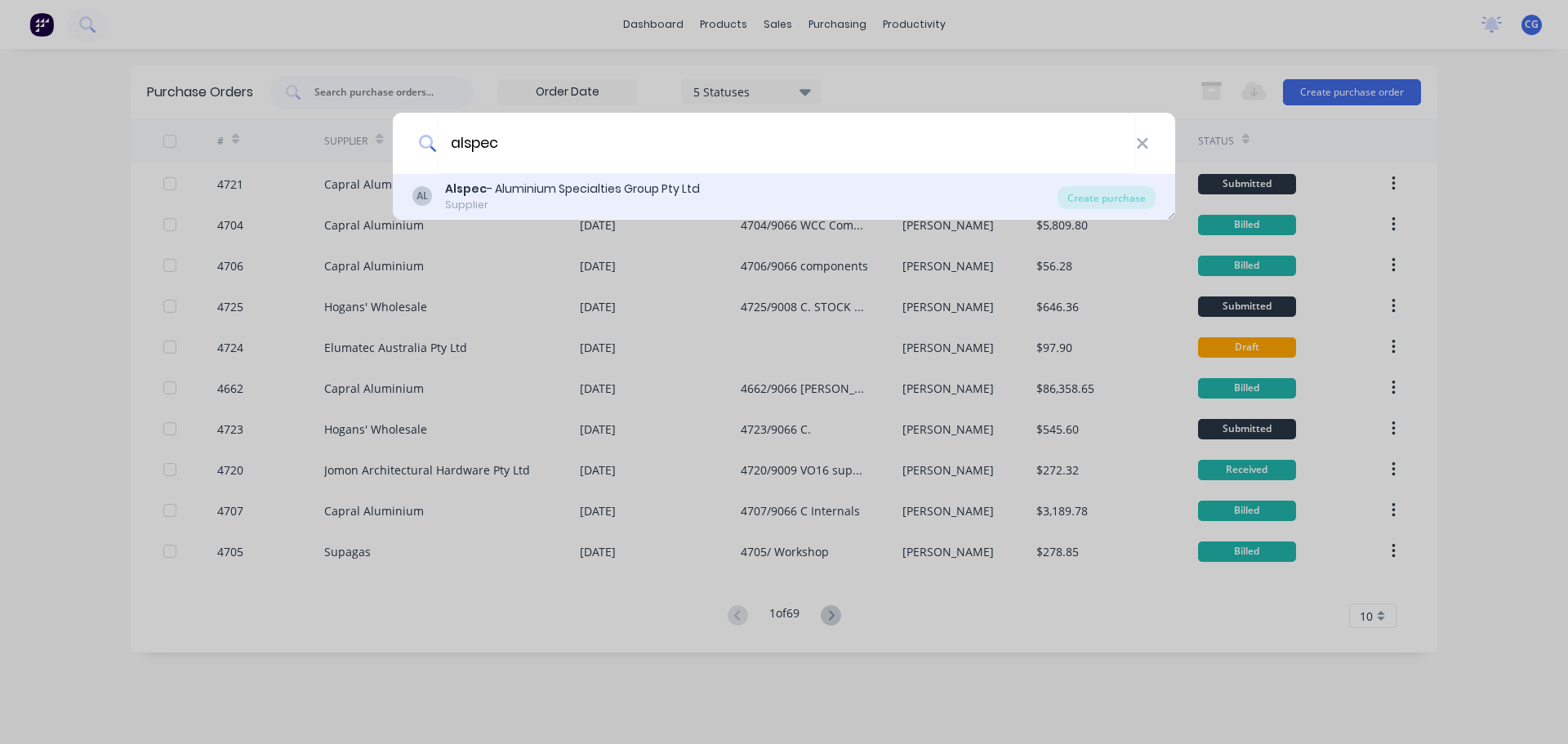
type input "alspec"
click at [575, 190] on div "Alspec - Aluminium Specialties Group Pty Ltd" at bounding box center [572, 188] width 255 height 17
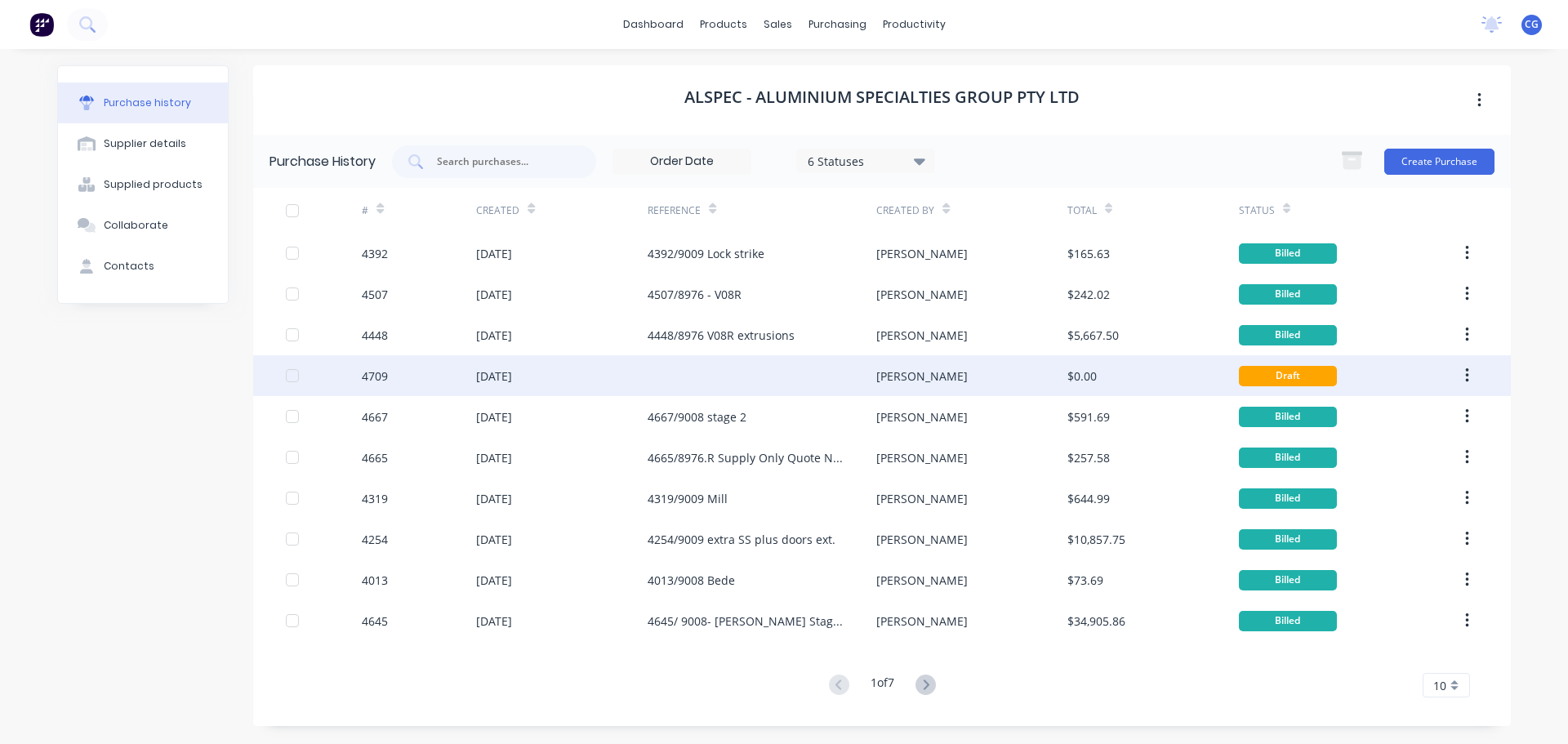
click at [485, 371] on div "[DATE]" at bounding box center [494, 375] width 36 height 17
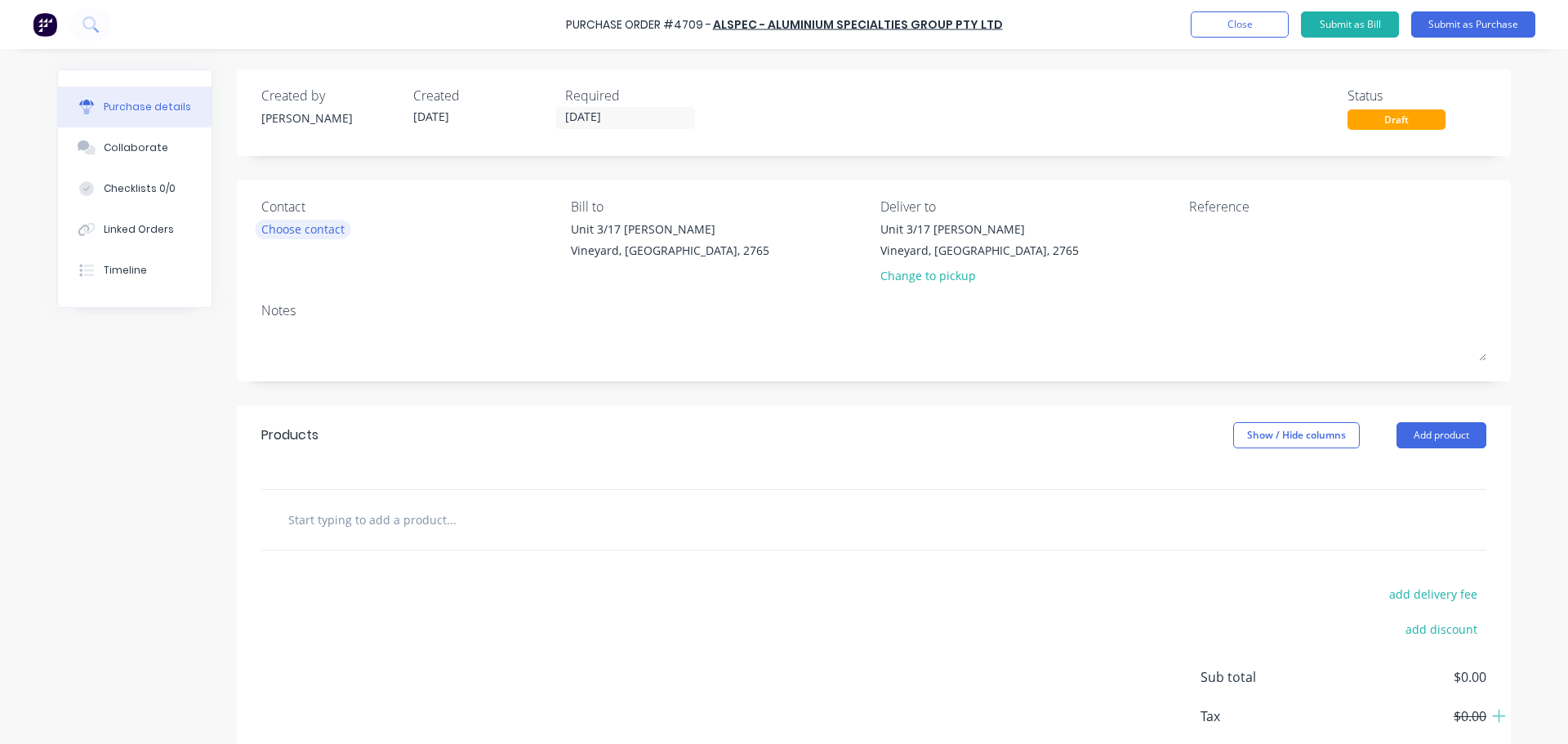
click at [315, 230] on div "Choose contact" at bounding box center [303, 229] width 84 height 17
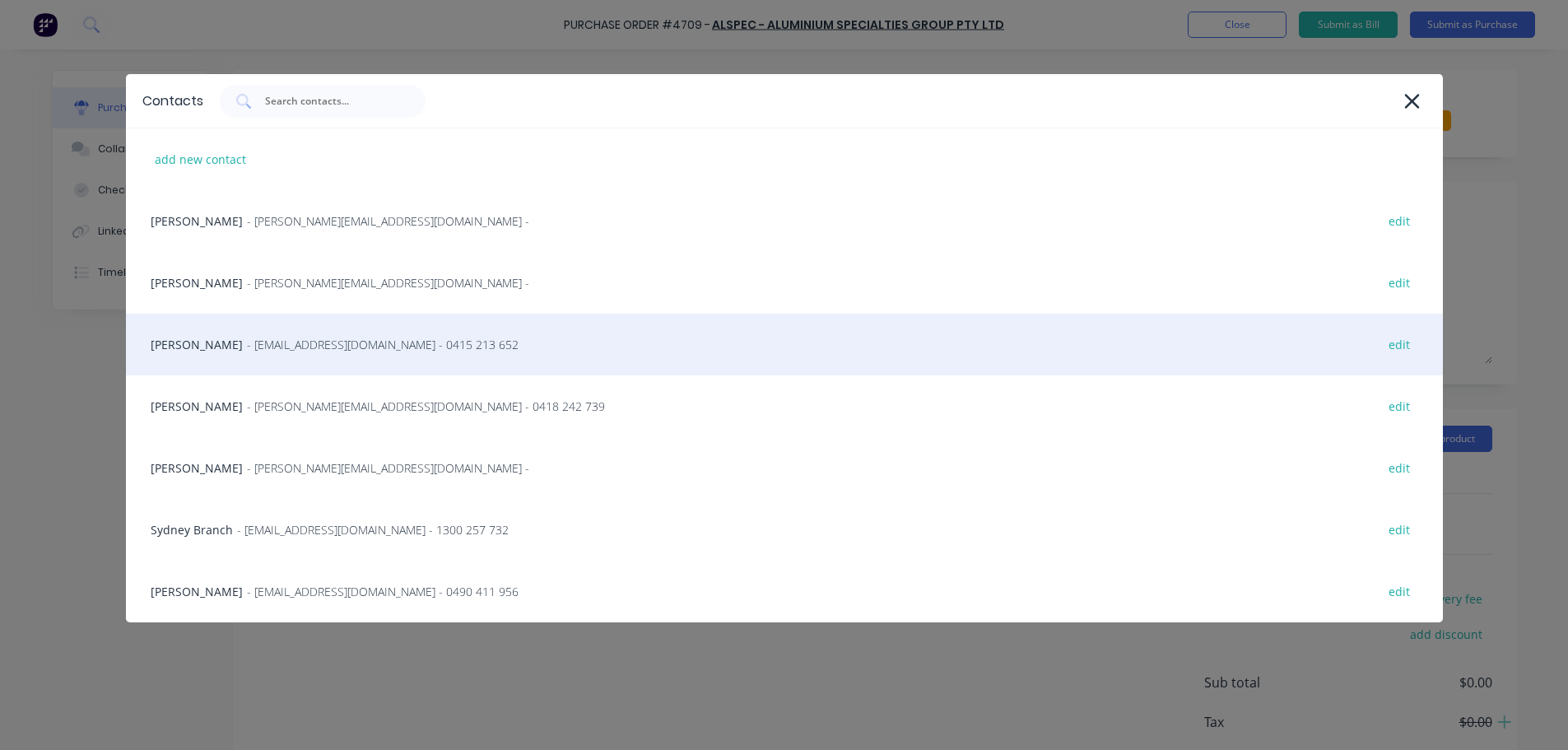
click at [295, 342] on span "- [EMAIL_ADDRESS][DOMAIN_NAME] - 0415 213 652" at bounding box center [383, 344] width 272 height 18
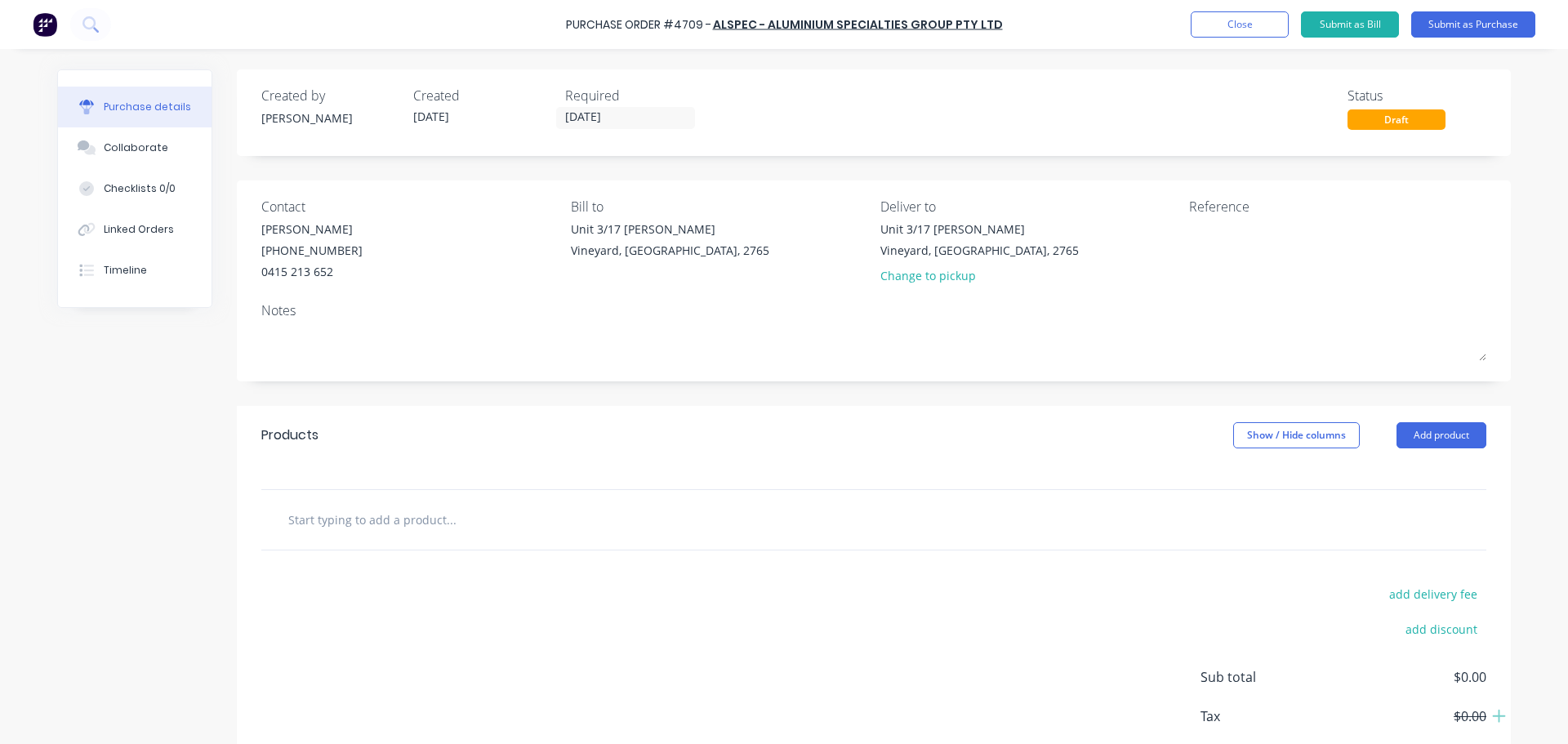
click at [409, 522] on input "text" at bounding box center [451, 518] width 327 height 32
type input "1030548"
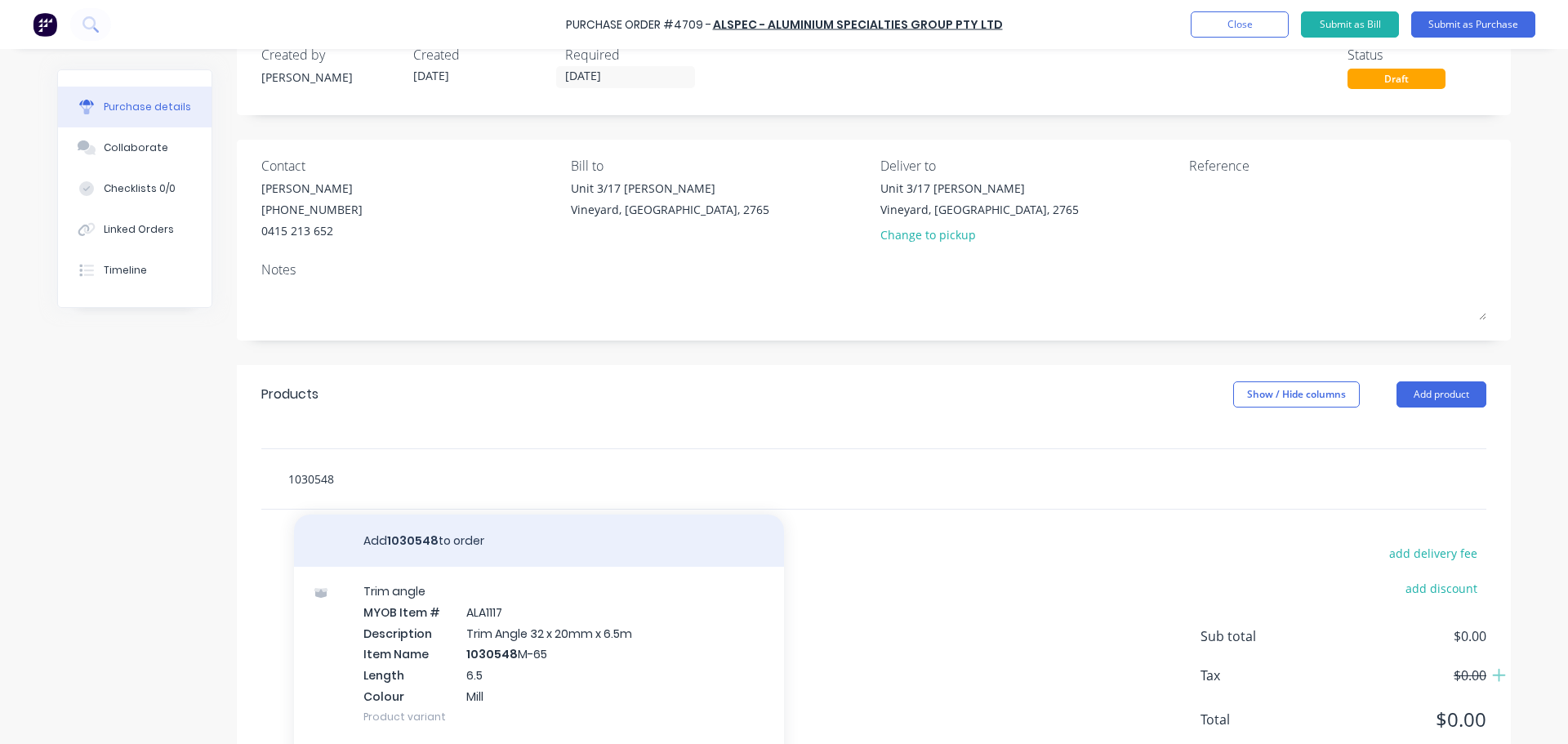
scroll to position [106, 0]
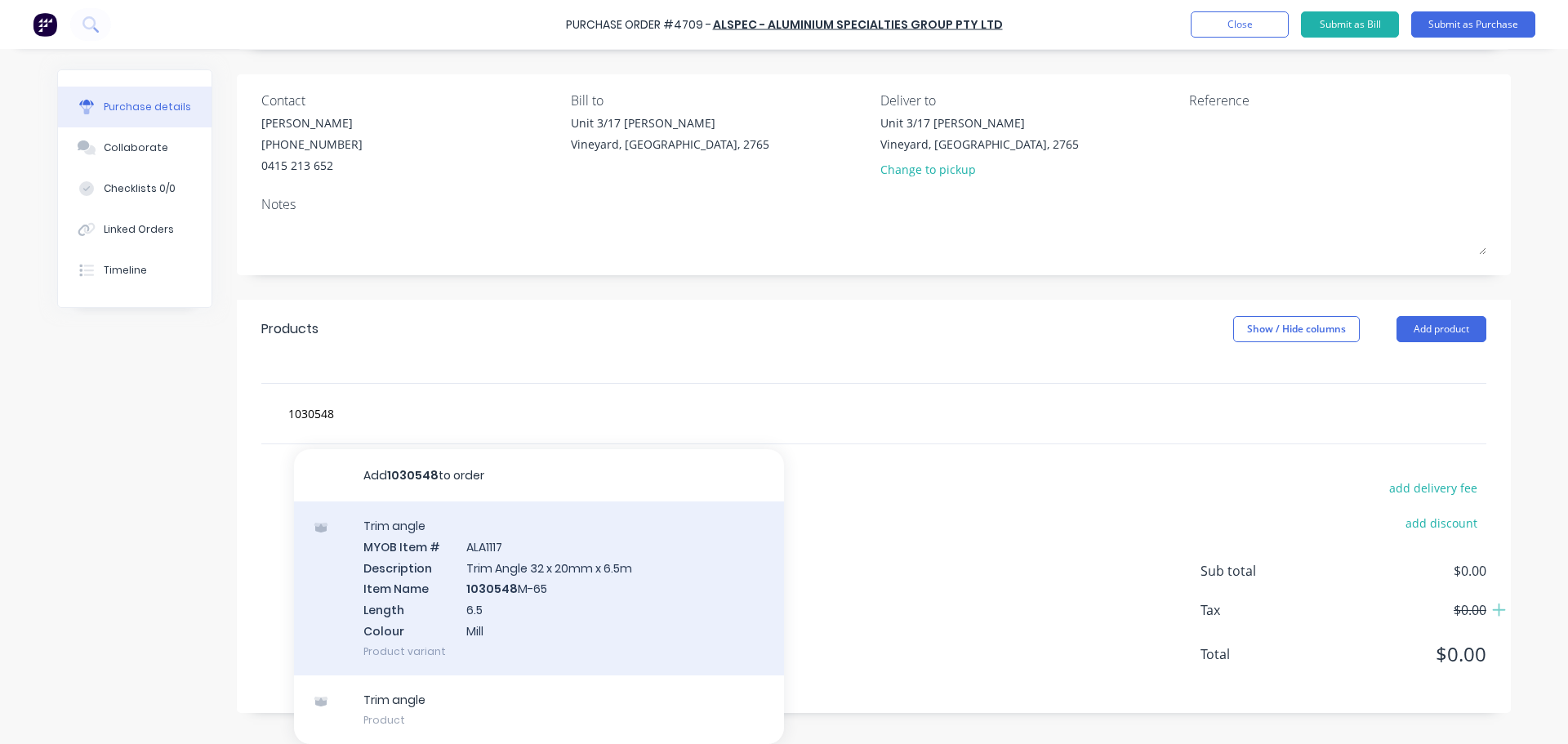
click at [562, 569] on div "Trim angle MYOB Item # ALA1117 Description Trim Angle 32 x 20mm x 6.5m Item Nam…" at bounding box center [538, 588] width 490 height 174
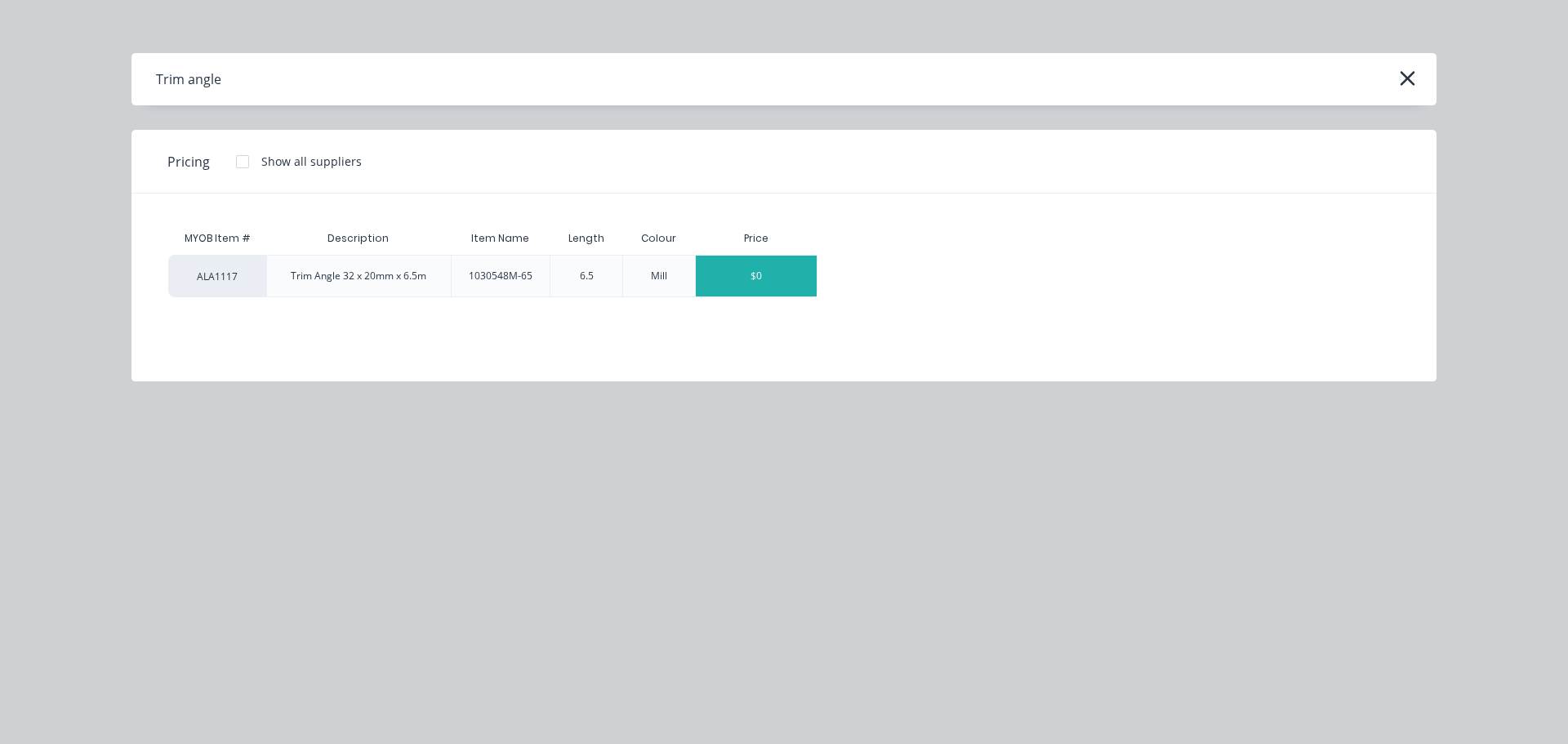
click at [751, 276] on div "$0" at bounding box center [756, 275] width 121 height 41
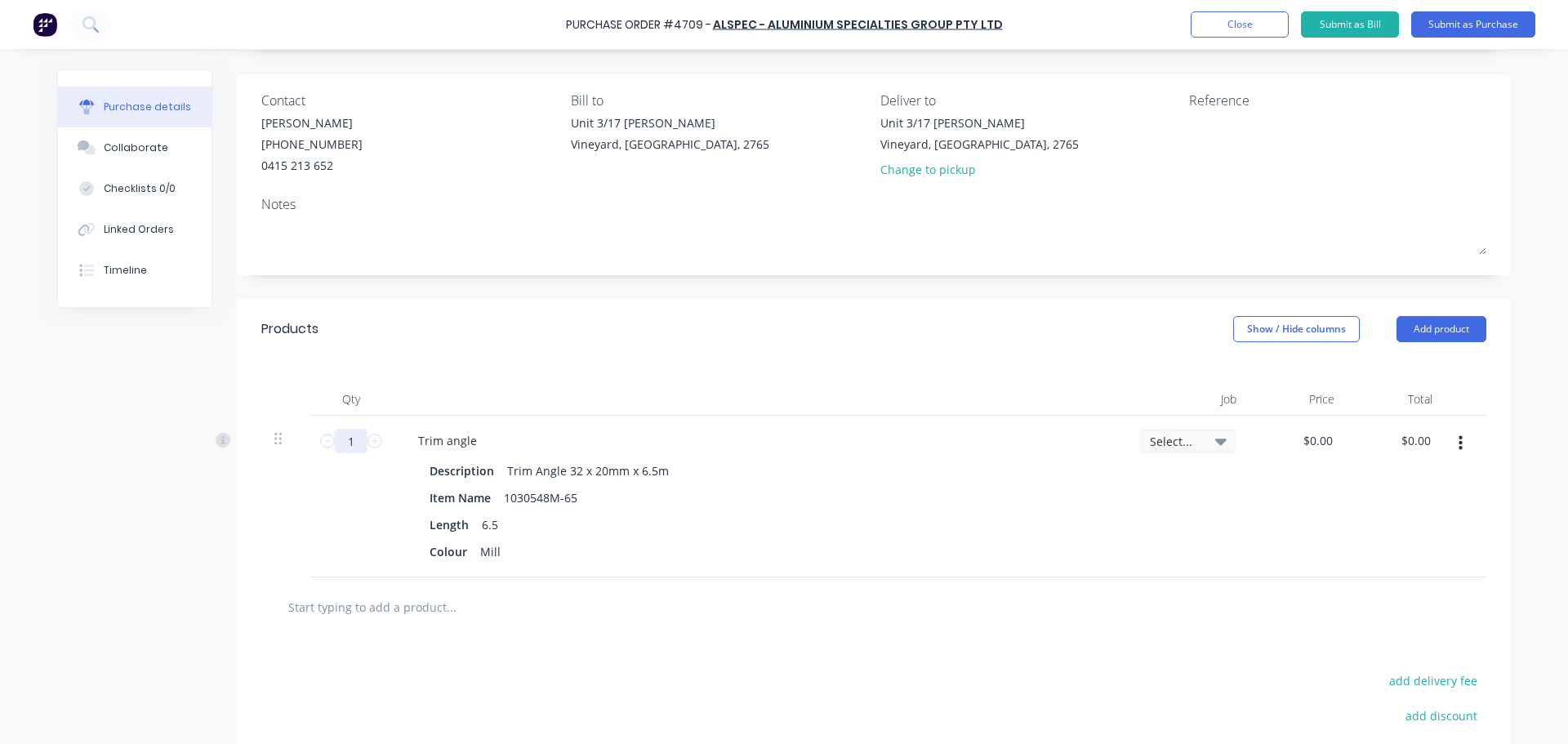
click at [349, 444] on input "1" at bounding box center [351, 441] width 32 height 25
type input "258"
drag, startPoint x: 477, startPoint y: 556, endPoint x: 492, endPoint y: 556, distance: 15.0
click at [492, 556] on div "Mill" at bounding box center [490, 551] width 33 height 24
paste div
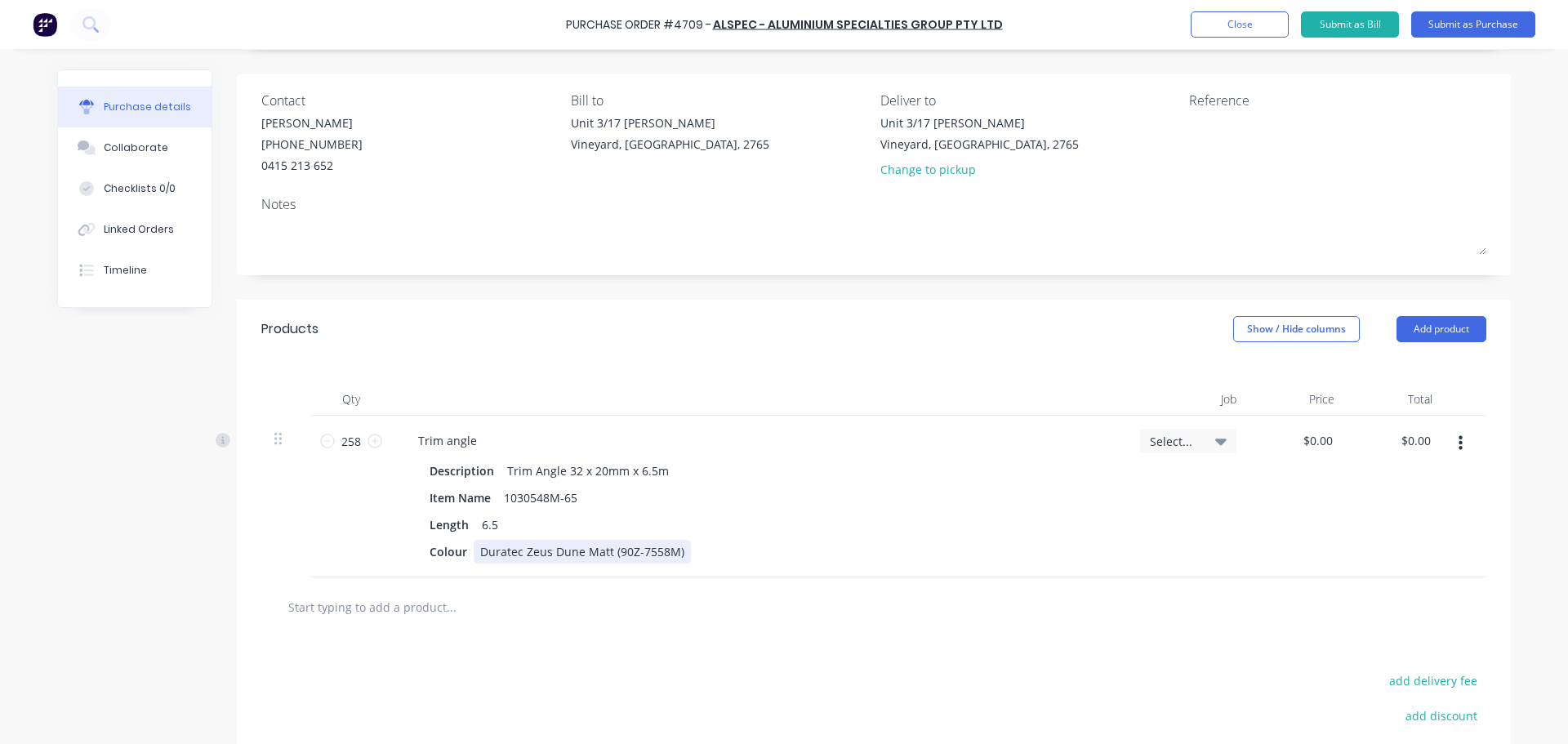
click at [474, 553] on div "Duratec Zeus Dune Matt (90Z-7558M)" at bounding box center [582, 551] width 218 height 24
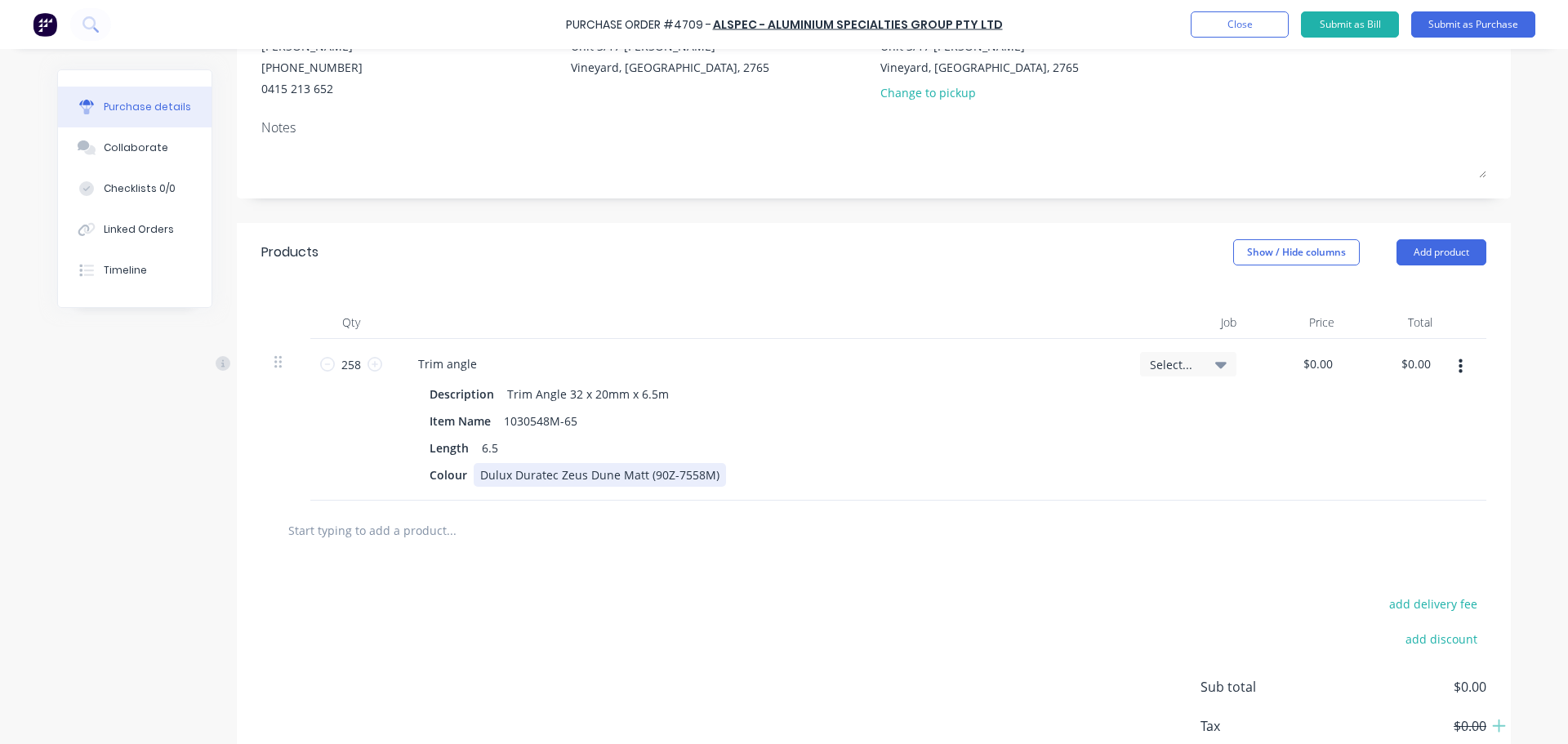
scroll to position [284, 0]
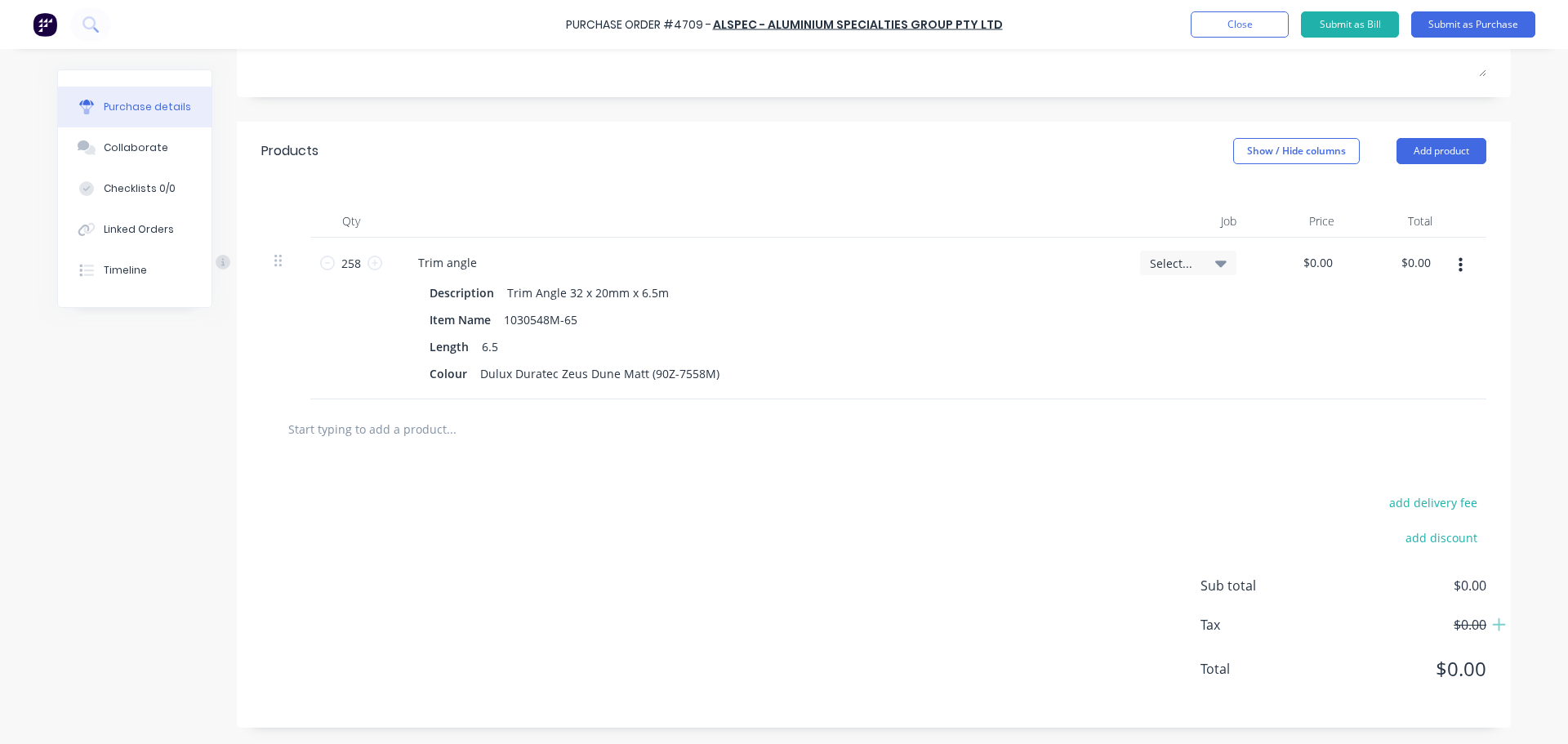
click at [388, 431] on input "text" at bounding box center [451, 428] width 327 height 32
type input "me61"
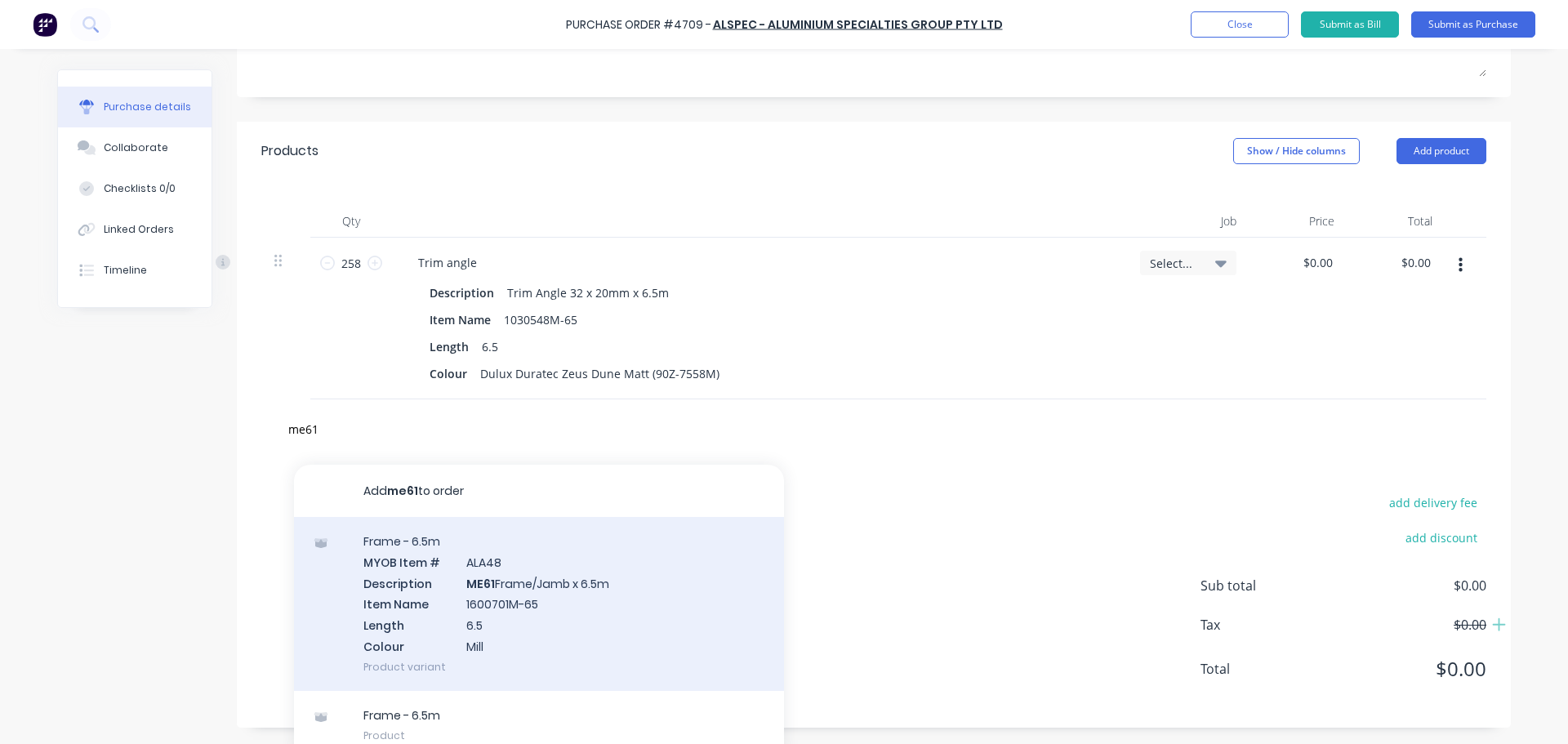
click at [509, 573] on div "Frame - 6.5m MYOB Item # ALA48 Description ME61 Frame/Jamb x 6.5m Item Name 160…" at bounding box center [538, 603] width 490 height 174
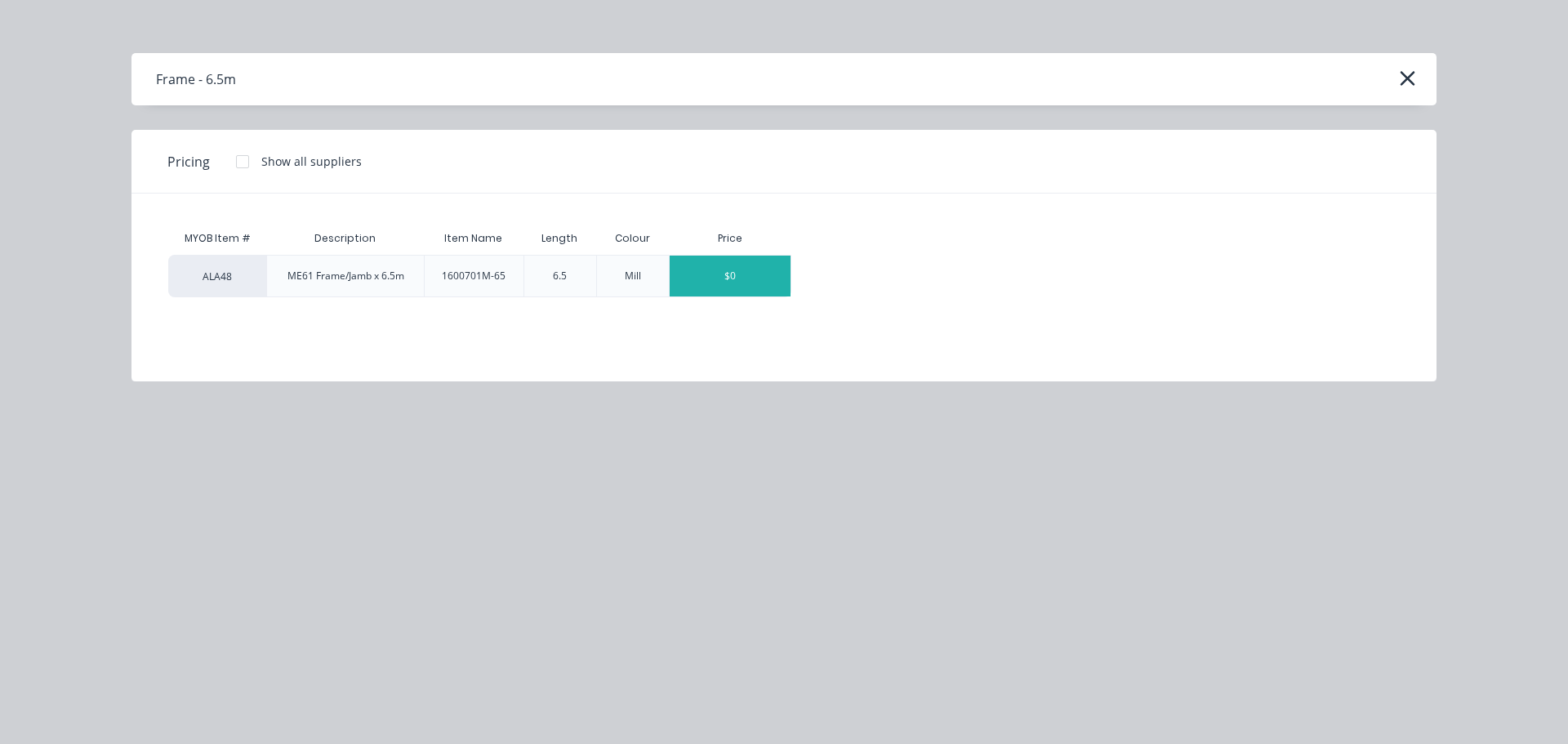
click at [729, 277] on div "$0" at bounding box center [730, 275] width 121 height 41
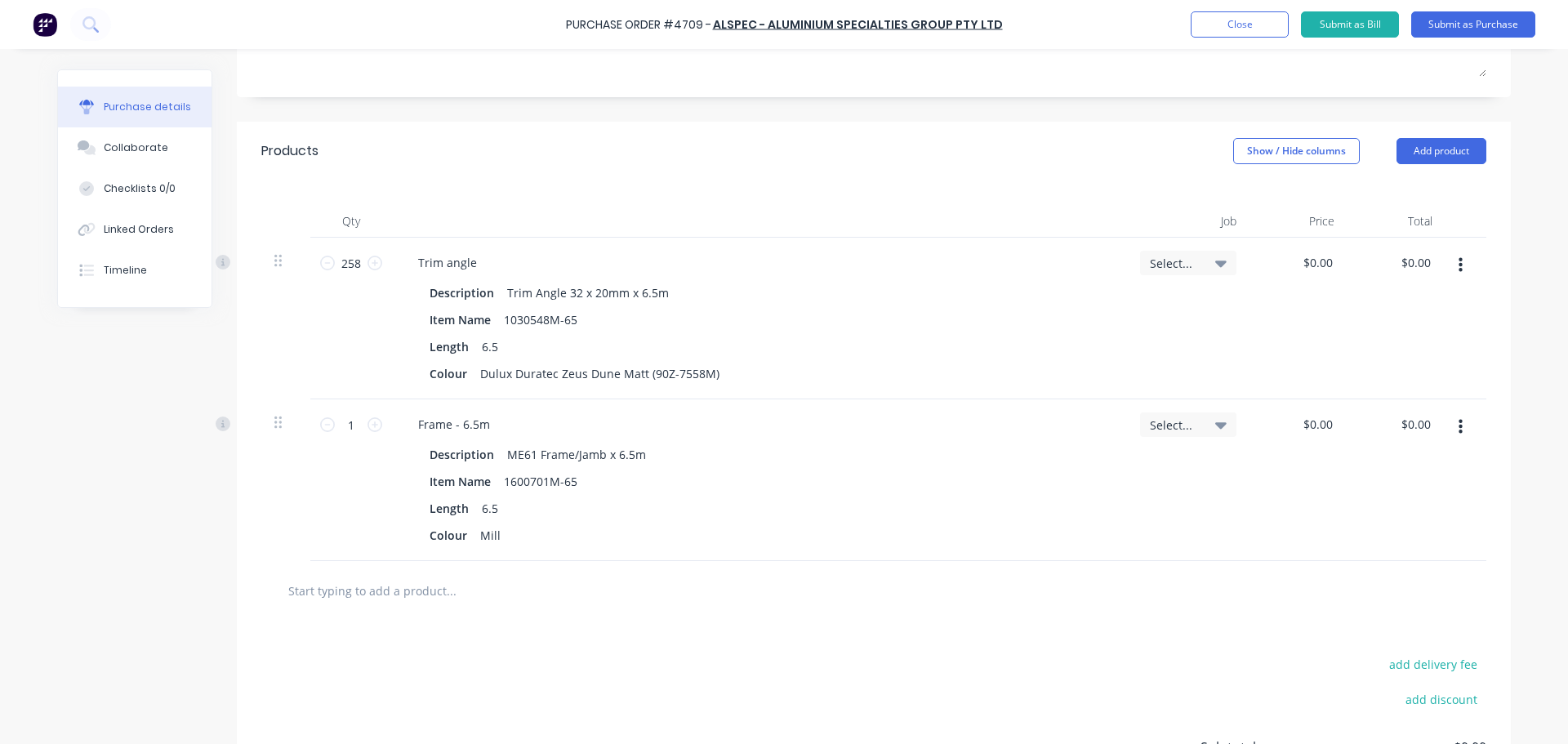
click at [403, 590] on input "text" at bounding box center [451, 589] width 327 height 32
type input "me62"
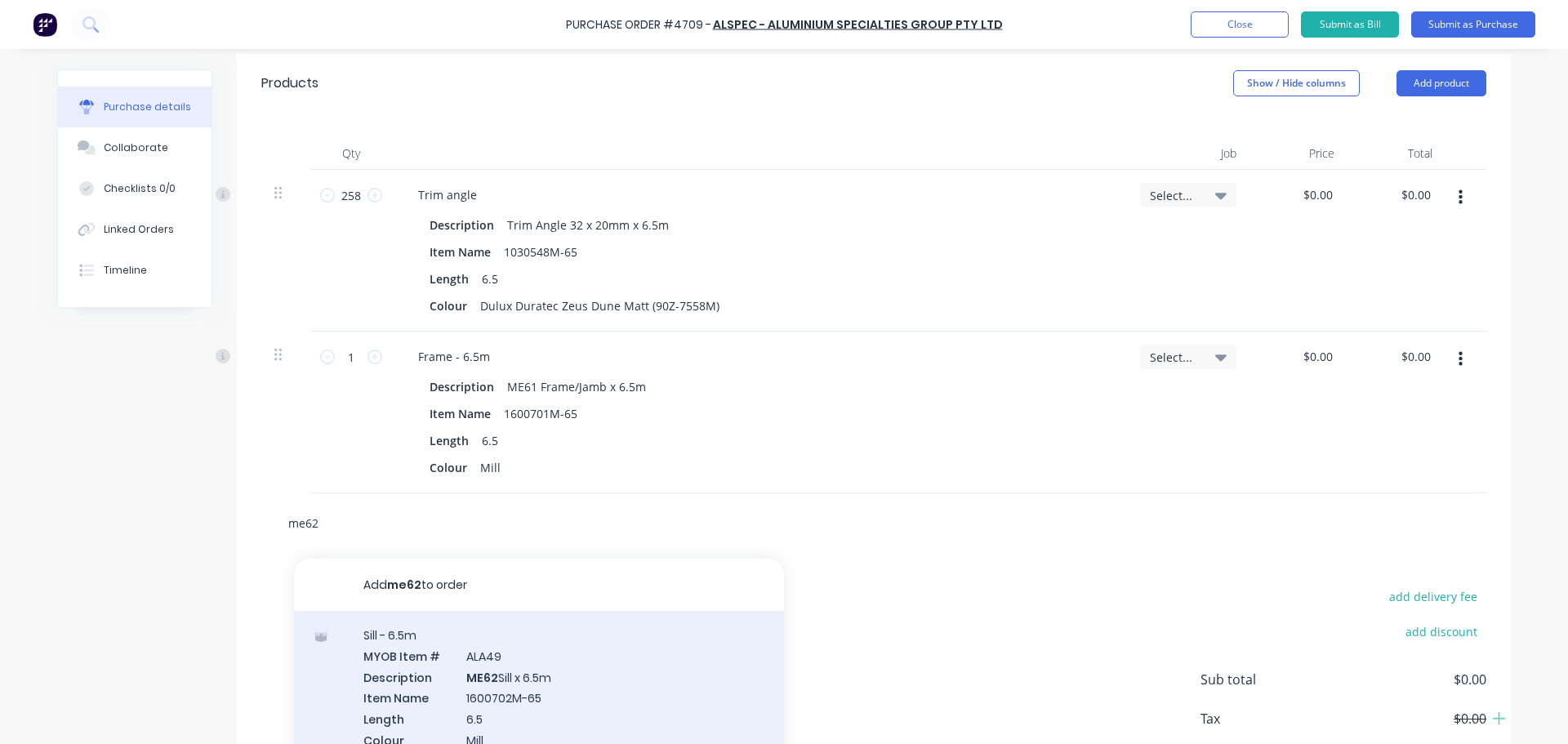
scroll to position [461, 0]
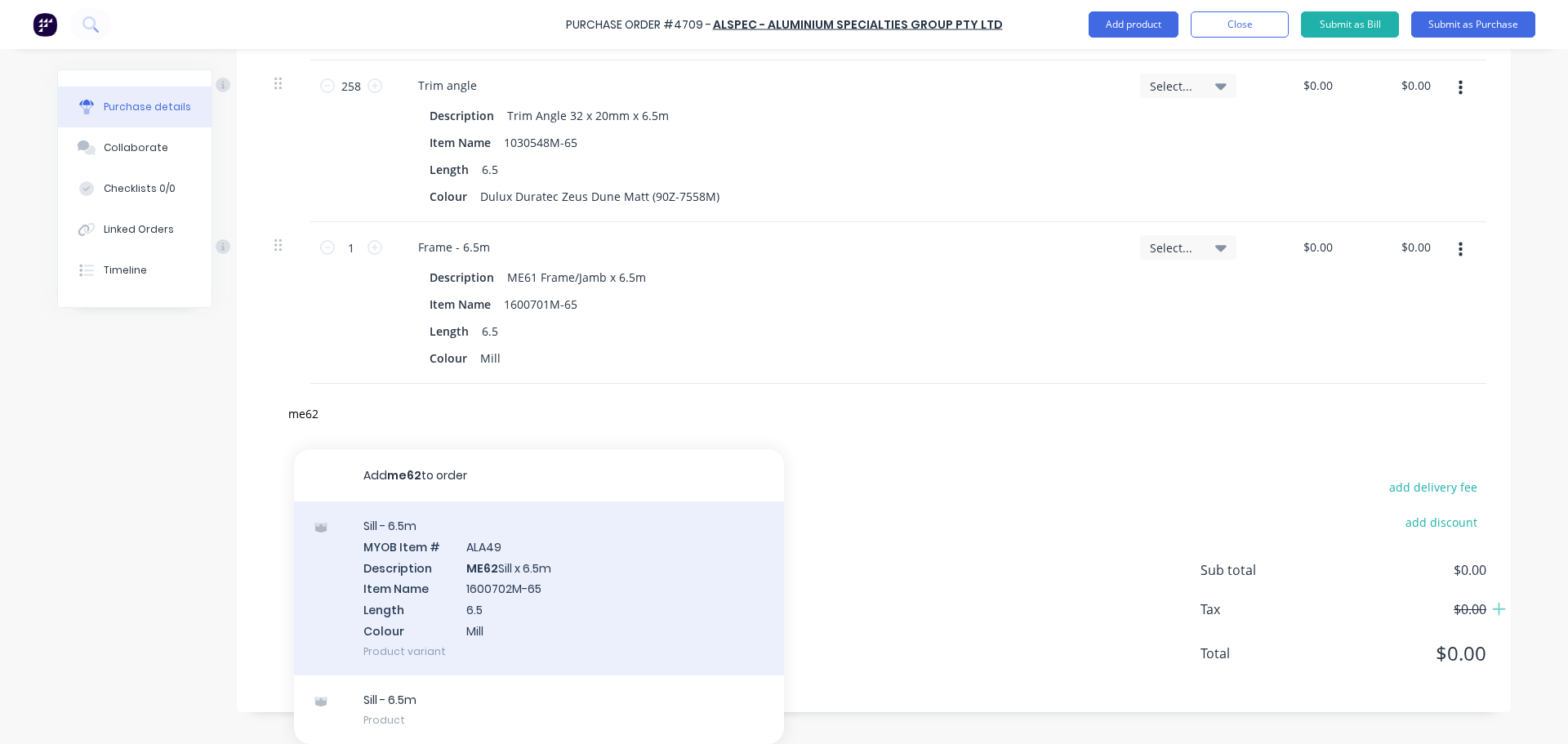
click at [484, 572] on div "Sill - 6.5m MYOB Item # ALA49 Description ME62 Sill x 6.5m Item Name 1600702M-6…" at bounding box center [538, 588] width 490 height 174
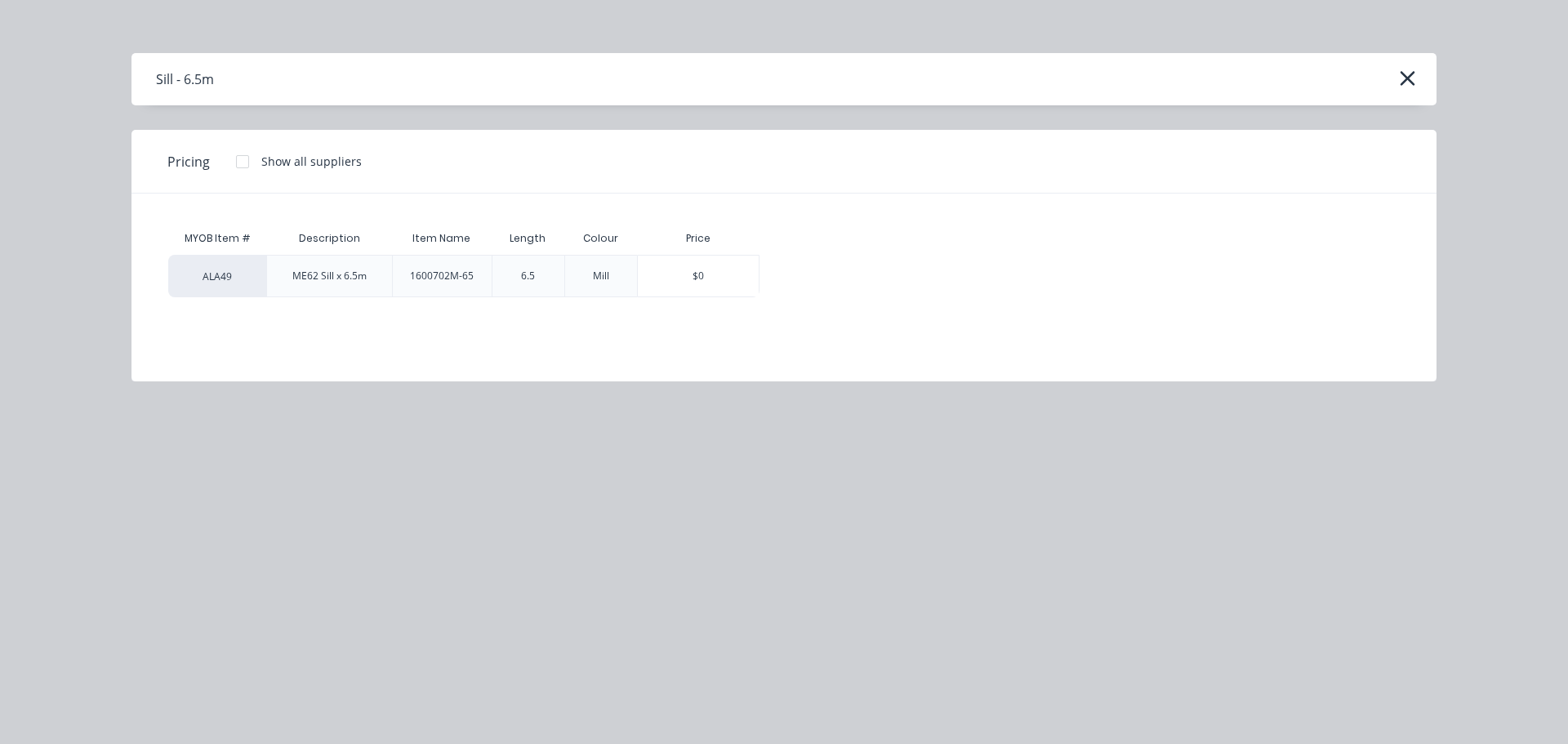
scroll to position [446, 0]
click at [230, 278] on div "ALA49" at bounding box center [217, 275] width 98 height 42
click at [705, 276] on div "$0" at bounding box center [698, 275] width 121 height 41
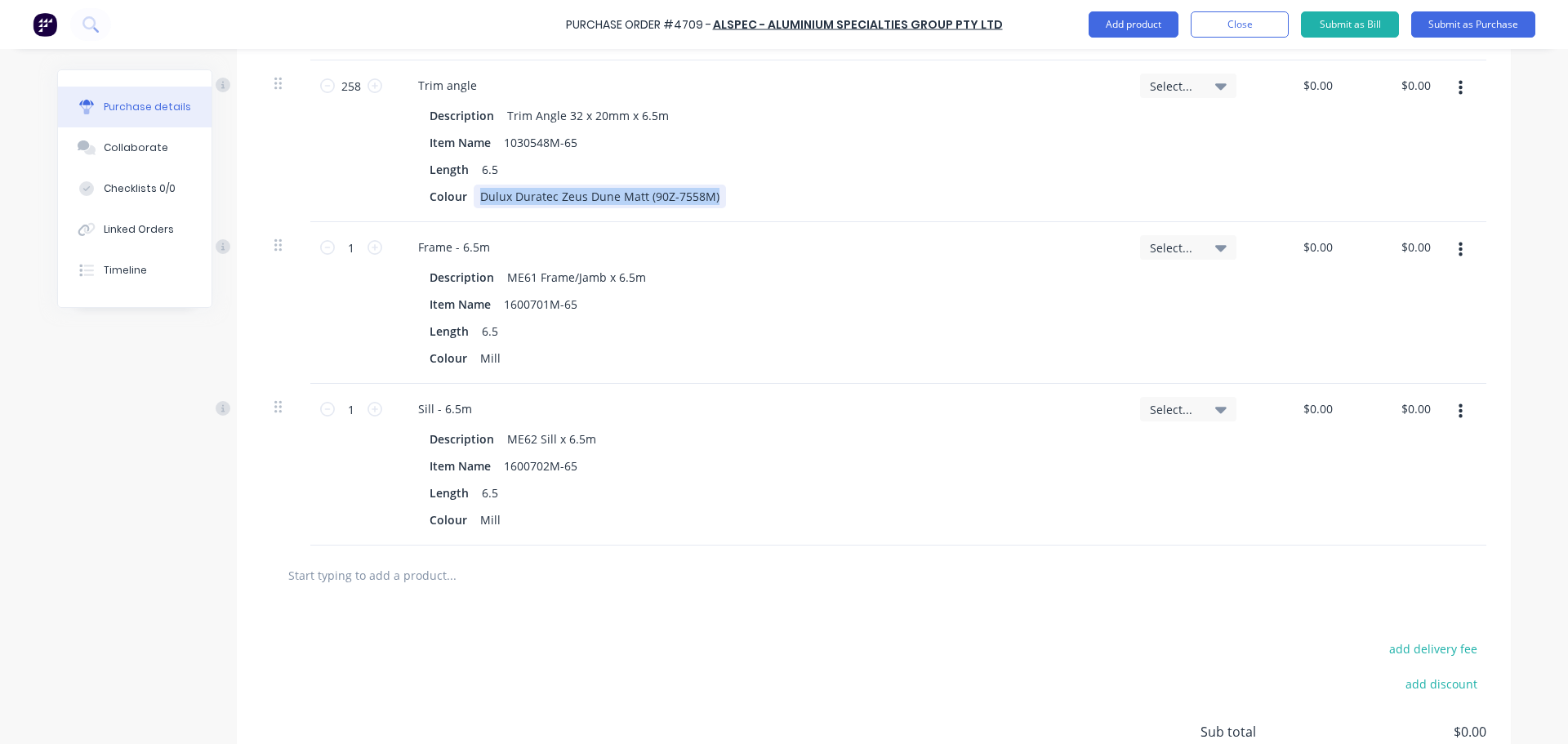
drag, startPoint x: 475, startPoint y: 200, endPoint x: 729, endPoint y: 209, distance: 254.2
click at [729, 209] on div "Trim angle Description Trim Angle 32 x 20mm x 6.5m Item Name 1030548M-65 Length…" at bounding box center [759, 141] width 735 height 162
copy div "Dulux Duratec Zeus Dune Matt (90Z-7558M)"
drag, startPoint x: 475, startPoint y: 358, endPoint x: 492, endPoint y: 358, distance: 17.0
click at [492, 358] on div "Mill" at bounding box center [490, 358] width 33 height 24
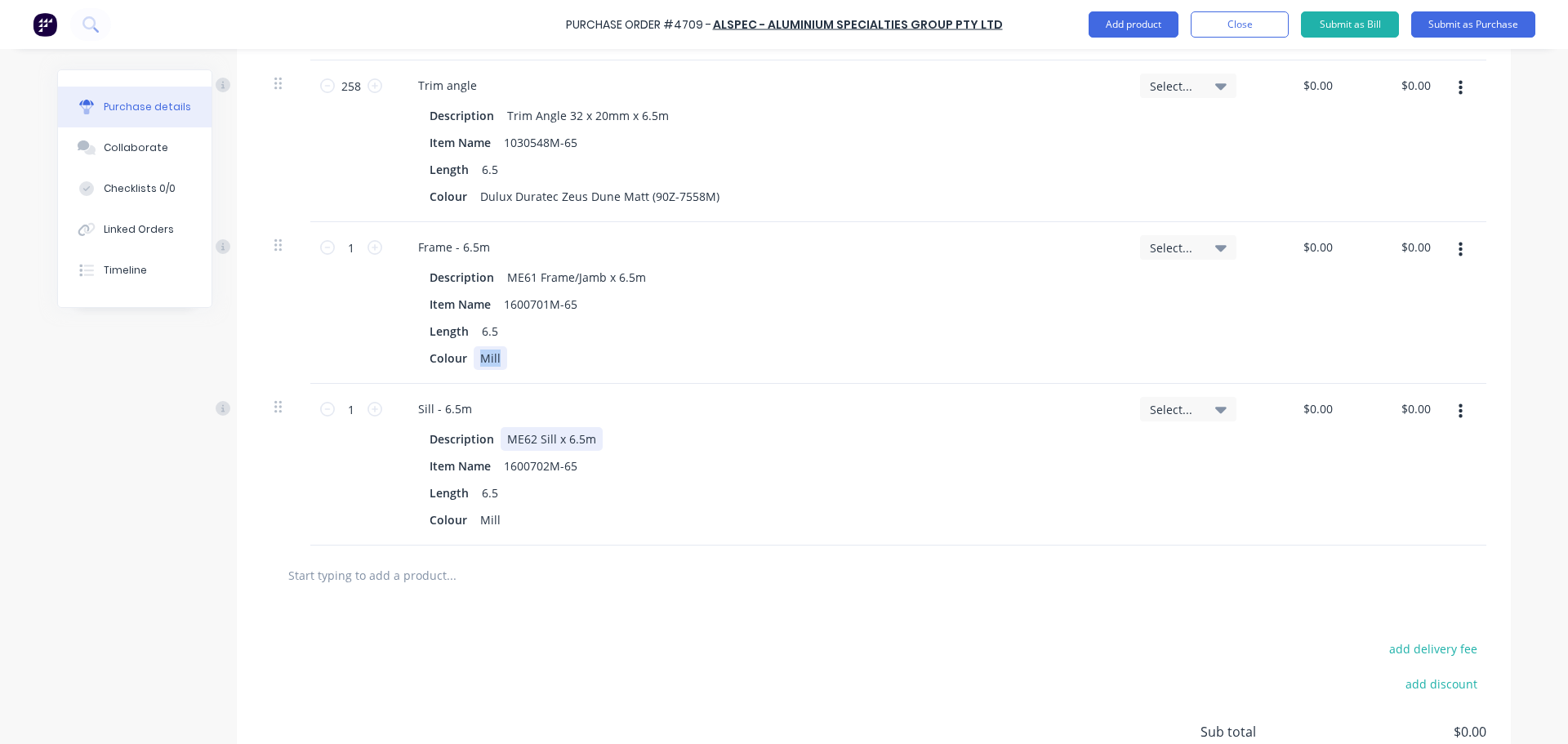
paste div
drag, startPoint x: 474, startPoint y: 522, endPoint x: 543, endPoint y: 517, distance: 69.2
click at [500, 522] on div "Colour Mill" at bounding box center [756, 519] width 667 height 24
paste div
click at [390, 580] on input "text" at bounding box center [451, 574] width 327 height 32
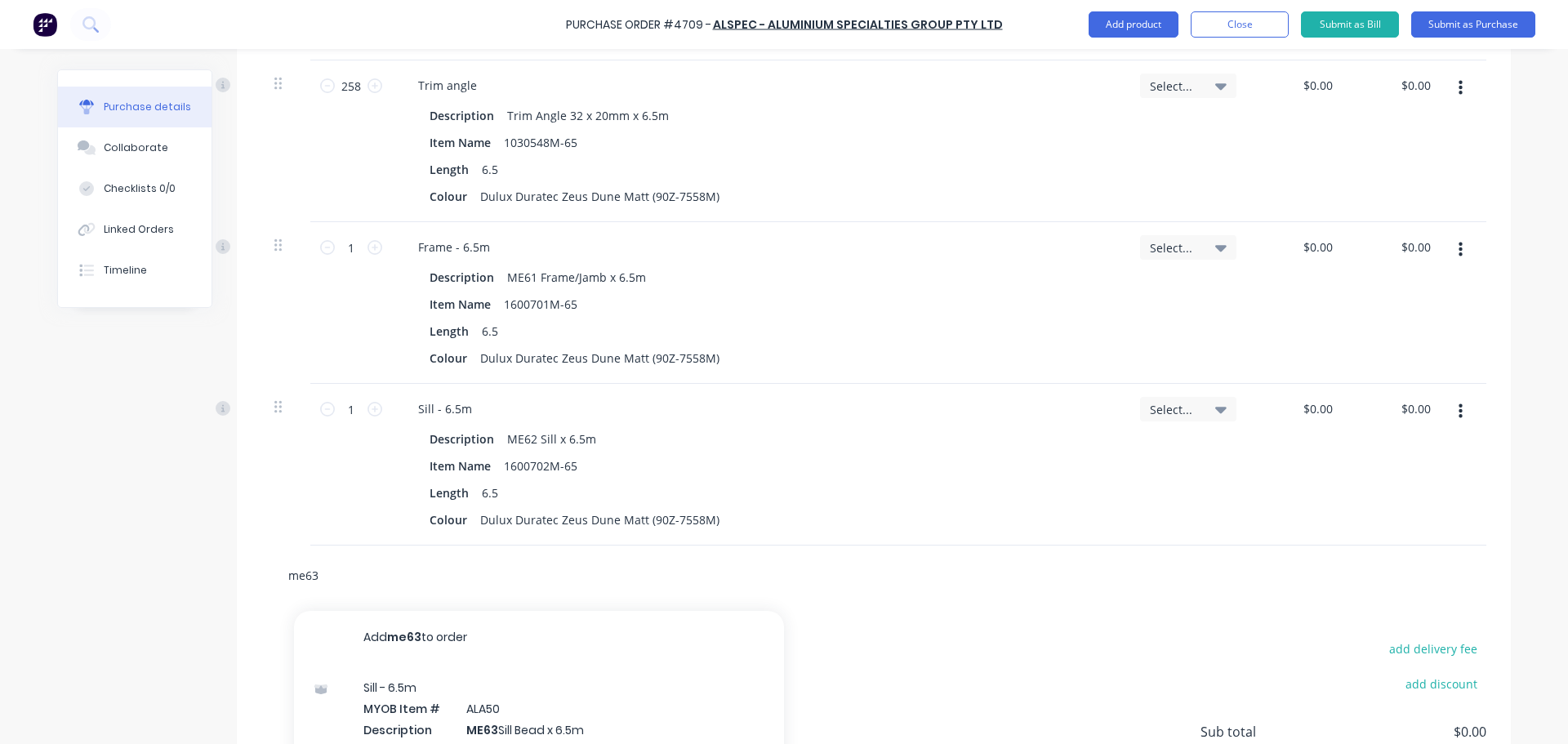
type input "me63"
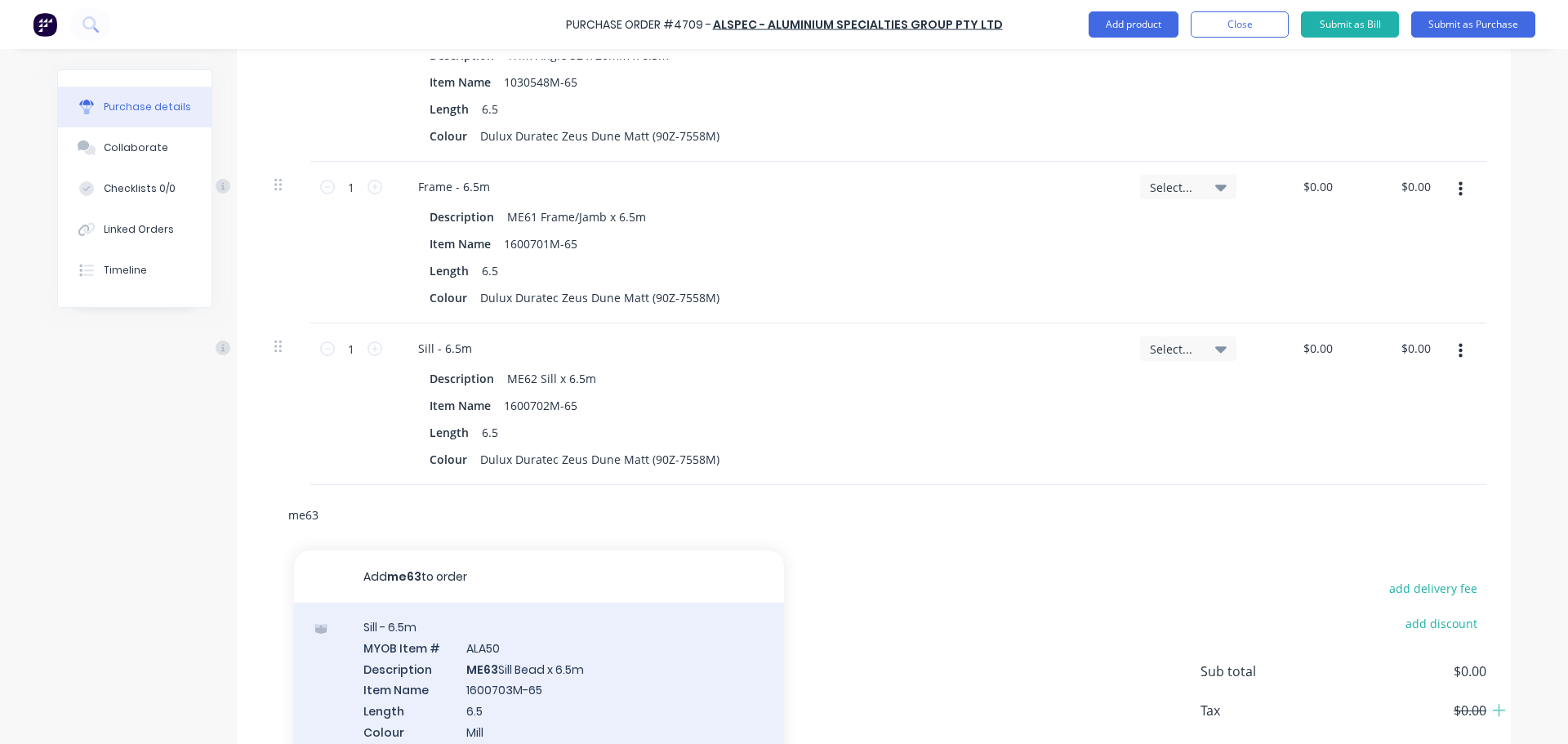
scroll to position [622, 0]
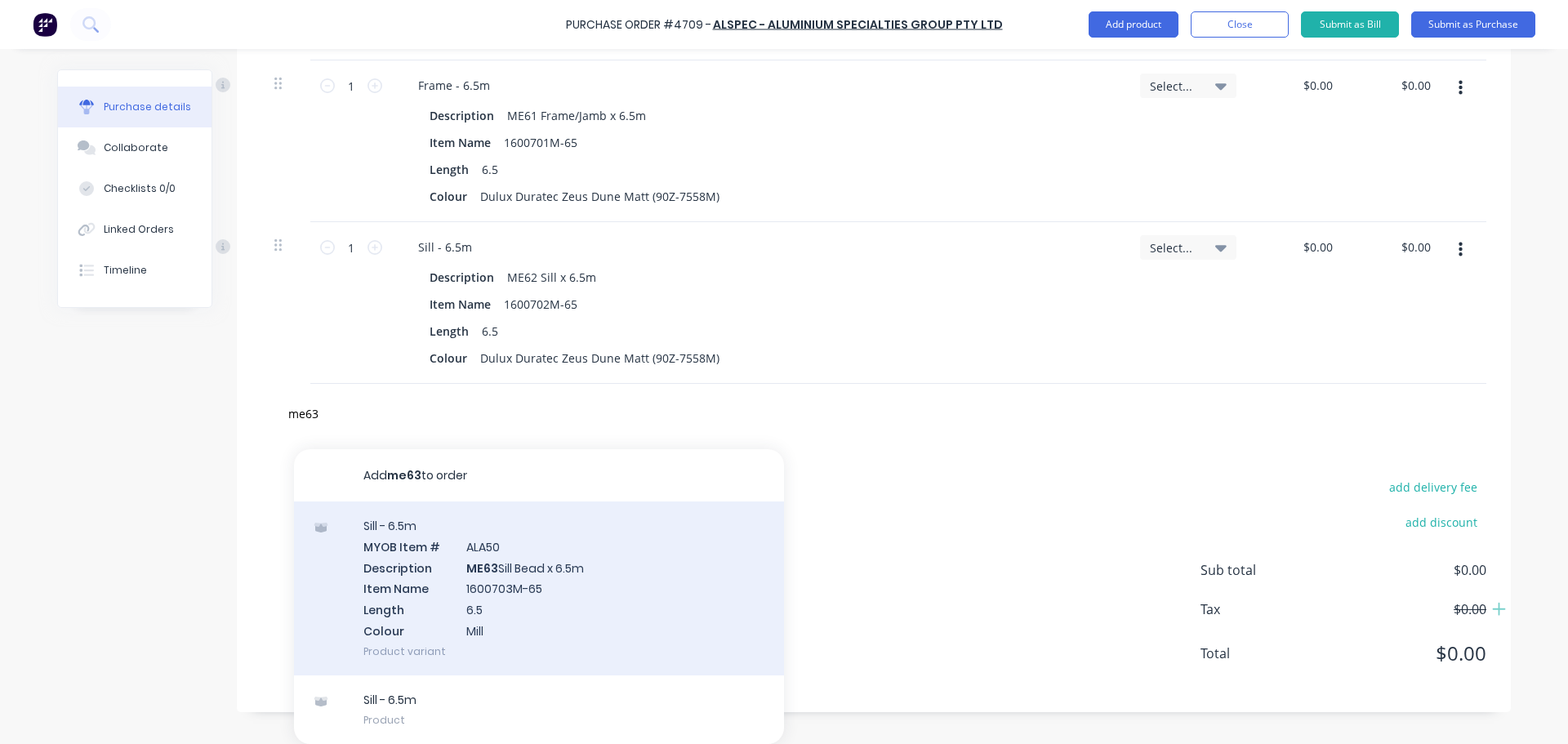
click at [562, 583] on div "Sill - 6.5m MYOB Item # ALA50 Description ME63 Sill Bead x 6.5m Item Name 16007…" at bounding box center [538, 588] width 490 height 174
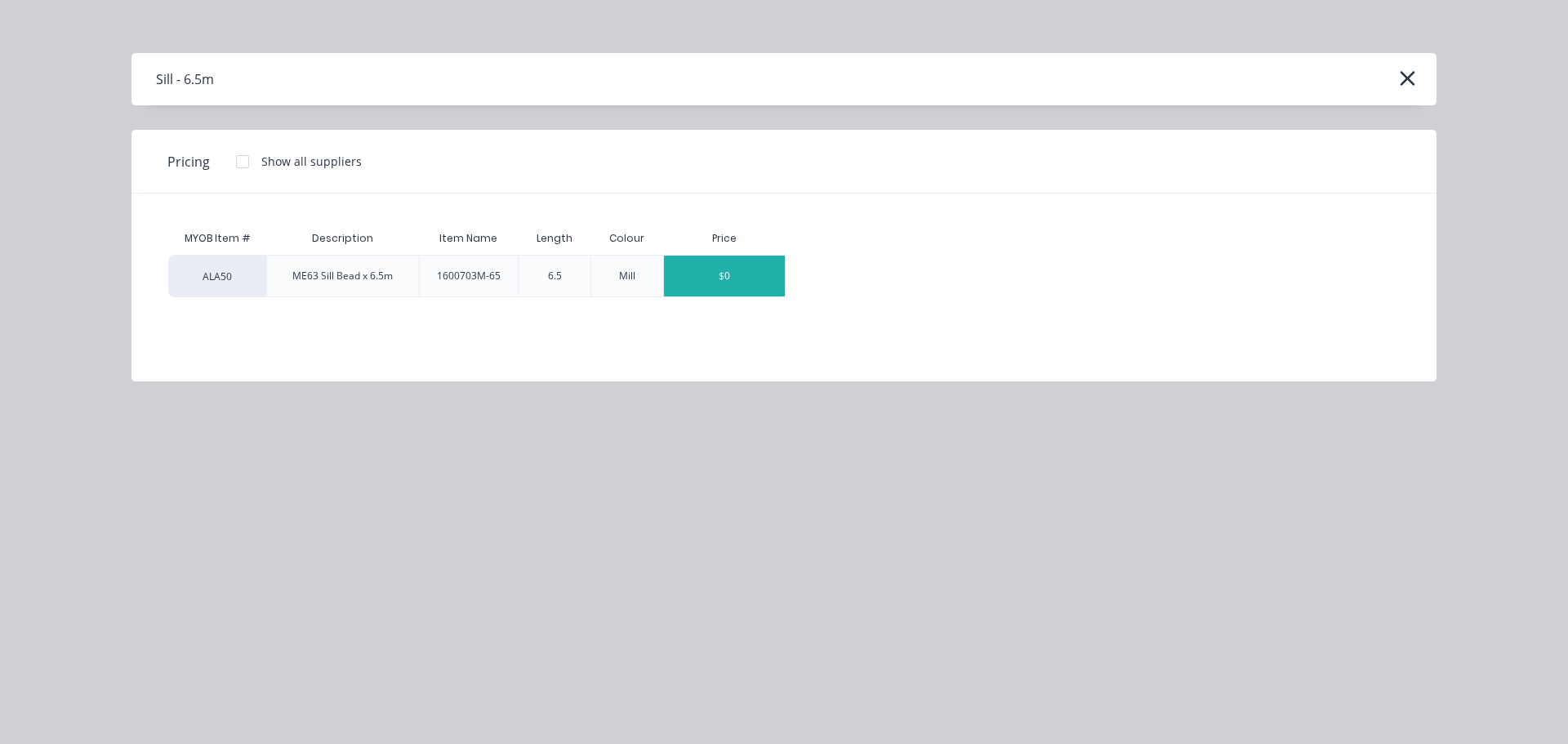
click at [712, 276] on div "$0" at bounding box center [724, 275] width 121 height 41
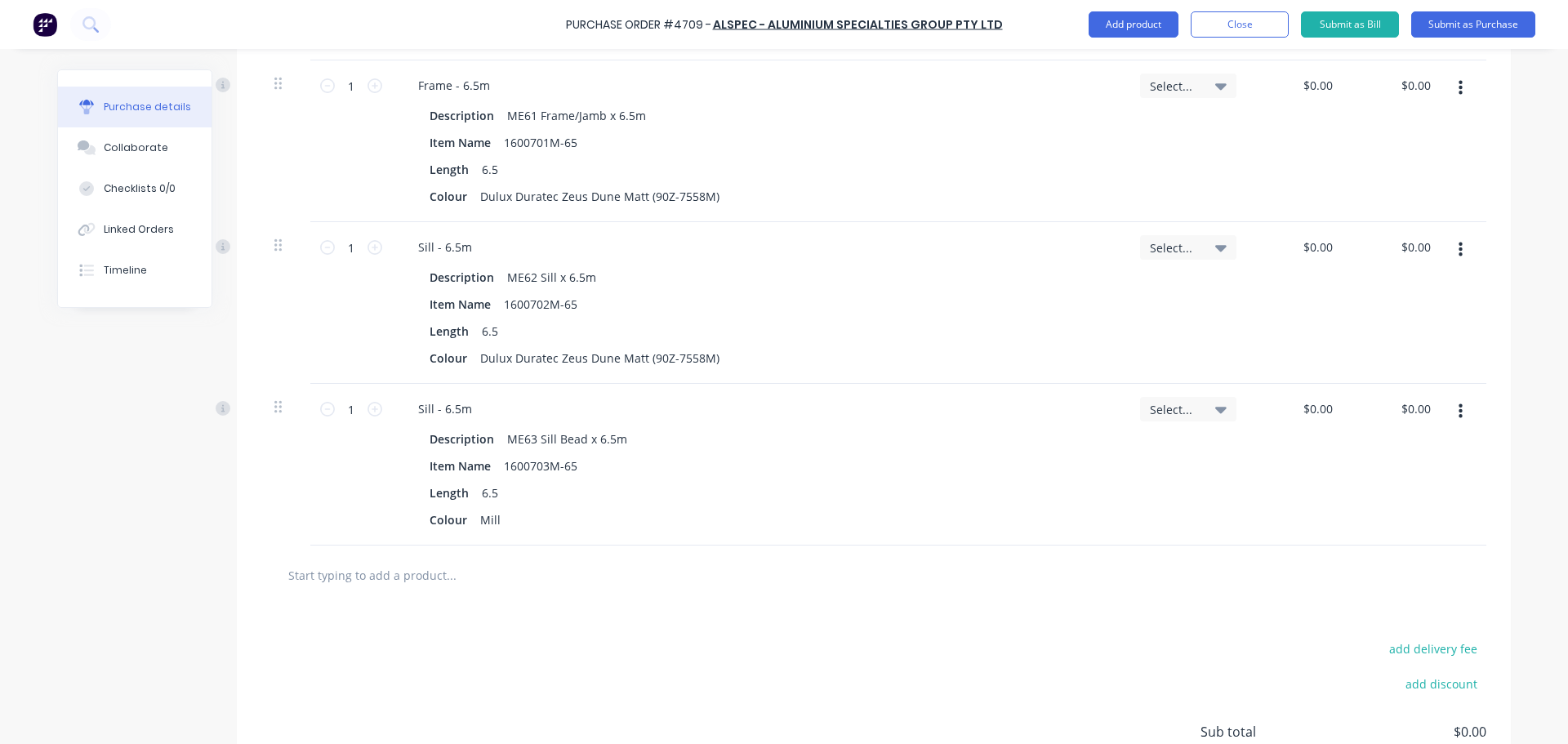
click at [342, 574] on input "text" at bounding box center [451, 574] width 327 height 32
click at [308, 575] on input "text" at bounding box center [451, 574] width 327 height 32
click at [693, 572] on div at bounding box center [519, 574] width 490 height 32
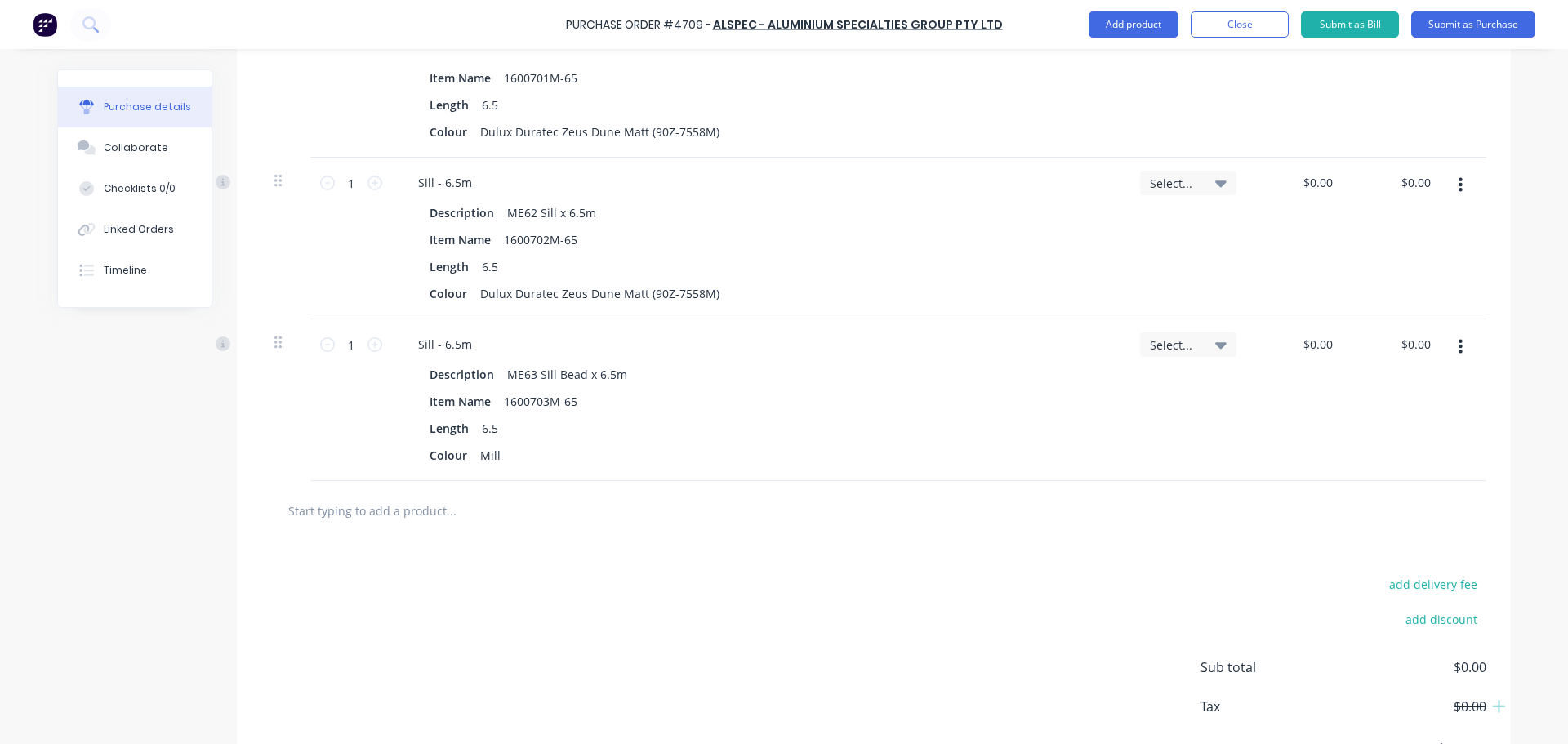
scroll to position [769, 0]
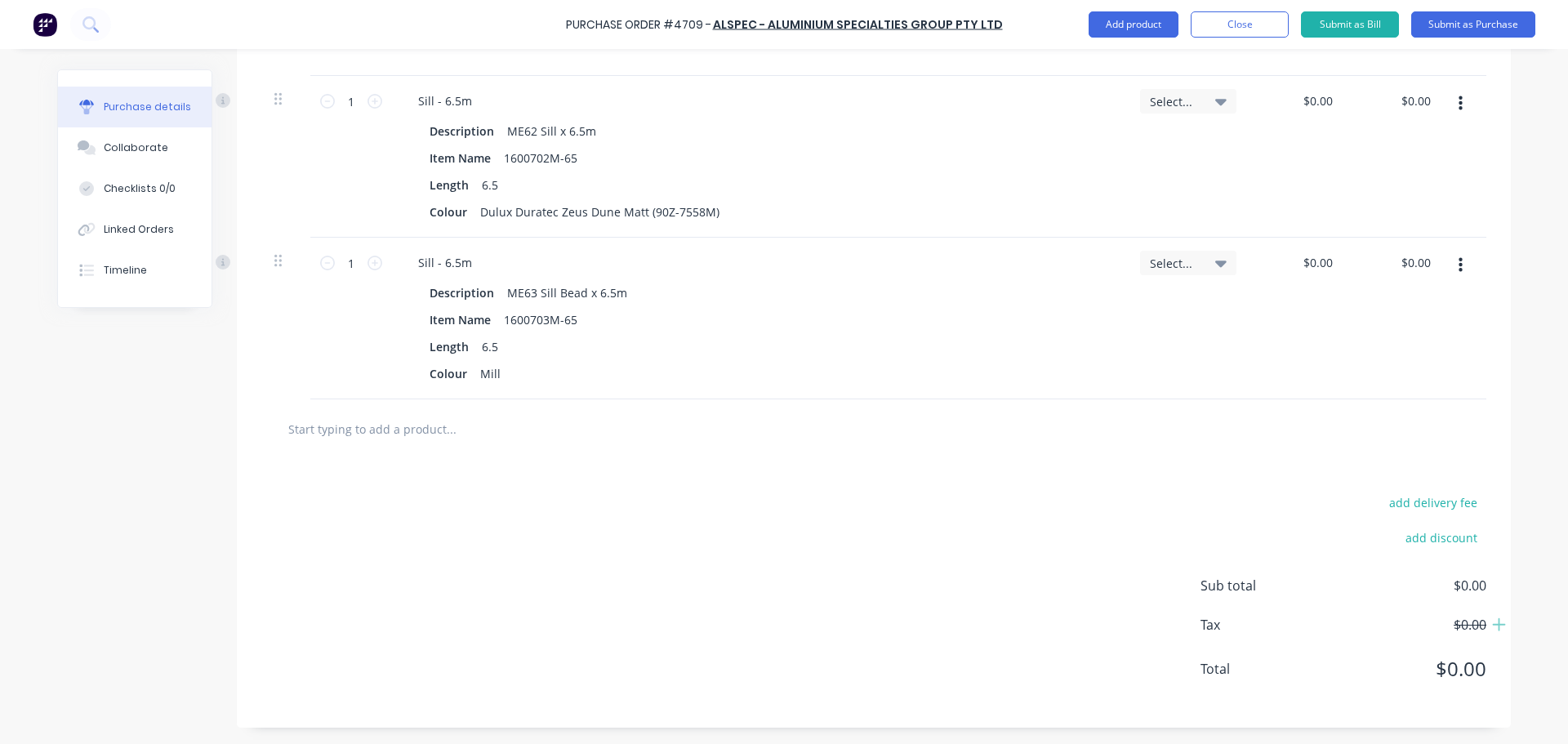
click at [374, 427] on input "text" at bounding box center [451, 428] width 327 height 32
type input "me64"
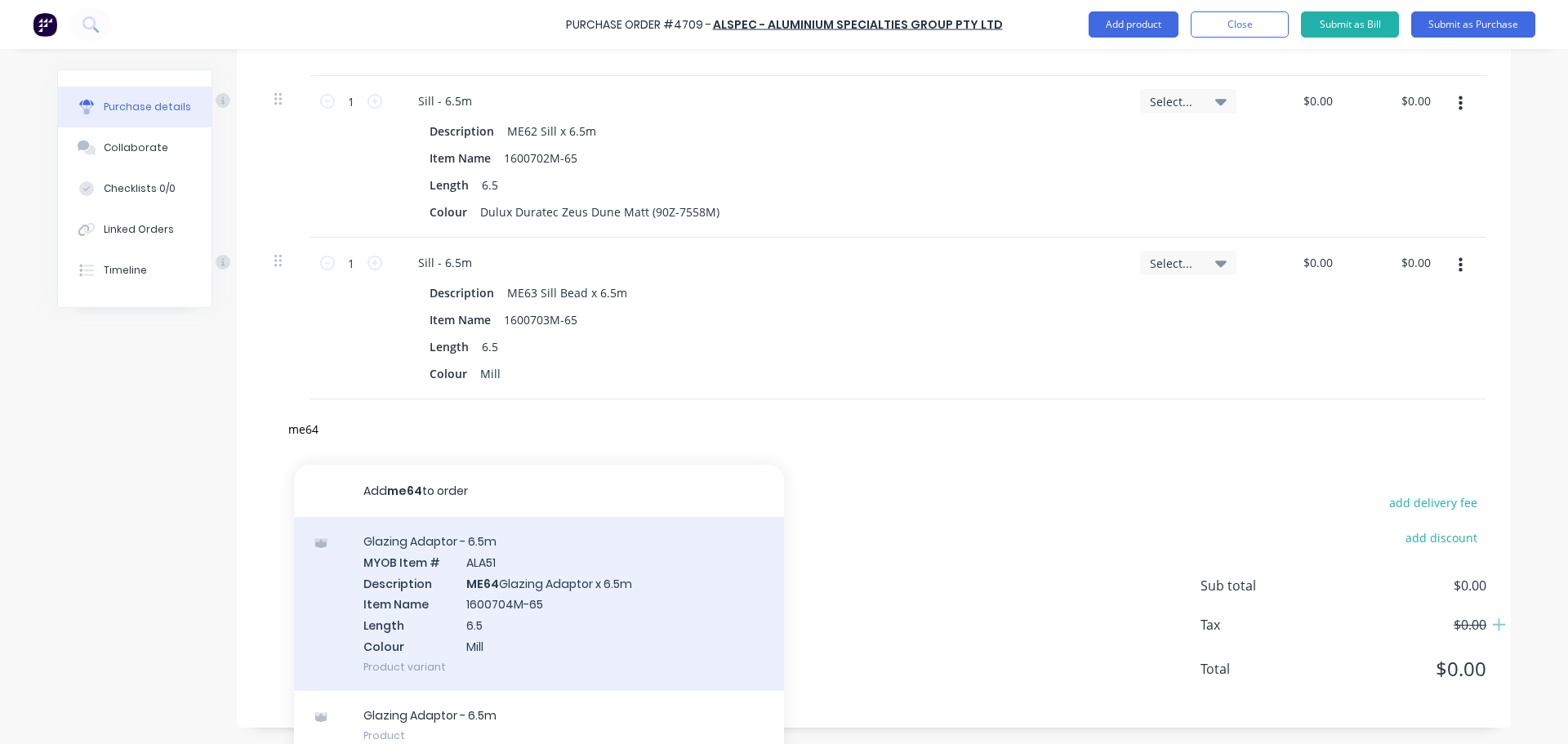
click at [408, 580] on div "Glazing Adaptor - 6.5m MYOB Item # ALA51 Description ME64 Glazing Adaptor x 6.5…" at bounding box center [538, 603] width 490 height 174
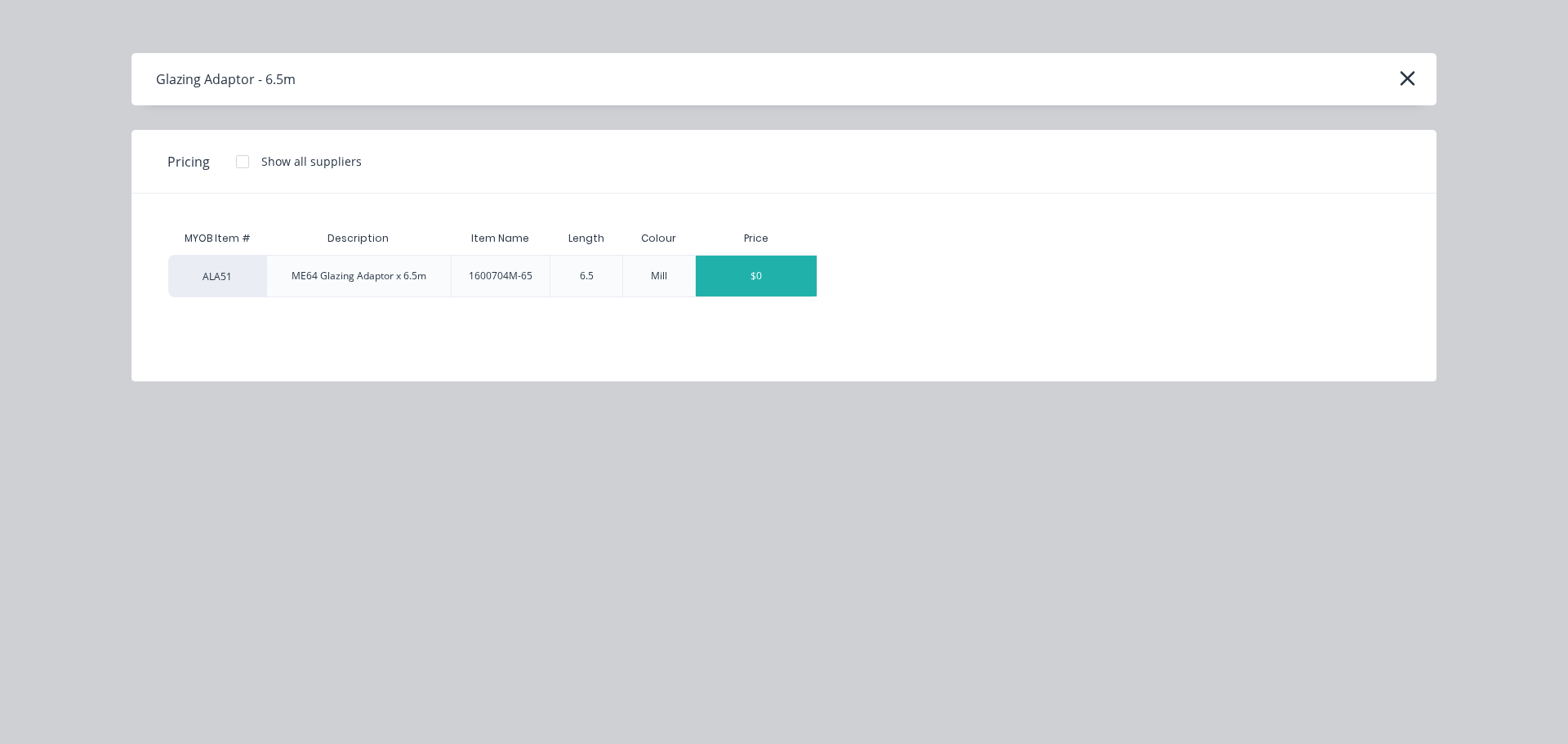
click at [748, 273] on div "$0" at bounding box center [756, 275] width 121 height 41
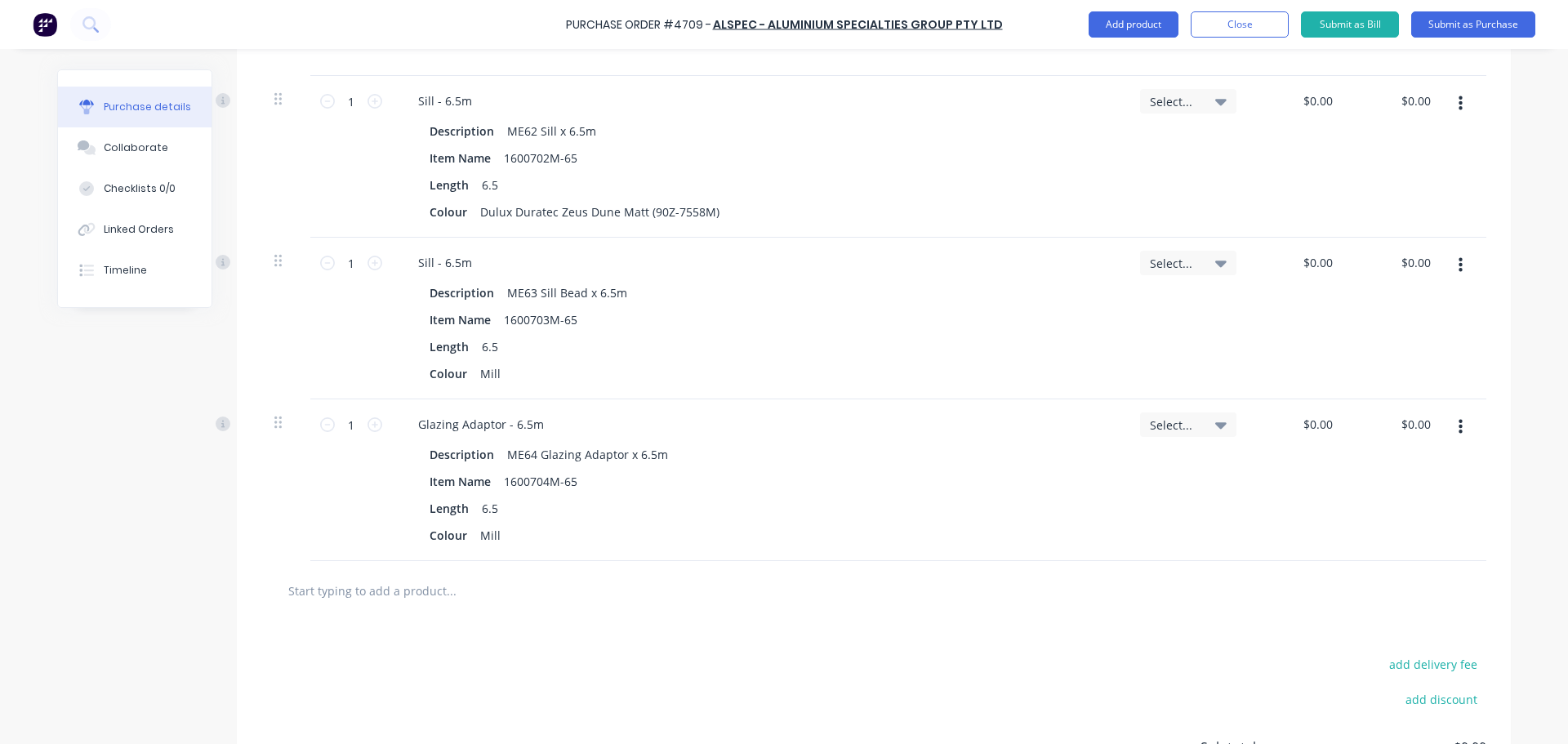
click at [449, 589] on input "text" at bounding box center [451, 589] width 327 height 32
type input "me67"
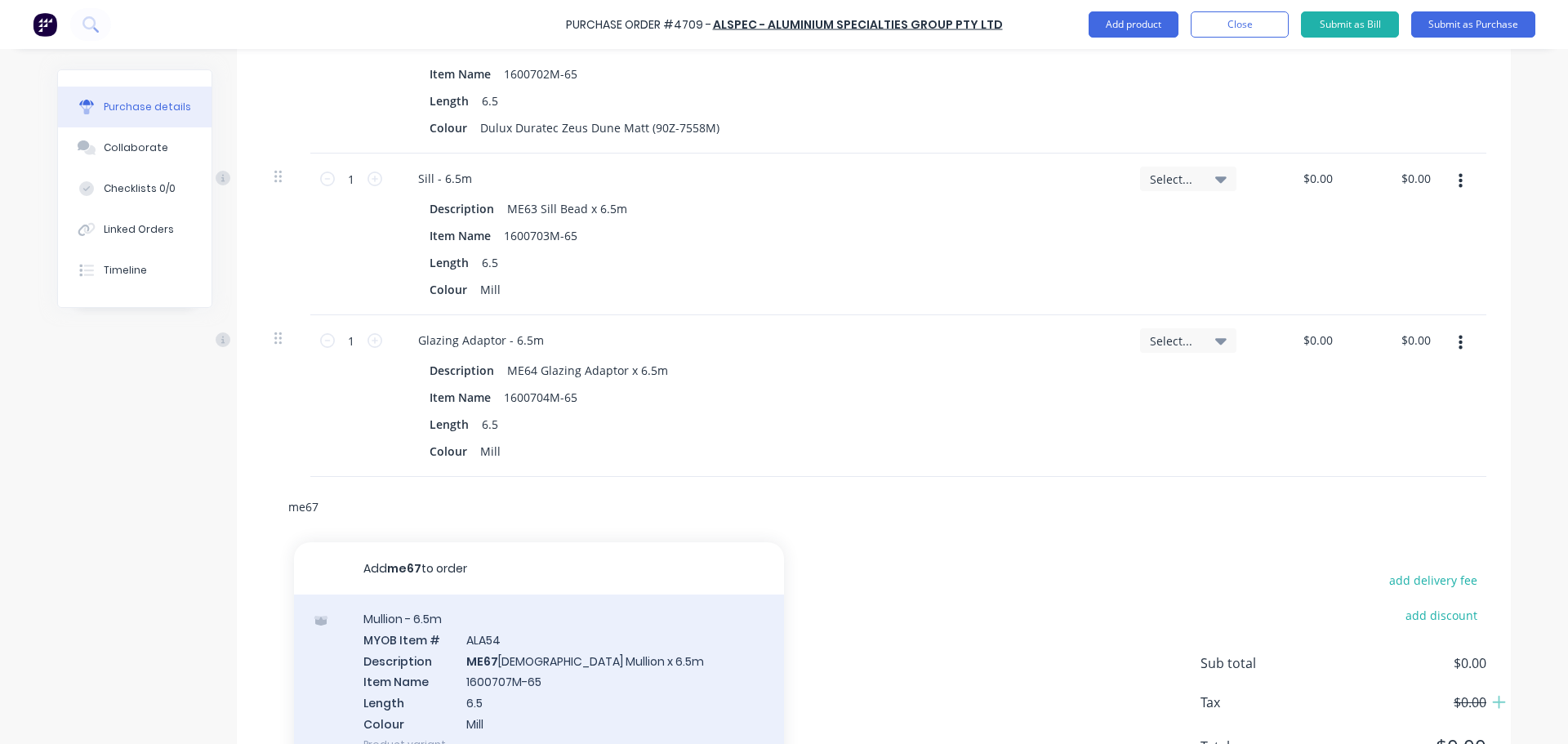
scroll to position [946, 0]
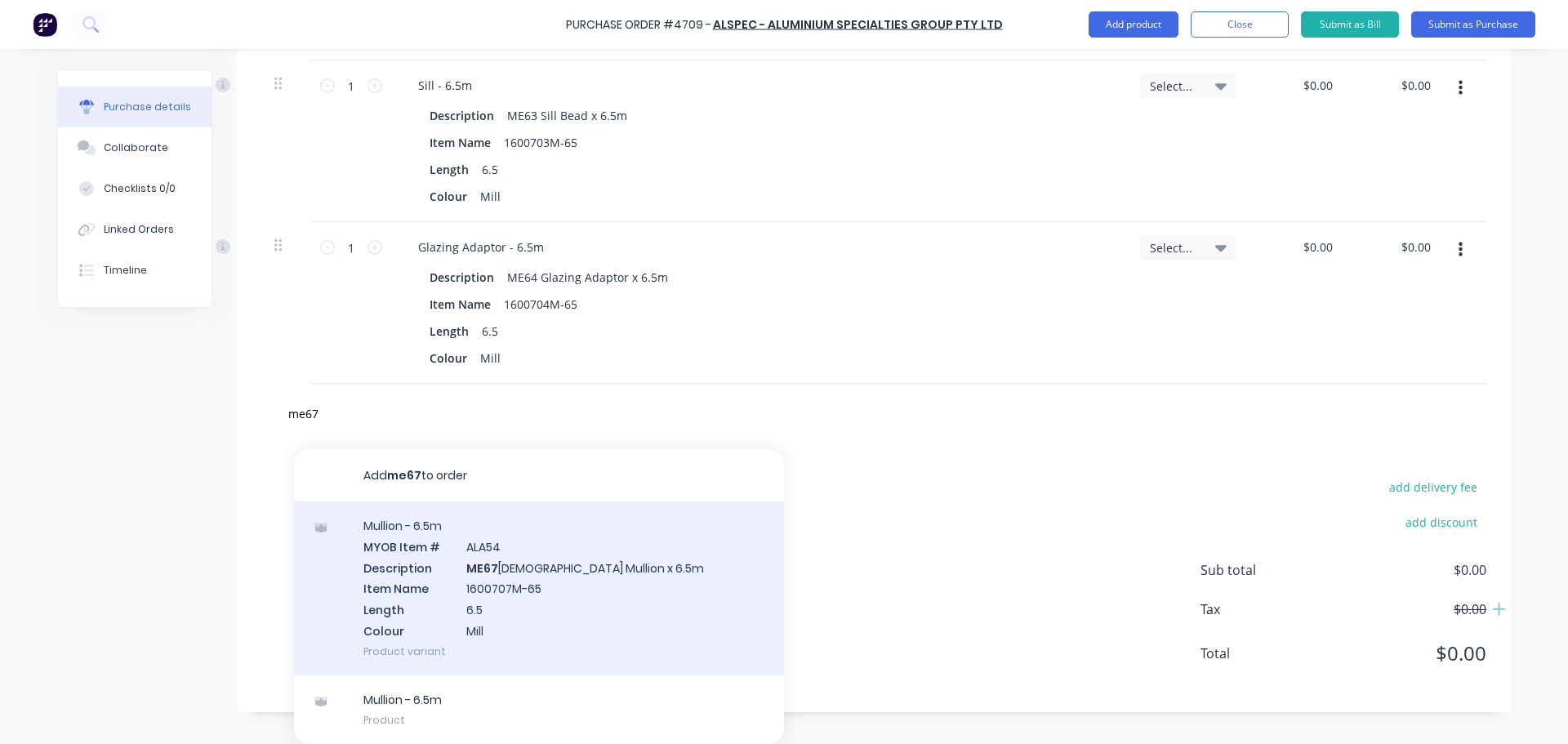
click at [452, 587] on div "Mullion - 6.5m MYOB Item # ALA54 Description ME67 [DEMOGRAPHIC_DATA] Mullion x …" at bounding box center [538, 588] width 490 height 174
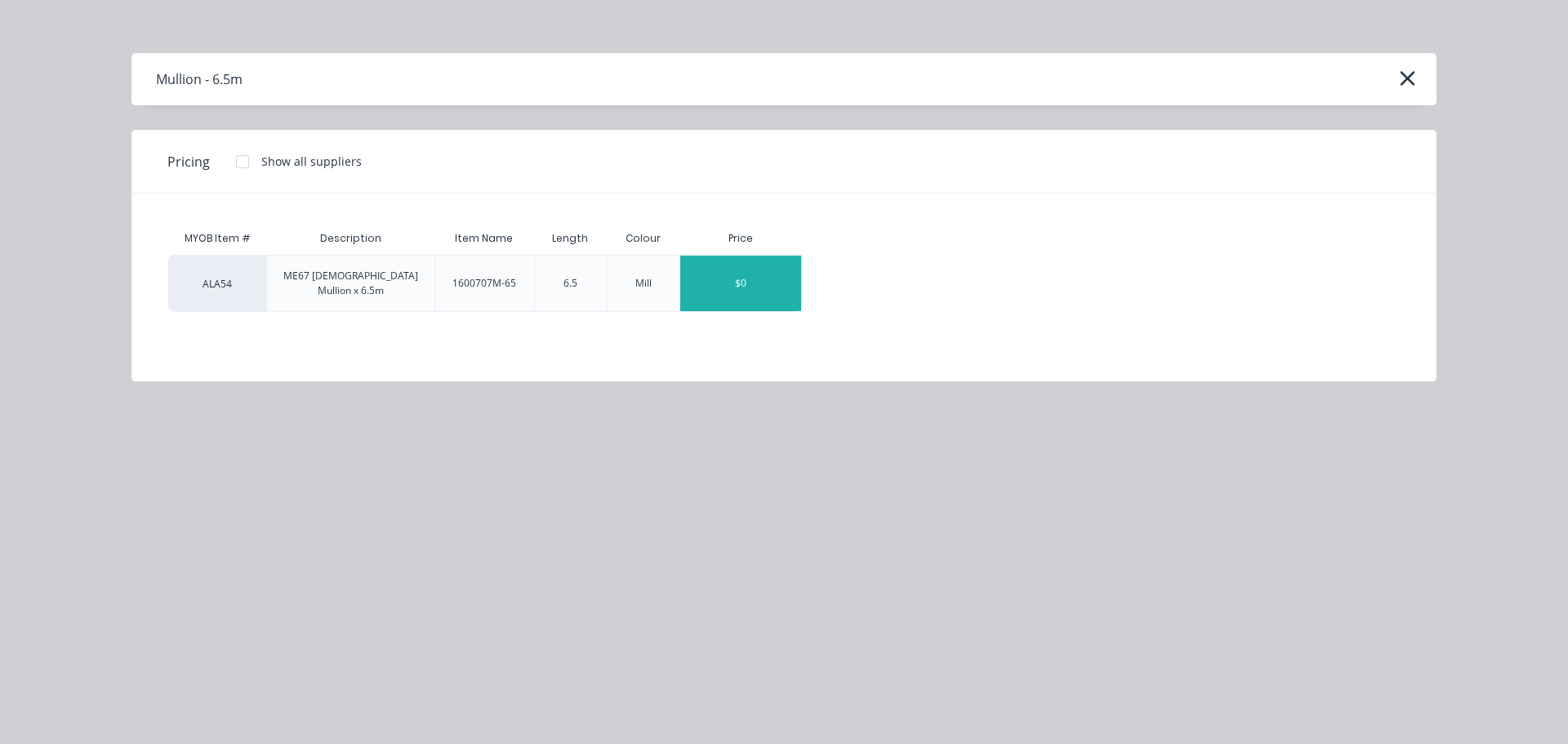
click at [754, 269] on div "$0" at bounding box center [741, 283] width 121 height 55
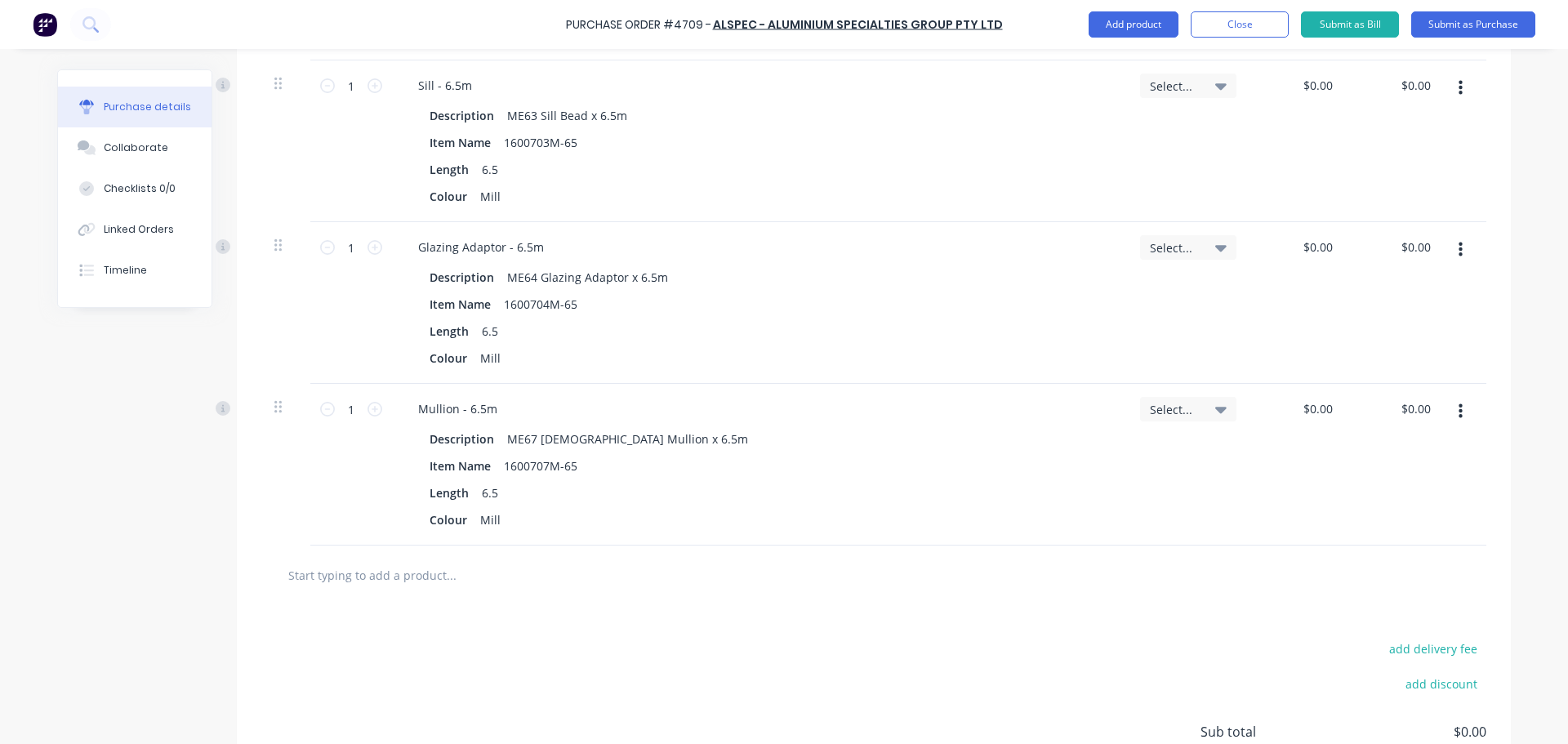
click at [380, 581] on input "text" at bounding box center [451, 574] width 327 height 32
type input "me68"
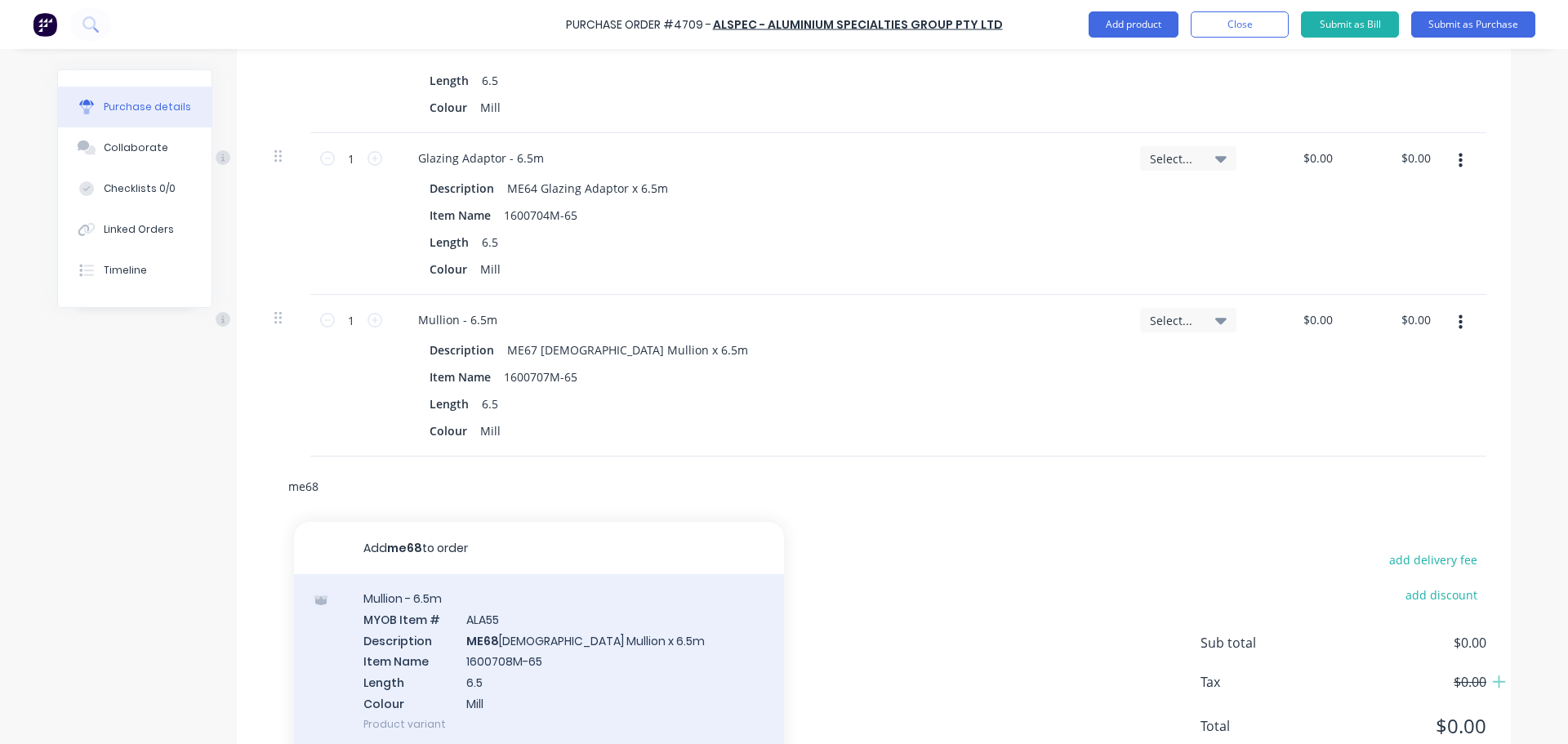
scroll to position [1115, 0]
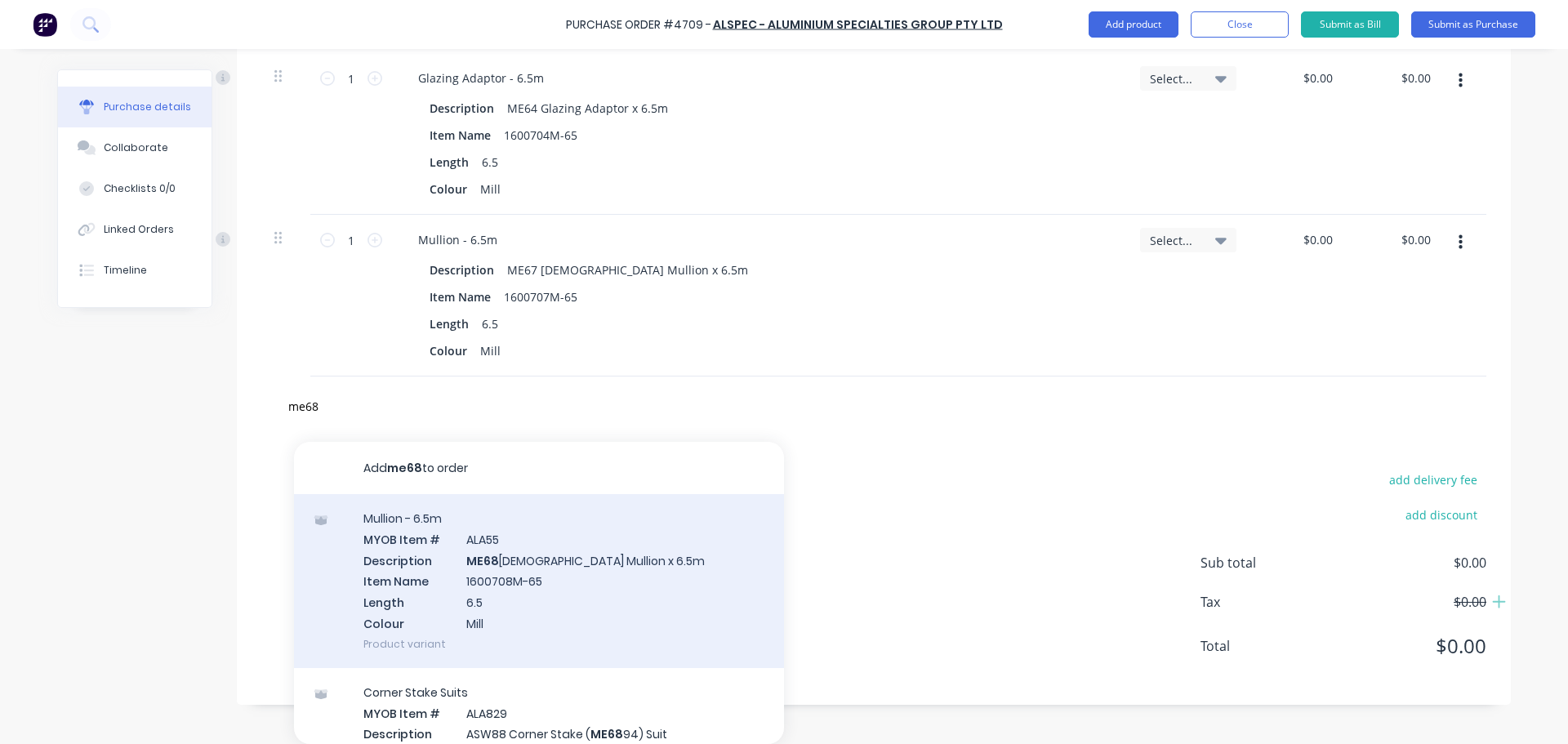
click at [428, 558] on div "Mullion - 6.5m MYOB Item # ALA55 Description ME68 [DEMOGRAPHIC_DATA] Mullion x …" at bounding box center [538, 580] width 490 height 174
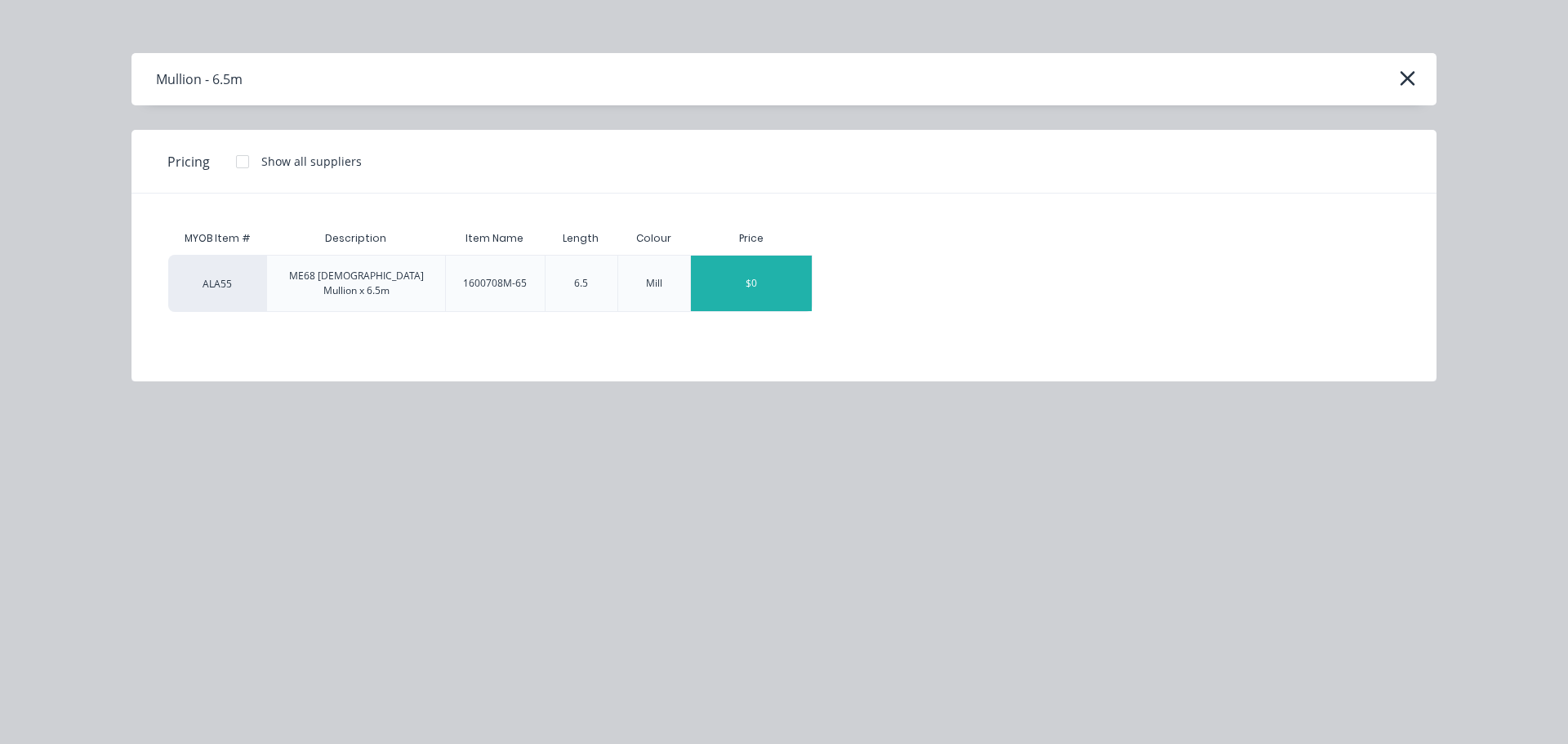
click at [748, 274] on div "$0" at bounding box center [751, 283] width 121 height 55
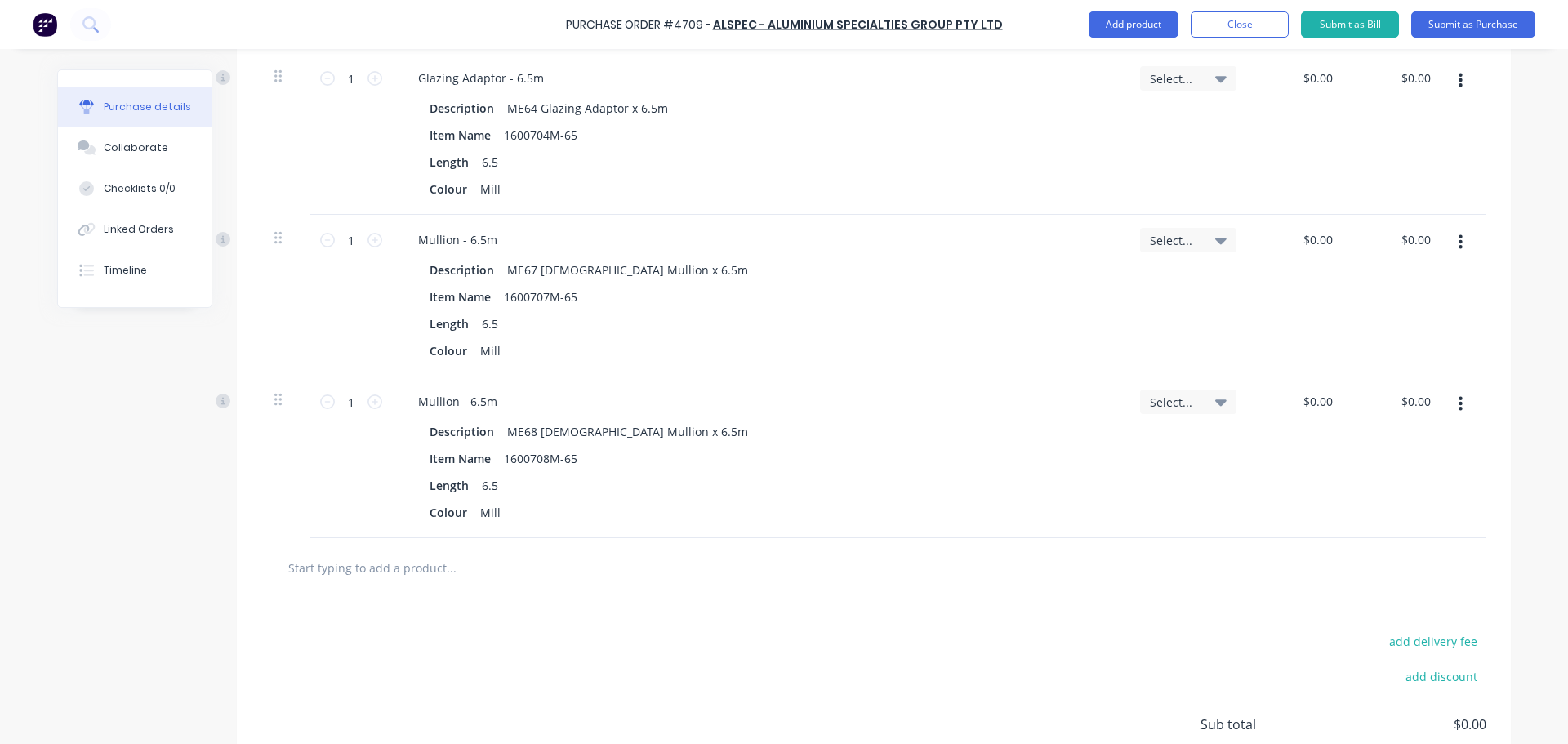
click at [410, 572] on input "text" at bounding box center [451, 567] width 327 height 32
type input "me1"
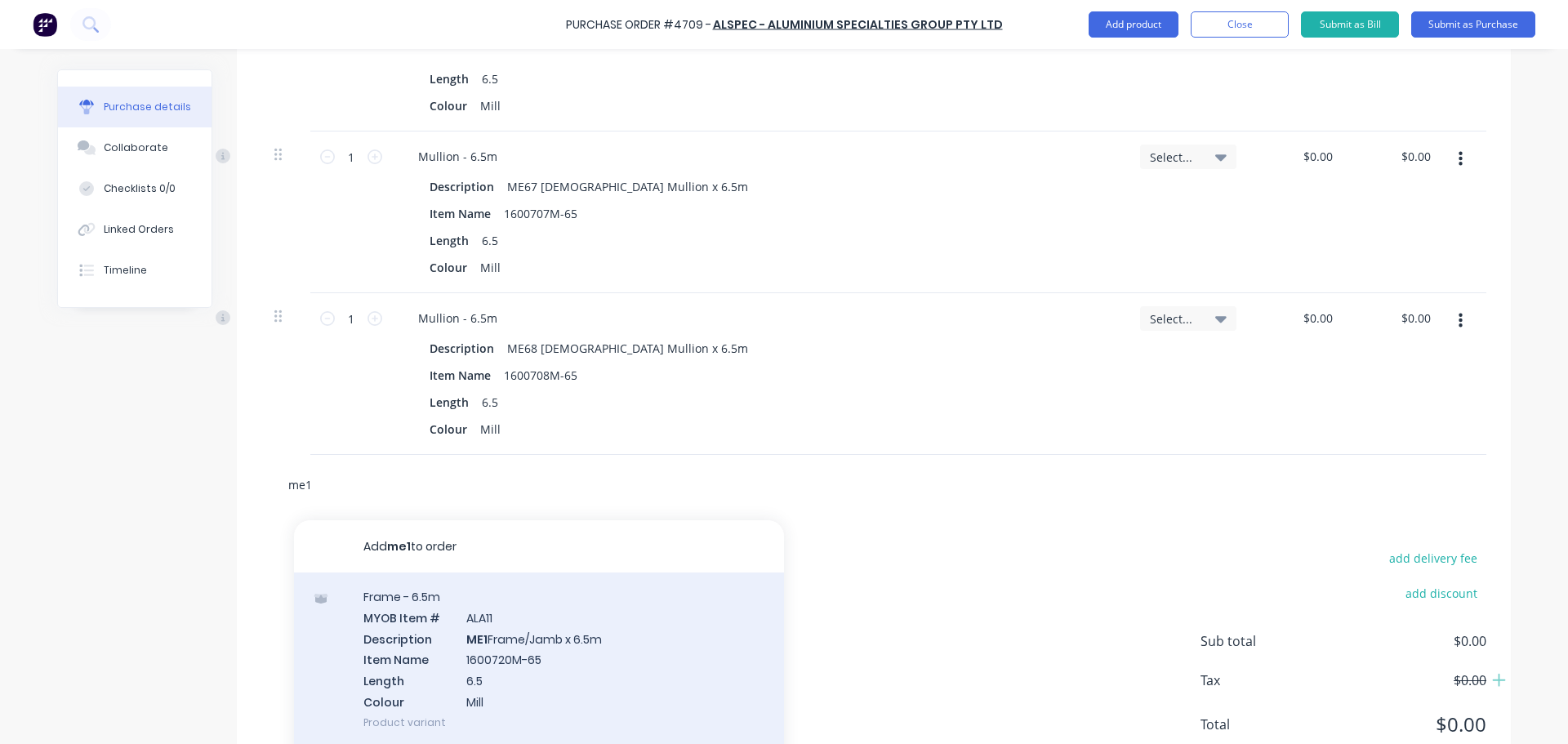
scroll to position [1276, 0]
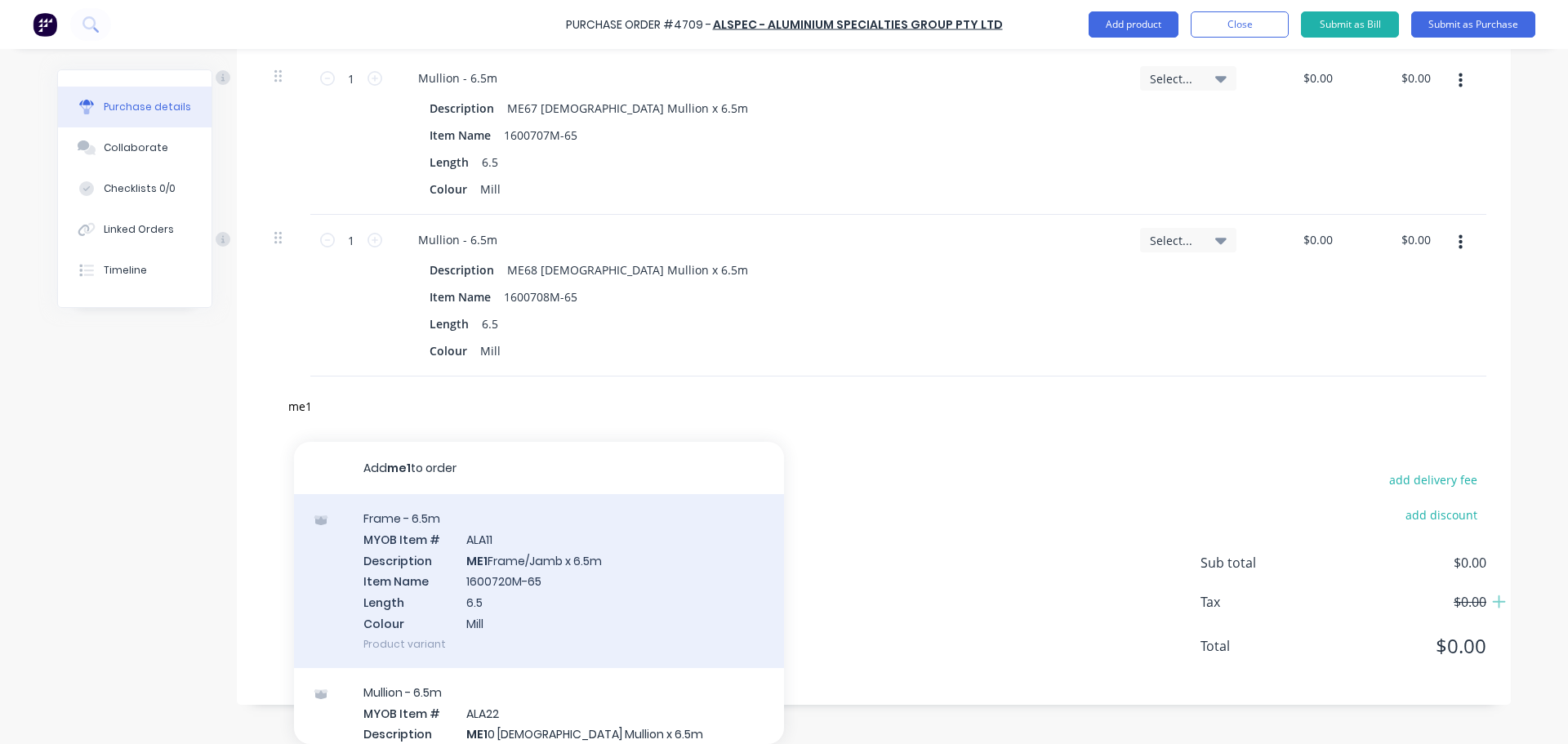
click at [522, 562] on div "Frame - 6.5m MYOB Item # ALA11 Description ME1 Frame/Jamb x 6.5m Item Name 1600…" at bounding box center [538, 580] width 490 height 174
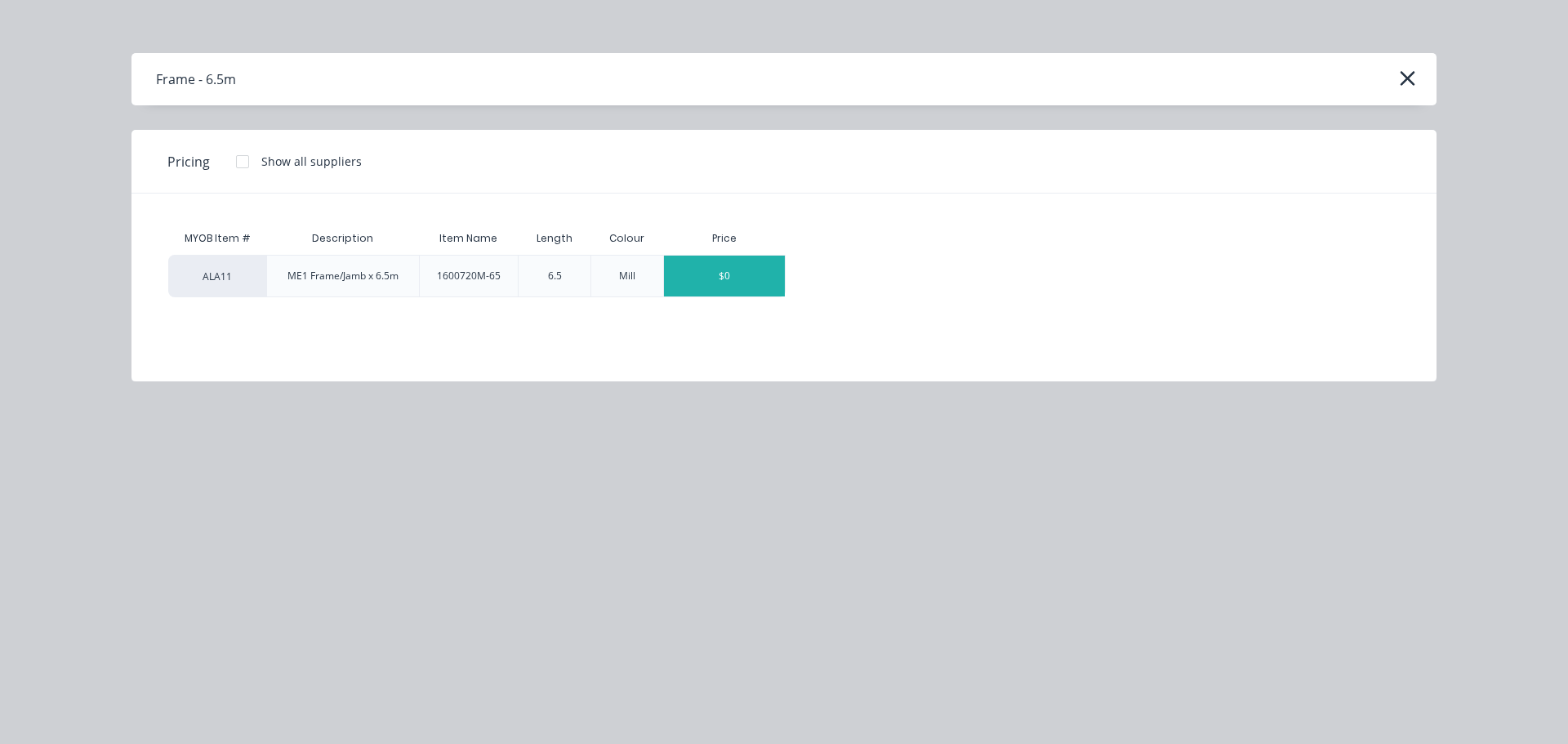
click at [744, 271] on div "$0" at bounding box center [724, 275] width 121 height 41
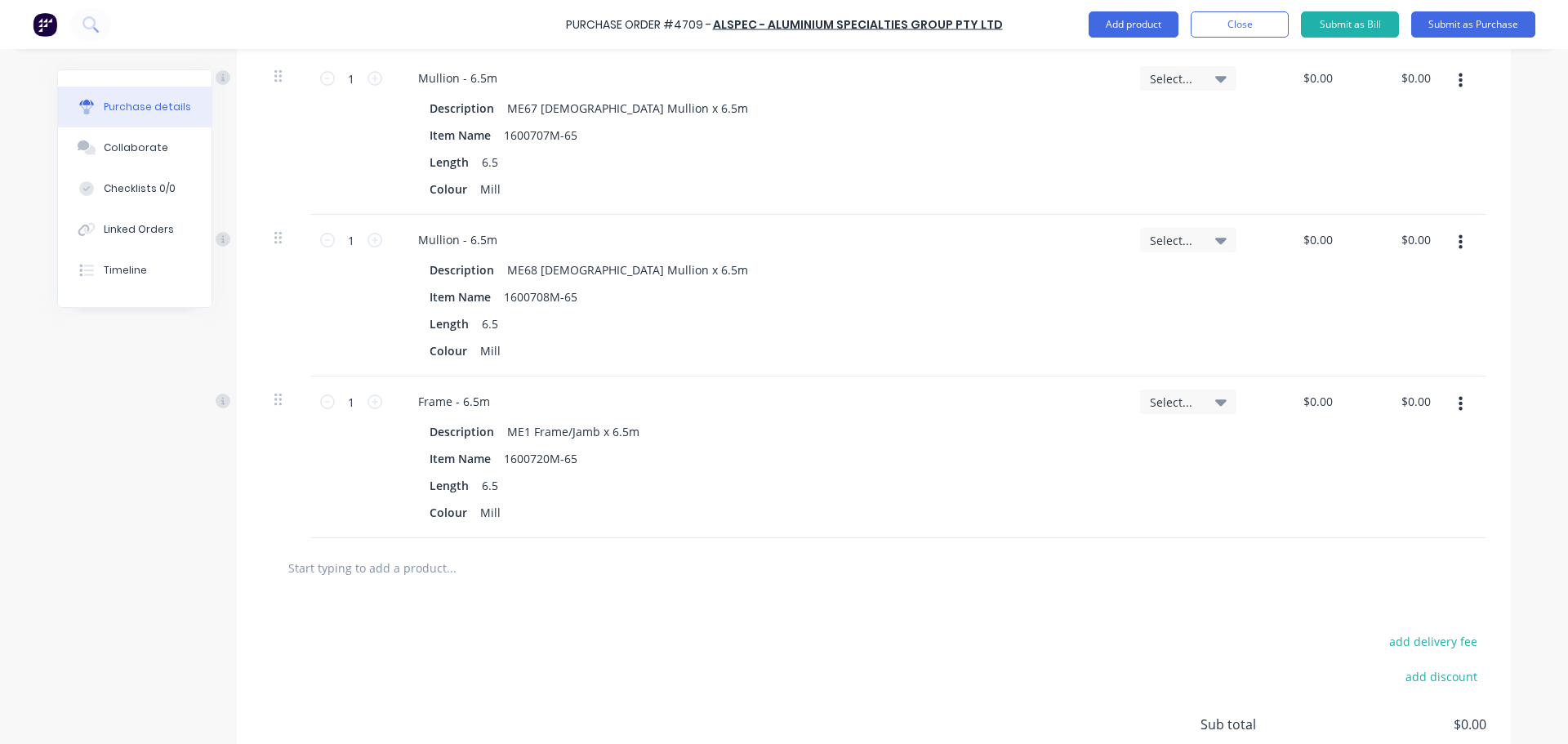
click at [395, 565] on input "text" at bounding box center [451, 567] width 327 height 32
type input "me2"
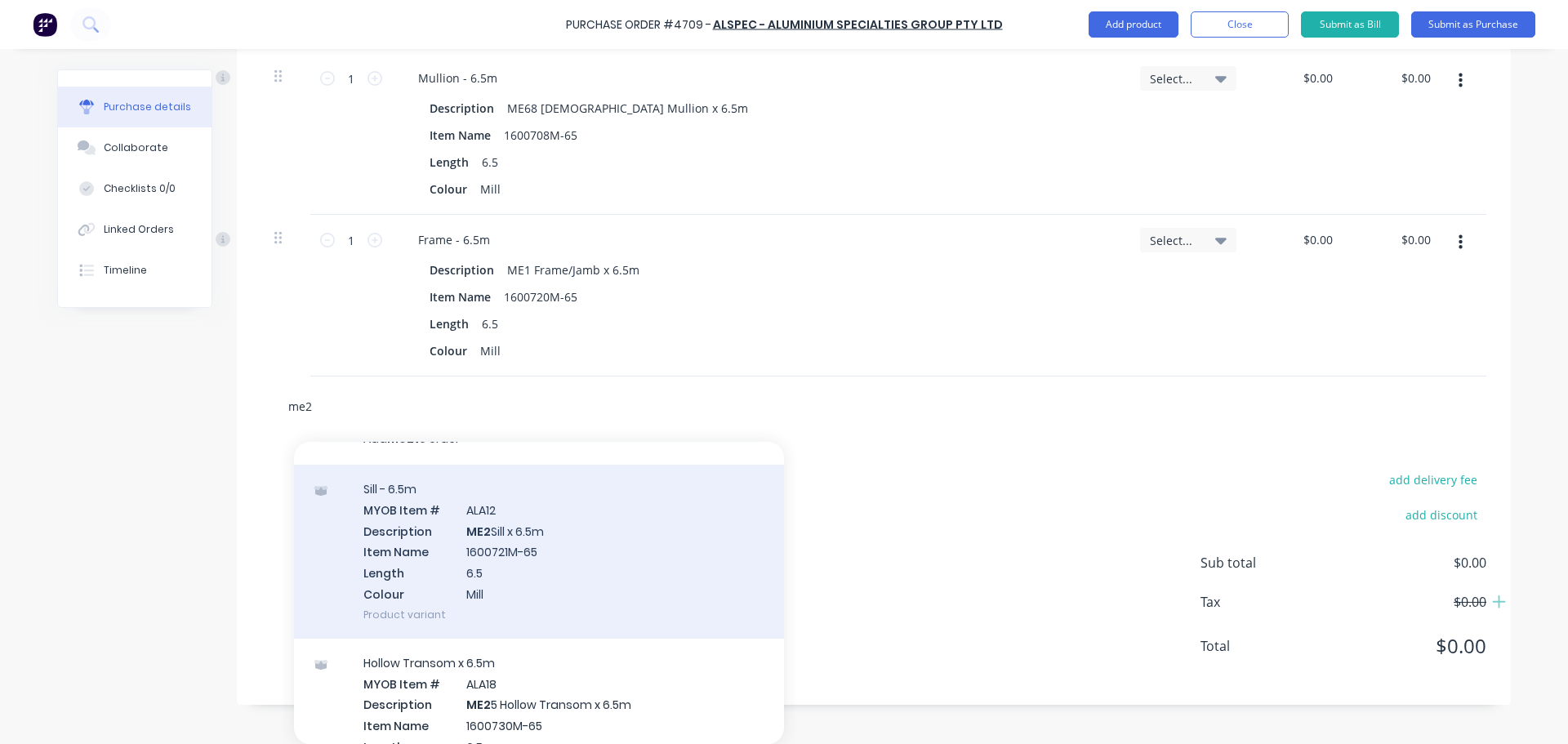
scroll to position [0, 0]
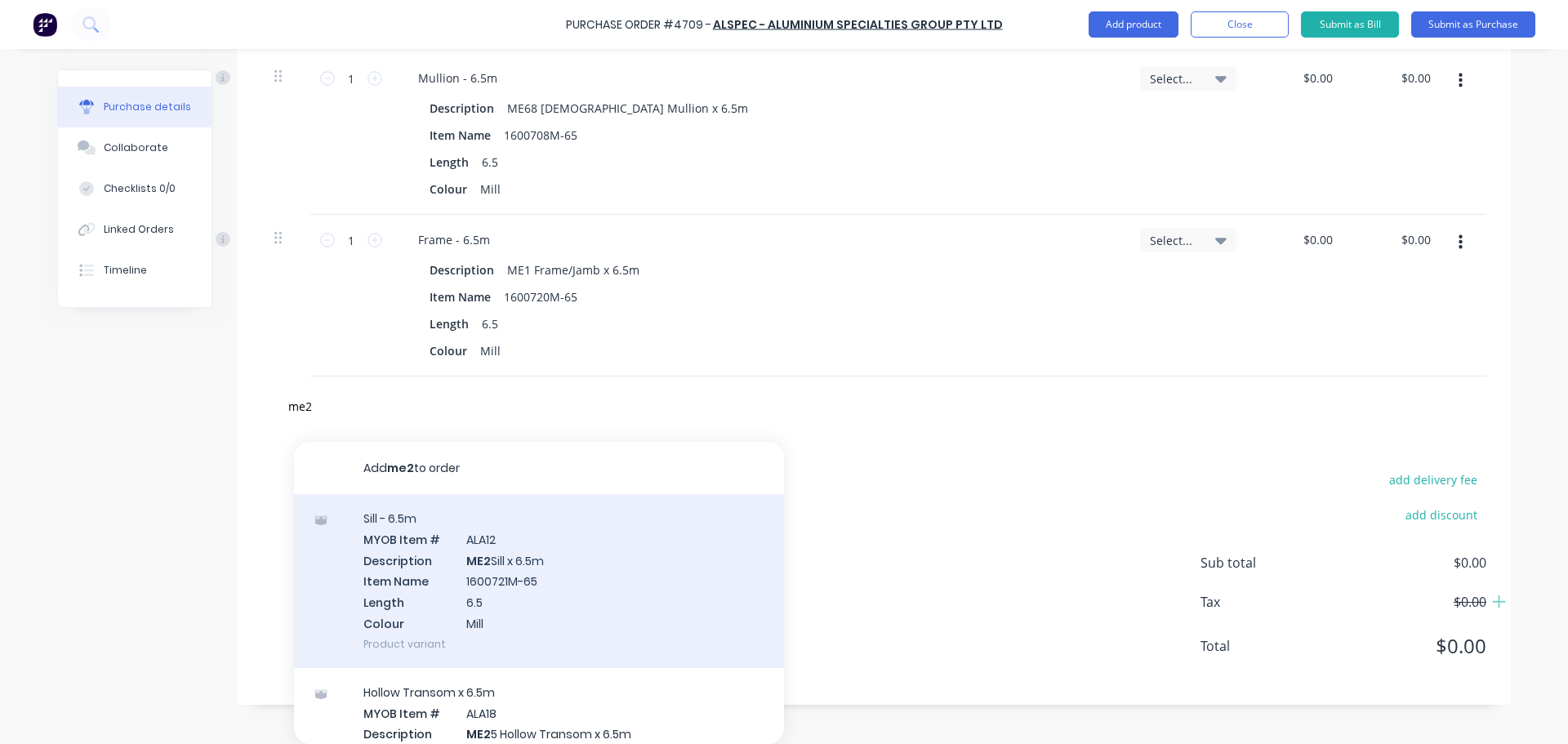
click at [516, 575] on div "Sill - 6.5m MYOB Item # ALA12 Description ME2 Sill x 6.5m Item Name 1600721M-65…" at bounding box center [538, 580] width 490 height 174
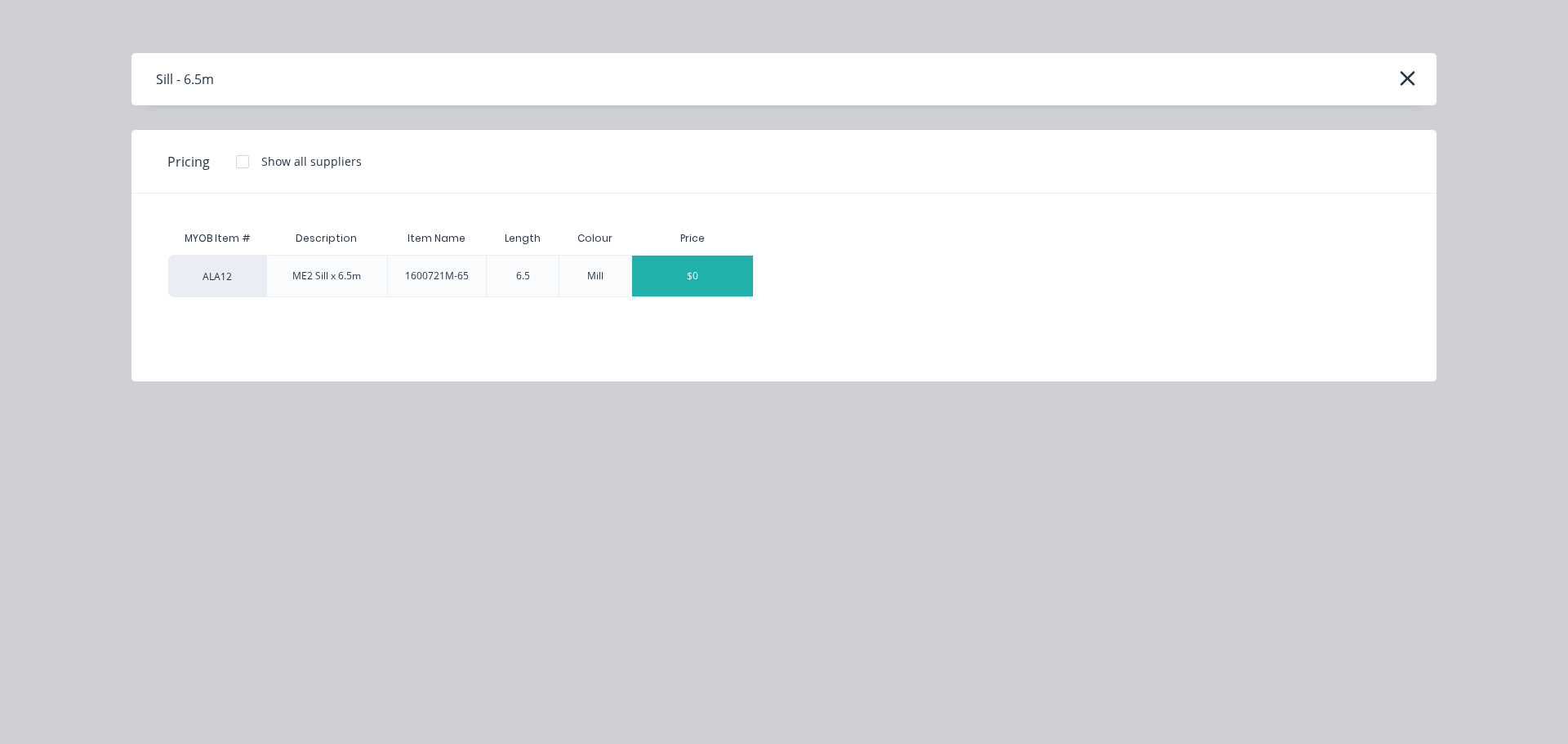
click at [699, 278] on div "$0" at bounding box center [692, 275] width 121 height 41
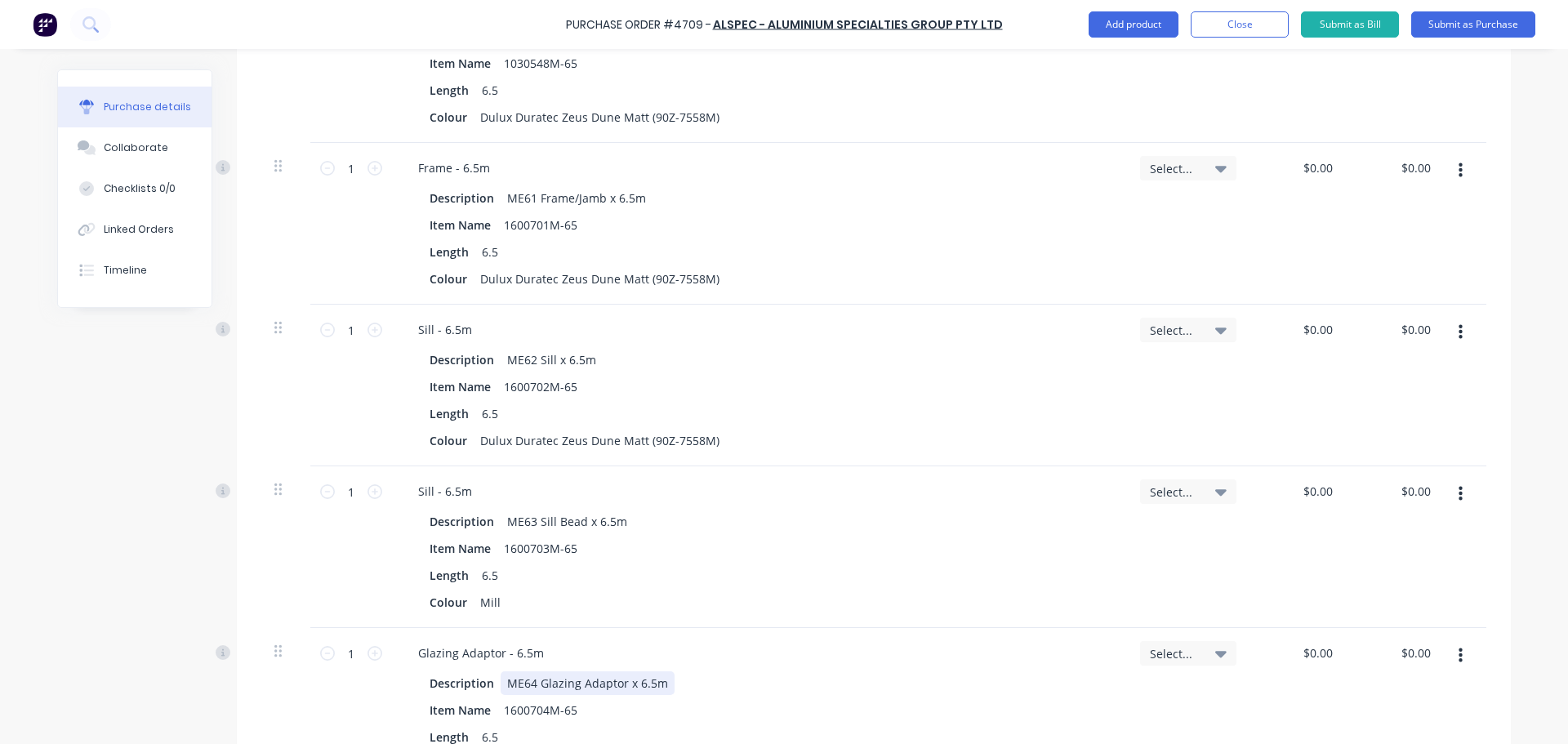
scroll to position [867, 0]
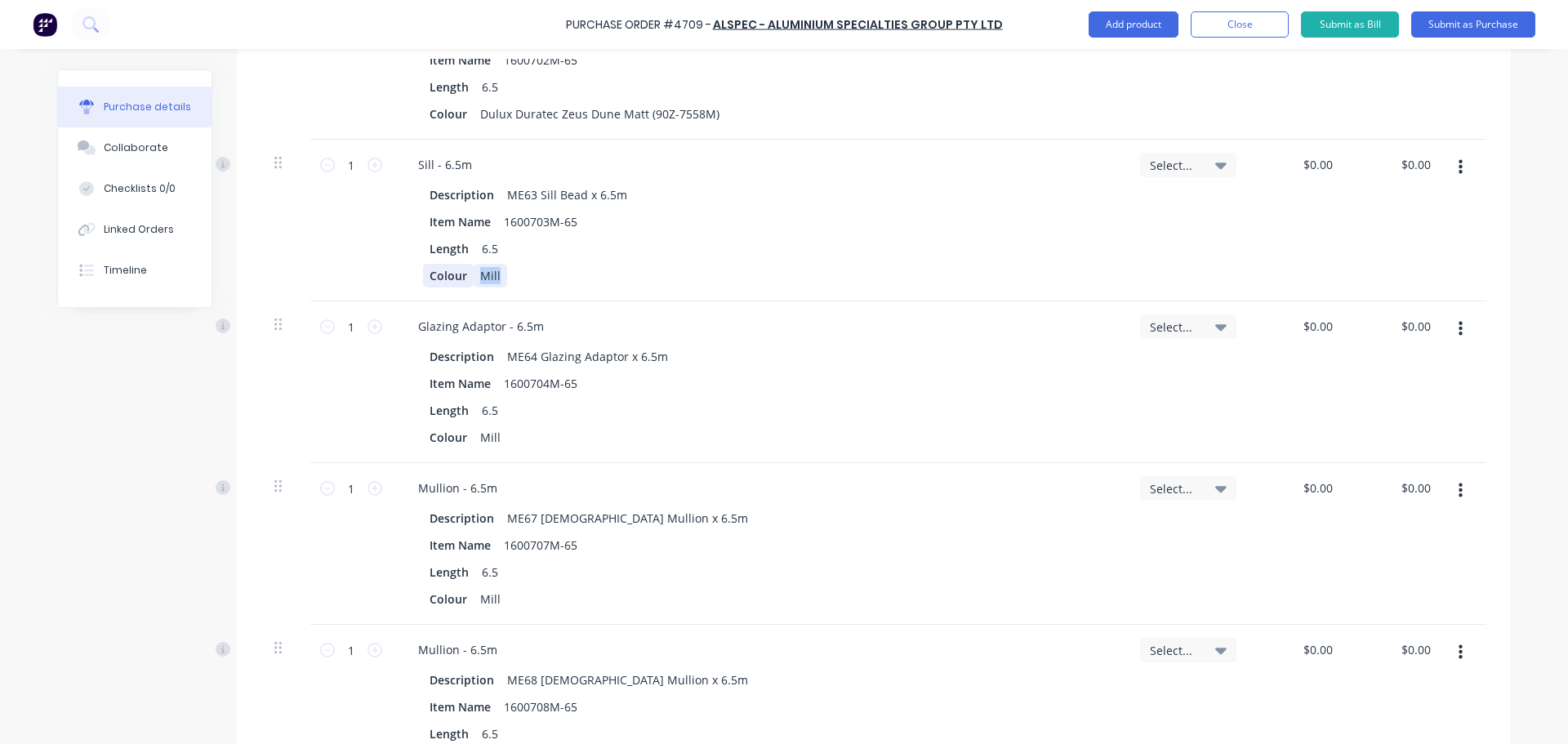
drag, startPoint x: 505, startPoint y: 280, endPoint x: 456, endPoint y: 276, distance: 49.2
click at [456, 276] on div "Colour Mill" at bounding box center [756, 275] width 667 height 24
paste div
drag, startPoint x: 490, startPoint y: 435, endPoint x: 463, endPoint y: 436, distance: 27.0
click at [463, 436] on div "Colour Mill" at bounding box center [756, 436] width 667 height 24
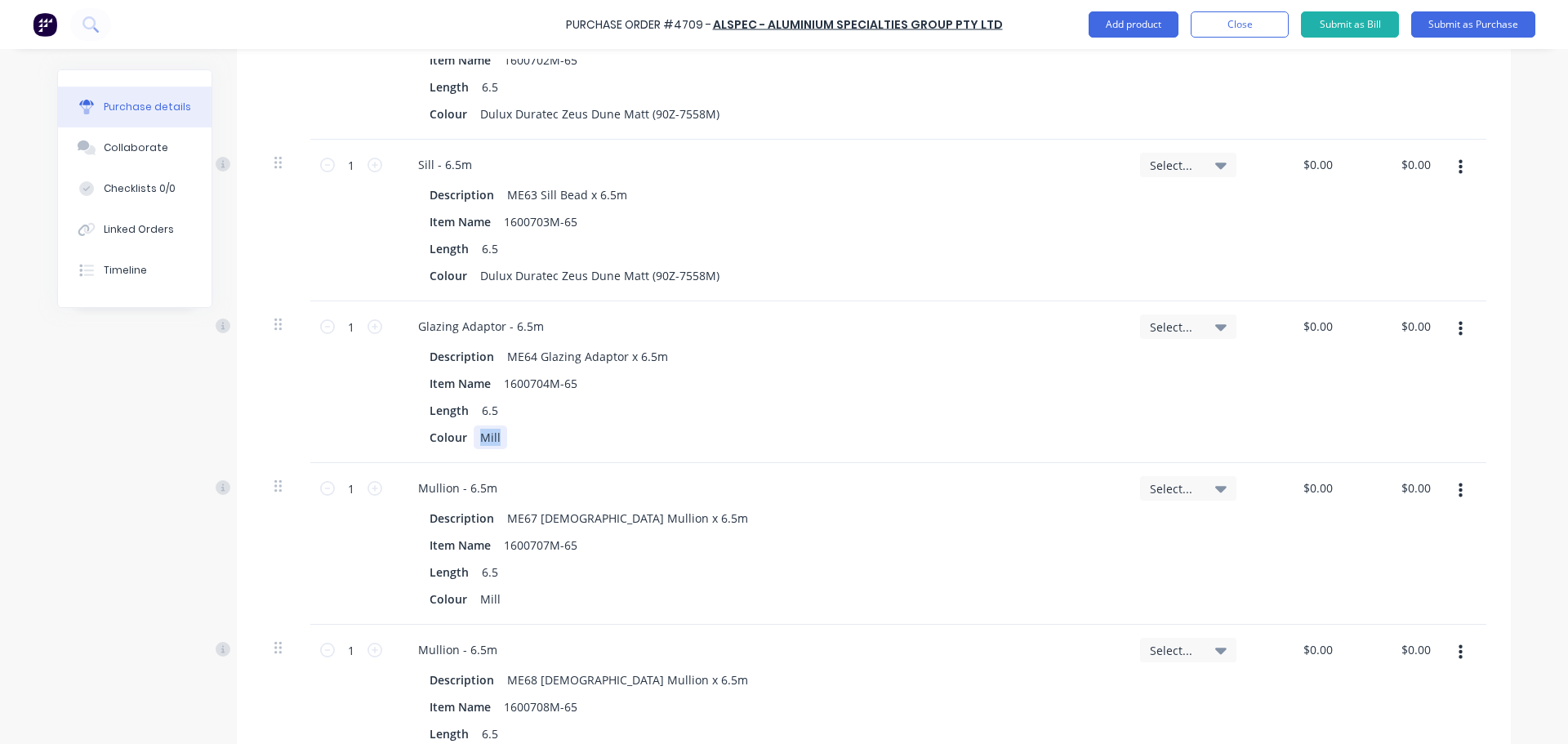
paste div
drag, startPoint x: 504, startPoint y: 589, endPoint x: 488, endPoint y: 594, distance: 16.8
click at [478, 592] on div "Colour Mill" at bounding box center [756, 599] width 667 height 24
paste div
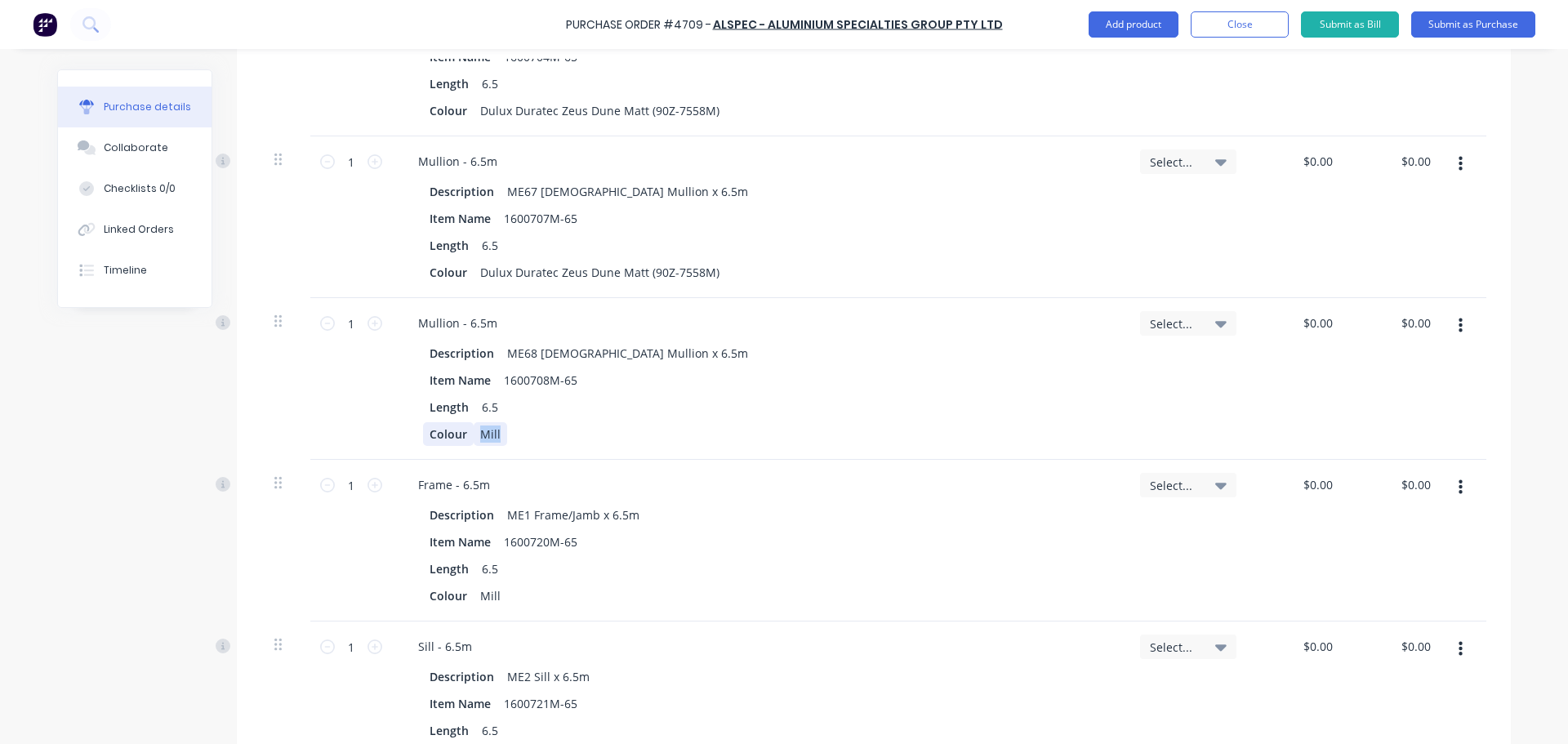
click at [430, 424] on div "Colour Mill" at bounding box center [756, 434] width 667 height 24
paste div
drag, startPoint x: 512, startPoint y: 588, endPoint x: 458, endPoint y: 588, distance: 54.0
click at [458, 588] on div "Colour Mill" at bounding box center [756, 595] width 667 height 24
paste div
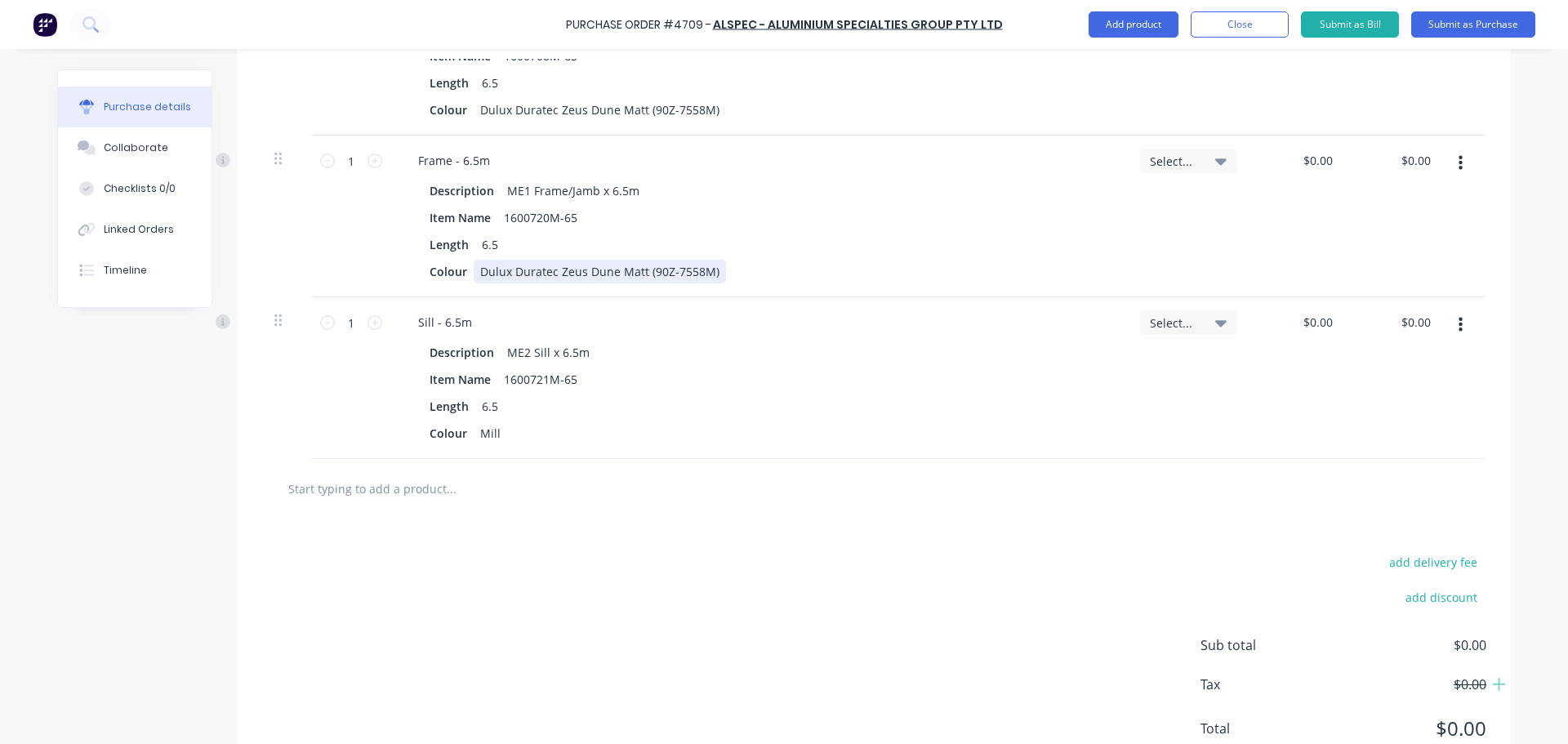
scroll to position [1520, 0]
click at [487, 429] on div "Colour Mill" at bounding box center [756, 431] width 667 height 24
click at [528, 431] on div "Colour Mill" at bounding box center [756, 431] width 667 height 24
click at [466, 427] on div "Colour Mill" at bounding box center [756, 431] width 667 height 24
paste div
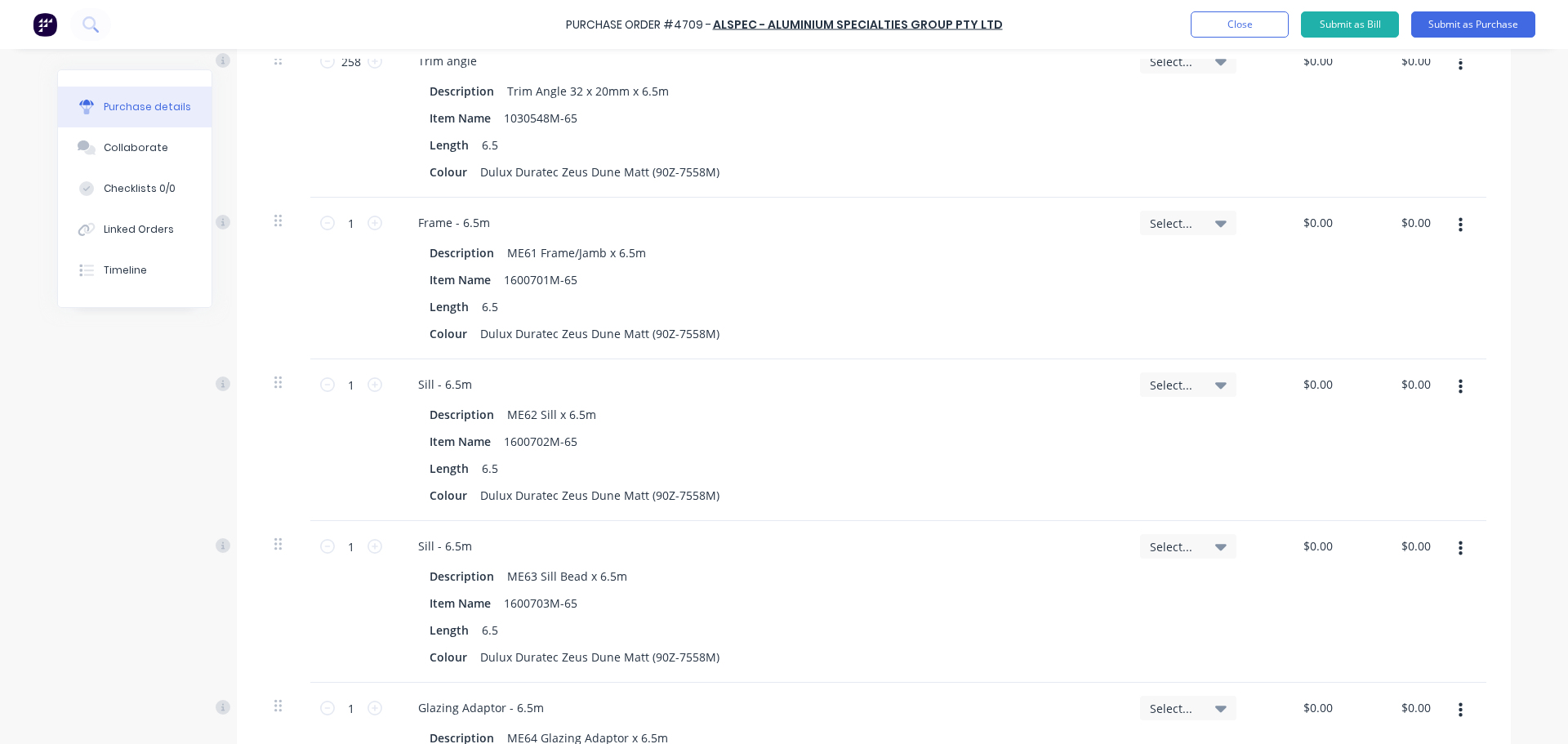
scroll to position [295, 0]
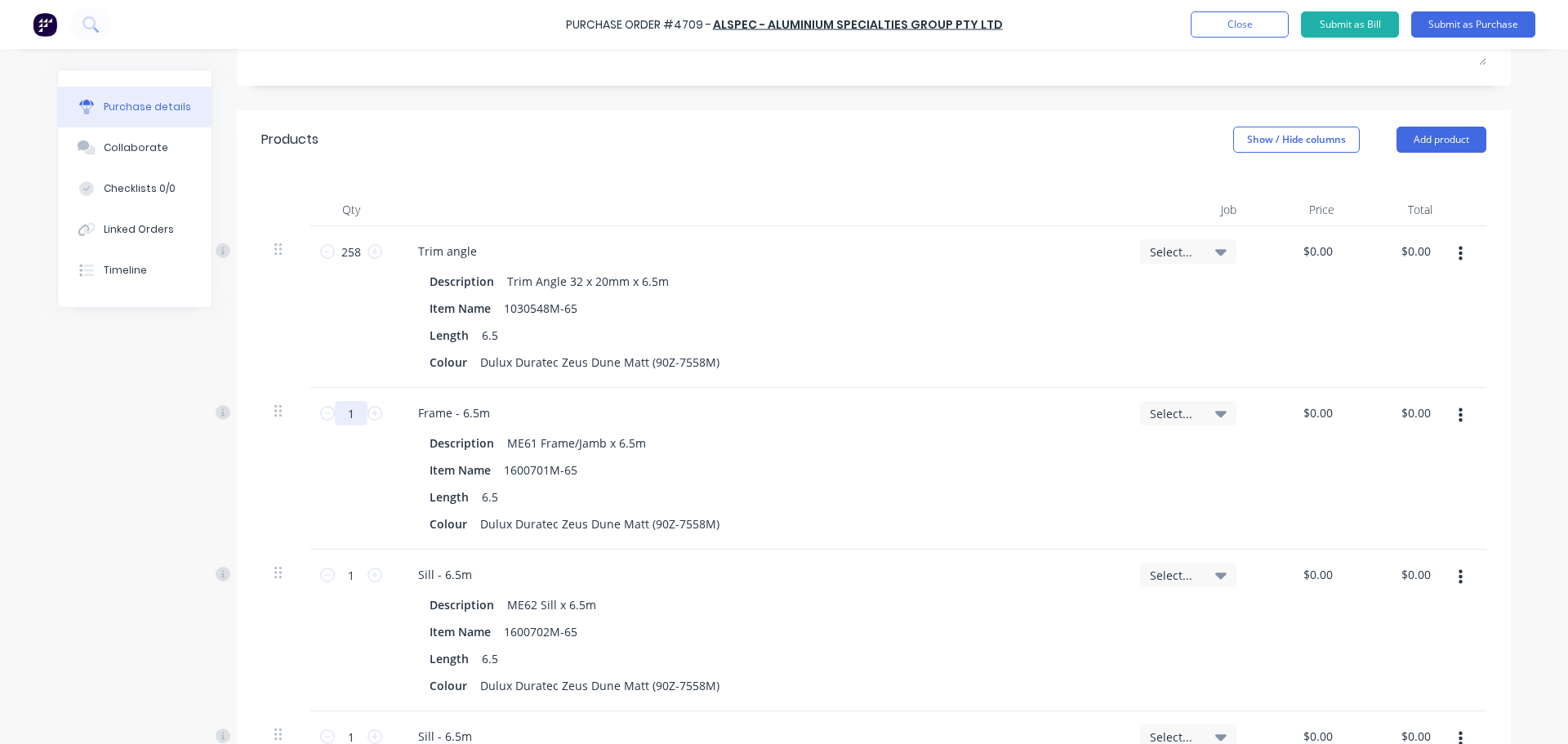
click at [347, 415] on input "1" at bounding box center [351, 413] width 32 height 25
type input "3"
drag, startPoint x: 356, startPoint y: 566, endPoint x: 313, endPoint y: 565, distance: 43.0
click at [310, 571] on div "1 1" at bounding box center [351, 631] width 82 height 162
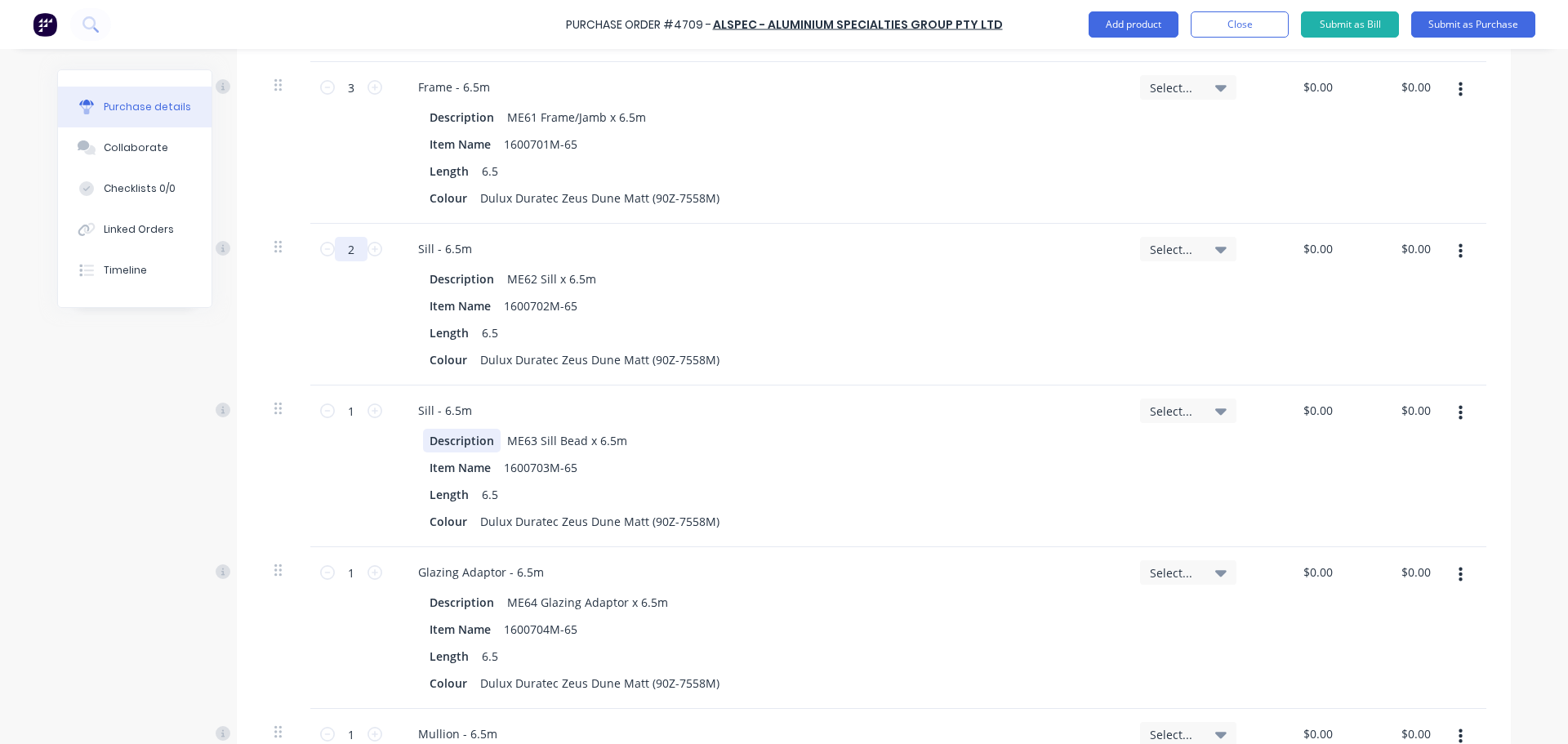
scroll to position [622, 0]
type input "2"
drag, startPoint x: 356, startPoint y: 410, endPoint x: 313, endPoint y: 411, distance: 43.0
click at [323, 412] on div "1 1" at bounding box center [351, 410] width 55 height 25
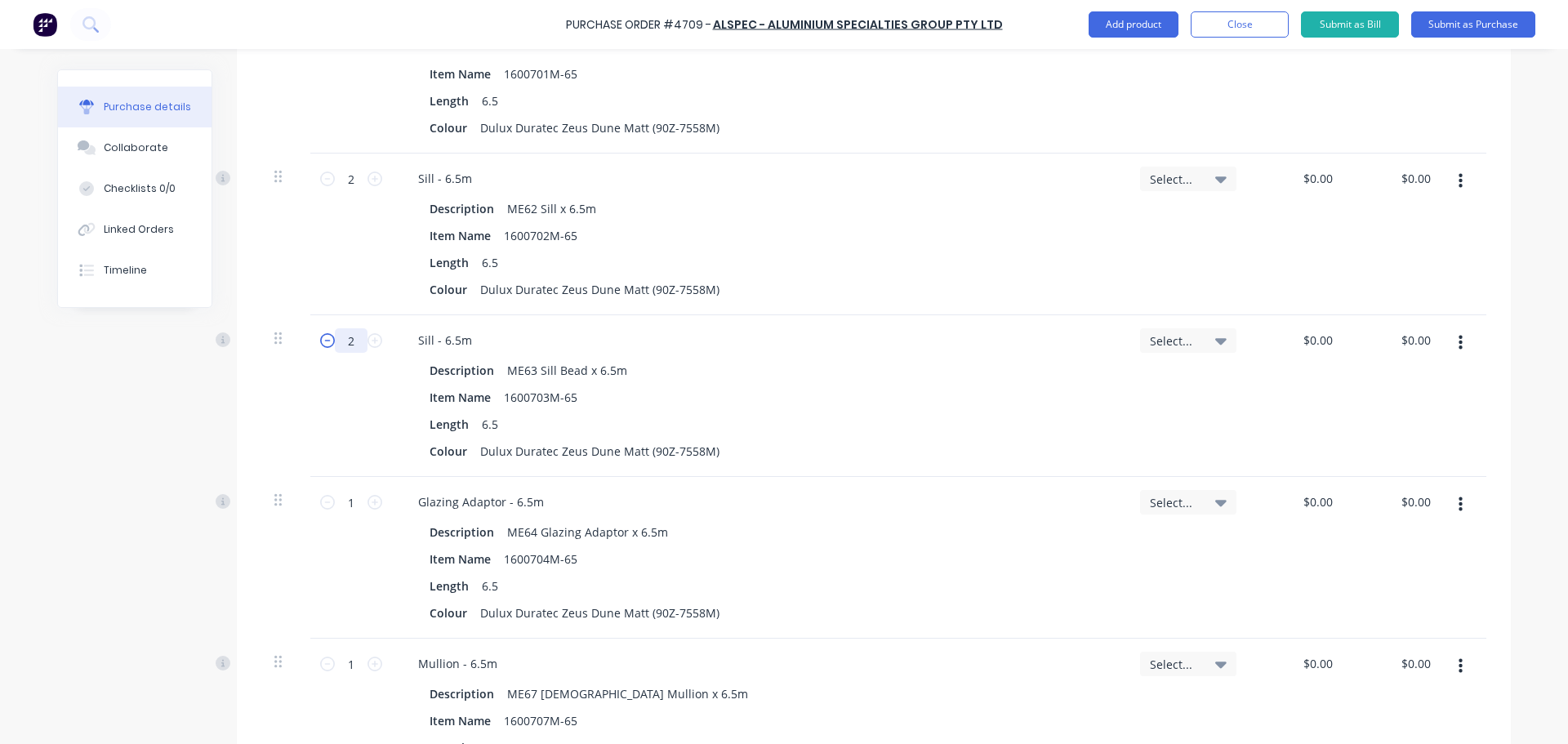
scroll to position [785, 0]
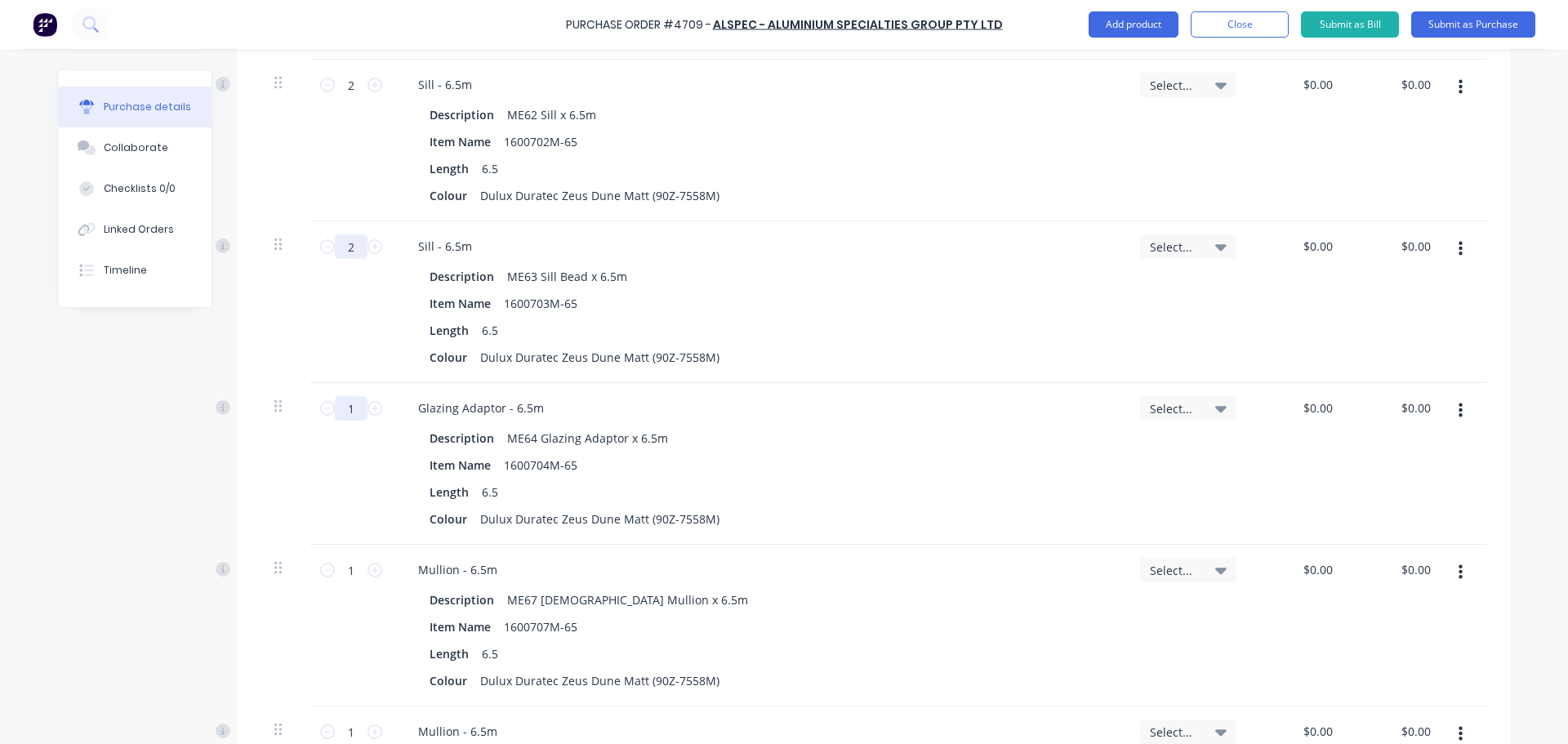
type input "2"
drag, startPoint x: 330, startPoint y: 412, endPoint x: 316, endPoint y: 414, distance: 14.1
click at [323, 414] on div "1 1" at bounding box center [351, 408] width 55 height 25
click at [361, 411] on input "1" at bounding box center [351, 408] width 32 height 25
click at [367, 408] on icon at bounding box center [375, 408] width 15 height 15
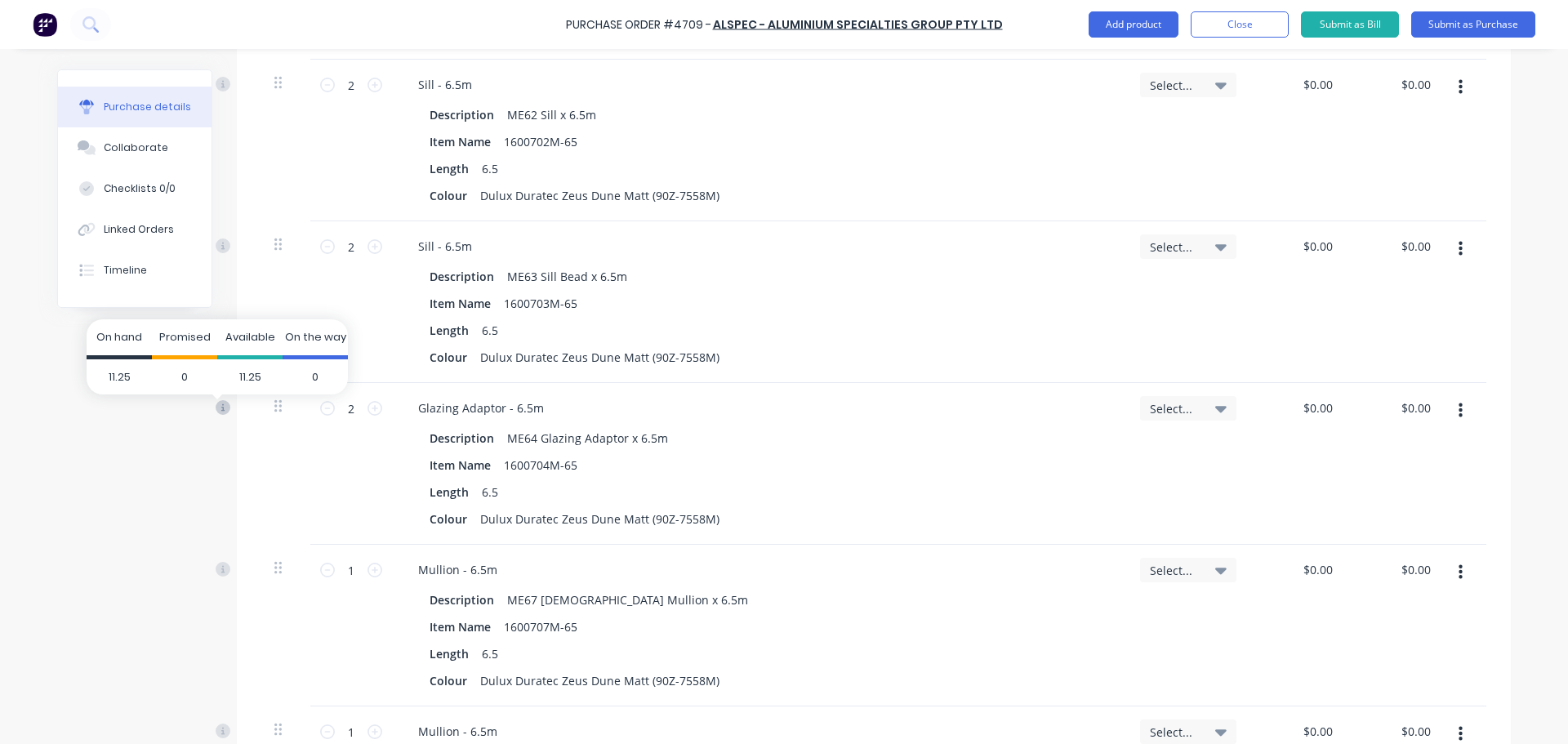
click at [222, 408] on icon at bounding box center [223, 407] width 4 height 7
click at [321, 408] on icon at bounding box center [327, 408] width 15 height 15
type input "1"
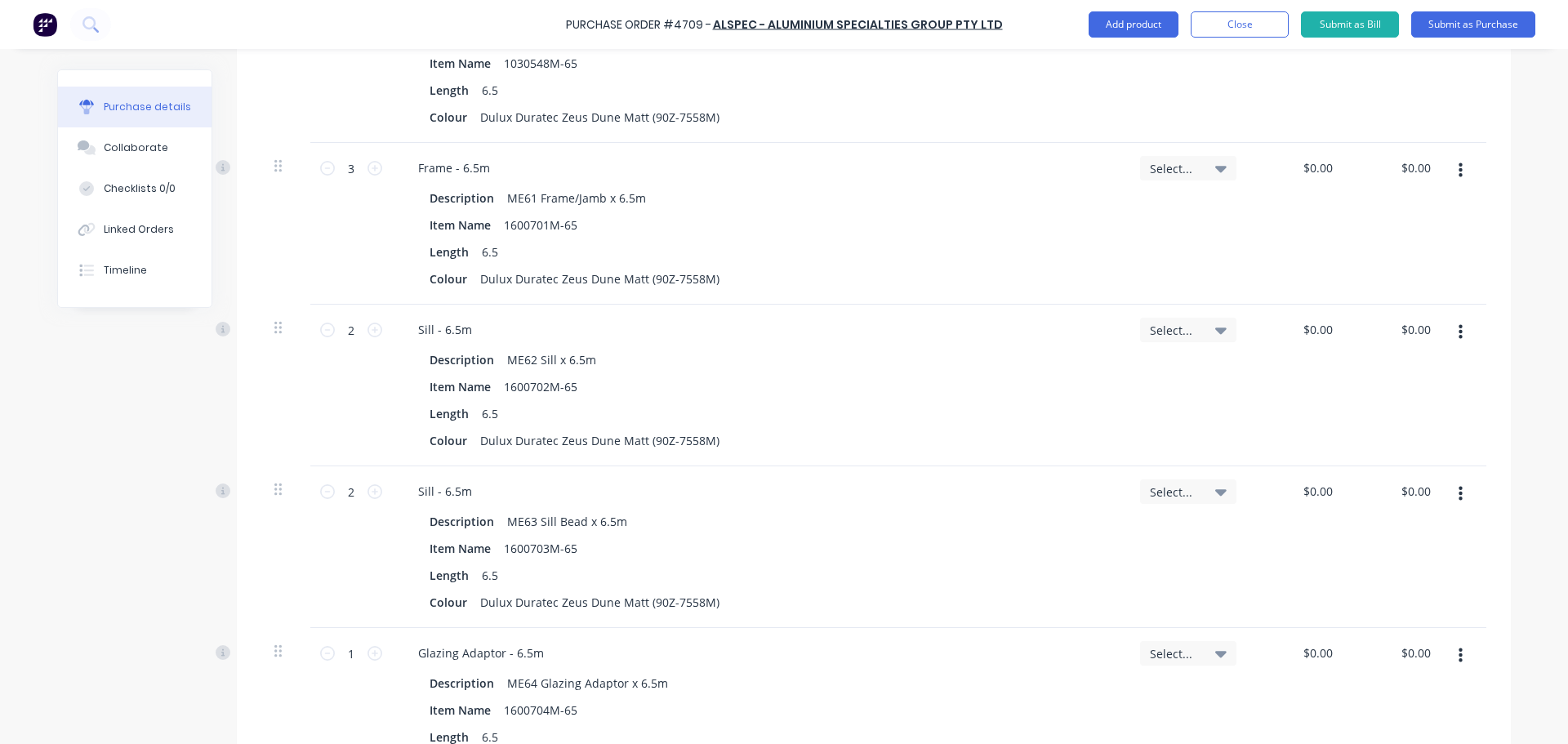
scroll to position [622, 0]
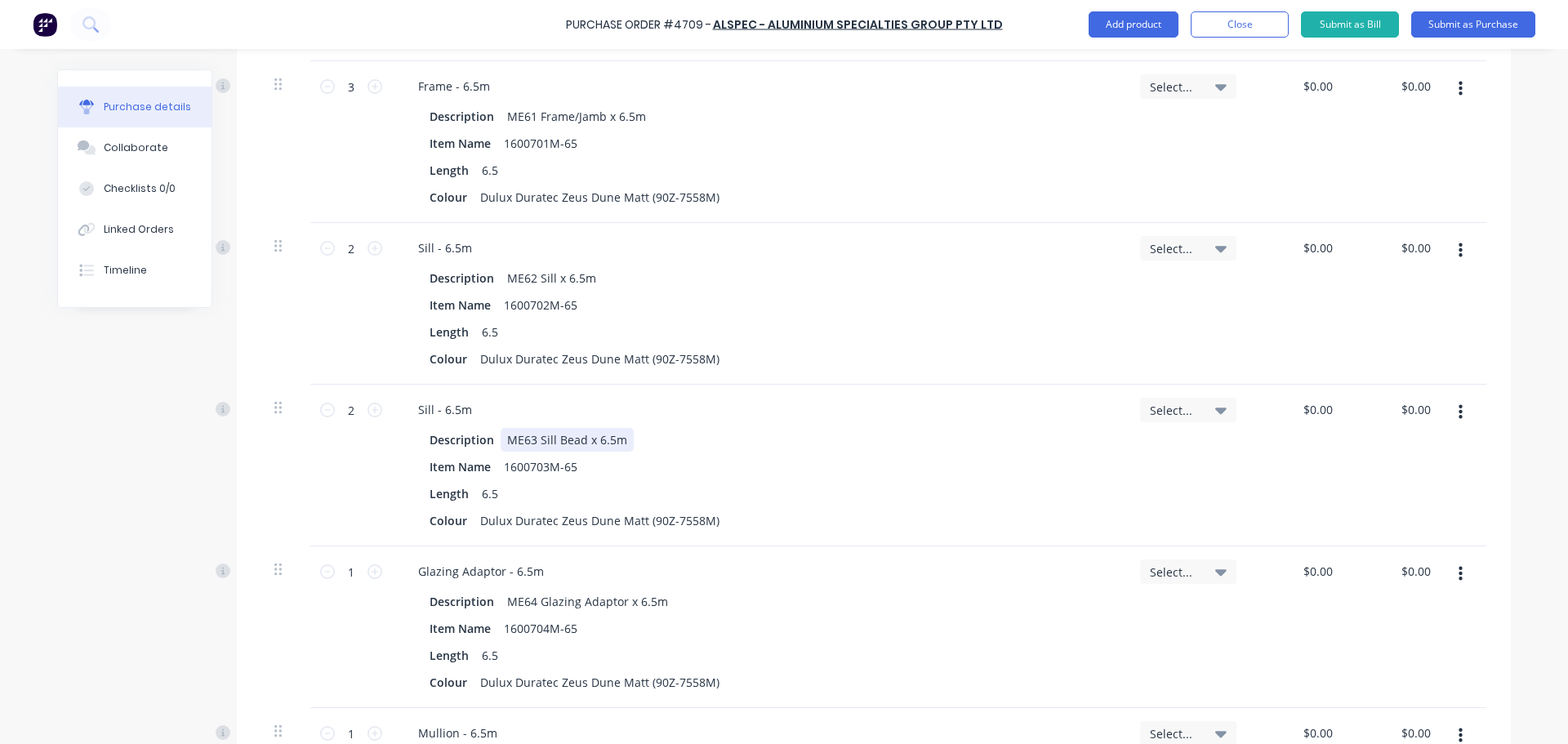
click at [556, 443] on div "ME63 Sill Bead x 6.5m" at bounding box center [566, 439] width 133 height 24
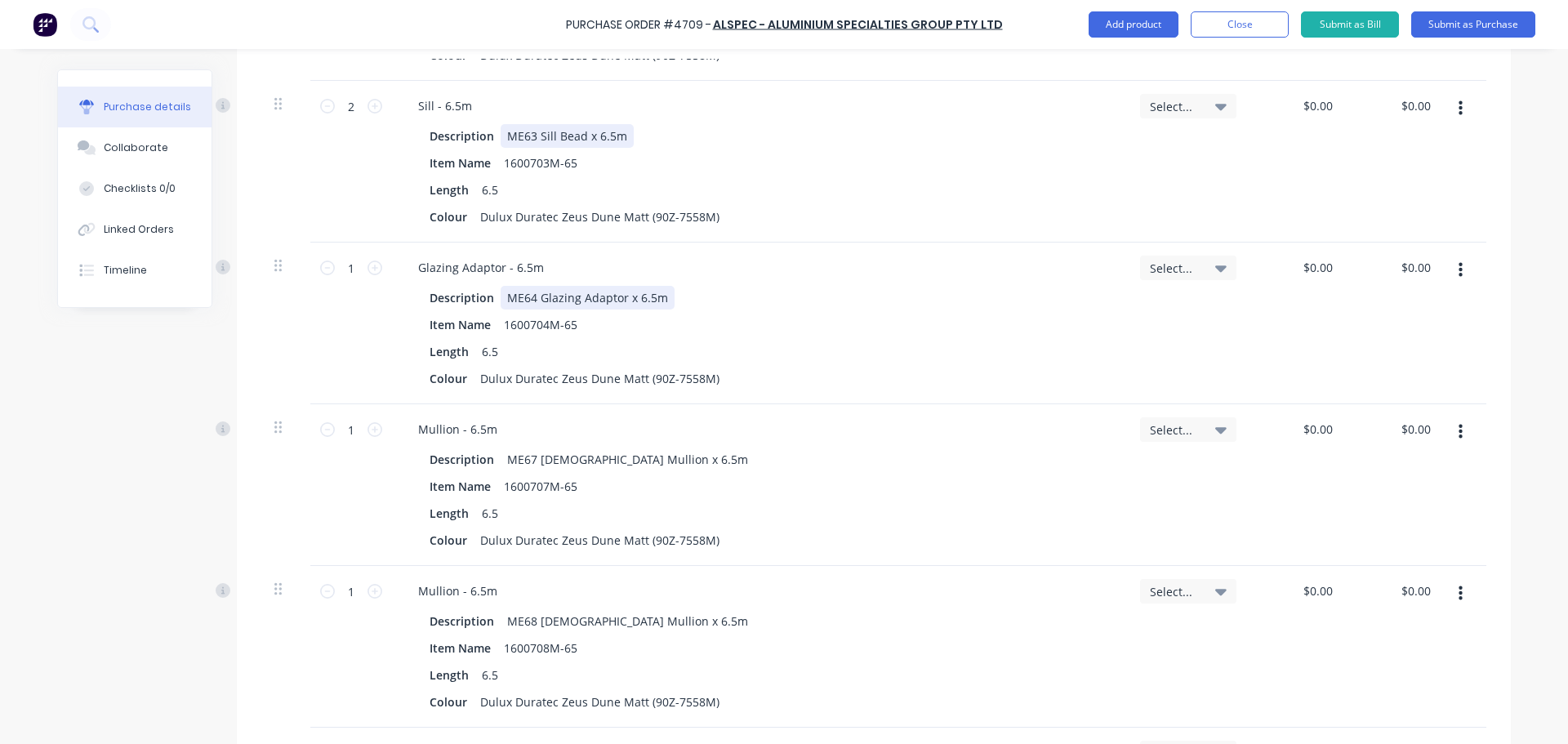
scroll to position [948, 0]
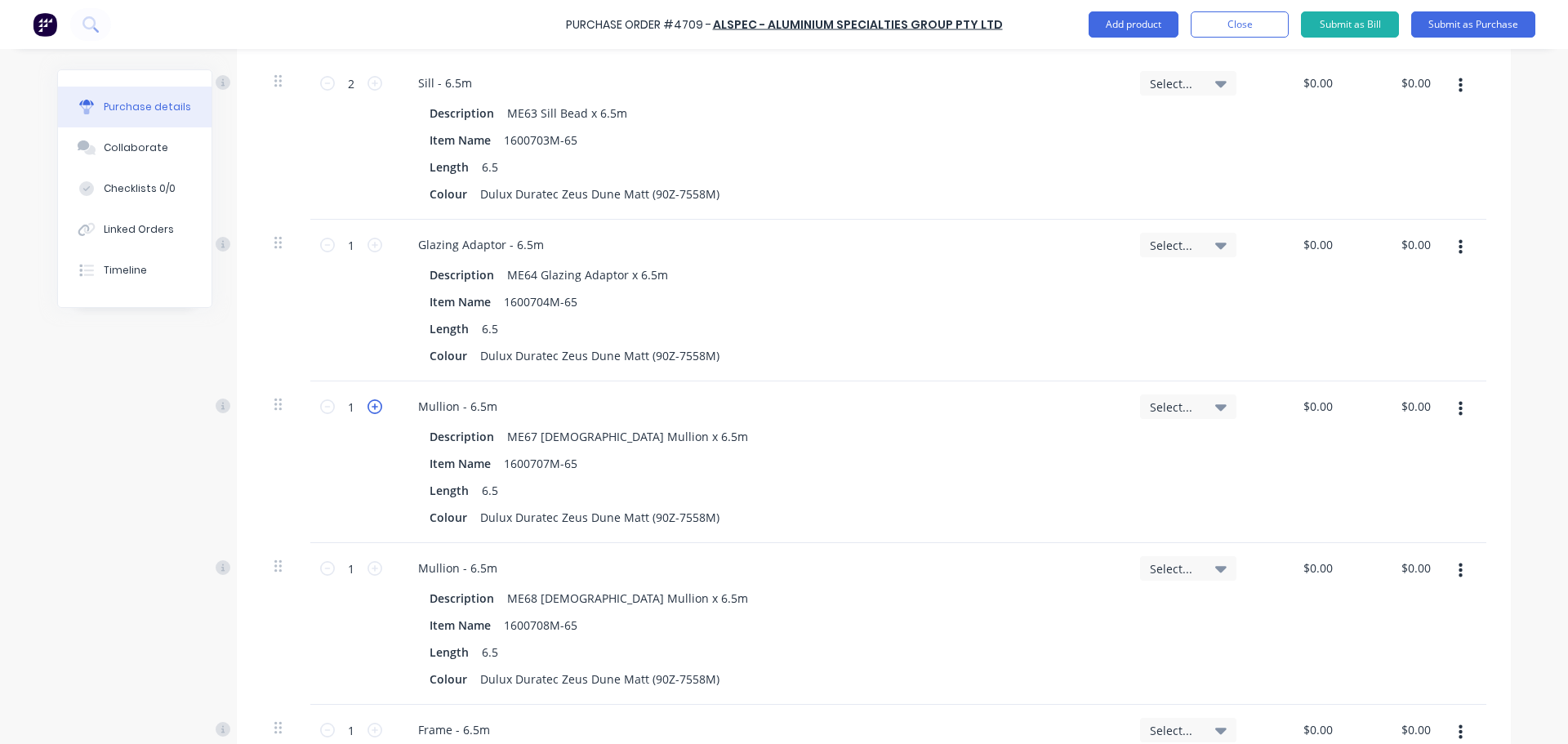
click at [372, 408] on icon at bounding box center [375, 407] width 15 height 15
type input "2"
click at [367, 570] on icon at bounding box center [375, 568] width 15 height 15
type input "2"
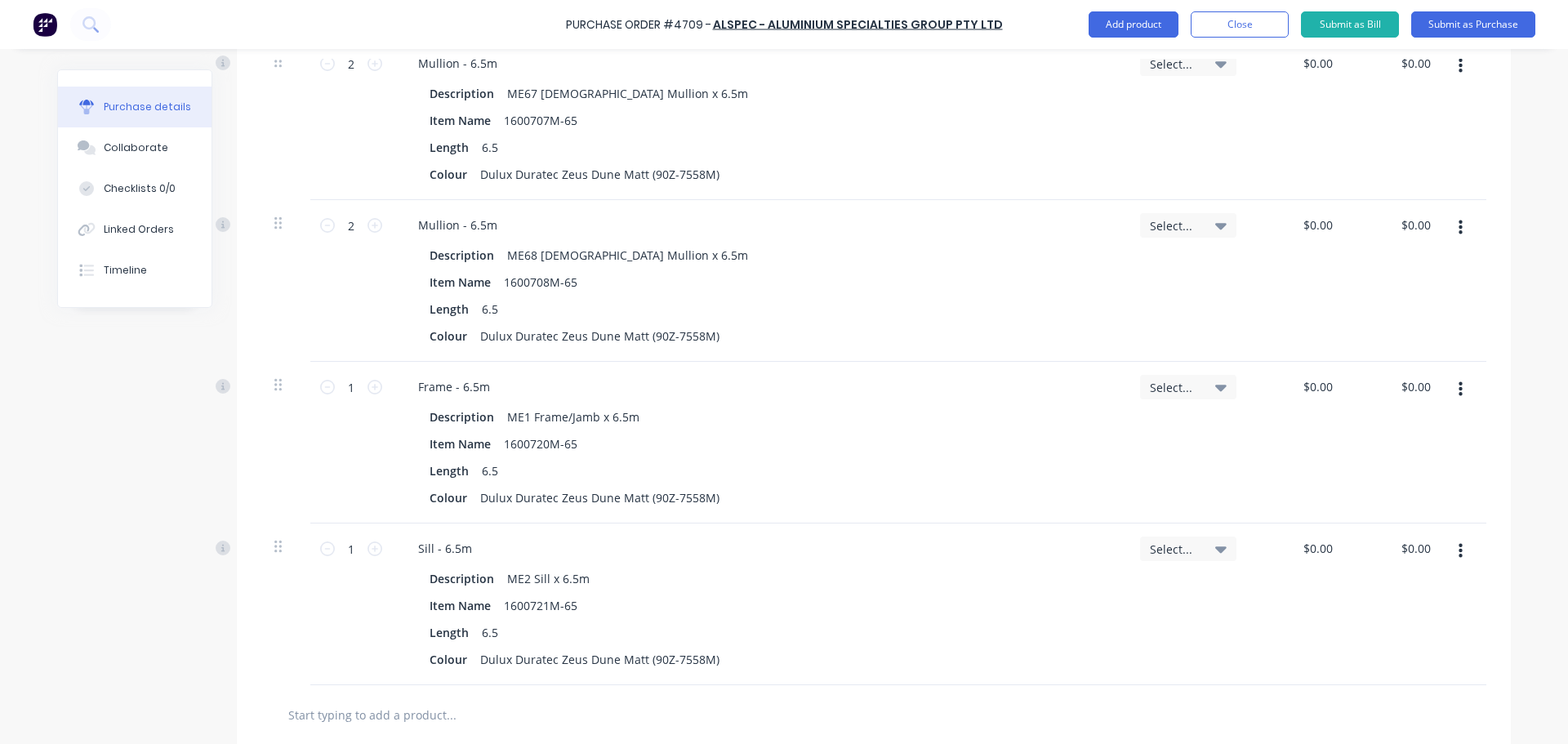
scroll to position [1357, 0]
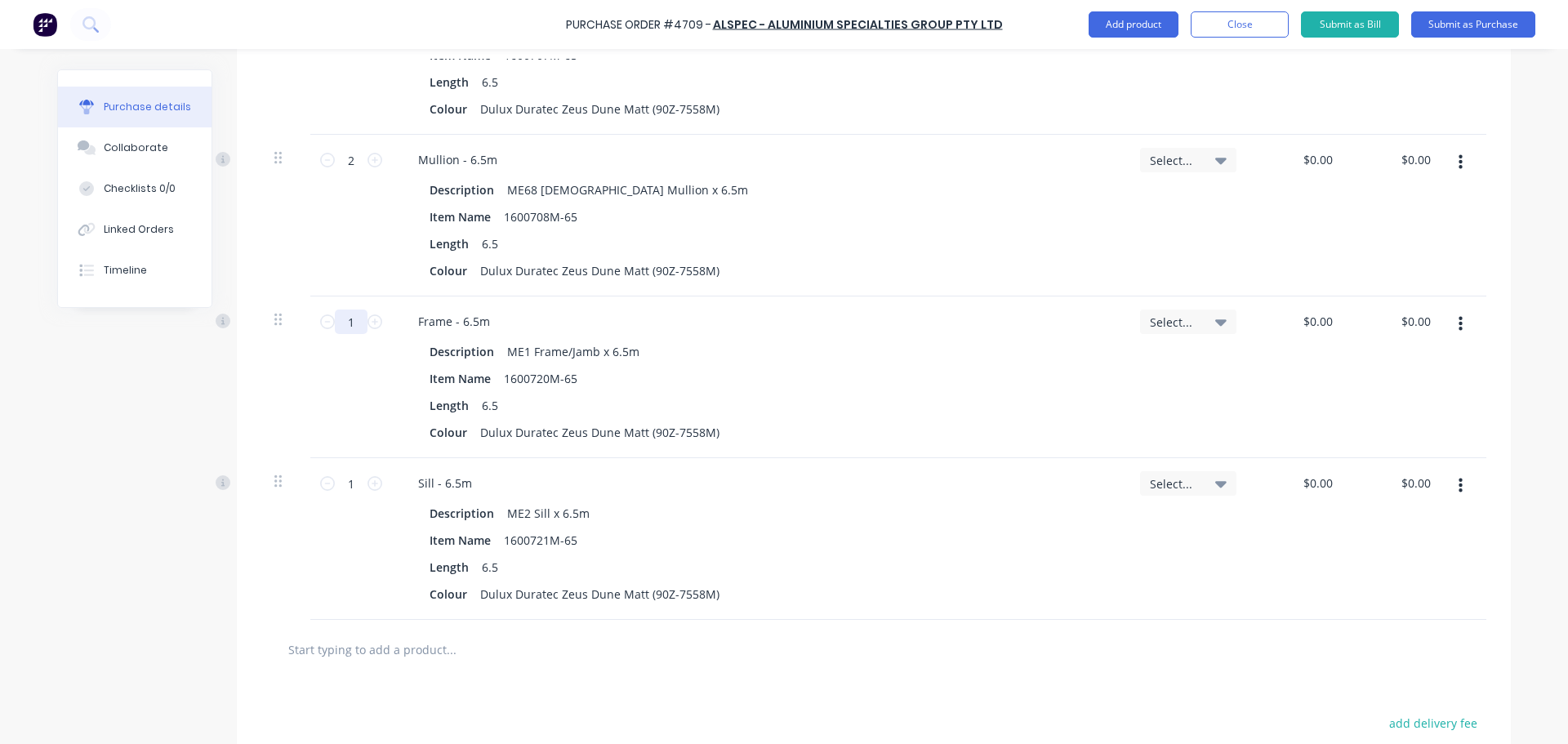
drag, startPoint x: 356, startPoint y: 322, endPoint x: 323, endPoint y: 329, distance: 33.7
click at [323, 329] on div "1 1" at bounding box center [351, 322] width 55 height 25
type input "99"
drag, startPoint x: 335, startPoint y: 487, endPoint x: 294, endPoint y: 428, distance: 71.8
click at [323, 489] on div "1 1" at bounding box center [351, 484] width 55 height 25
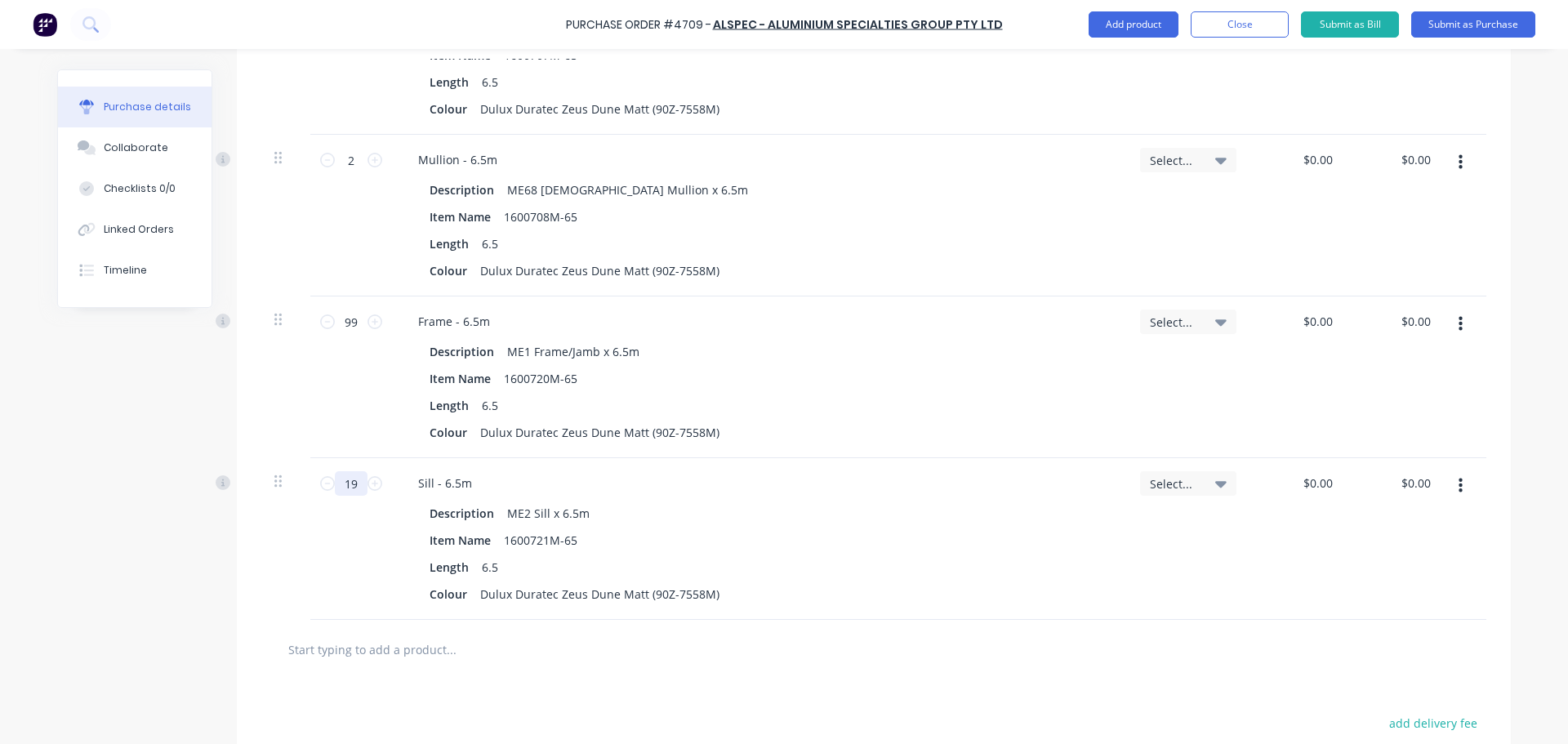
type input "19"
click at [353, 534] on div "19 19" at bounding box center [351, 539] width 82 height 162
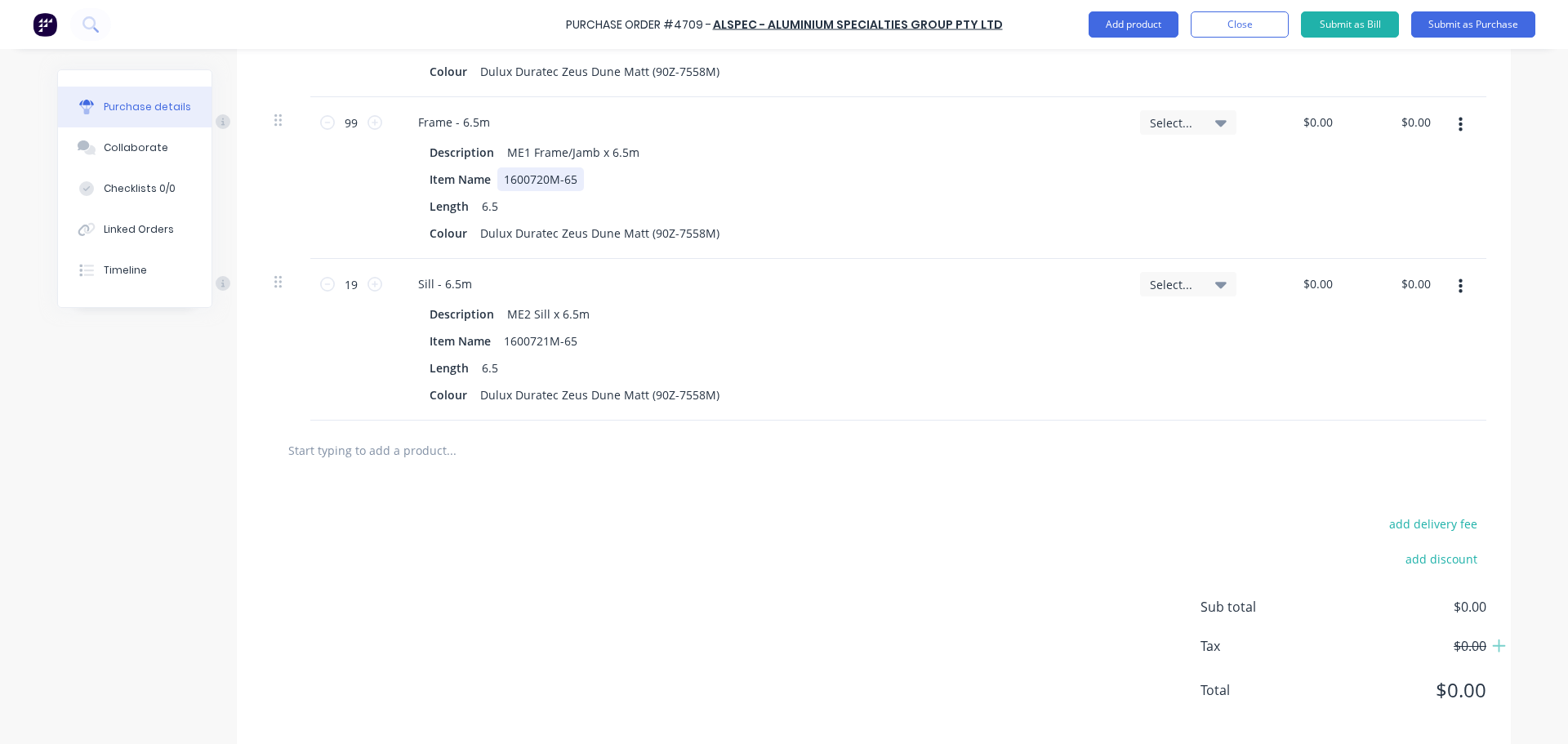
scroll to position [1577, 0]
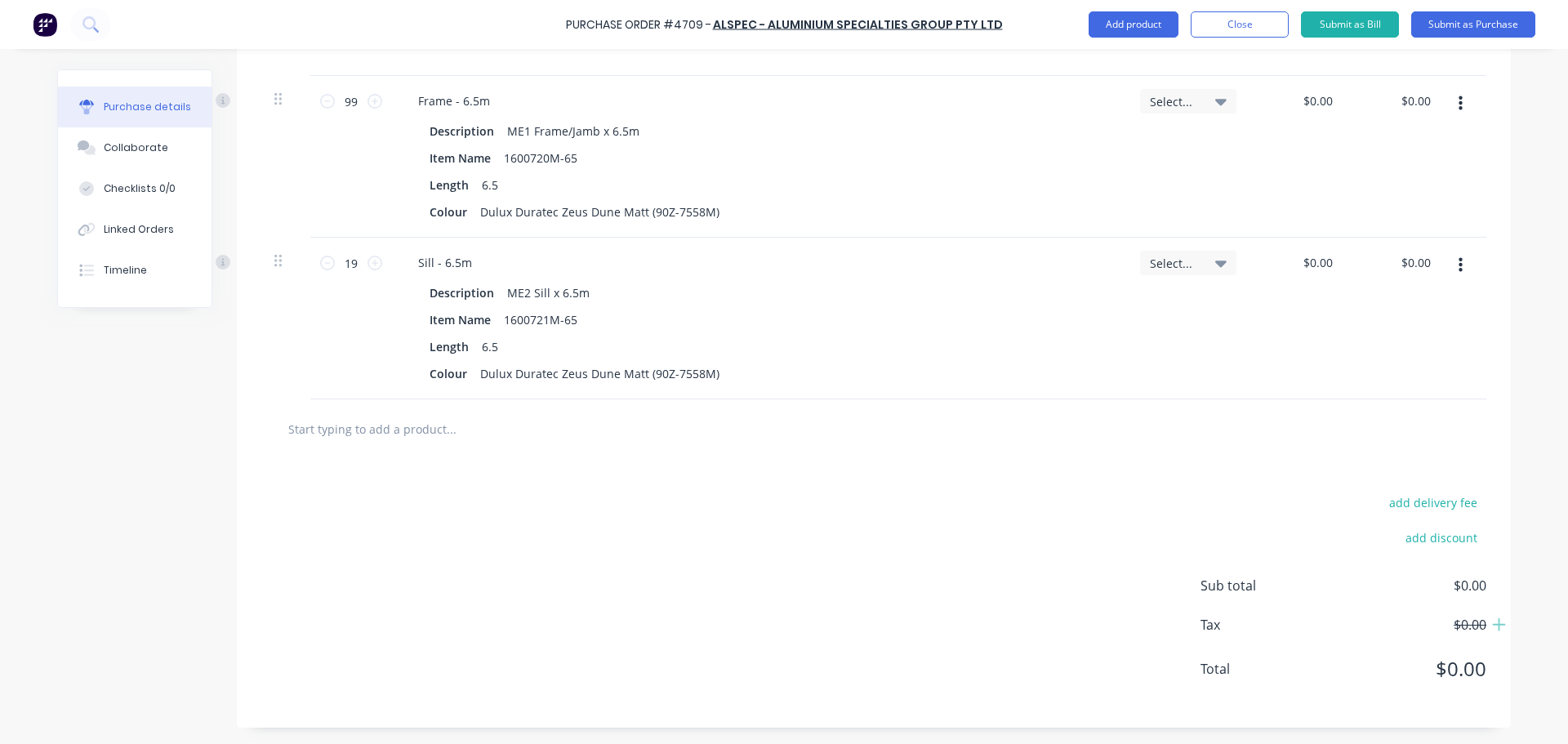
drag, startPoint x: 346, startPoint y: 426, endPoint x: 367, endPoint y: 386, distance: 45.2
click at [345, 426] on input "text" at bounding box center [451, 428] width 327 height 32
type input "me3"
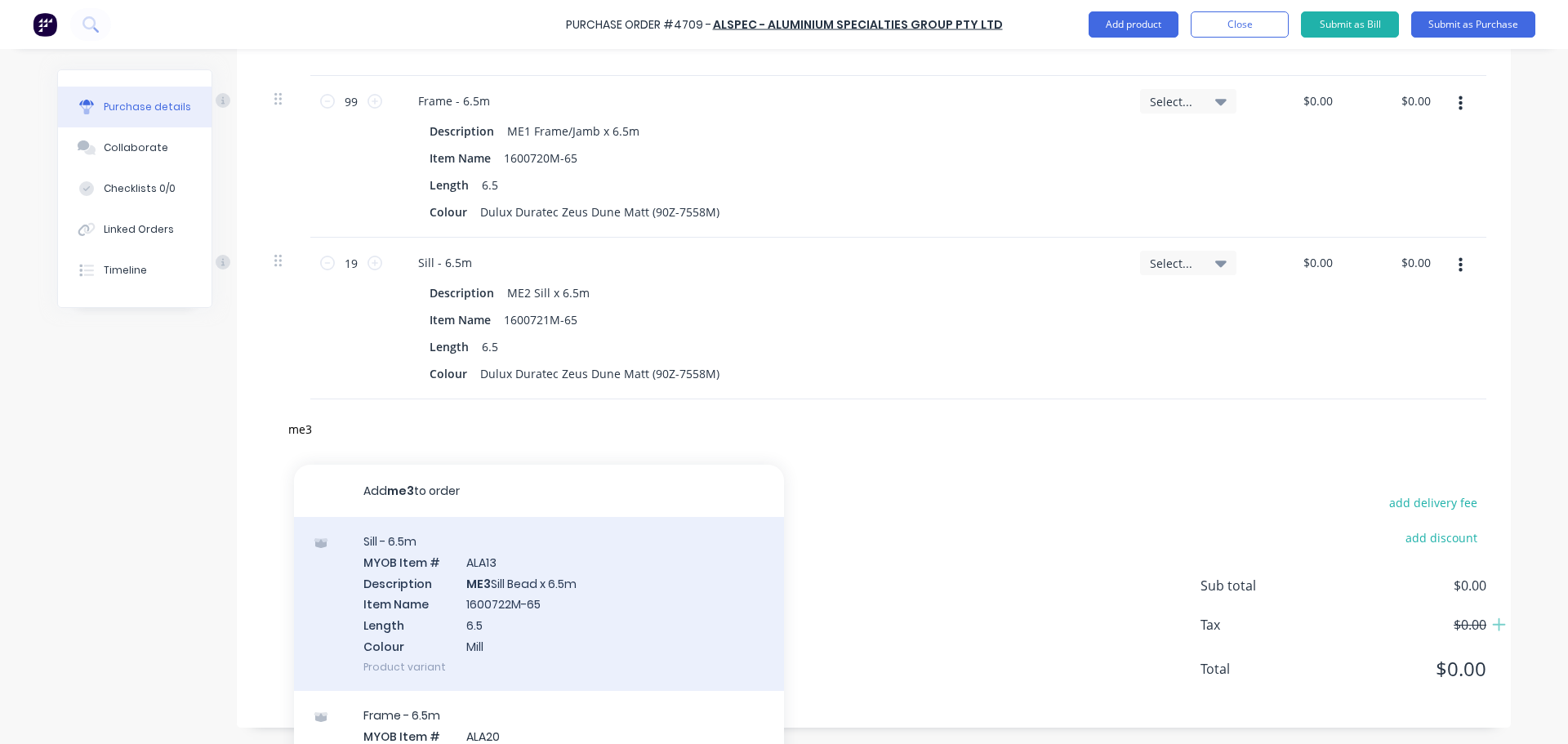
click at [509, 602] on div "Sill - 6.5m MYOB Item # ALA13 Description ME3 Sill Bead x 6.5m Item Name 160072…" at bounding box center [538, 603] width 490 height 174
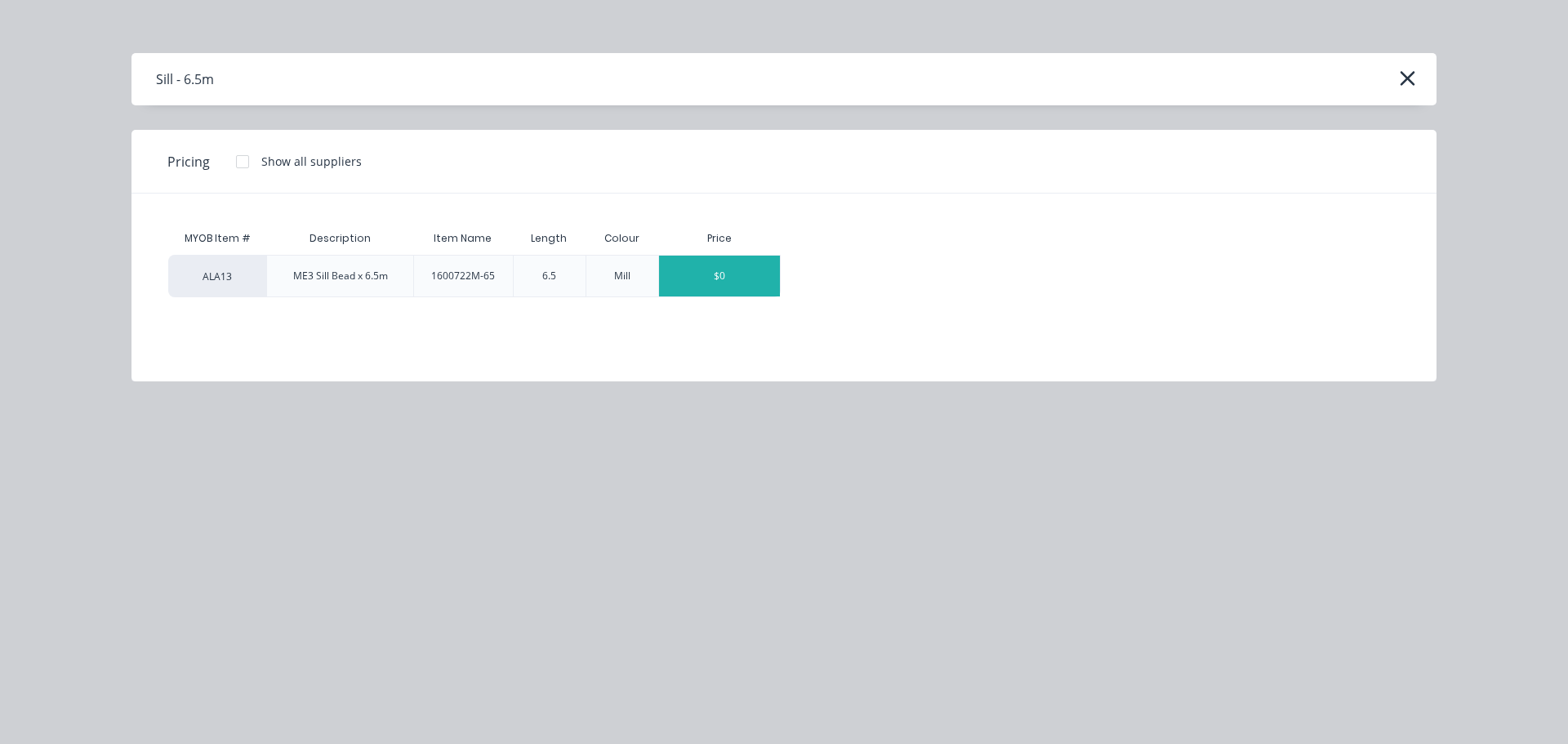
click at [726, 277] on div "$0" at bounding box center [719, 275] width 121 height 41
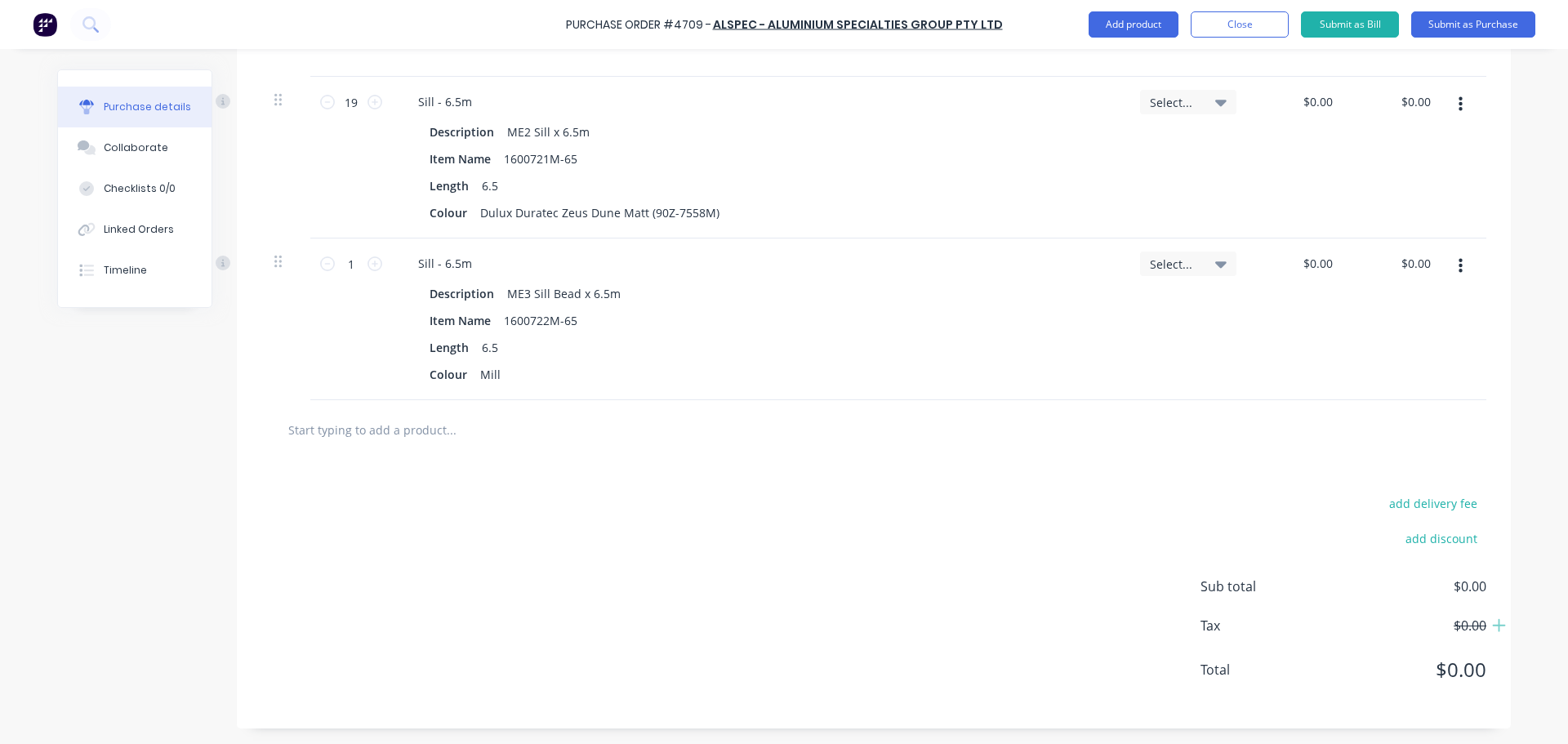
scroll to position [1738, 0]
click at [407, 432] on input "text" at bounding box center [451, 428] width 327 height 32
type input "me4"
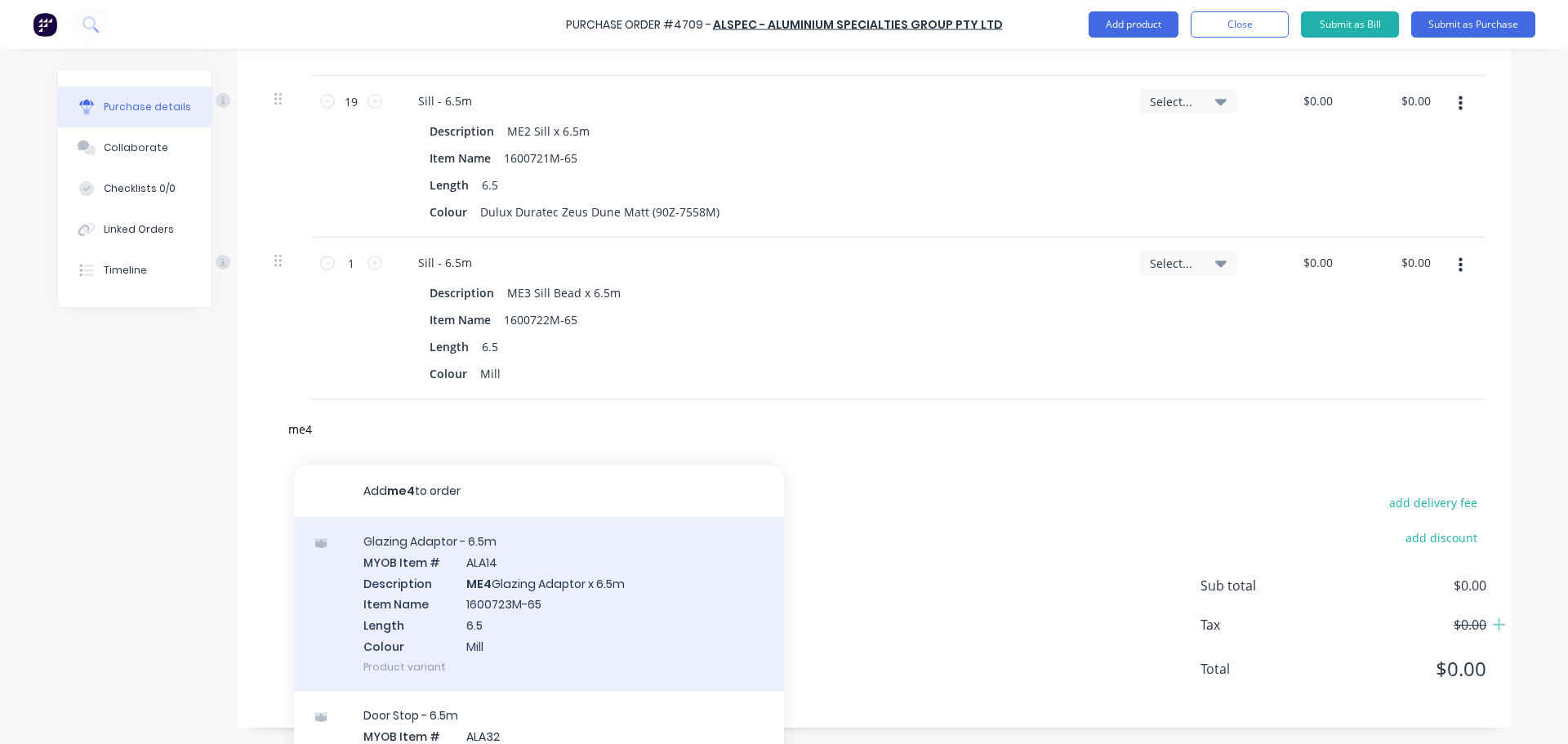
click at [495, 573] on div "Glazing Adaptor - 6.5m MYOB Item # ALA14 Description ME4 Glazing Adaptor x 6.5m…" at bounding box center [538, 603] width 490 height 174
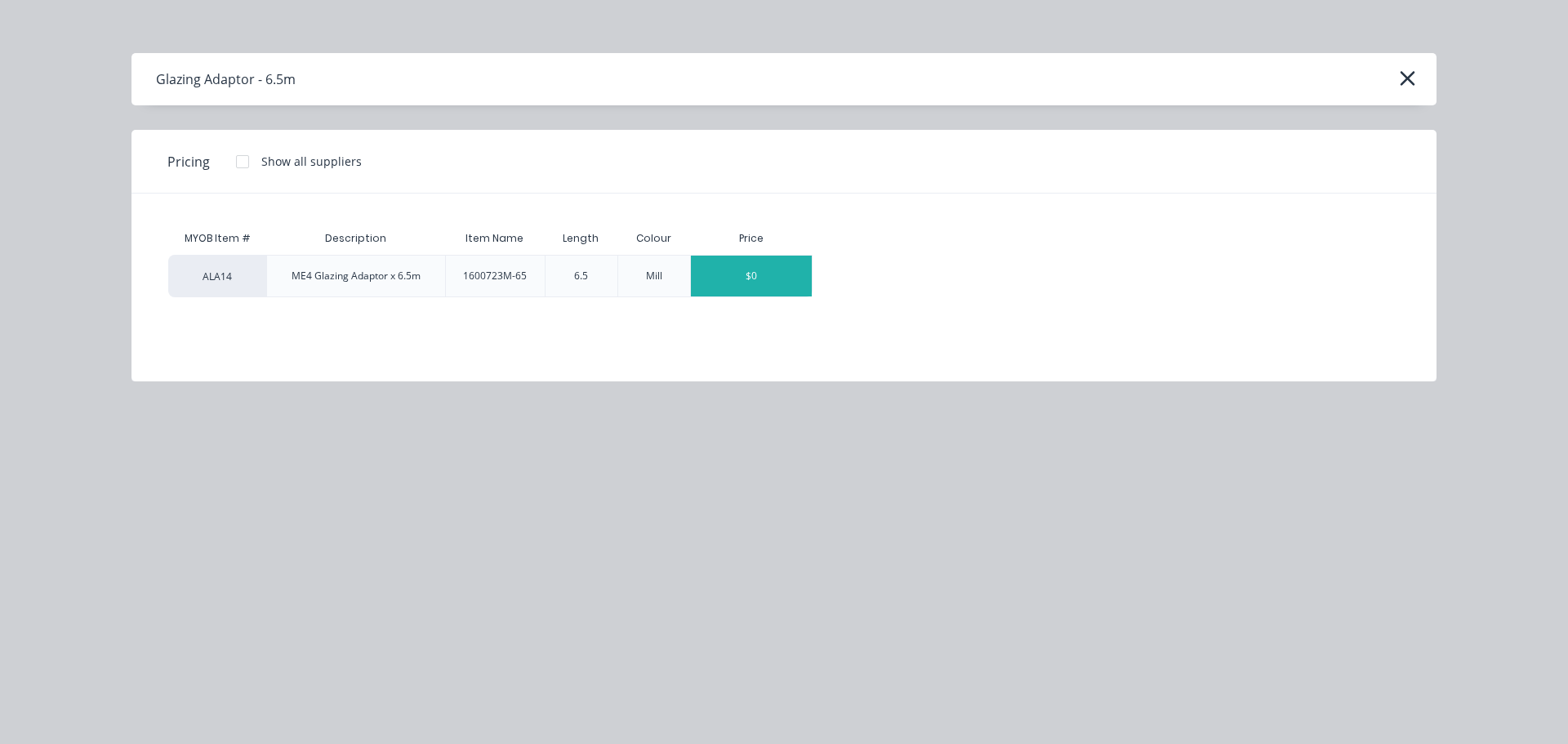
click at [744, 275] on div "$0" at bounding box center [751, 275] width 121 height 41
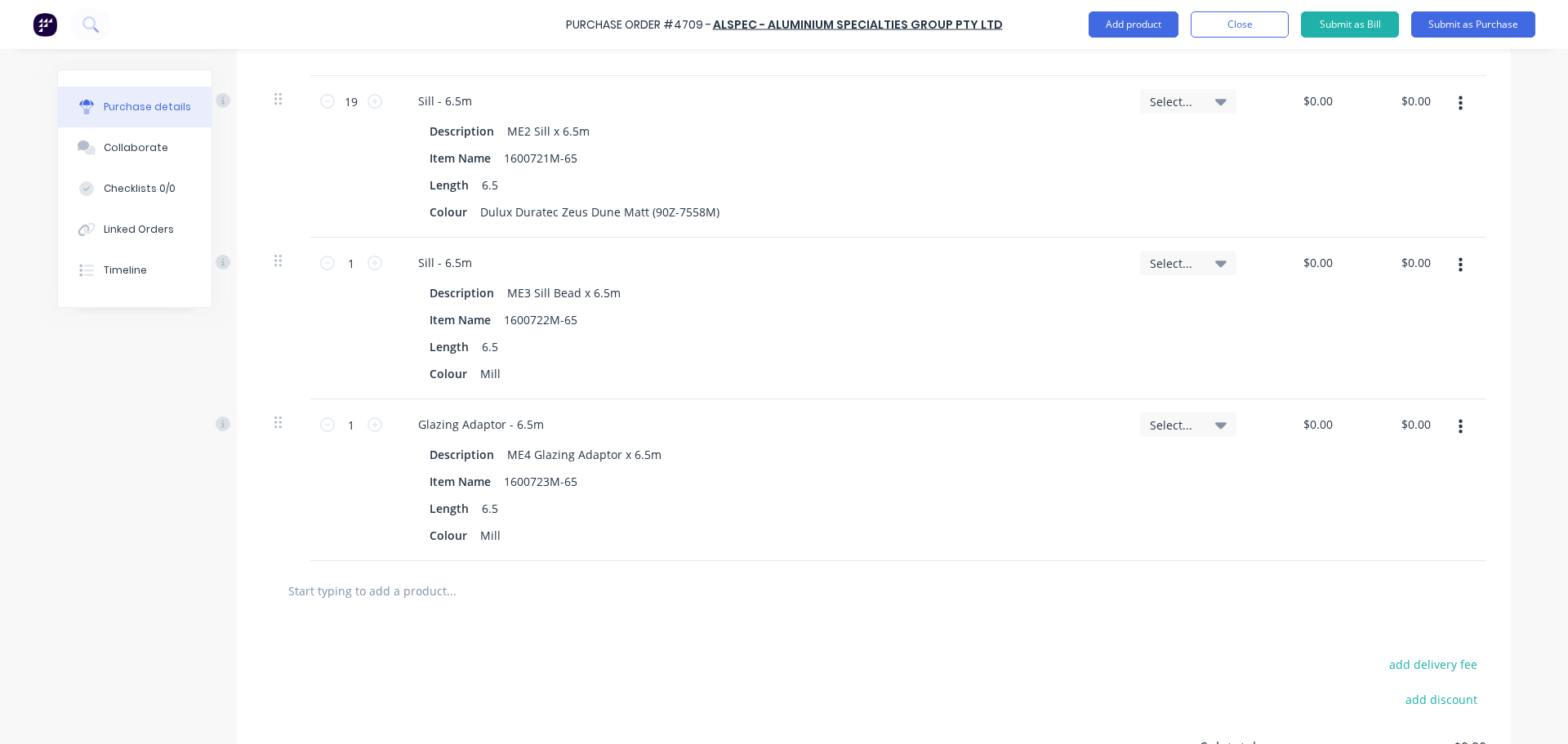
scroll to position [1901, 0]
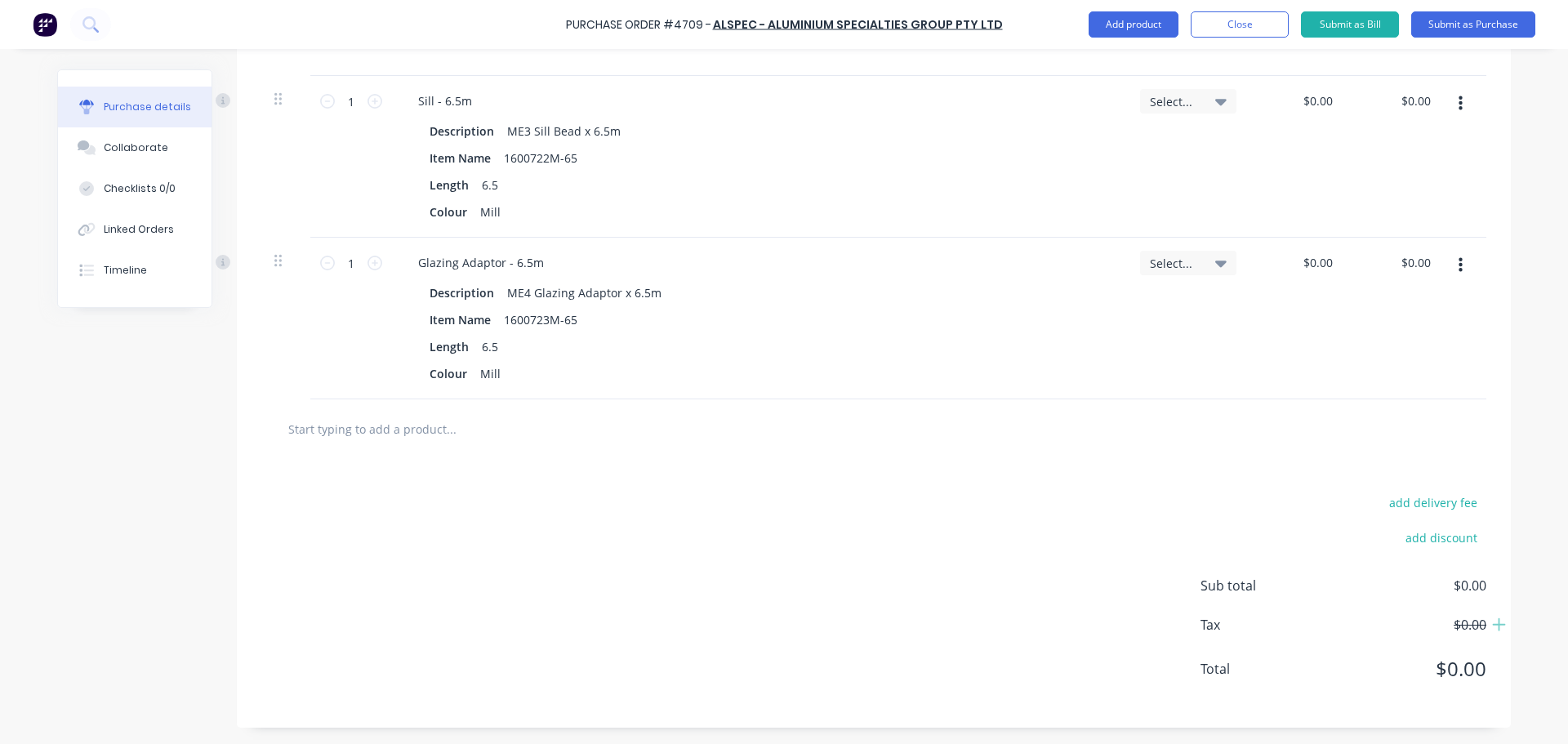
click at [413, 424] on input "text" at bounding box center [451, 428] width 327 height 32
type input "me6"
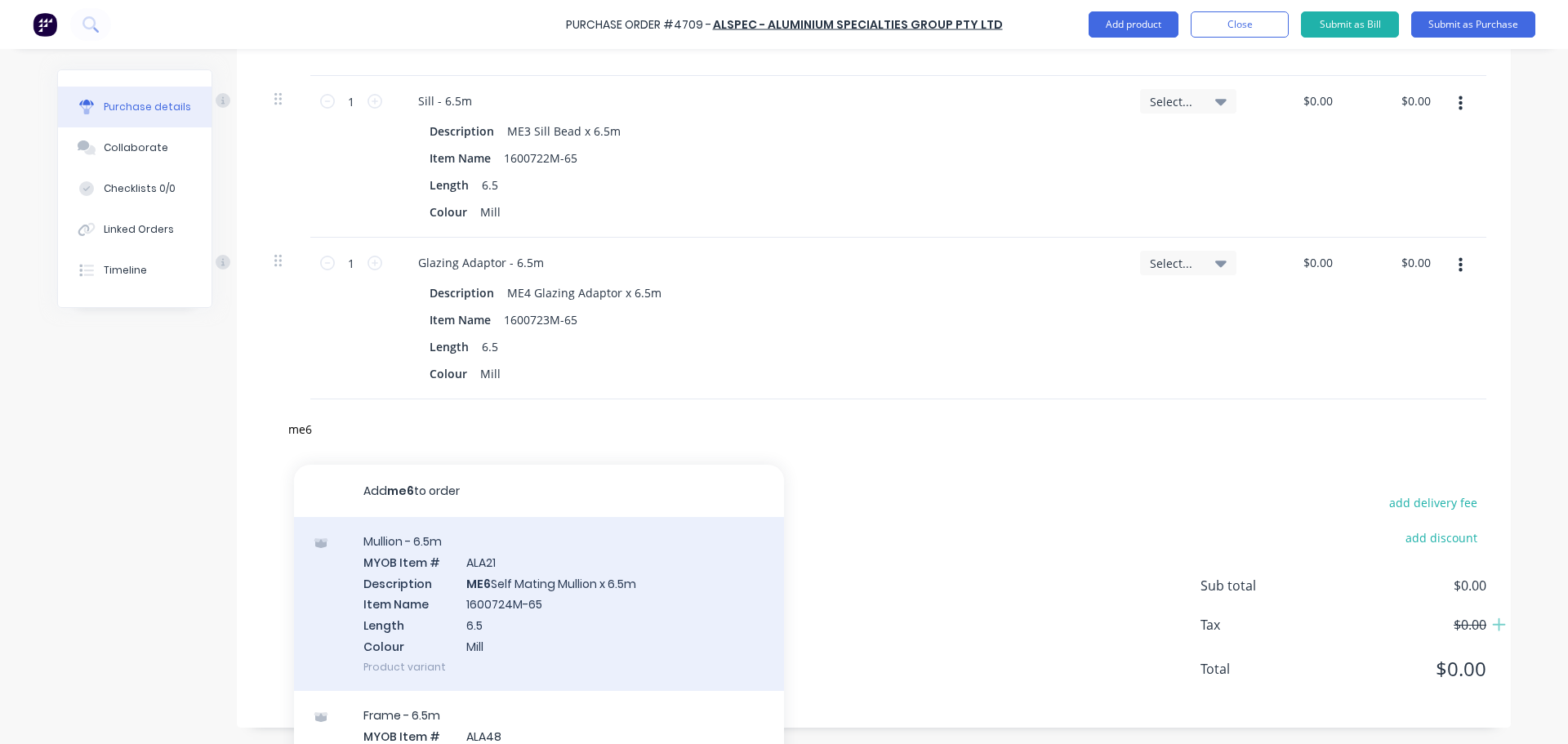
click at [517, 565] on div "Mullion - 6.5m MYOB Item # ALA21 Description ME6 Self Mating Mullion x 6.5m Ite…" at bounding box center [538, 603] width 490 height 174
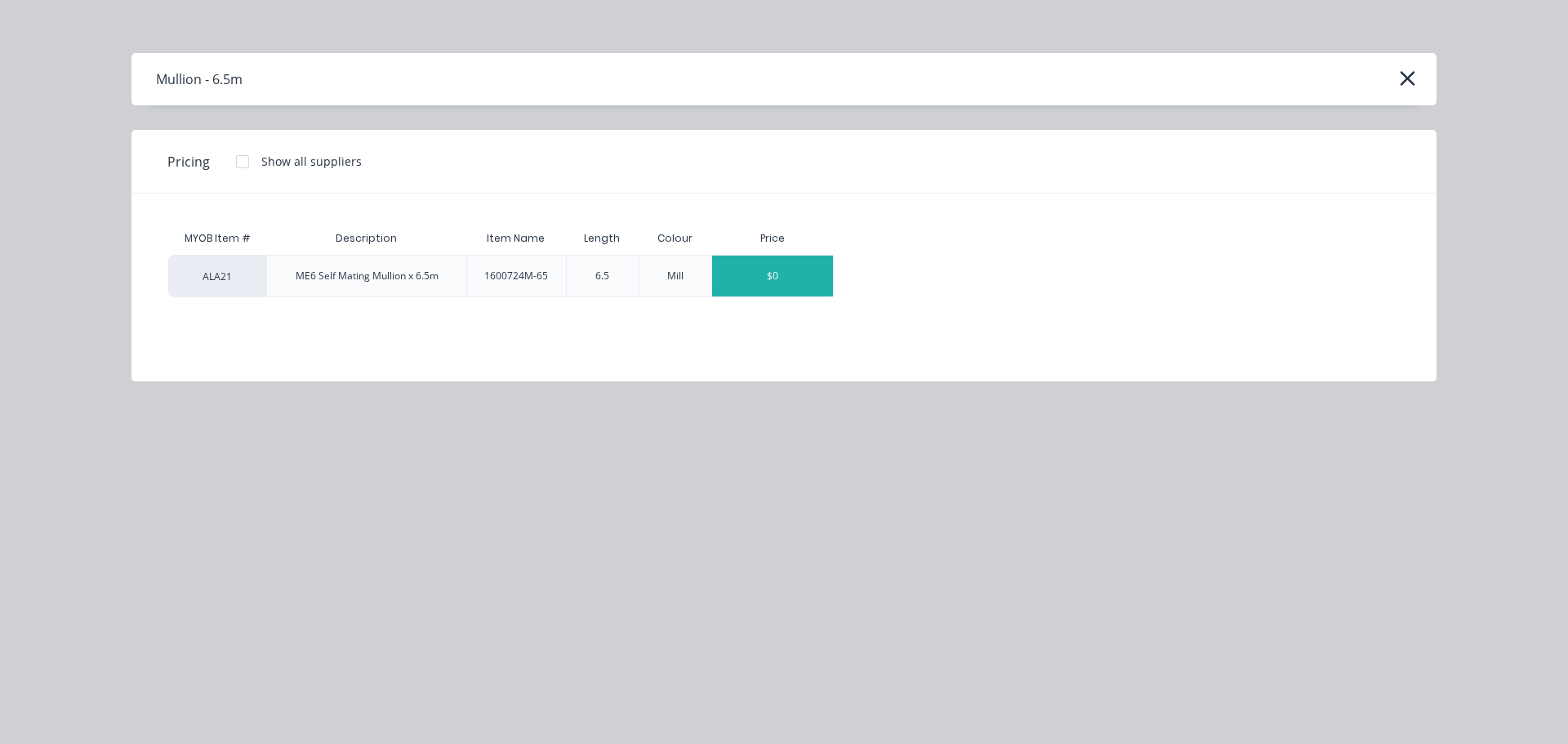
click at [786, 274] on div "$0" at bounding box center [772, 275] width 121 height 41
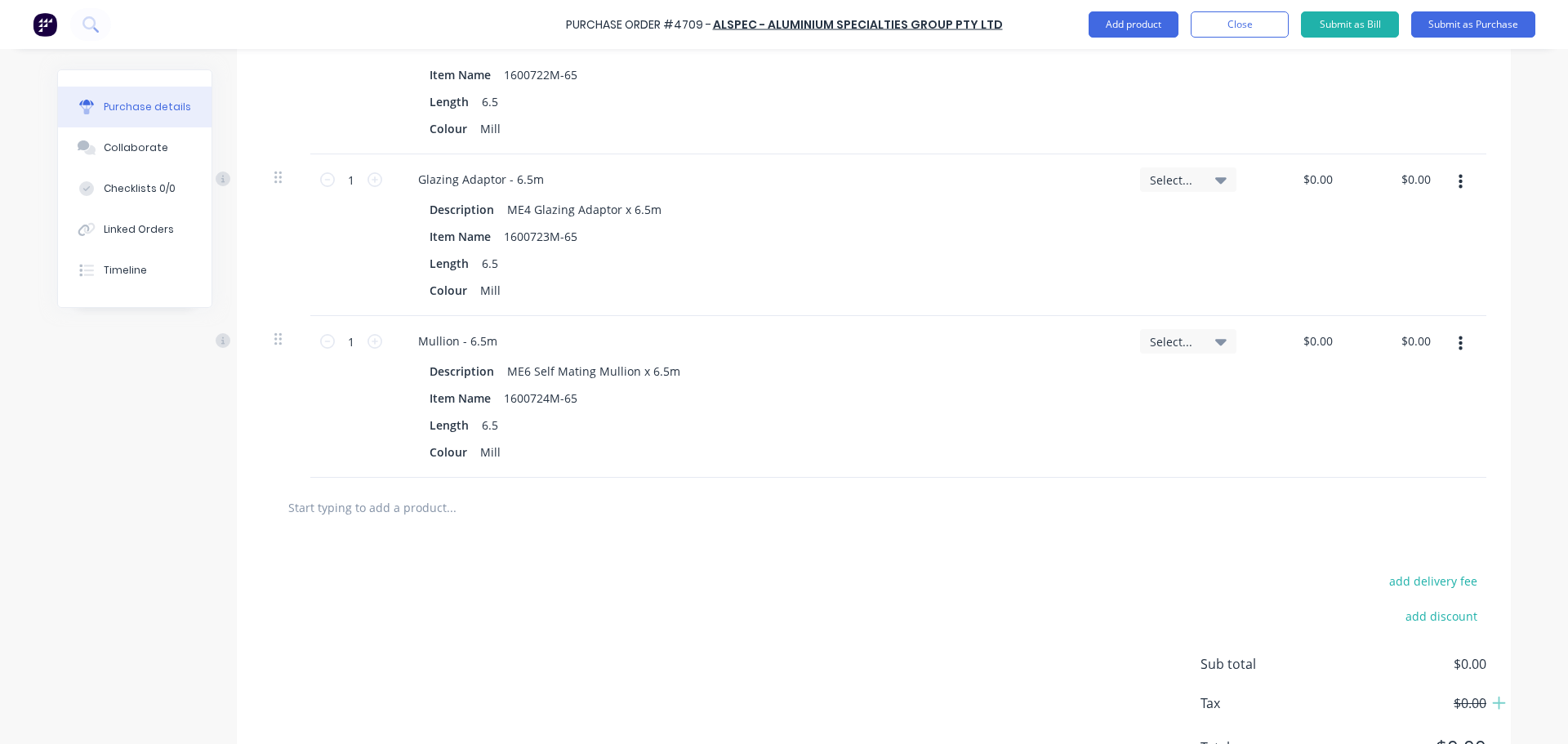
scroll to position [2062, 0]
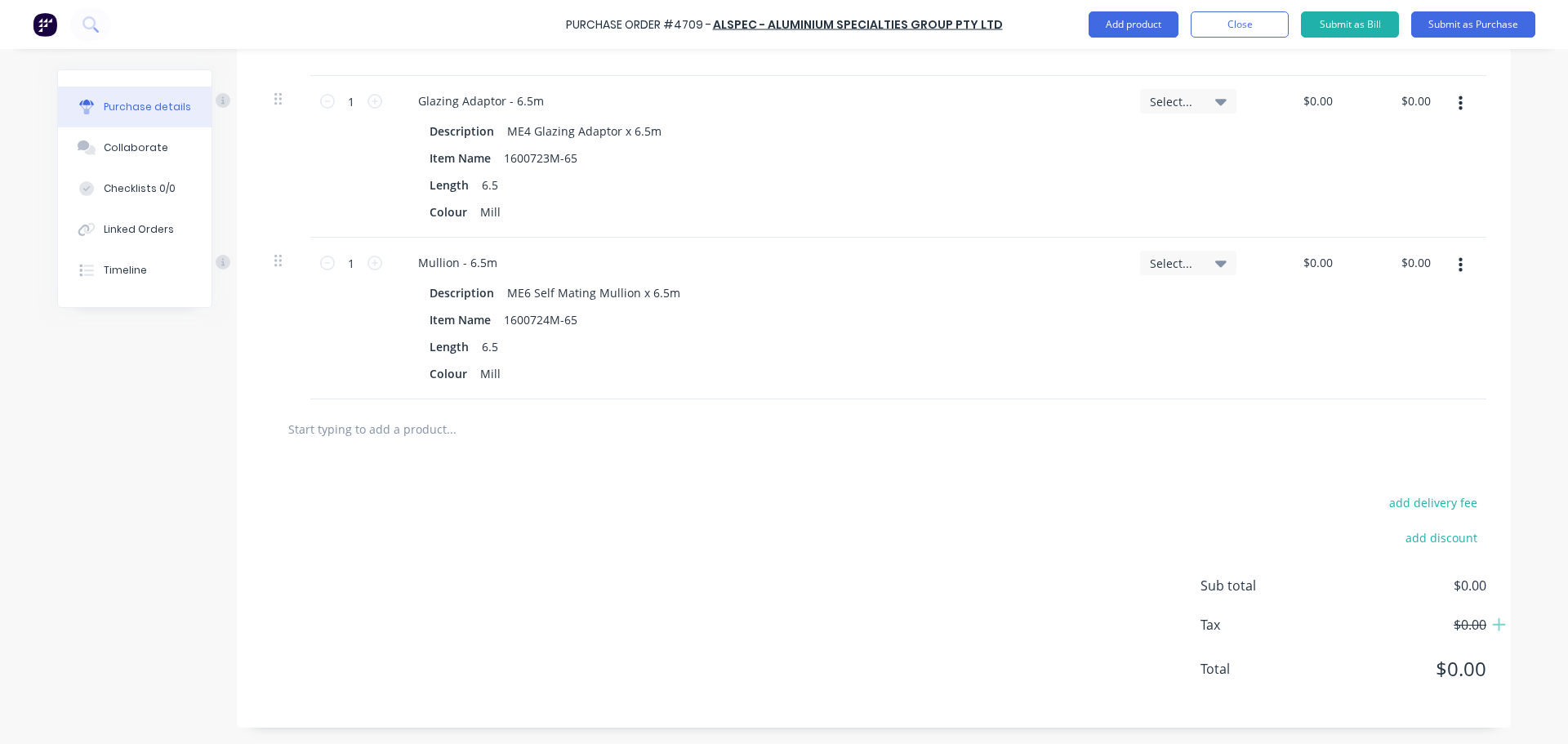
click at [405, 432] on input "text" at bounding box center [451, 428] width 327 height 32
type input "me7"
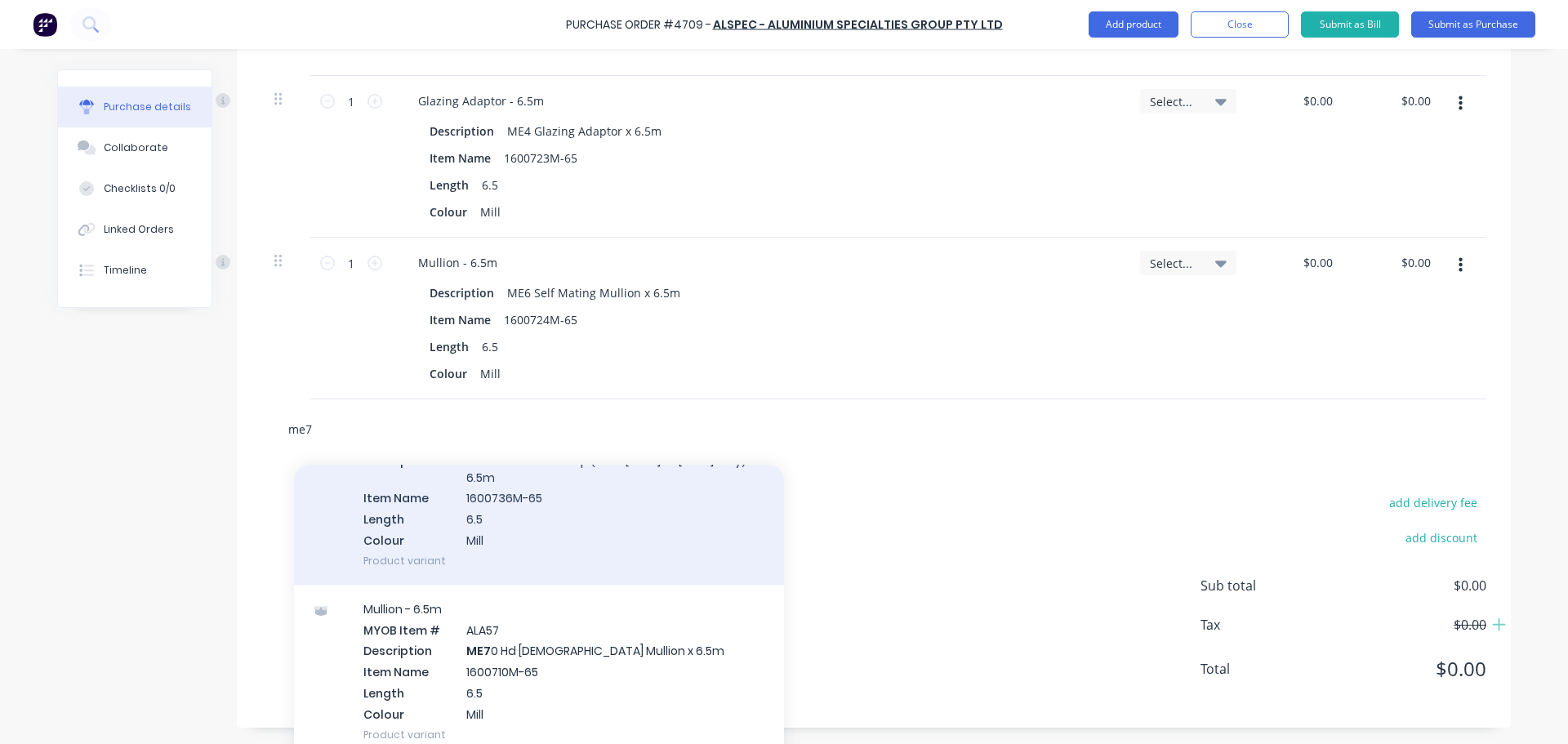
scroll to position [0, 0]
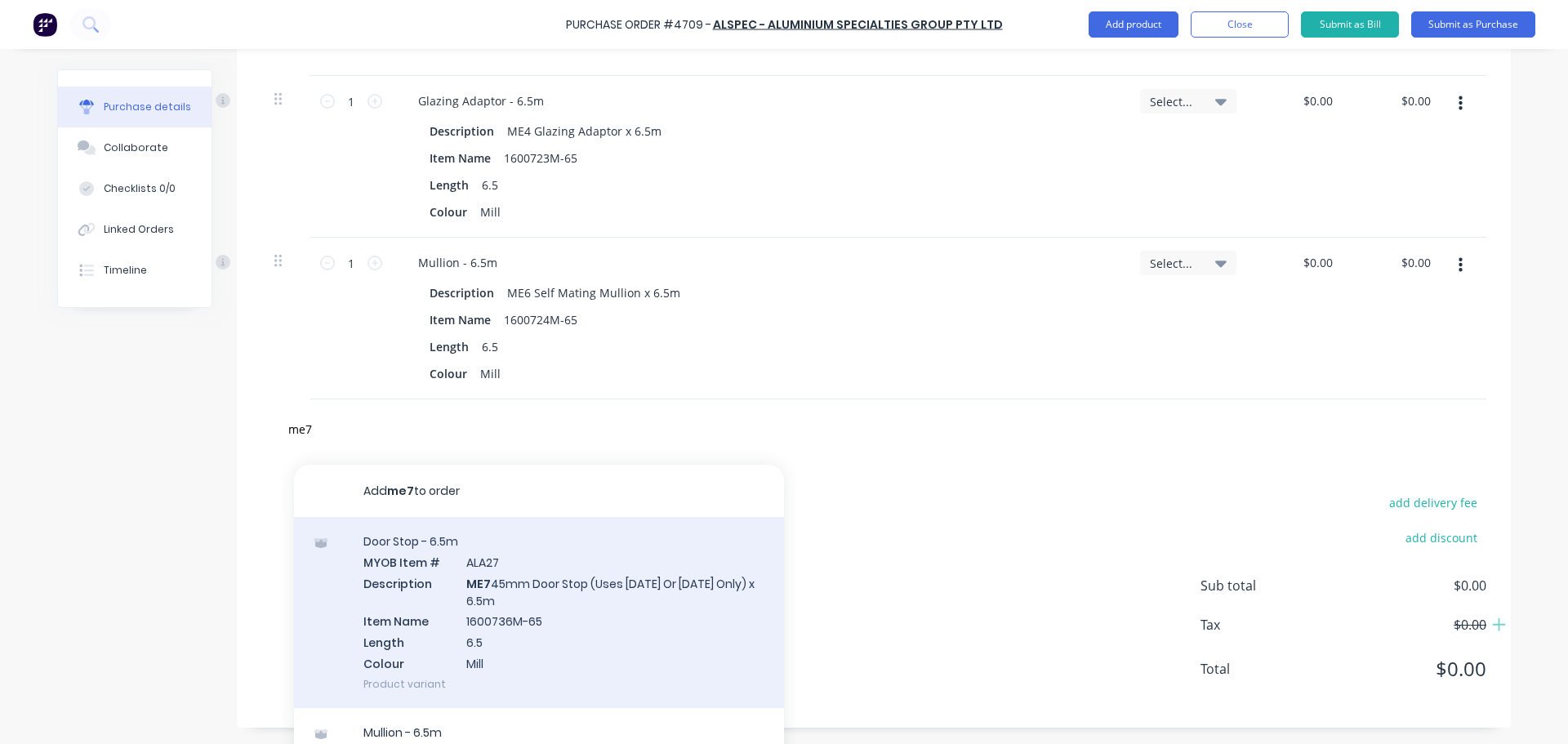
click at [523, 596] on div "Door Stop - 6.5m MYOB Item # ALA27 Description ME7 45mm Door Stop (Uses [DATE] …" at bounding box center [538, 612] width 490 height 191
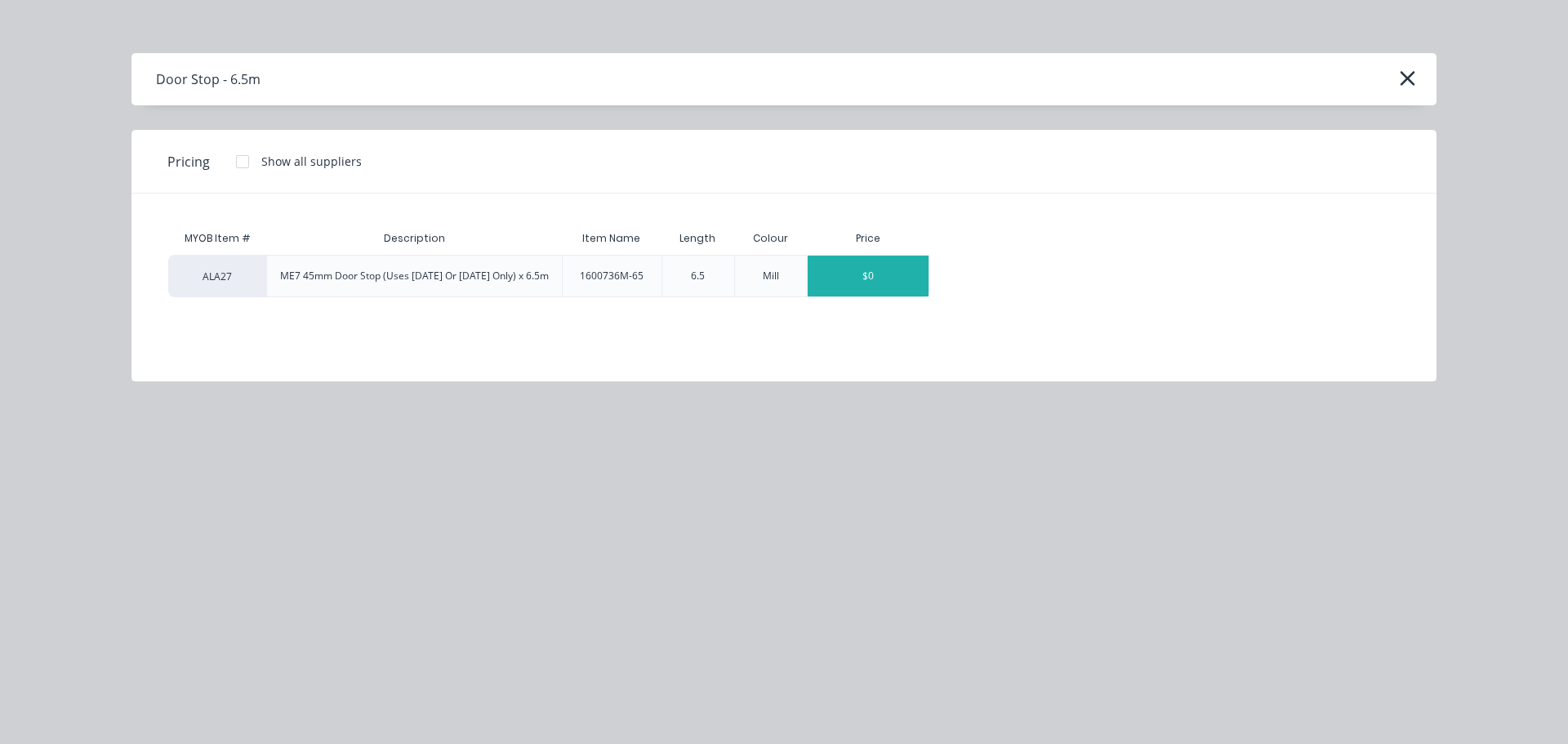
click at [858, 281] on div "$0" at bounding box center [868, 275] width 121 height 41
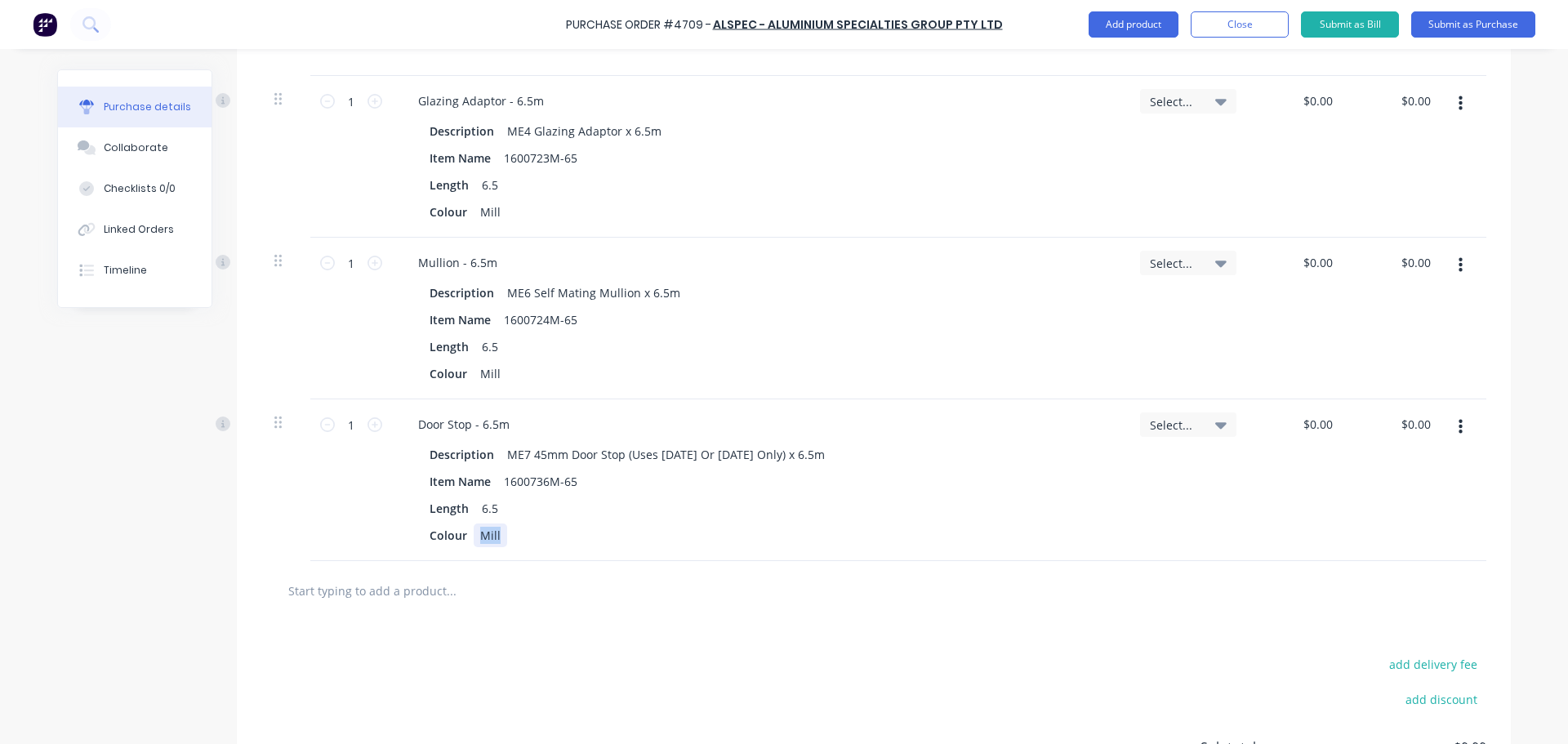
drag, startPoint x: 495, startPoint y: 540, endPoint x: 470, endPoint y: 542, distance: 25.1
click at [474, 543] on div "Mill" at bounding box center [490, 535] width 33 height 24
paste div
click at [513, 423] on div "Door Stop - 6.5m" at bounding box center [464, 424] width 117 height 24
drag, startPoint x: 506, startPoint y: 371, endPoint x: 448, endPoint y: 372, distance: 58.0
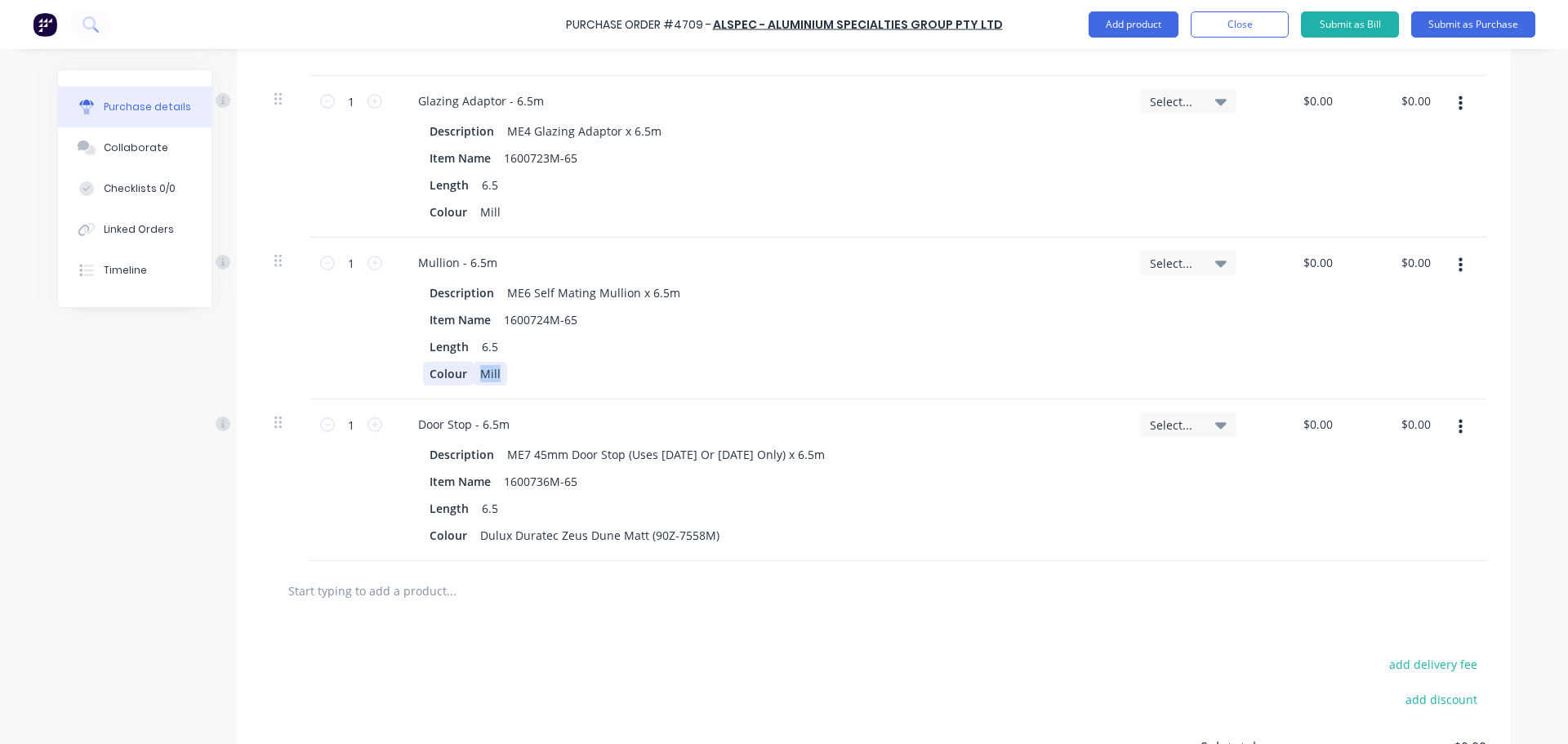
click at [446, 373] on div "Colour Mill" at bounding box center [756, 373] width 667 height 24
paste div
drag, startPoint x: 495, startPoint y: 213, endPoint x: 422, endPoint y: 212, distance: 73.0
click at [423, 212] on div "Colour Mill" at bounding box center [756, 212] width 667 height 24
paste div
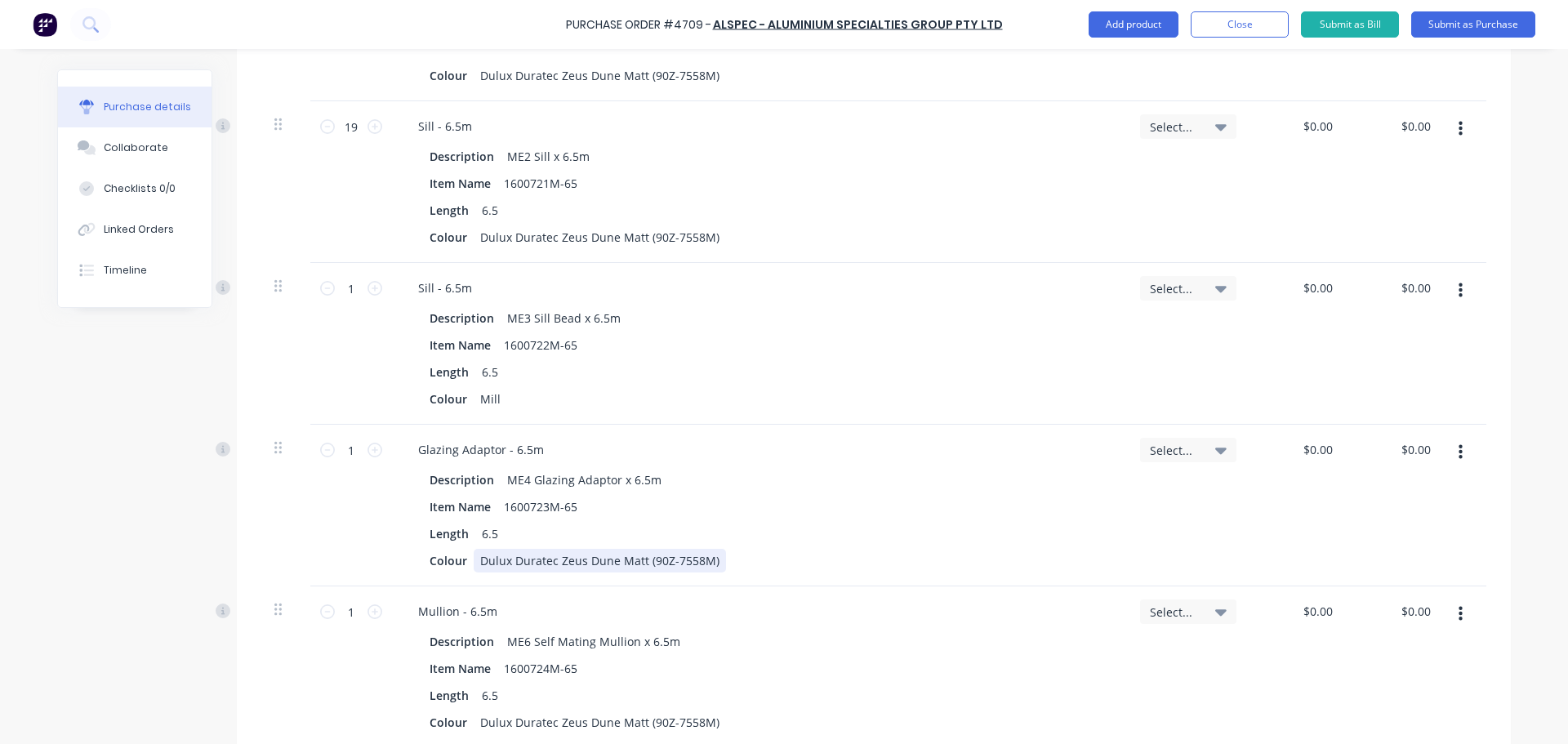
scroll to position [1572, 0]
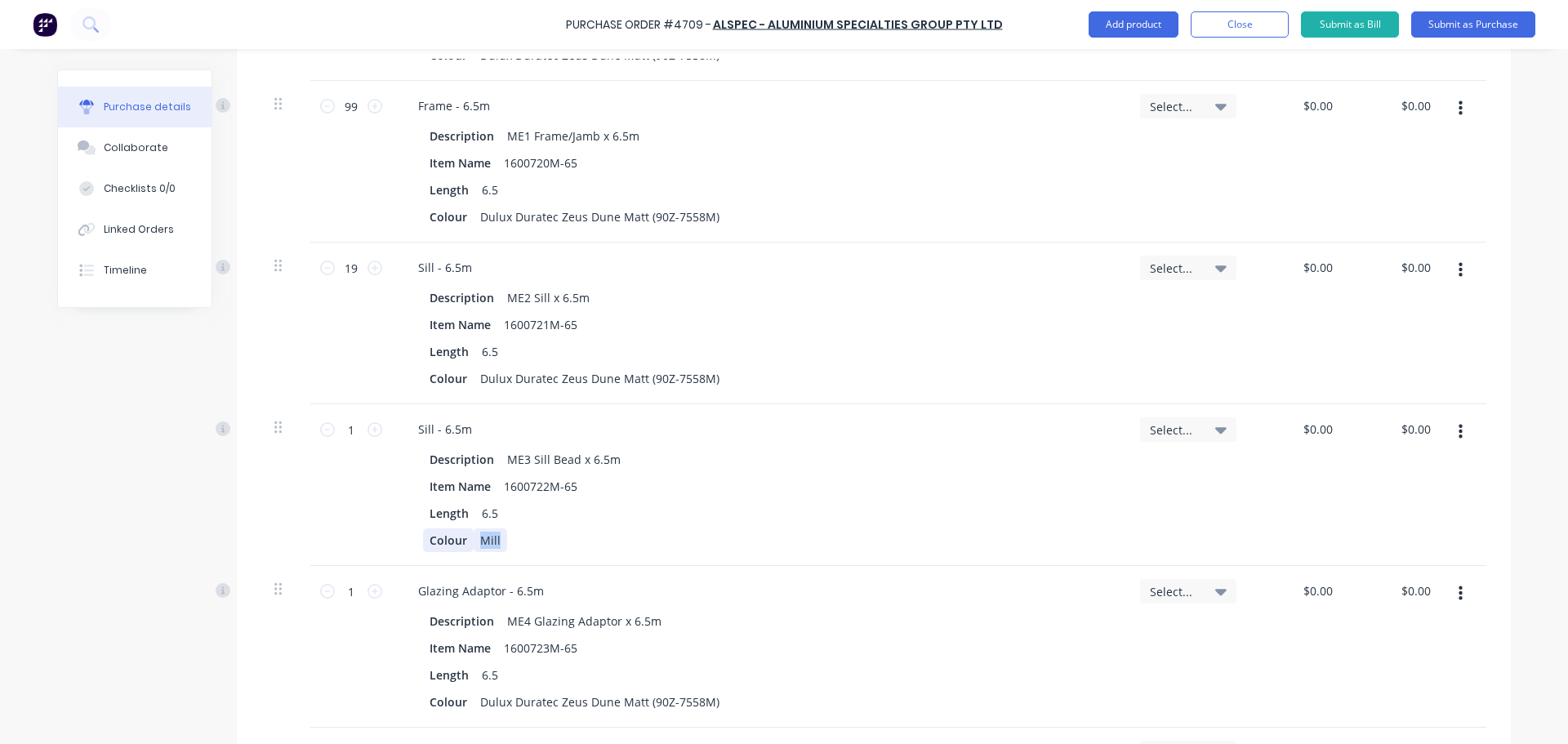
drag, startPoint x: 506, startPoint y: 540, endPoint x: 457, endPoint y: 545, distance: 49.3
click at [457, 545] on div "Colour Mill" at bounding box center [756, 540] width 667 height 24
paste div
drag, startPoint x: 381, startPoint y: 423, endPoint x: 383, endPoint y: 415, distance: 8.2
click at [384, 423] on div "1 1" at bounding box center [351, 485] width 82 height 162
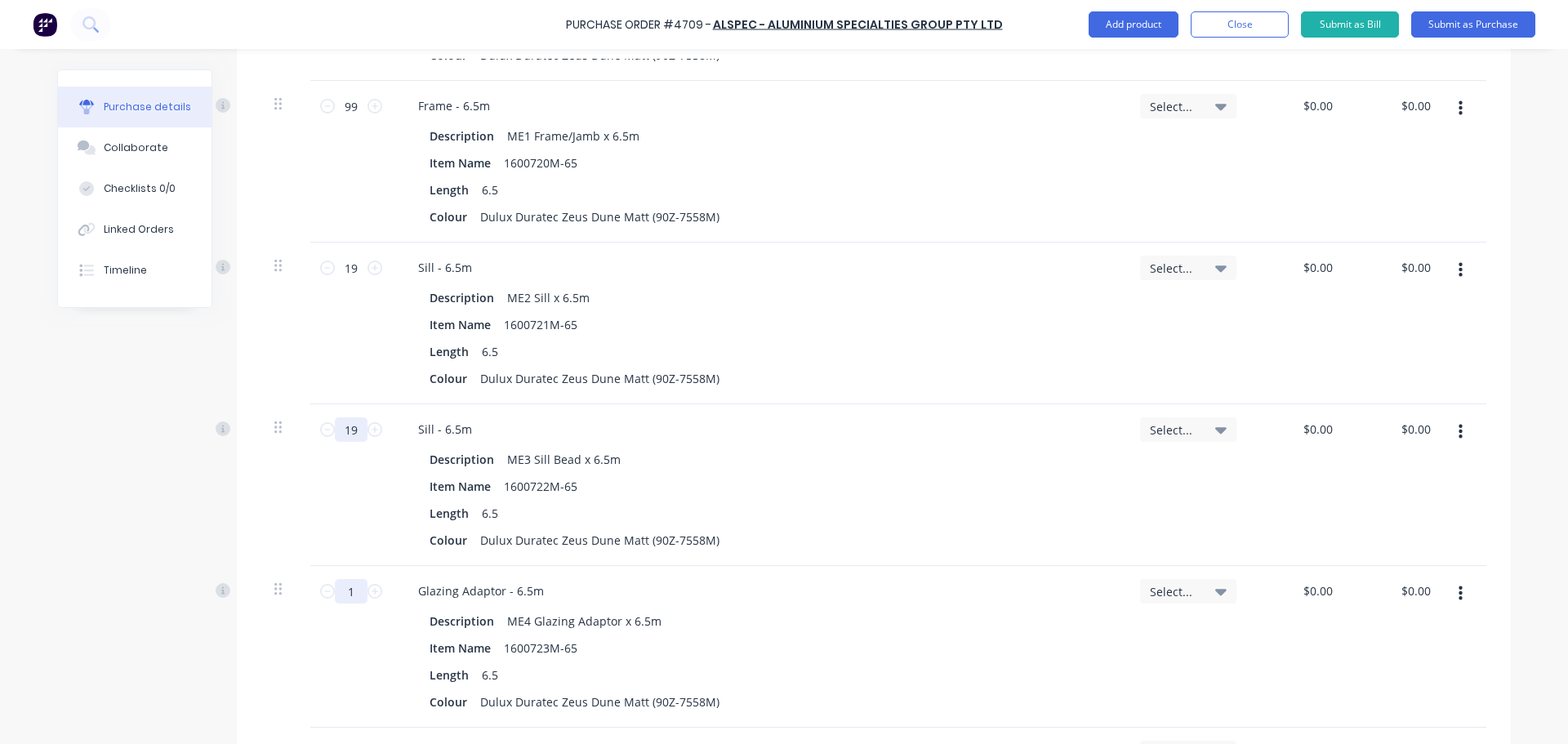
type input "19"
drag, startPoint x: 356, startPoint y: 587, endPoint x: 217, endPoint y: 515, distance: 156.5
click at [282, 584] on div "1 1 Glazing Adaptor - 6.5m Description ME4 Glazing Adaptor x 6.5m Item Name 160…" at bounding box center [873, 646] width 1225 height 162
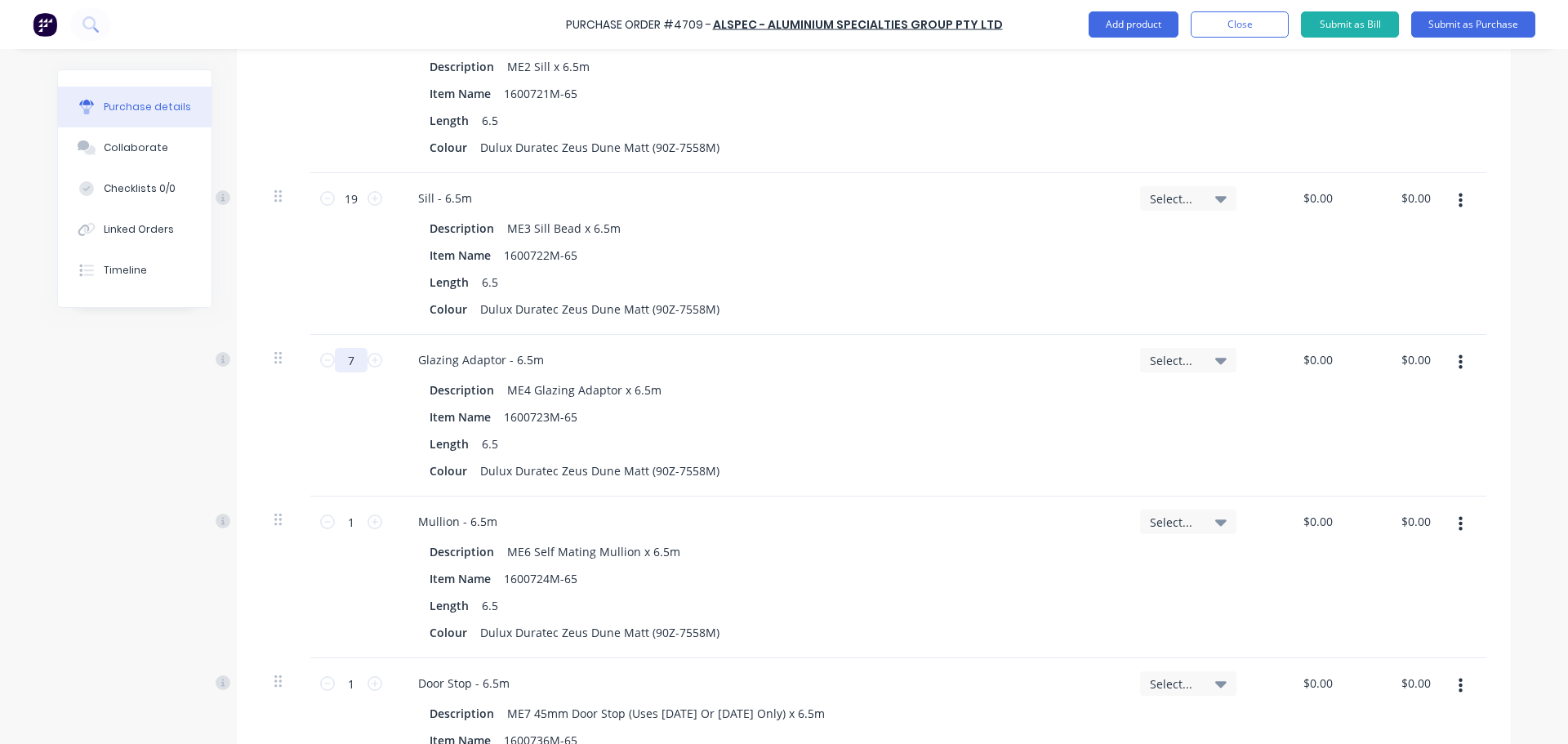
scroll to position [1817, 0]
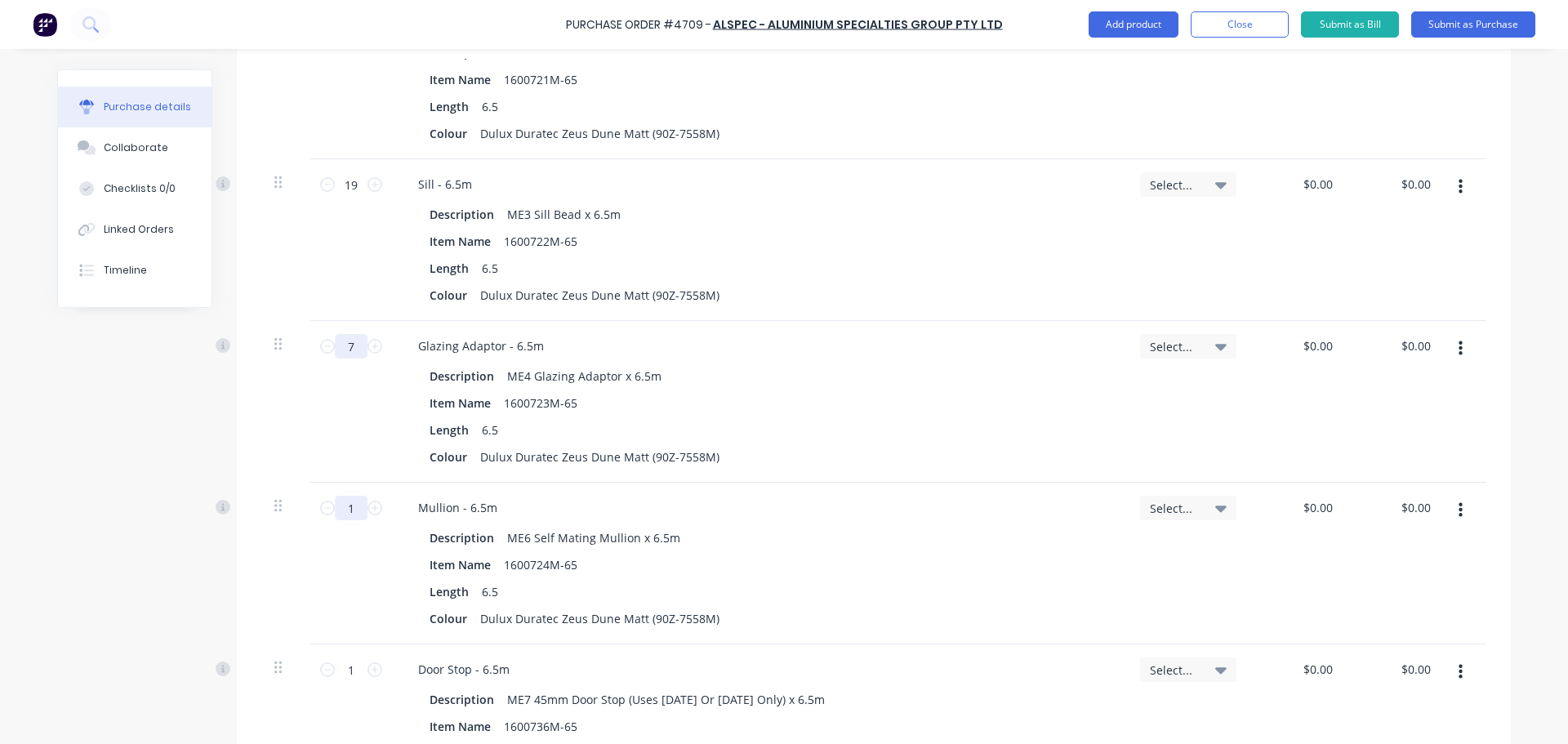
type input "7"
drag, startPoint x: 353, startPoint y: 508, endPoint x: 290, endPoint y: 472, distance: 72.6
click at [311, 504] on div "1 1" at bounding box center [351, 564] width 82 height 162
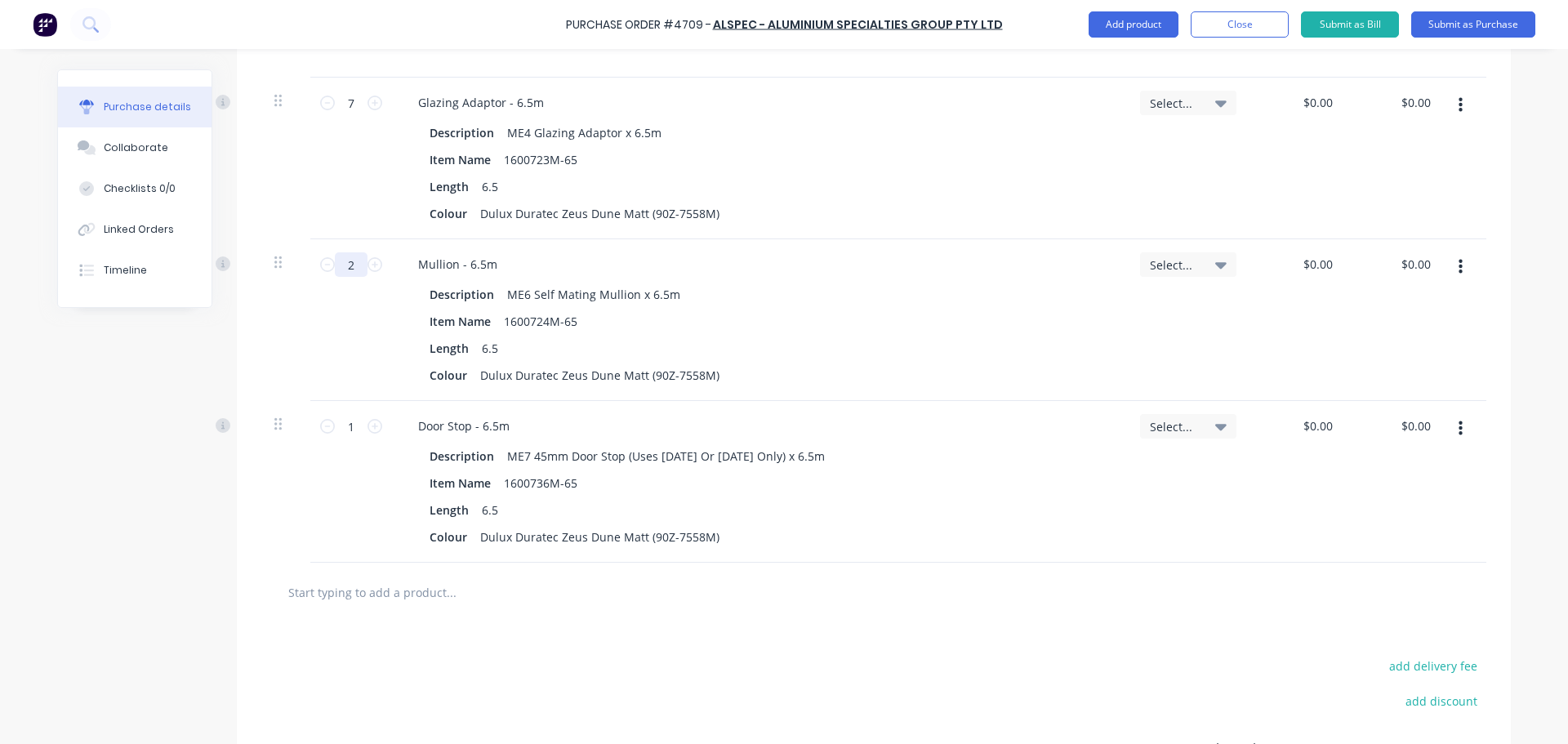
scroll to position [2062, 0]
type input "2"
drag, startPoint x: 359, startPoint y: 419, endPoint x: 239, endPoint y: 411, distance: 120.3
click at [270, 422] on div "1 1 Door Stop - 6.5m Description ME7 45mm Door Stop (Uses [DATE] Or [DATE] Only…" at bounding box center [873, 480] width 1225 height 162
click at [332, 637] on div "add delivery fee add discount Sub total $0.00 Tax $0.00 Total $0.00" at bounding box center [873, 754] width 1274 height 269
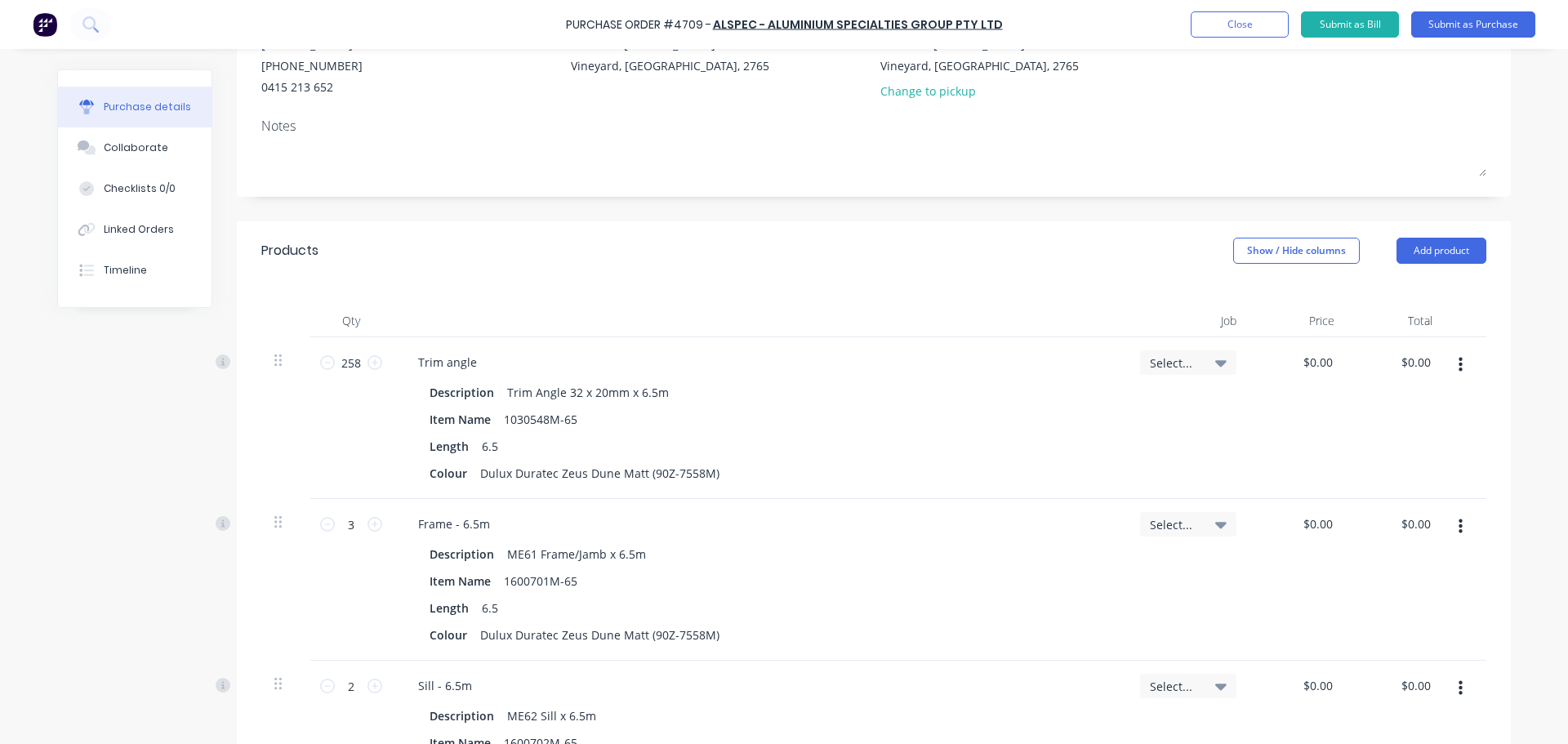
scroll to position [0, 0]
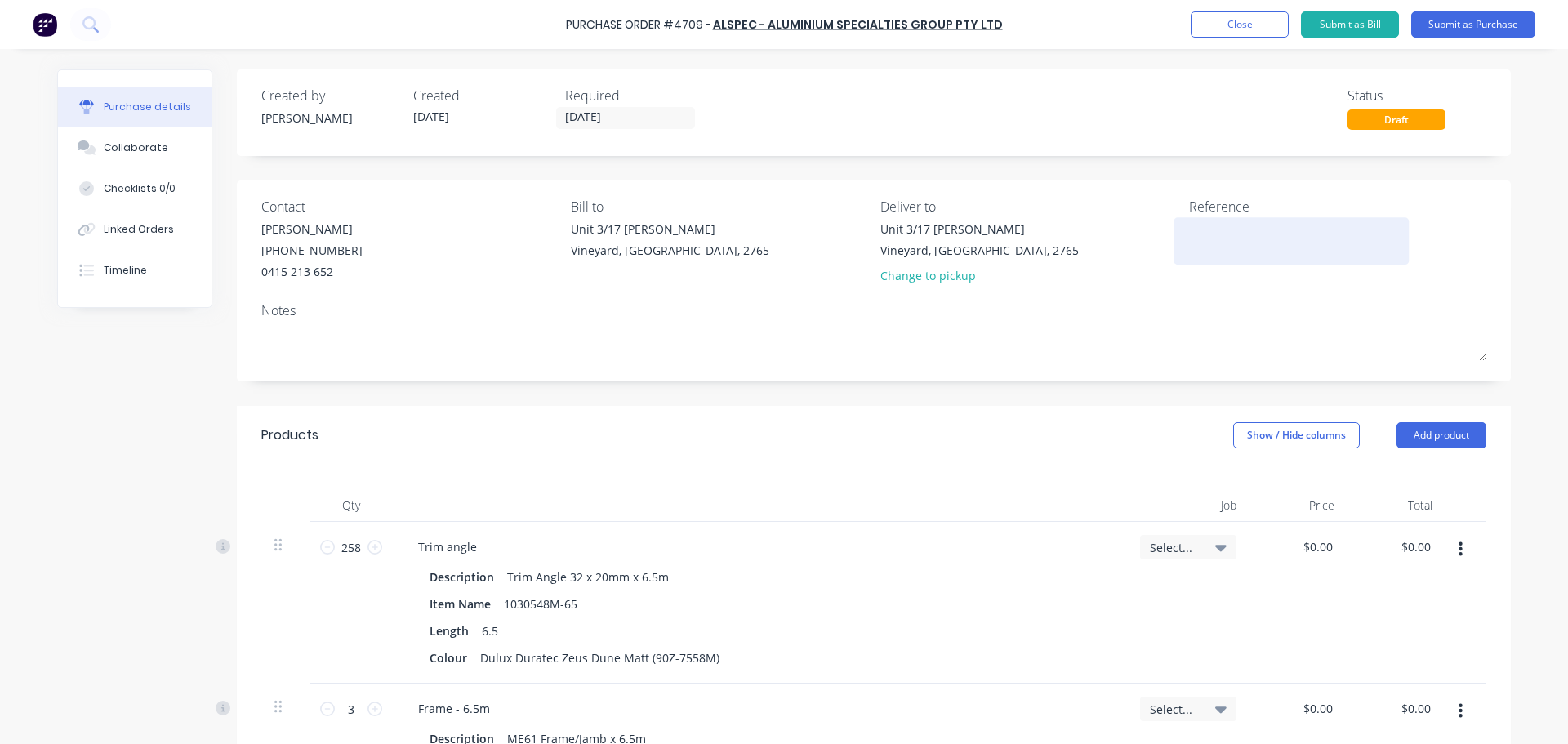
click at [1209, 223] on textarea at bounding box center [1291, 239] width 204 height 36
click at [1218, 227] on textarea "4709/" at bounding box center [1291, 239] width 204 height 36
click at [290, 319] on div "Notes" at bounding box center [873, 310] width 1225 height 20
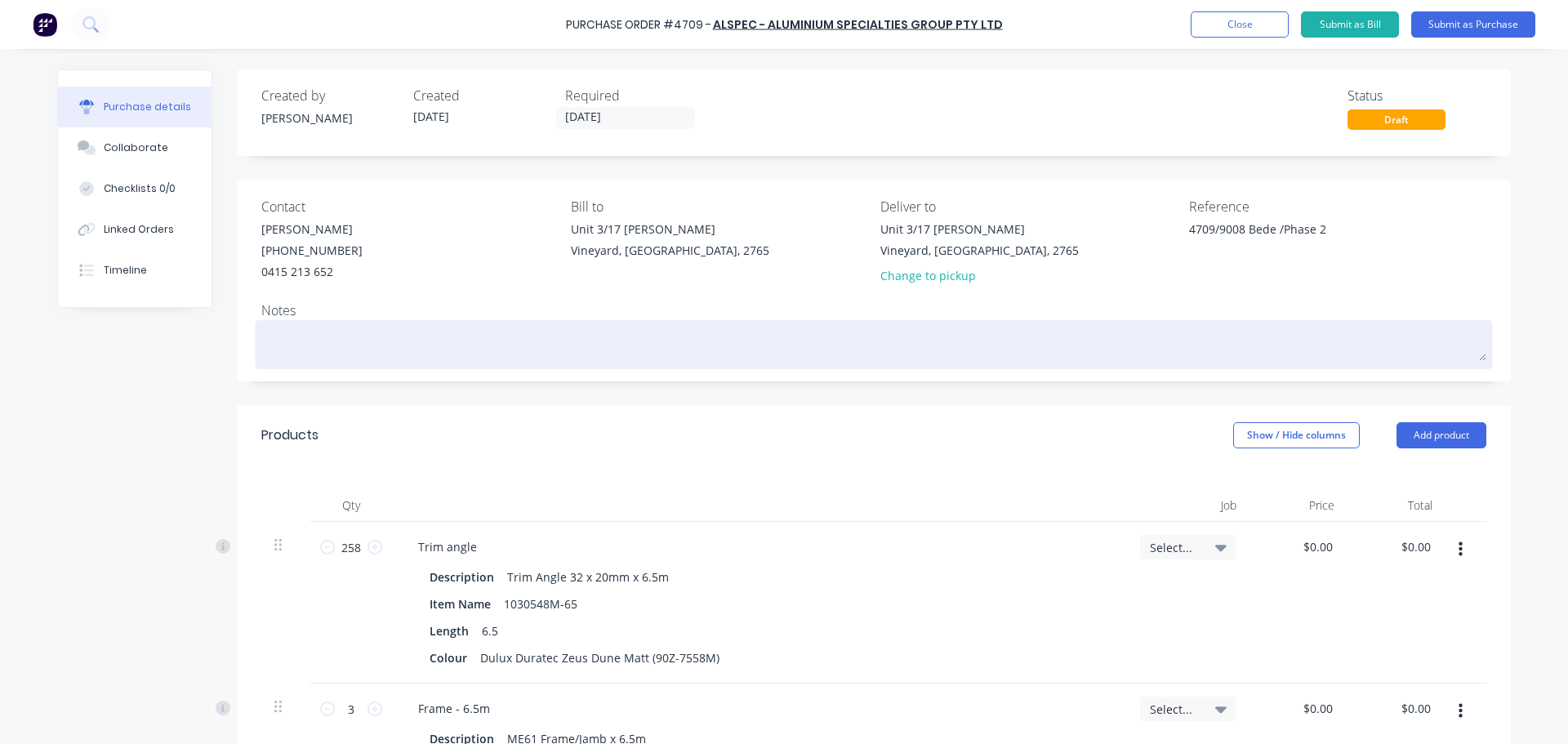
click at [285, 335] on textarea at bounding box center [873, 342] width 1225 height 36
paste textarea "SQ0229681-5"
drag, startPoint x: 253, startPoint y: 344, endPoint x: 310, endPoint y: 329, distance: 58.9
click at [270, 338] on div "SQ0229681-5" at bounding box center [873, 344] width 1225 height 41
drag, startPoint x: 344, startPoint y: 336, endPoint x: 361, endPoint y: 327, distance: 19.2
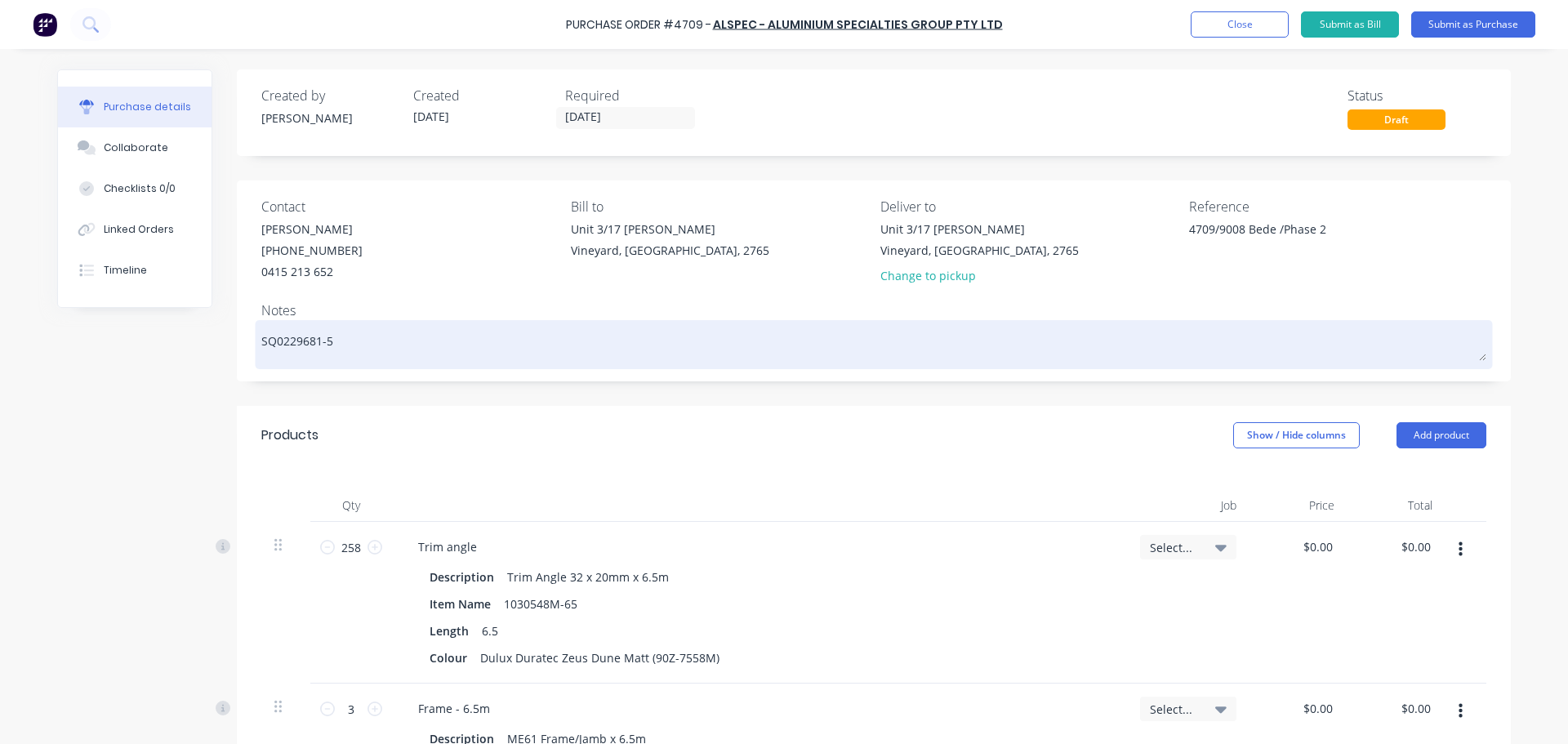
click at [346, 336] on textarea "SQ0229681-5" at bounding box center [873, 342] width 1225 height 36
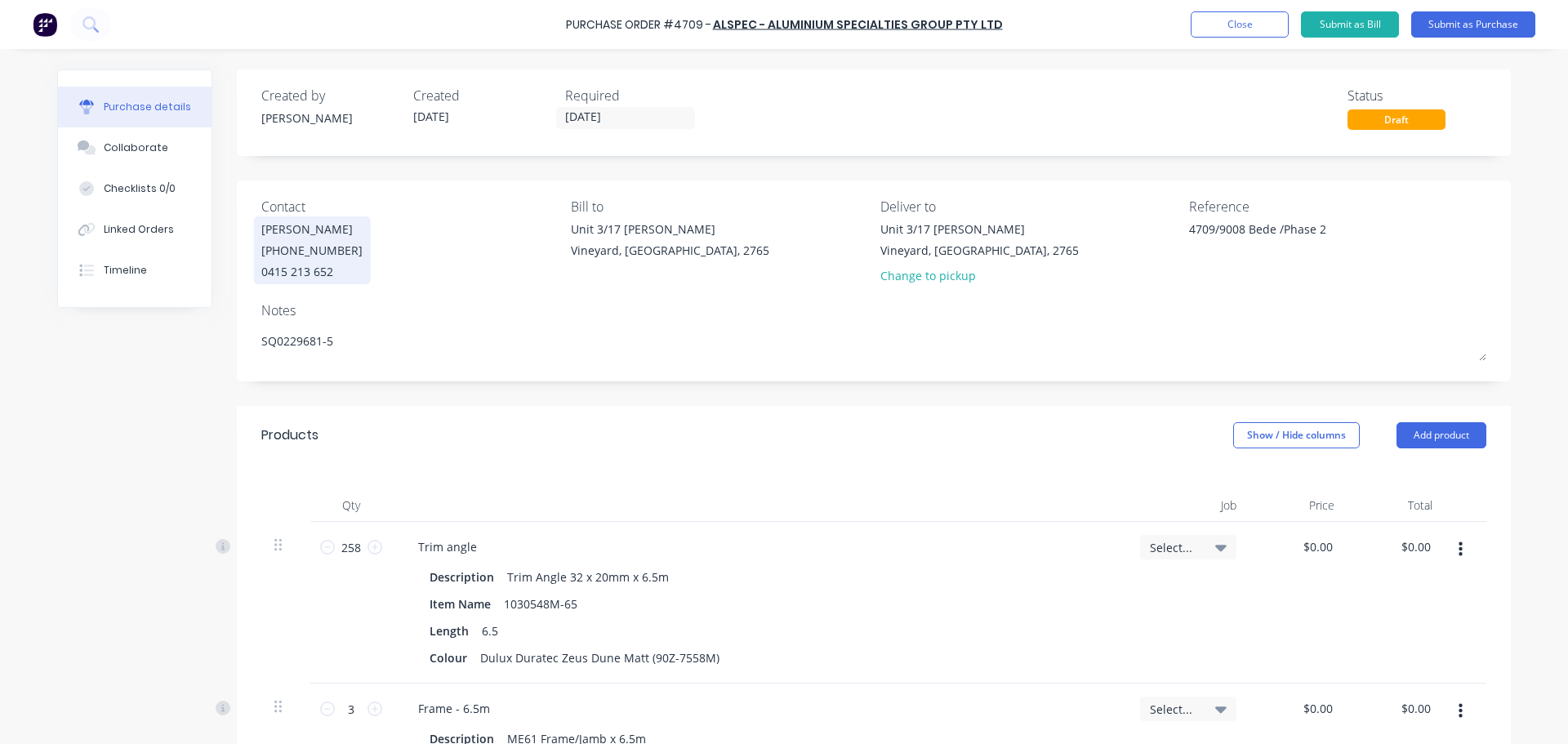
drag, startPoint x: 258, startPoint y: 339, endPoint x: 315, endPoint y: 274, distance: 86.5
click at [270, 332] on textarea "SQ0229681-5" at bounding box center [873, 342] width 1225 height 36
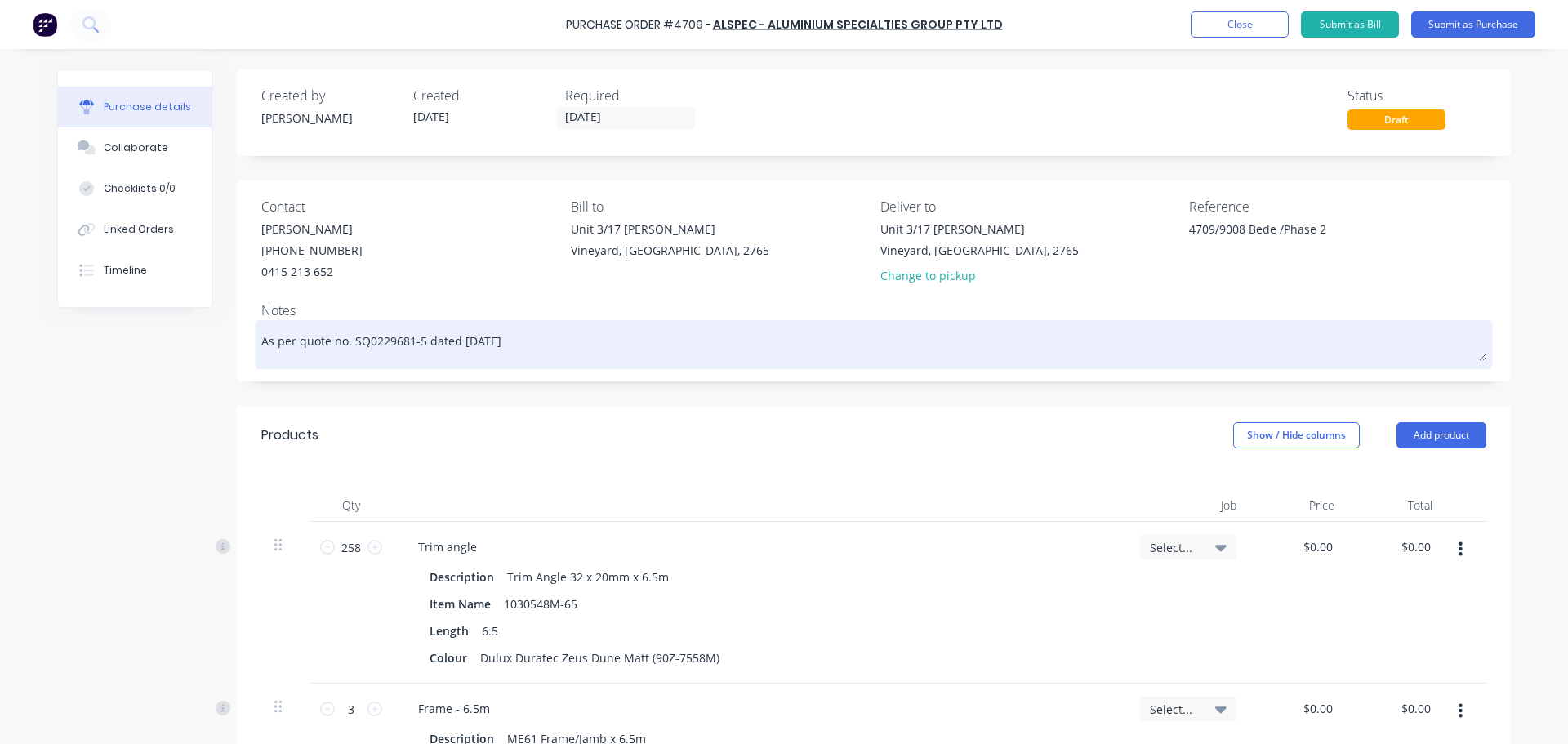
drag, startPoint x: 521, startPoint y: 347, endPoint x: 526, endPoint y: 336, distance: 12.1
click at [521, 346] on textarea "As per quote no. SQ0229681-5 dated [DATE]" at bounding box center [873, 342] width 1225 height 36
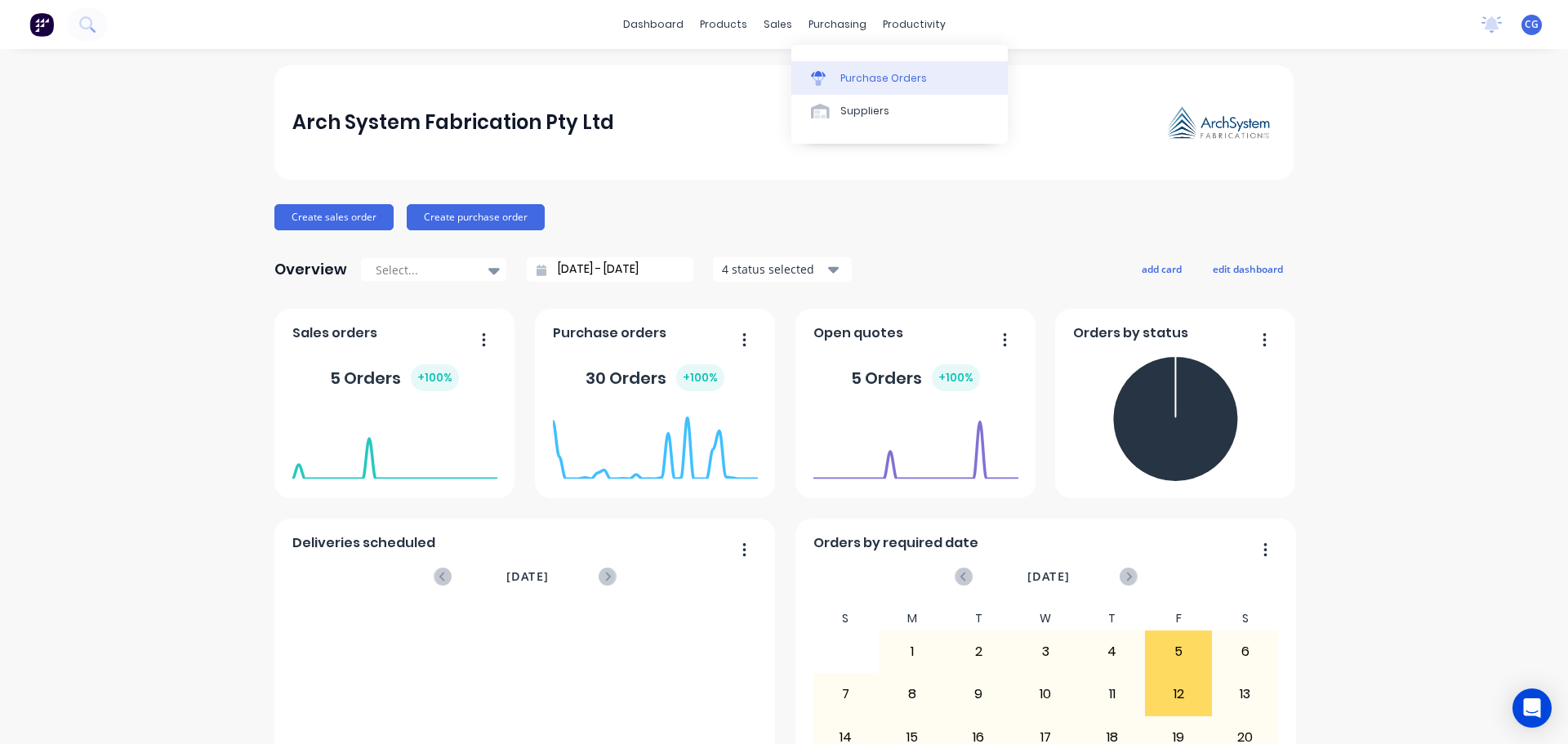
click at [867, 79] on div "Purchase Orders" at bounding box center [883, 79] width 87 height 15
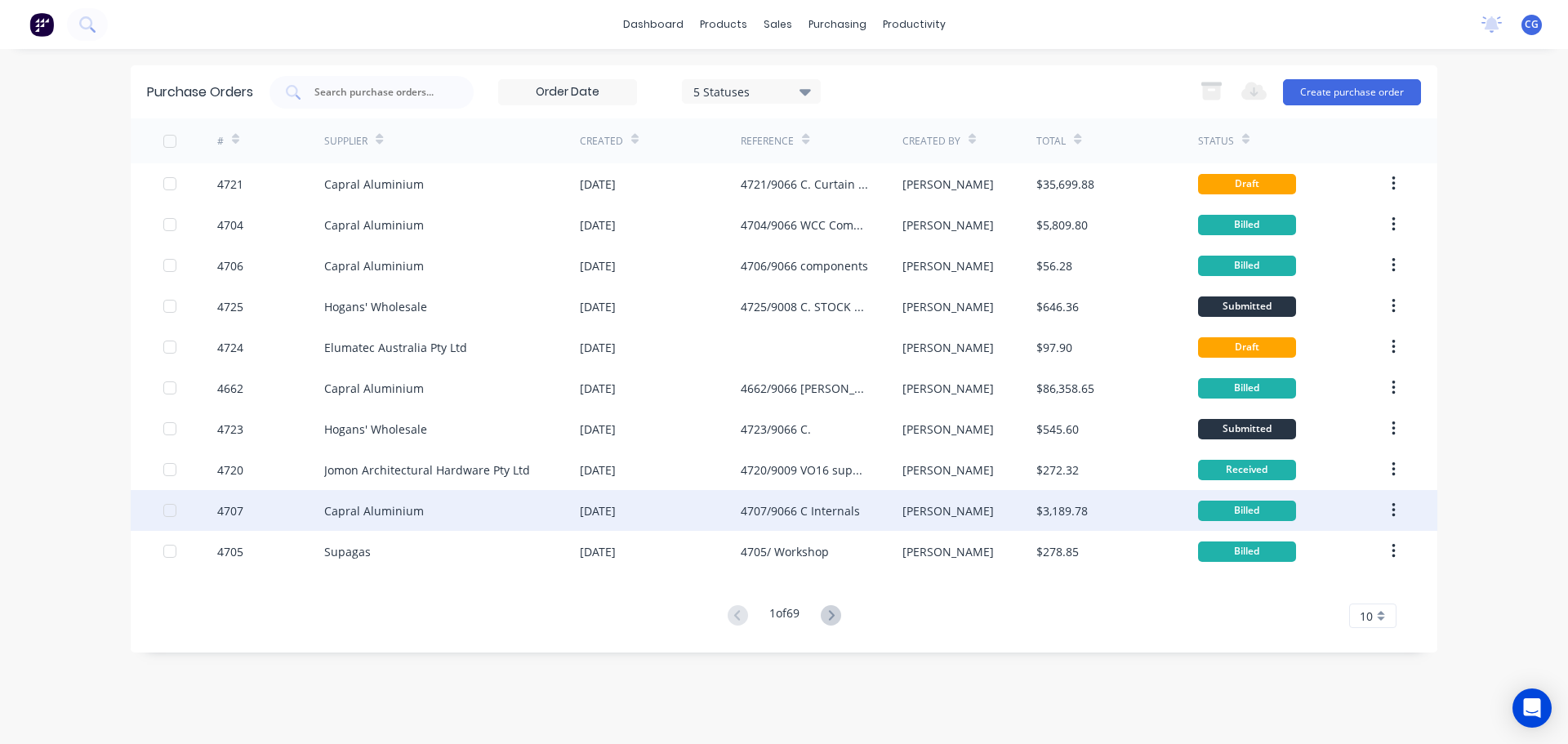
click at [818, 508] on div "4707/9066 C Internals" at bounding box center [801, 510] width 119 height 17
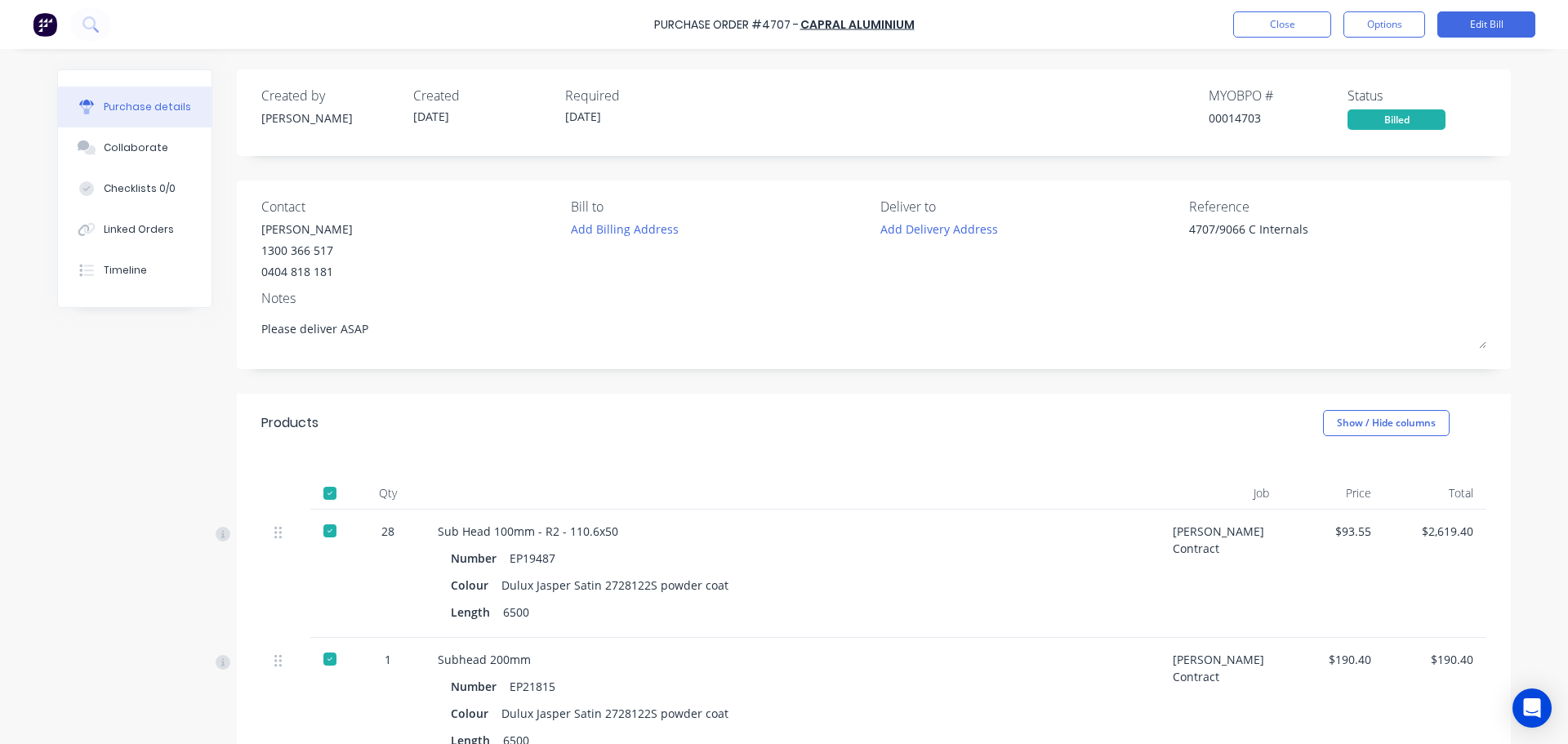
type textarea "x"
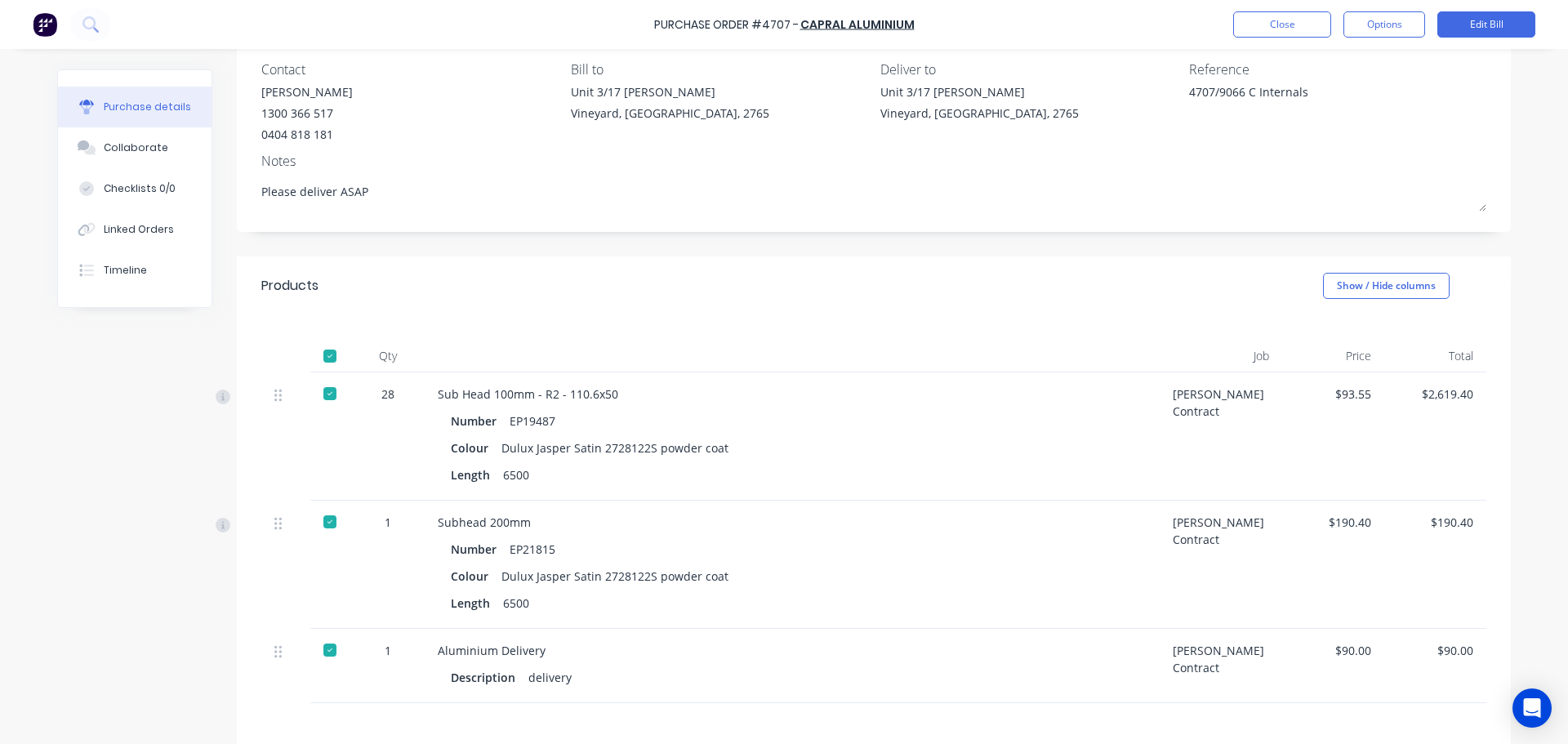
scroll to position [2, 0]
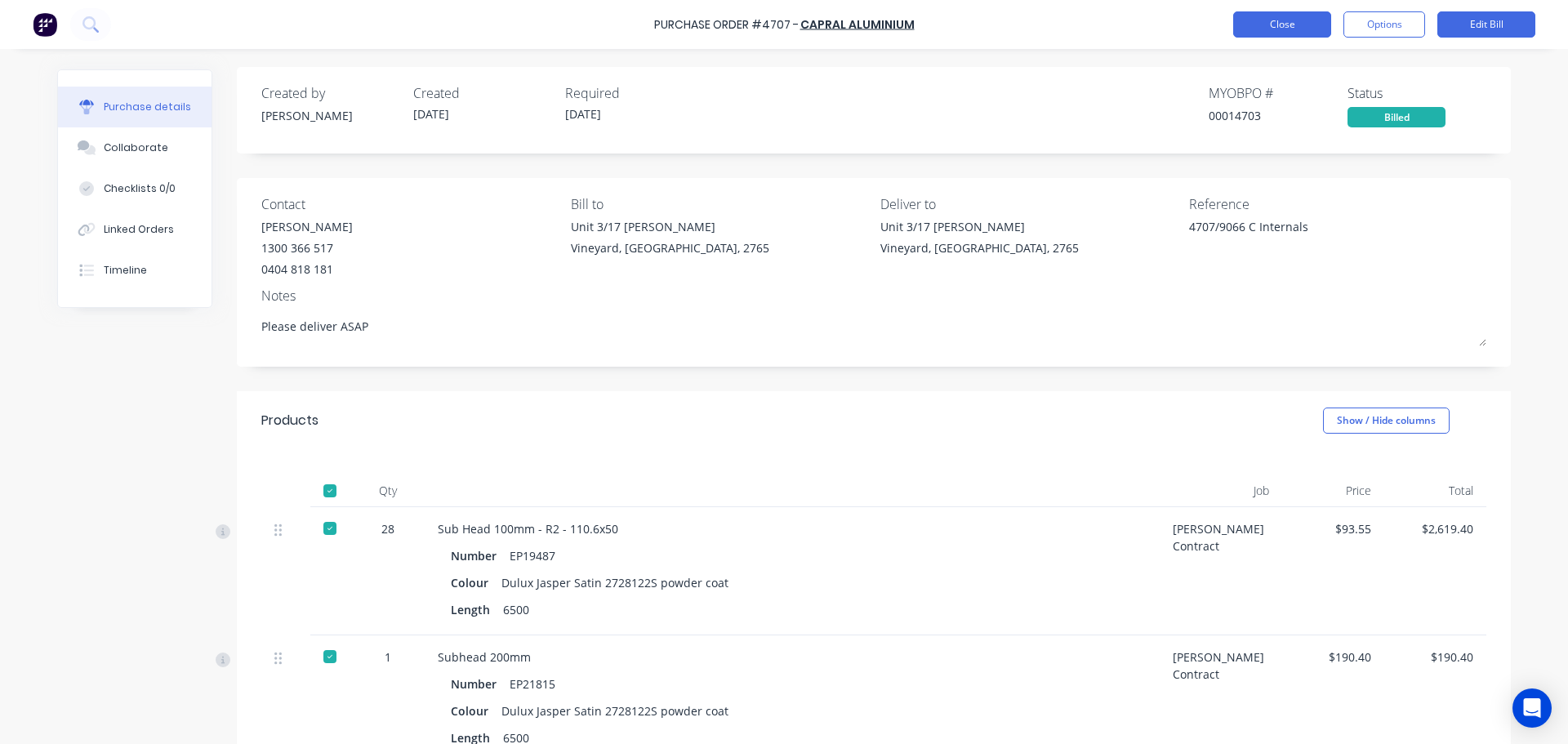
click at [1250, 28] on button "Close" at bounding box center [1282, 25] width 98 height 26
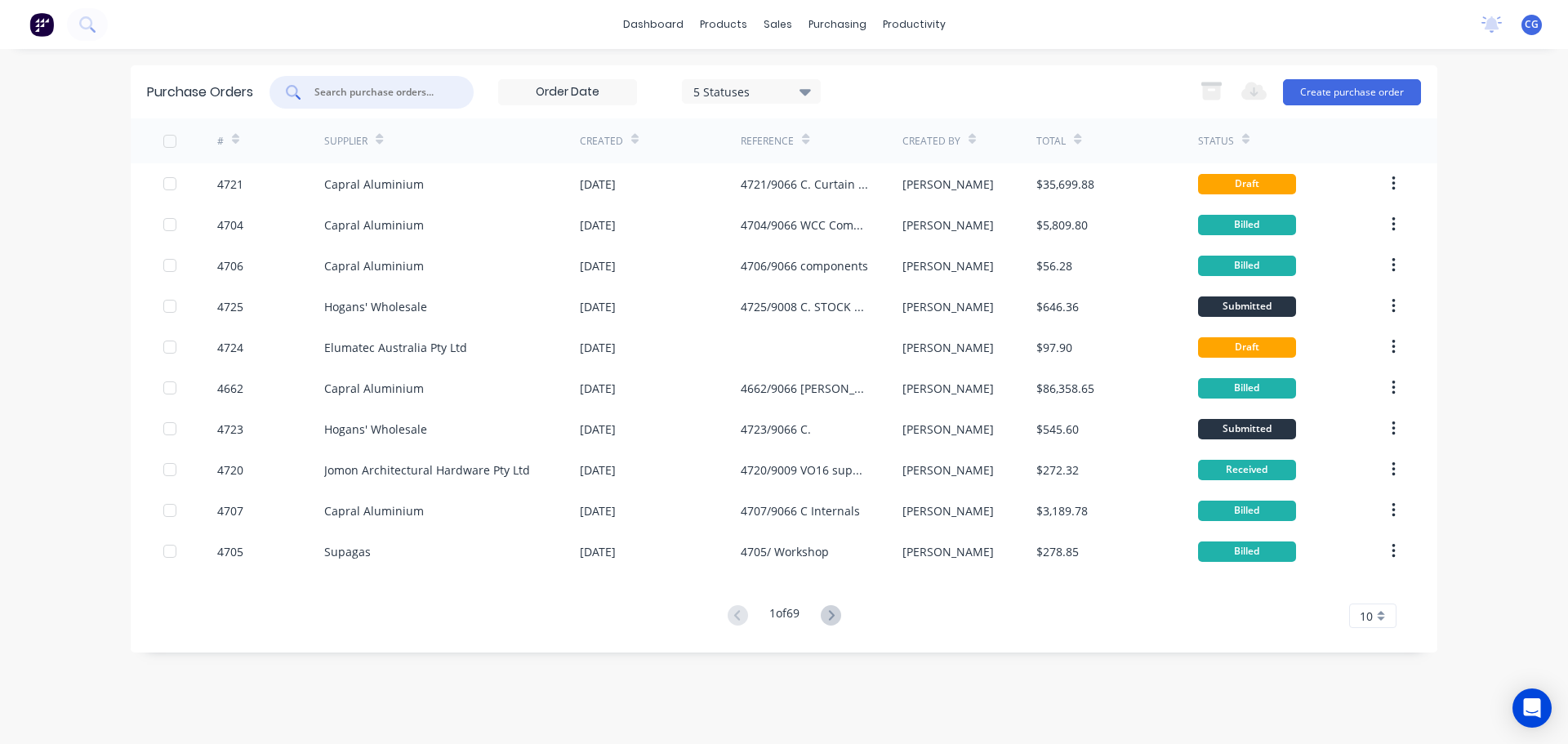
click at [407, 95] on input "text" at bounding box center [380, 93] width 136 height 17
type input "9066"
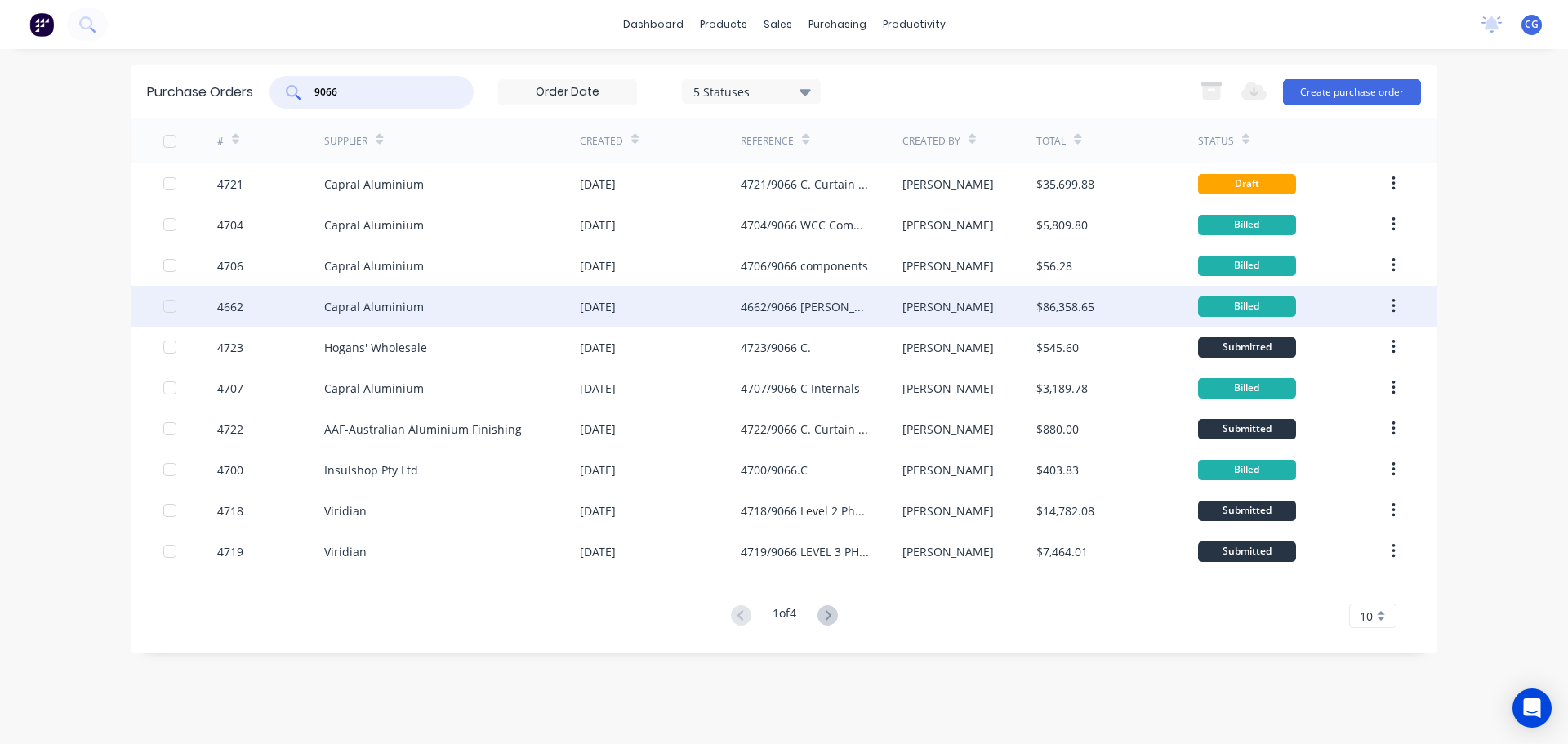
click at [813, 310] on div "4662/9066 [PERSON_NAME].C" at bounding box center [805, 306] width 128 height 17
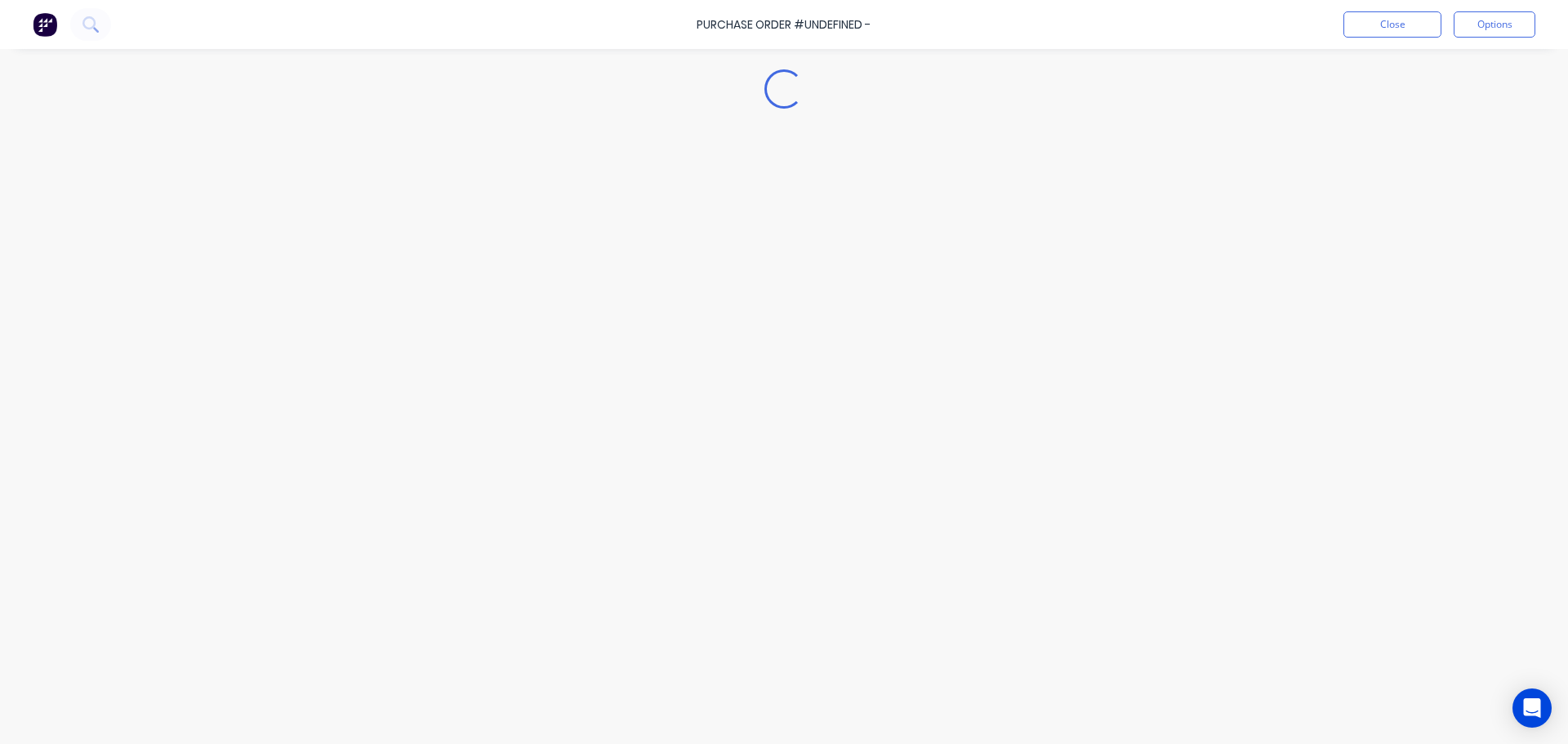
type textarea "x"
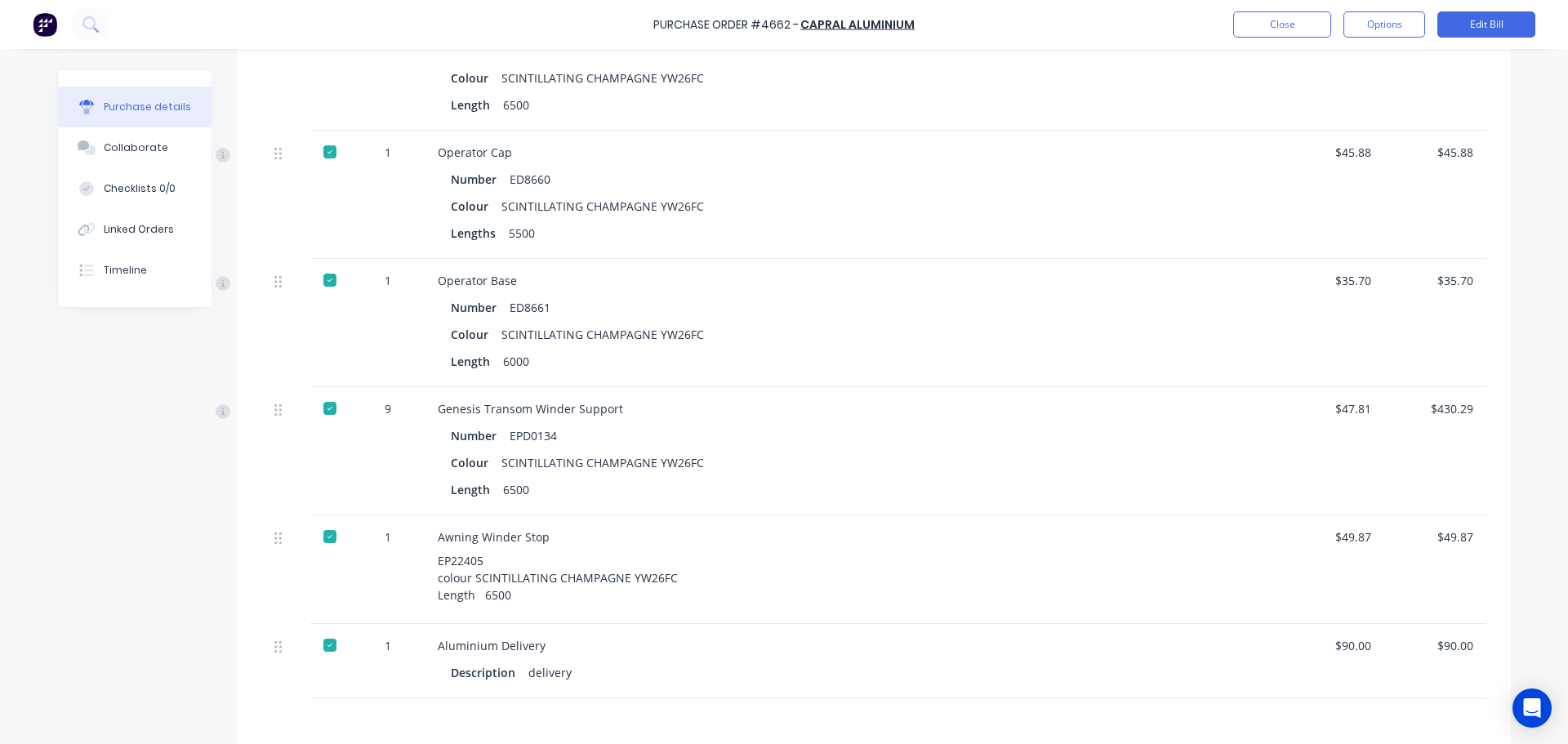
scroll to position [9396, 0]
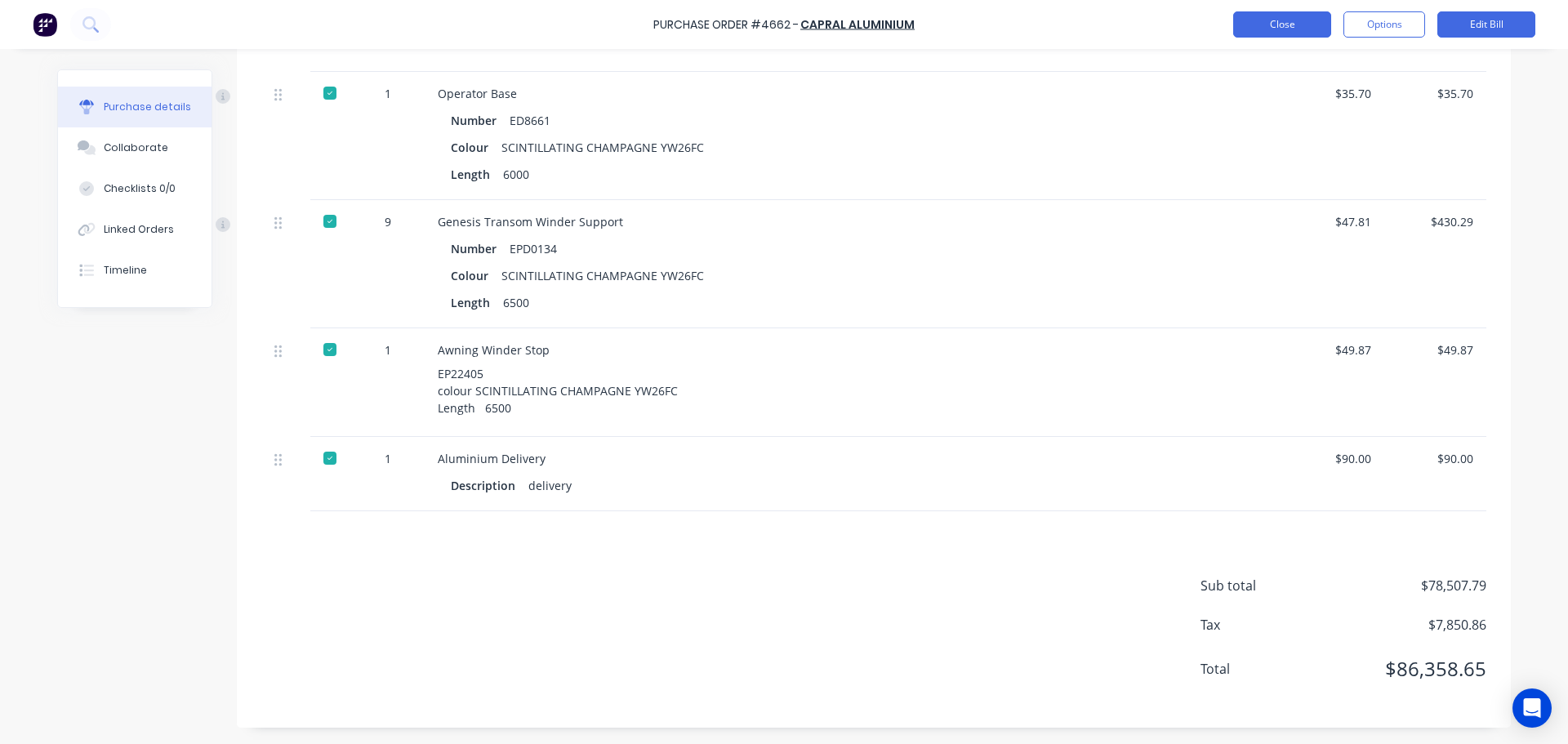
click at [1262, 21] on button "Close" at bounding box center [1282, 25] width 98 height 26
